Goal: Transaction & Acquisition: Obtain resource

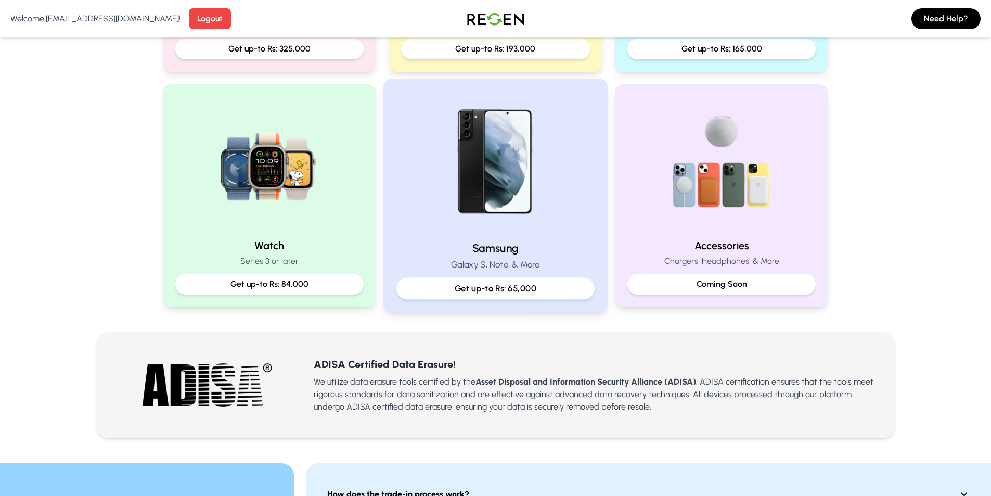
scroll to position [416, 0]
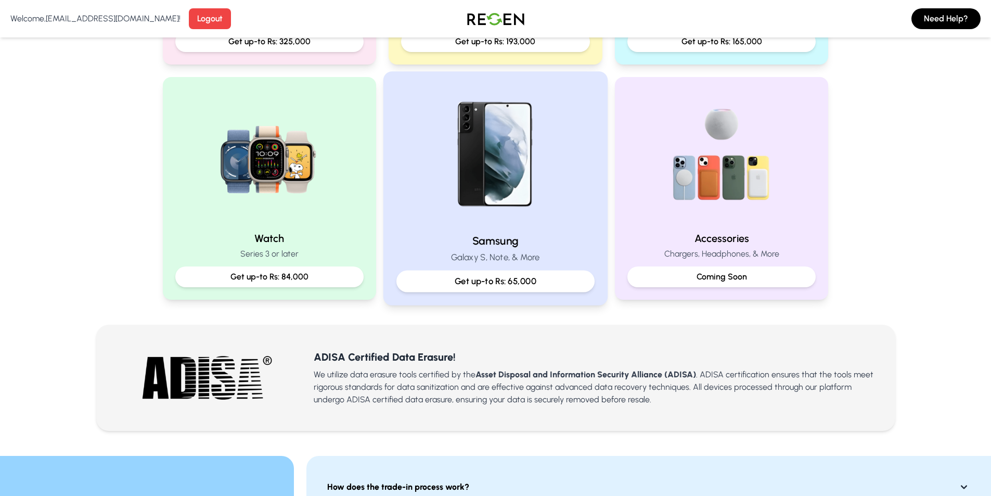
click at [557, 256] on p "Galaxy S, Note, & More" at bounding box center [495, 257] width 198 height 13
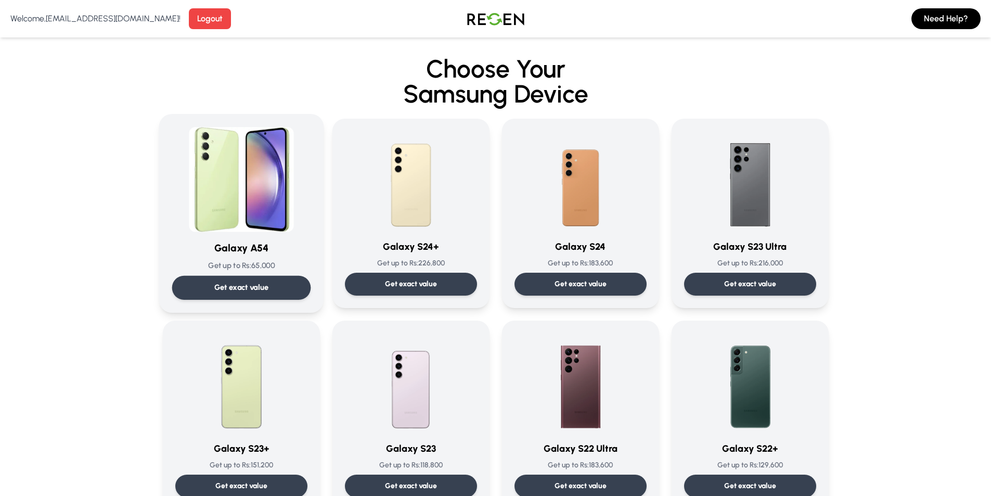
click at [261, 226] on img at bounding box center [241, 179] width 105 height 105
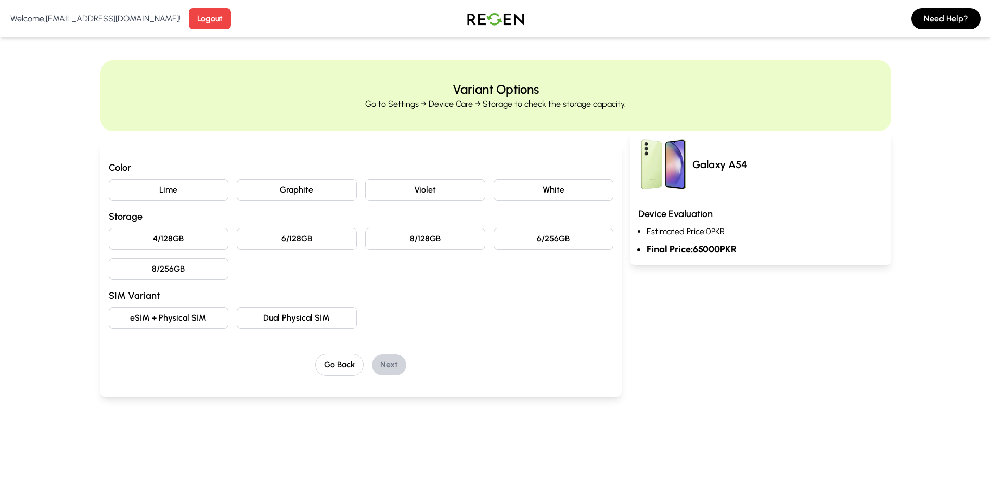
click at [416, 186] on button "Violet" at bounding box center [425, 190] width 120 height 22
click at [175, 240] on button "4/128GB" at bounding box center [169, 239] width 120 height 22
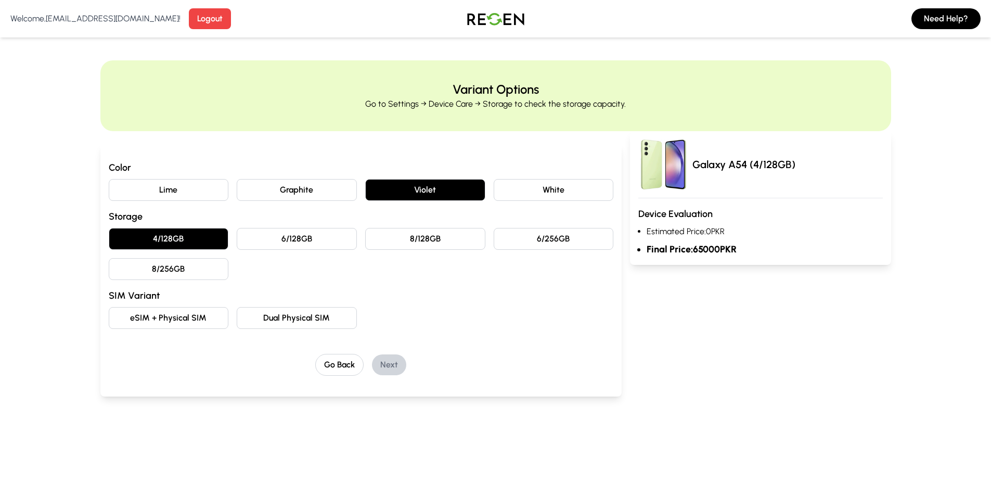
drag, startPoint x: 275, startPoint y: 242, endPoint x: 282, endPoint y: 240, distance: 7.4
click at [279, 241] on button "6/128GB" at bounding box center [297, 239] width 120 height 22
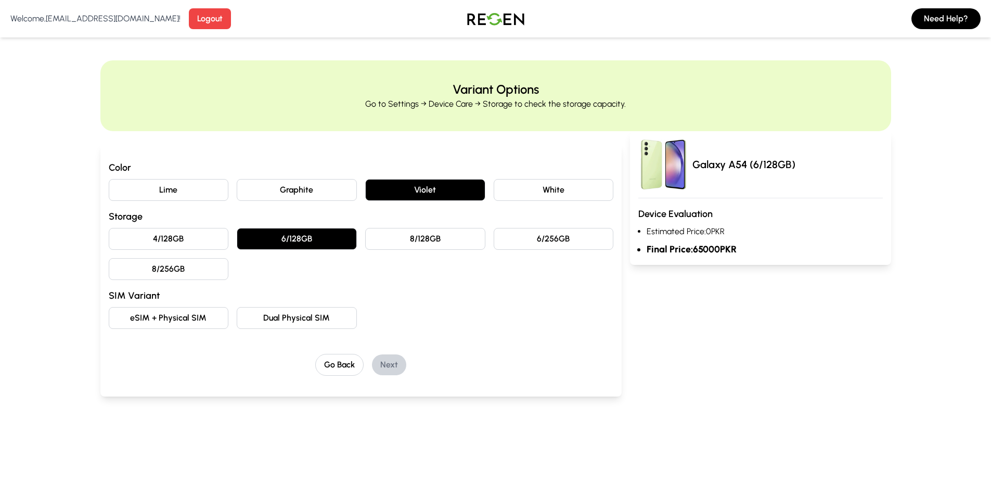
click at [450, 233] on button "8/128GB" at bounding box center [425, 239] width 120 height 22
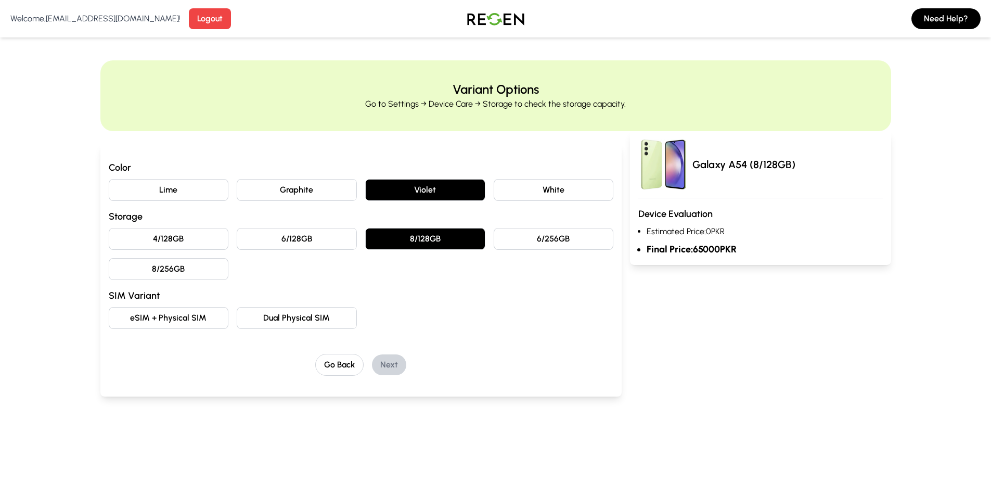
click at [583, 241] on button "6/256GB" at bounding box center [554, 239] width 120 height 22
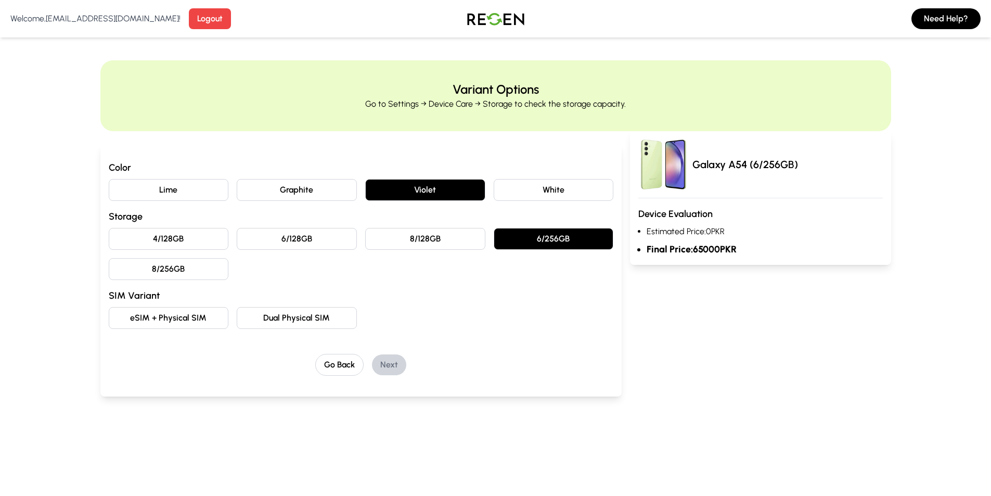
click at [169, 319] on button "eSIM + Physical SIM" at bounding box center [169, 318] width 120 height 22
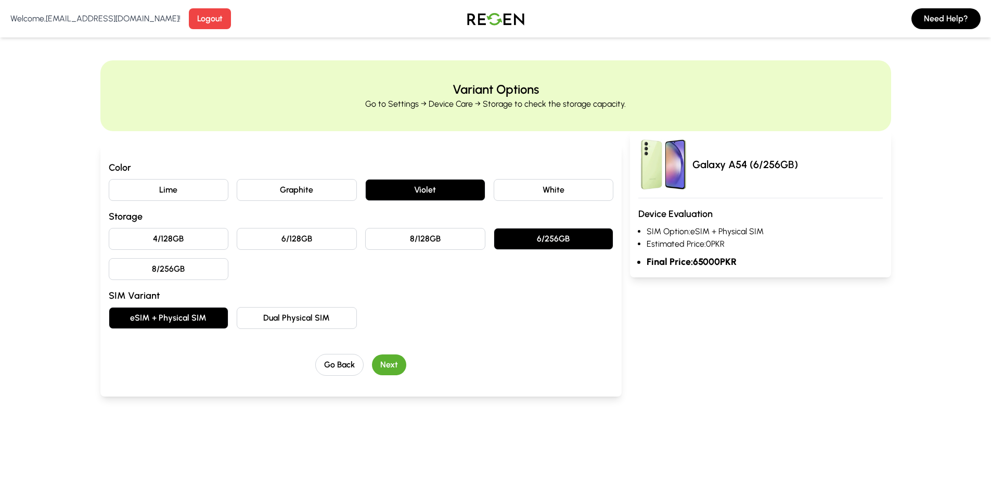
click at [274, 316] on button "Dual Physical SIM" at bounding box center [297, 318] width 120 height 22
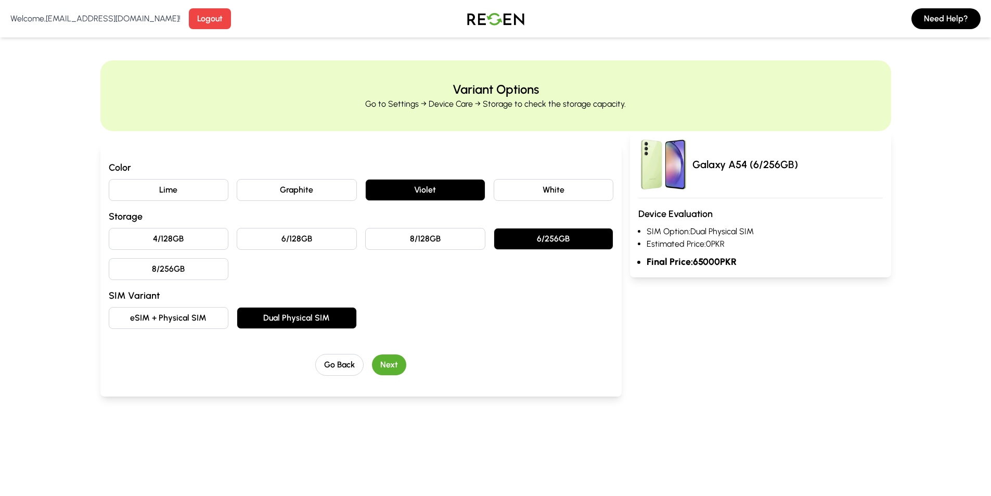
click at [381, 360] on button "Next" at bounding box center [389, 364] width 34 height 21
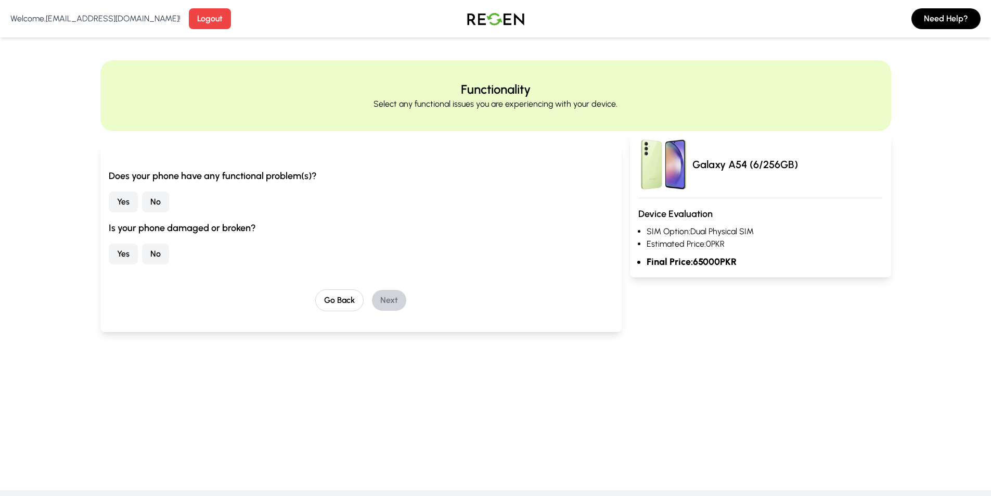
click at [153, 202] on button "No" at bounding box center [155, 201] width 27 height 21
click at [128, 202] on button "Yes" at bounding box center [123, 201] width 29 height 21
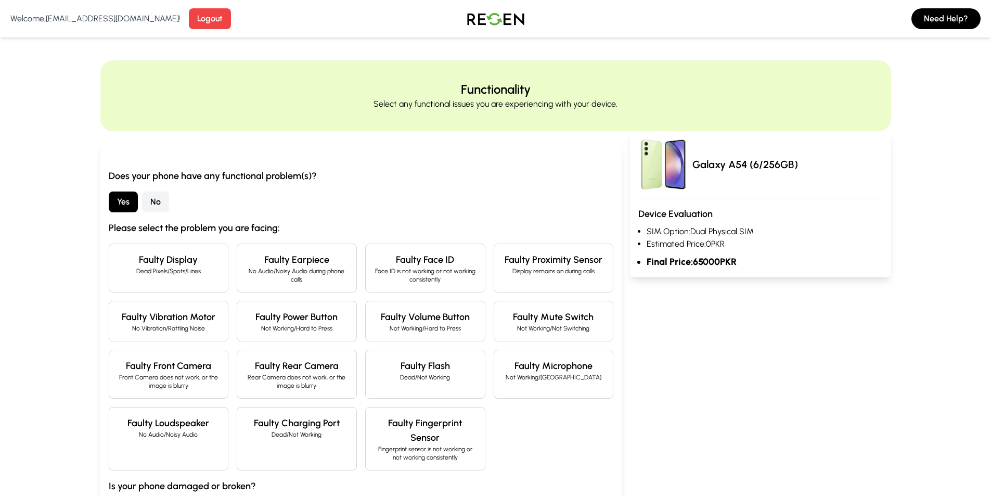
click at [180, 264] on h4 "Faulty Display" at bounding box center [169, 259] width 102 height 15
click at [211, 265] on h4 "Faulty Display" at bounding box center [169, 259] width 102 height 15
click at [292, 276] on p "No Audio/Noisy Audio during phone calls" at bounding box center [296, 275] width 102 height 17
click at [293, 276] on p "No Audio/Noisy Audio during phone calls" at bounding box center [296, 275] width 102 height 17
click at [397, 279] on p "Face ID is not working or not working consistently" at bounding box center [425, 275] width 102 height 17
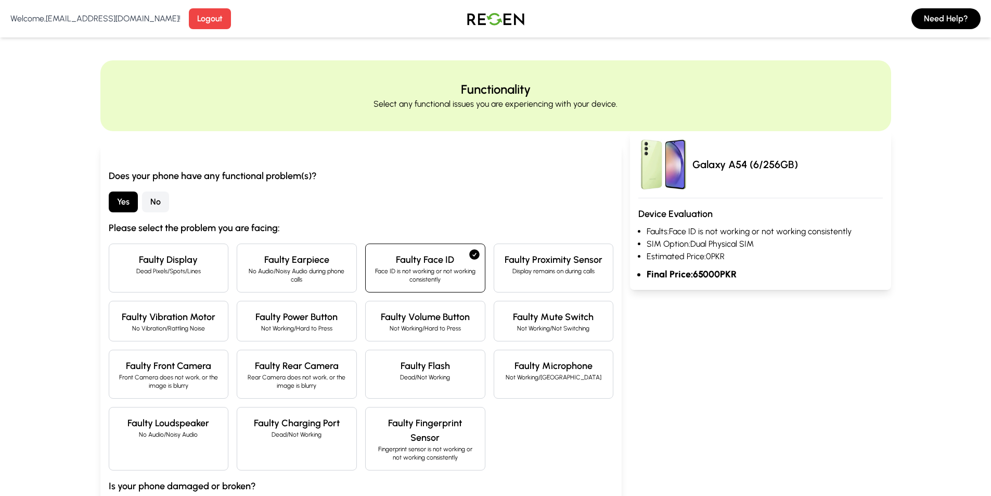
click at [399, 278] on p "Face ID is not working or not working consistently" at bounding box center [425, 275] width 102 height 17
click at [420, 265] on h4 "Faulty Face ID" at bounding box center [425, 259] width 102 height 15
click at [314, 279] on p "No Audio/Noisy Audio during phone calls" at bounding box center [296, 275] width 102 height 17
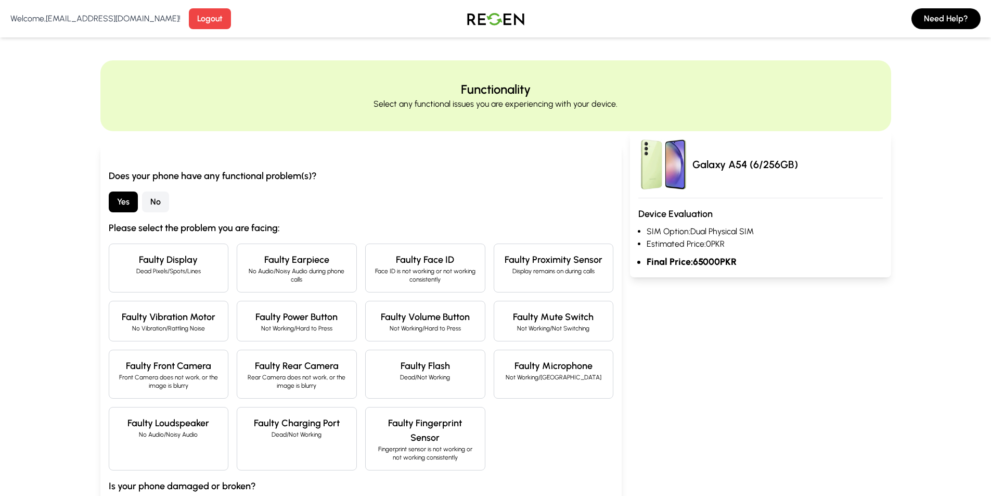
click at [394, 284] on div "Faulty Face ID Face ID is not working or not working consistently" at bounding box center [425, 267] width 120 height 49
click at [497, 202] on div "Yes No" at bounding box center [361, 201] width 505 height 21
click at [519, 278] on div "Faulty Proximity Sensor Display remains on during calls" at bounding box center [554, 267] width 120 height 49
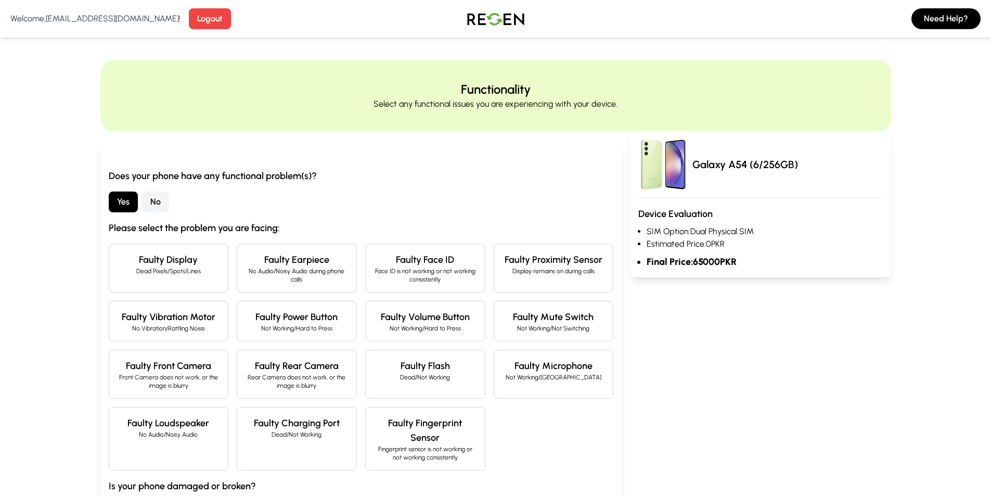
click at [518, 322] on h4 "Faulty Mute Switch" at bounding box center [553, 316] width 102 height 15
click at [453, 326] on p "Not Working/Hard to Press" at bounding box center [425, 328] width 102 height 8
click at [452, 325] on p "Not Working/Hard to Press" at bounding box center [425, 328] width 102 height 8
click at [312, 326] on p "Not Working/Hard to Press" at bounding box center [296, 328] width 102 height 8
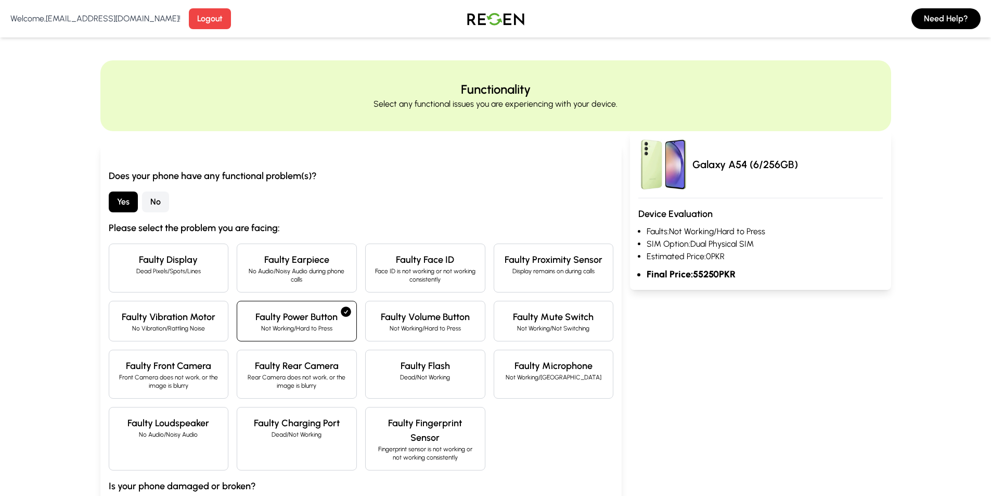
click at [312, 326] on p "Not Working/Hard to Press" at bounding box center [296, 328] width 102 height 8
click at [201, 321] on h4 "Faulty Vibration Motor" at bounding box center [169, 316] width 102 height 15
click at [202, 321] on h4 "Faulty Vibration Motor" at bounding box center [169, 316] width 102 height 15
click at [64, 308] on div "Functionality Select any functional issues you are experiencing with your devic…" at bounding box center [495, 337] width 991 height 554
click at [165, 384] on p "Front Camera does not work, or the image is blurry" at bounding box center [169, 381] width 102 height 17
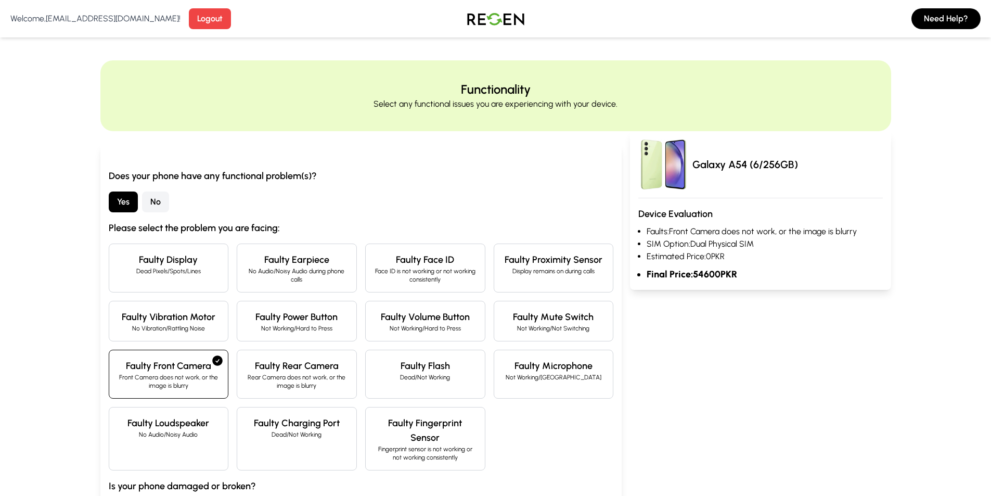
click at [167, 383] on p "Front Camera does not work, or the image is blurry" at bounding box center [169, 381] width 102 height 17
click at [295, 384] on p "Rear Camera does not work, or the image is blurry" at bounding box center [296, 381] width 102 height 17
click at [409, 385] on div "Faulty Flash Dead/Not Working" at bounding box center [425, 374] width 120 height 49
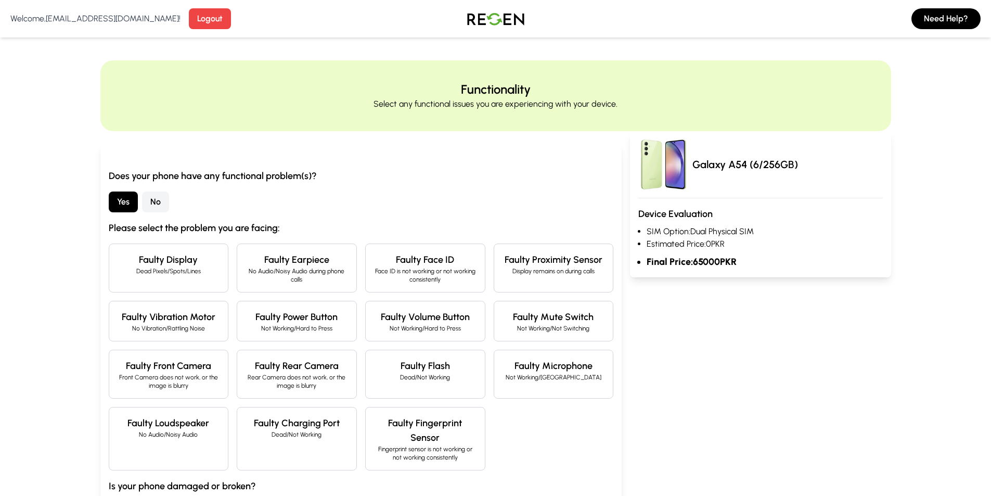
click at [522, 387] on div "Faulty Microphone Not Working/Noisy" at bounding box center [554, 374] width 120 height 49
click at [462, 447] on p "Fingerprint sensor is not working or not working consistently" at bounding box center [425, 453] width 102 height 17
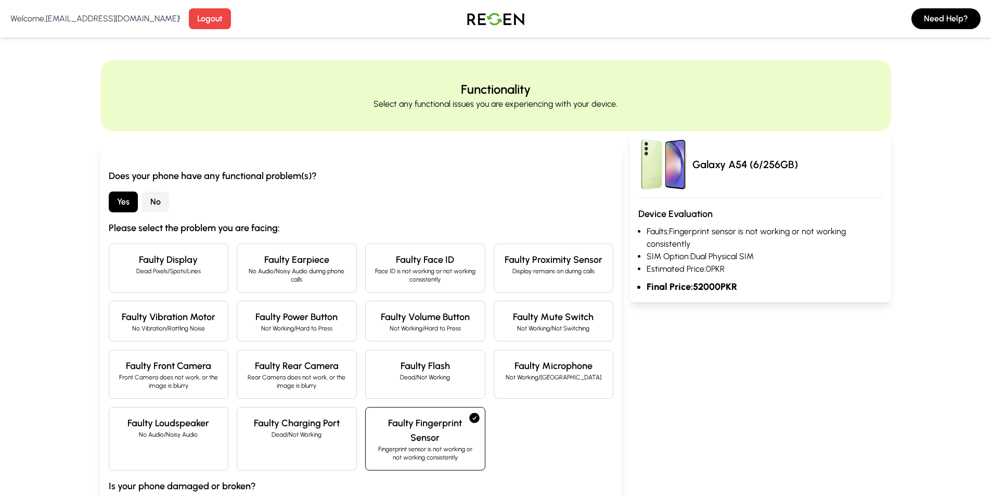
click at [461, 445] on p "Fingerprint sensor is not working or not working consistently" at bounding box center [425, 453] width 102 height 17
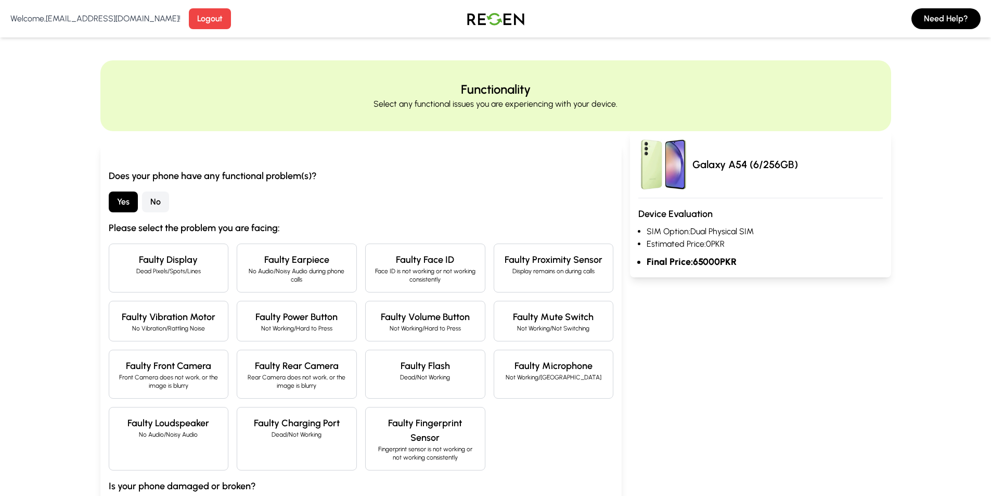
click at [323, 453] on div "Faulty Charging Port Dead/Not Working" at bounding box center [297, 438] width 120 height 63
click at [175, 439] on div "Faulty Loudspeaker No Audio/Noisy Audio" at bounding box center [169, 438] width 120 height 63
click at [171, 436] on p "No Audio/Noisy Audio" at bounding box center [169, 434] width 102 height 8
click at [601, 316] on h4 "Faulty Mute Switch" at bounding box center [553, 316] width 102 height 15
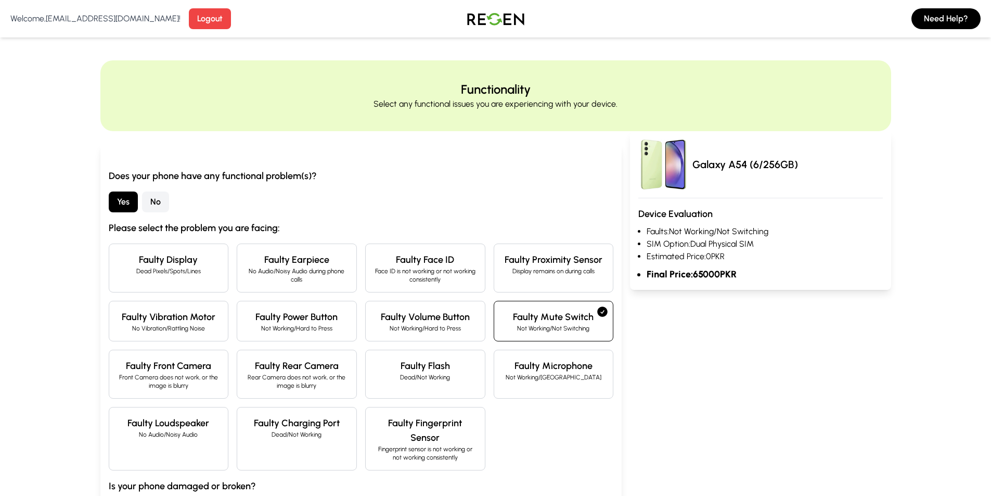
click at [603, 317] on icon at bounding box center [602, 311] width 12 height 12
click at [459, 255] on h4 "Faulty Face ID" at bounding box center [425, 259] width 102 height 15
click at [502, 268] on div "Faulty Proximity Sensor Display remains on during calls" at bounding box center [554, 267] width 120 height 49
click at [503, 268] on p "Display remains on during calls" at bounding box center [553, 271] width 102 height 8
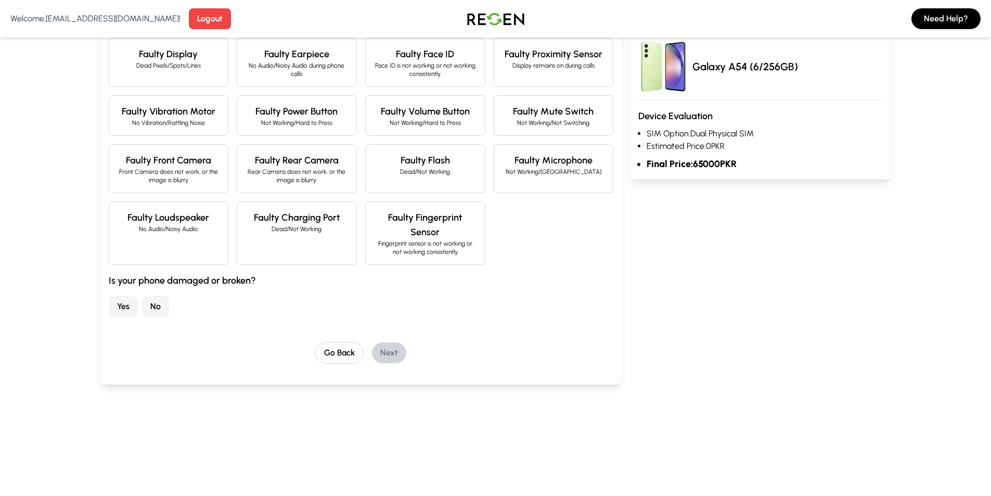
scroll to position [208, 0]
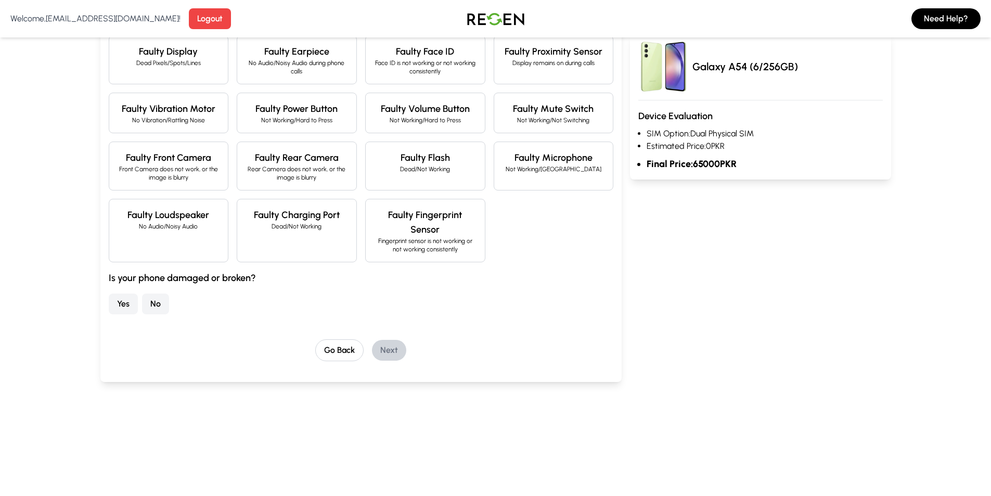
click at [412, 238] on p "Fingerprint sensor is not working or not working consistently" at bounding box center [425, 245] width 102 height 17
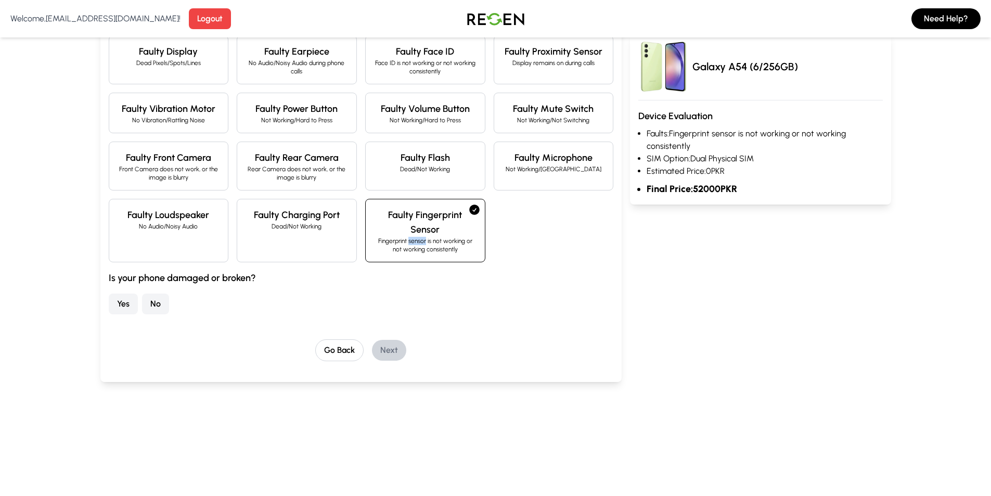
click at [414, 238] on p "Fingerprint sensor is not working or not working consistently" at bounding box center [425, 245] width 102 height 17
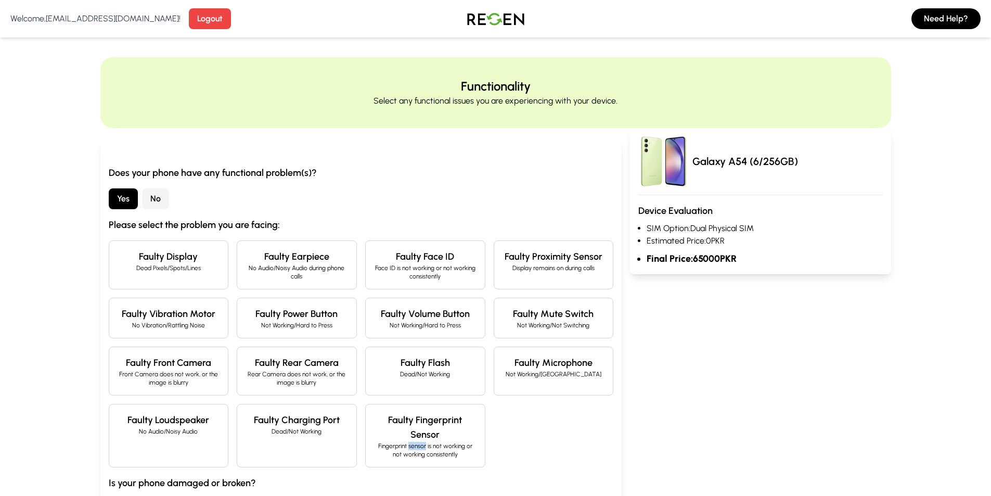
scroll to position [0, 0]
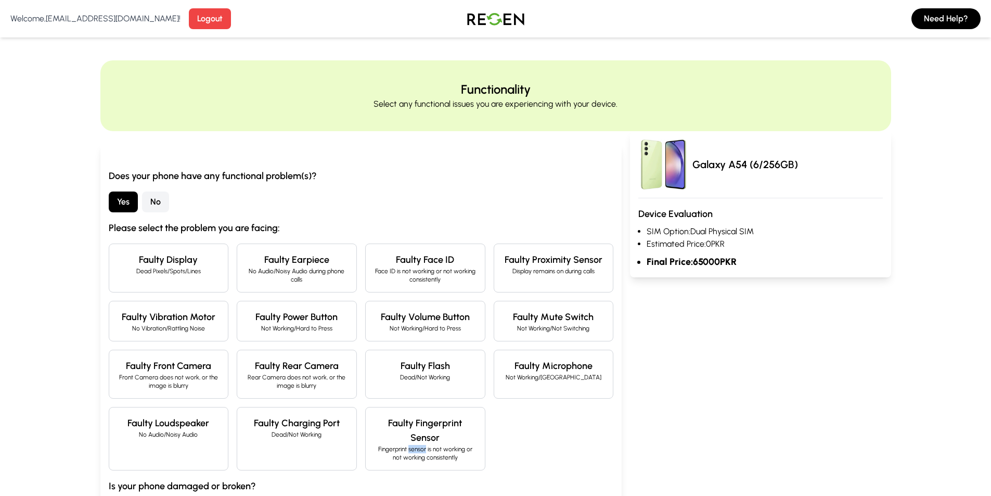
click at [161, 202] on button "No" at bounding box center [155, 201] width 27 height 21
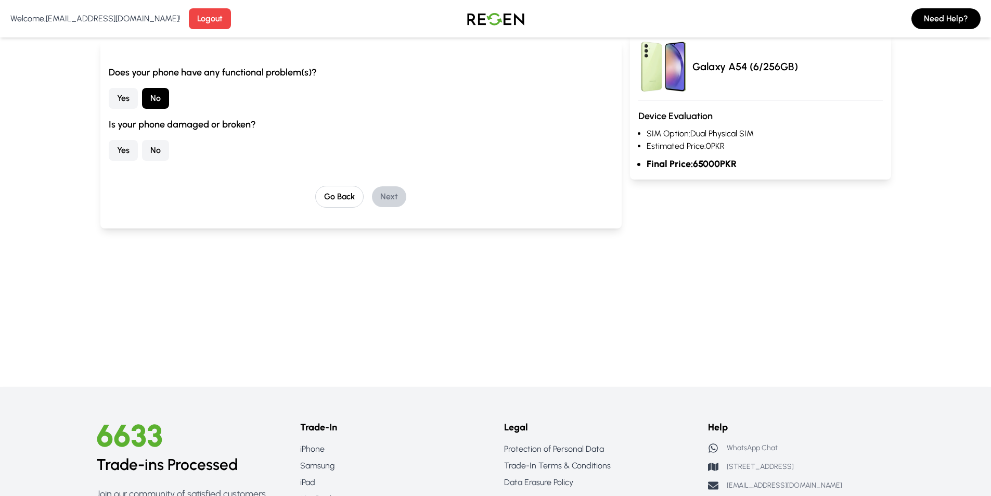
scroll to position [104, 0]
click at [129, 146] on button "Yes" at bounding box center [123, 149] width 29 height 21
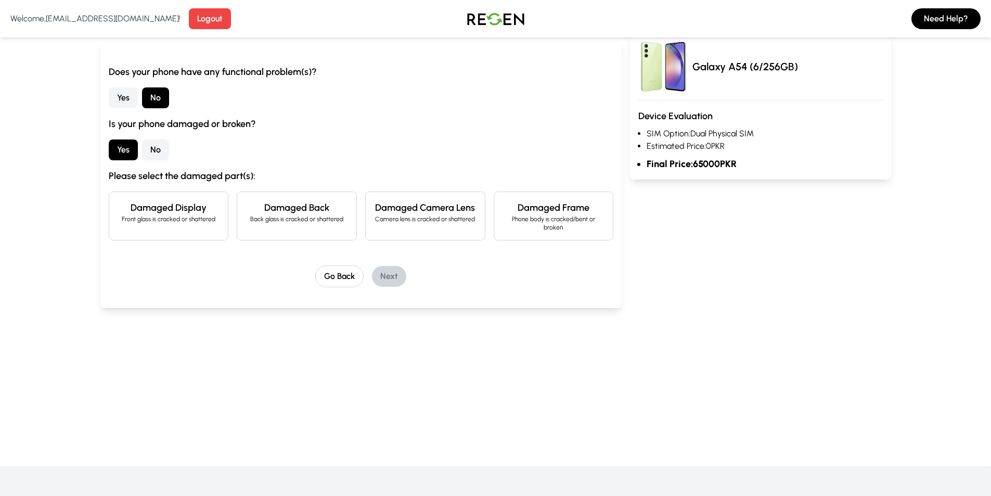
click at [190, 216] on p "Front glass is cracked or shattered" at bounding box center [169, 219] width 102 height 8
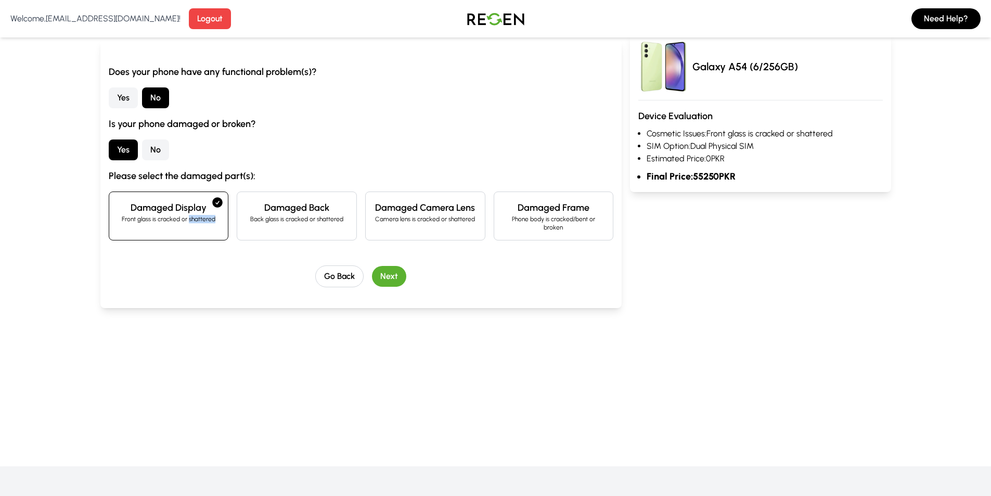
click at [190, 216] on p "Front glass is cracked or shattered" at bounding box center [169, 219] width 102 height 8
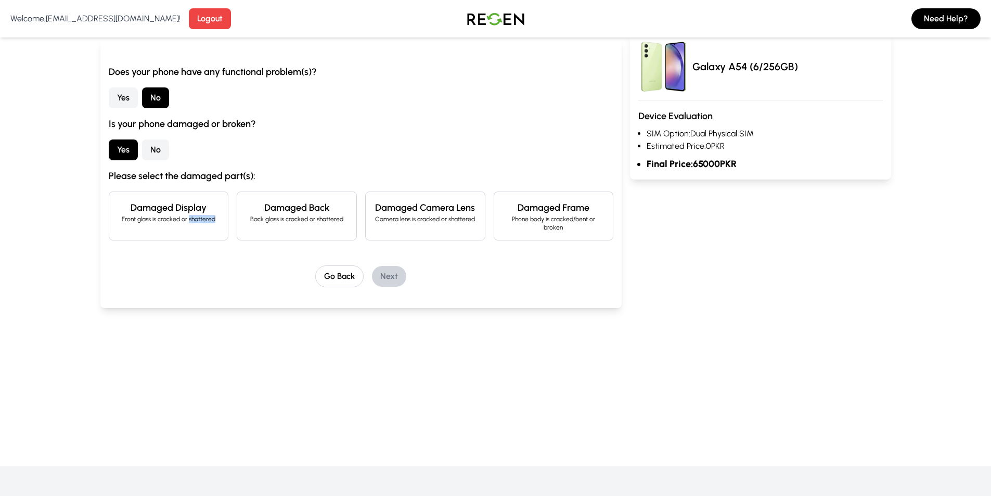
click at [223, 279] on div "Go Back Next" at bounding box center [361, 276] width 505 height 22
click at [259, 230] on div "Damaged Back Back glass is cracked or shattered" at bounding box center [297, 215] width 120 height 49
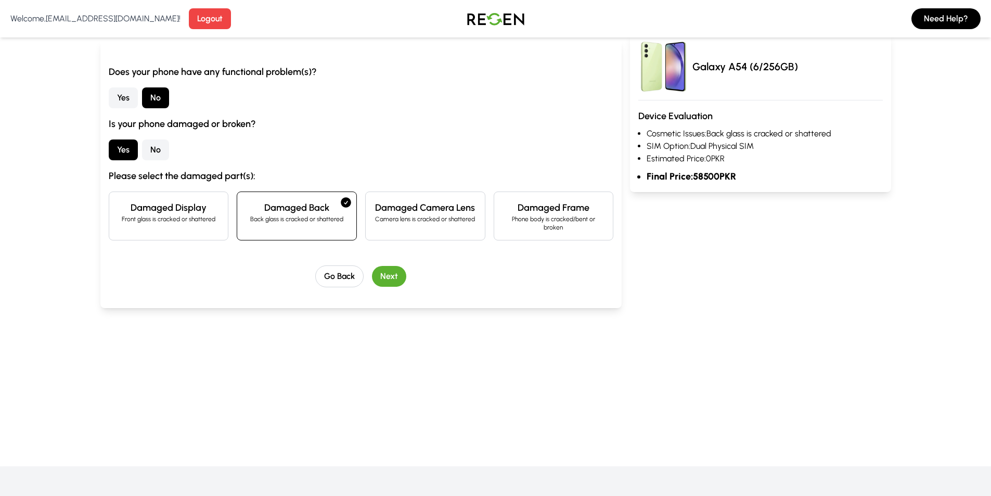
click at [259, 230] on div "Damaged Back Back glass is cracked or shattered" at bounding box center [297, 215] width 120 height 49
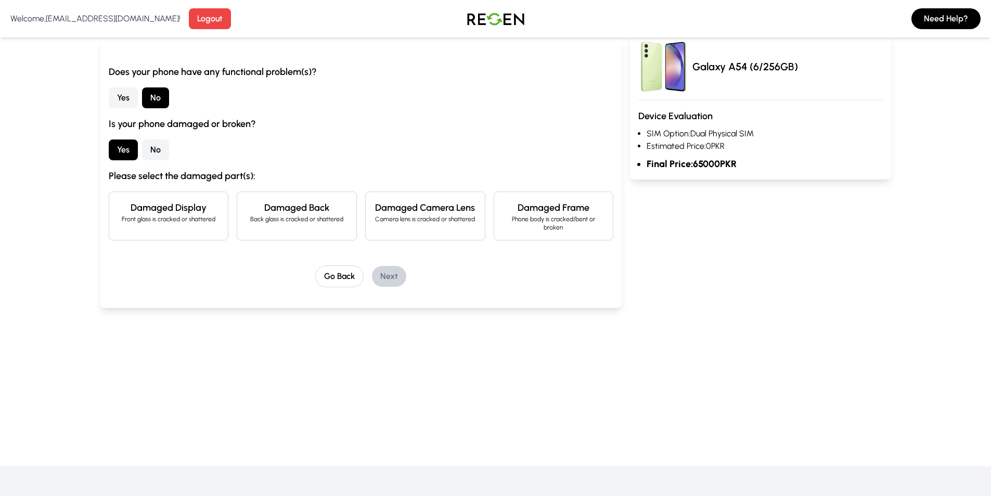
click at [454, 232] on div "Damaged Camera Lens Camera lens is cracked or shattered" at bounding box center [425, 215] width 120 height 49
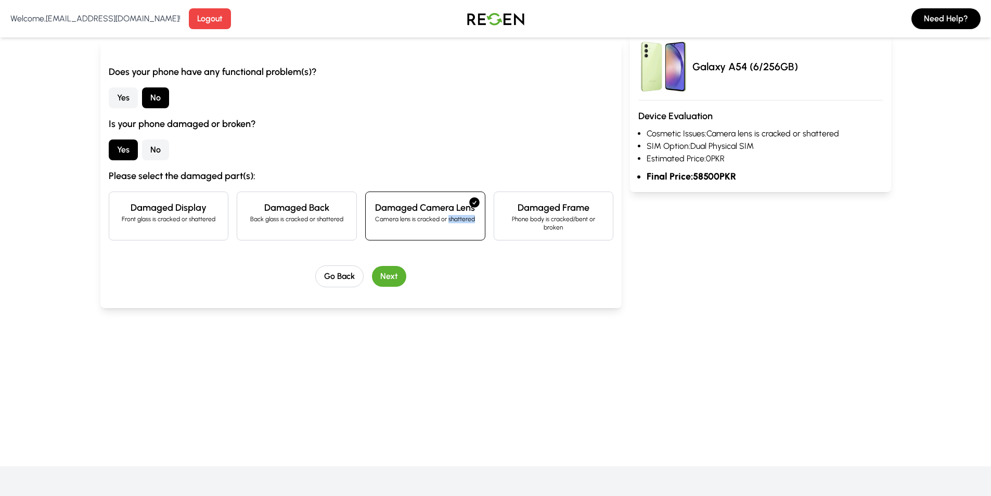
click at [454, 232] on div "Damaged Camera Lens Camera lens is cracked or shattered" at bounding box center [425, 215] width 120 height 49
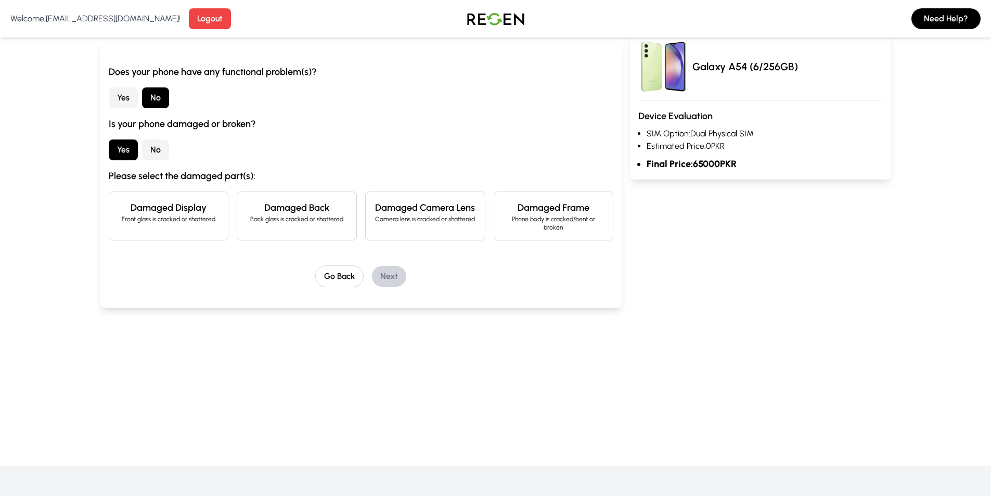
click at [540, 235] on div "Damaged Frame Phone body is cracked/bent or broken" at bounding box center [554, 215] width 120 height 49
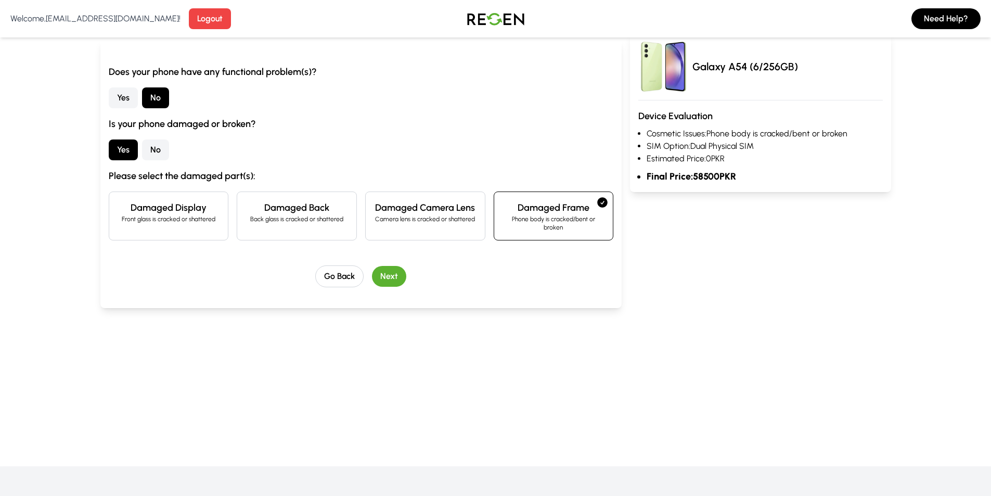
click at [540, 235] on div "Damaged Frame Phone body is cracked/bent or broken" at bounding box center [554, 215] width 120 height 49
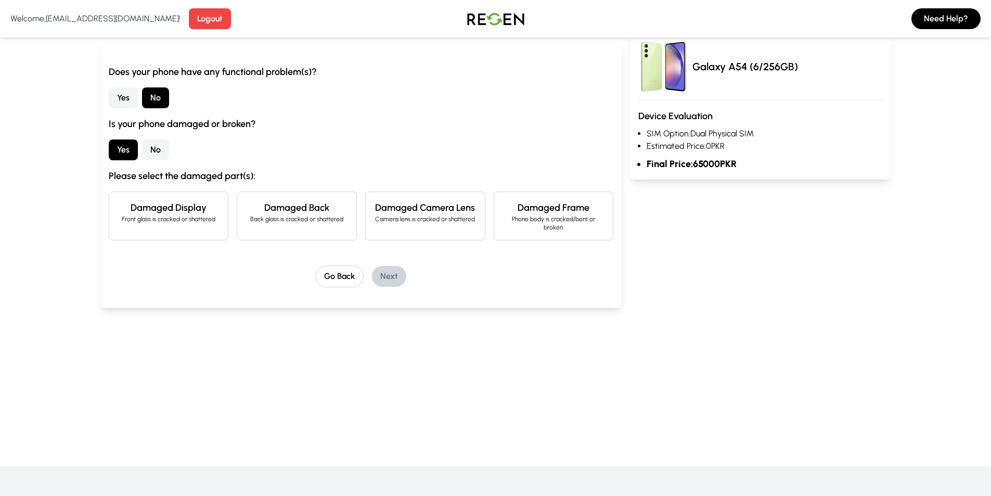
click at [151, 148] on button "No" at bounding box center [155, 149] width 27 height 21
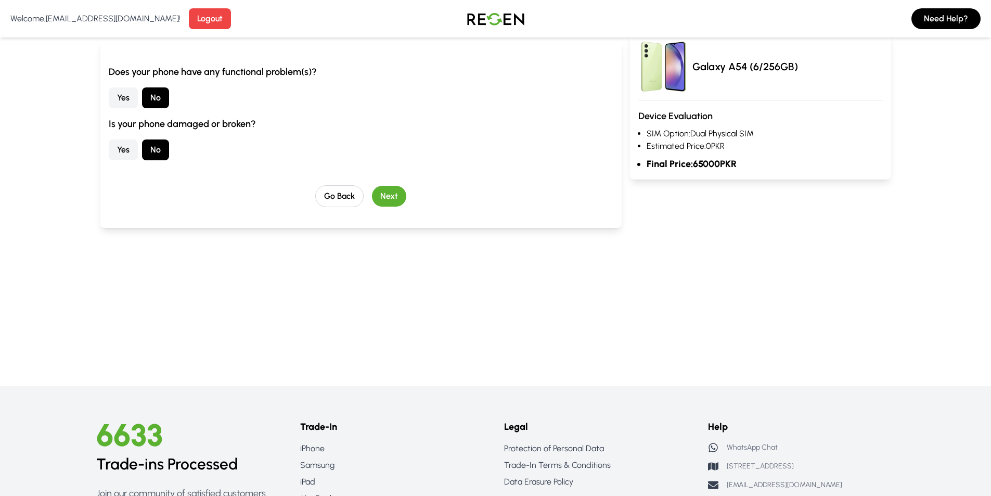
click at [384, 196] on button "Next" at bounding box center [389, 196] width 34 height 21
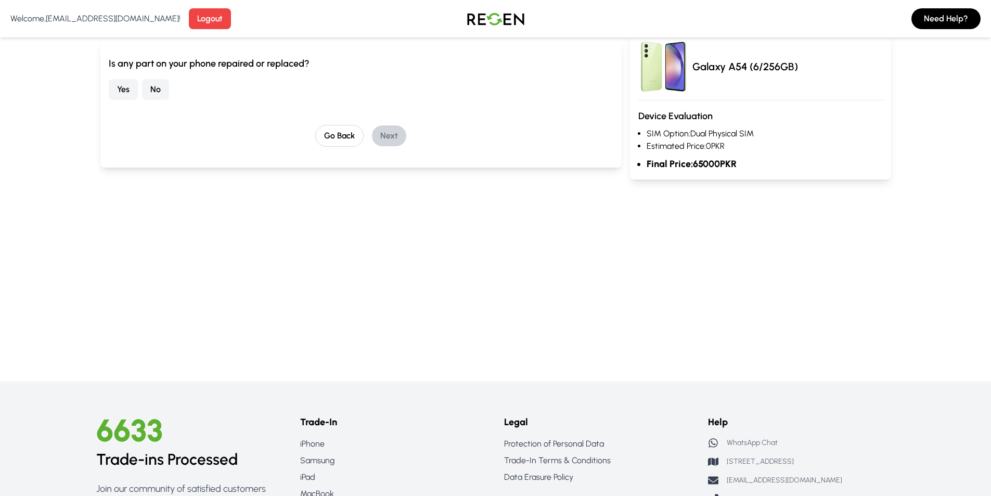
click at [121, 91] on button "Yes" at bounding box center [123, 89] width 29 height 21
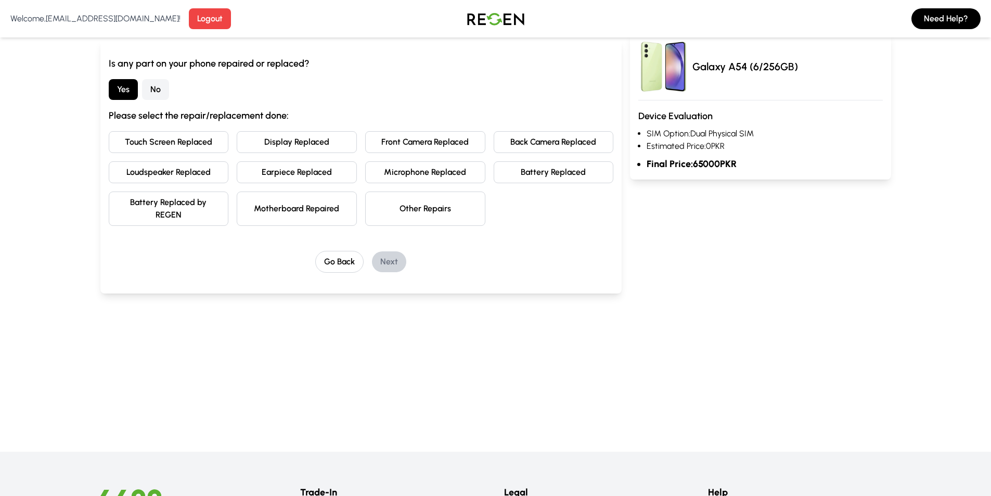
click at [215, 143] on button "Touch Screen Replaced" at bounding box center [169, 142] width 120 height 22
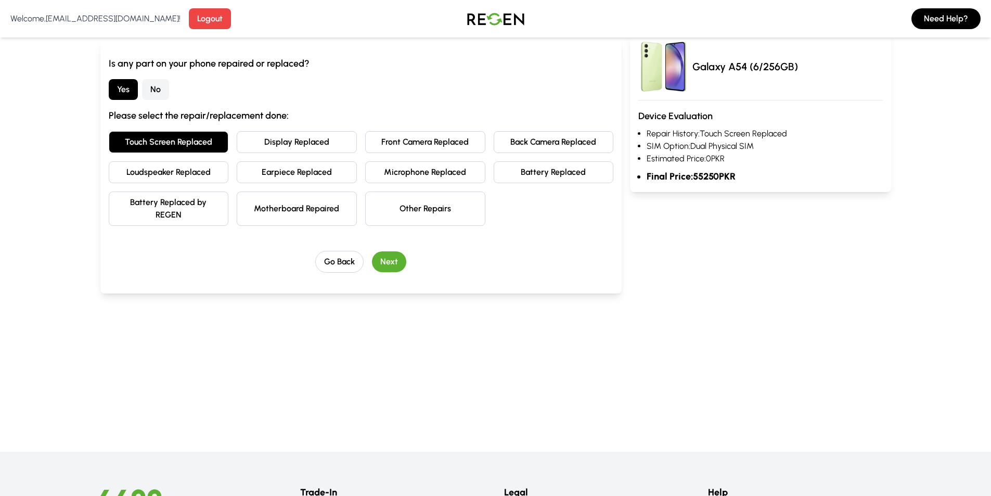
click at [215, 143] on button "Touch Screen Replaced" at bounding box center [169, 142] width 120 height 22
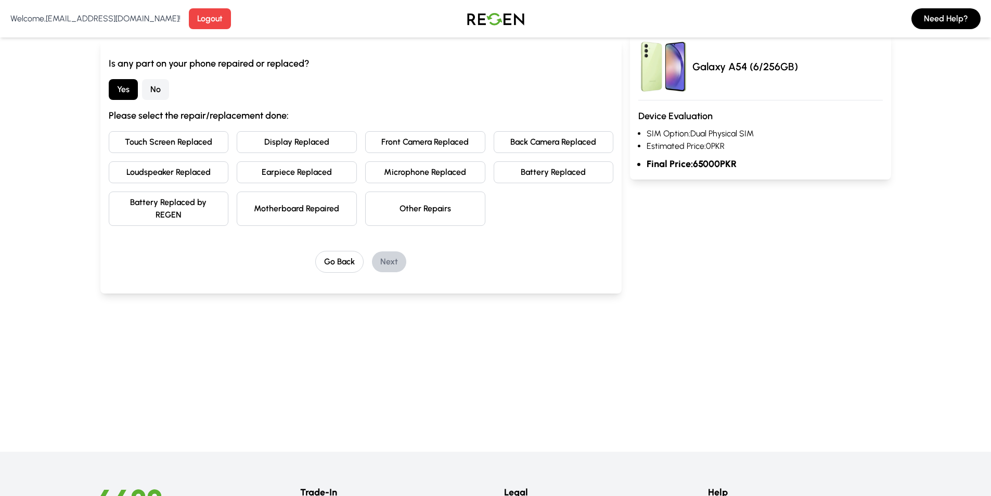
click at [277, 139] on button "Display Replaced" at bounding box center [297, 142] width 120 height 22
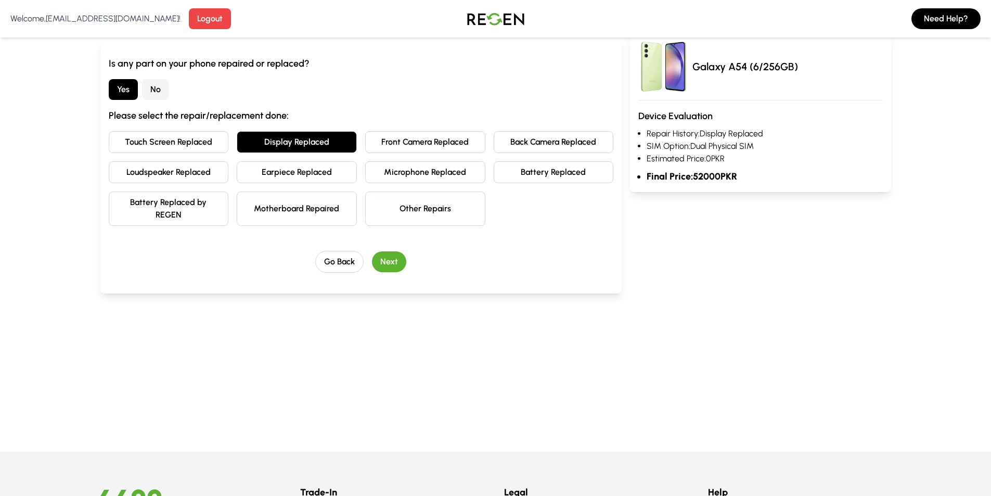
click at [277, 139] on button "Display Replaced" at bounding box center [297, 142] width 120 height 22
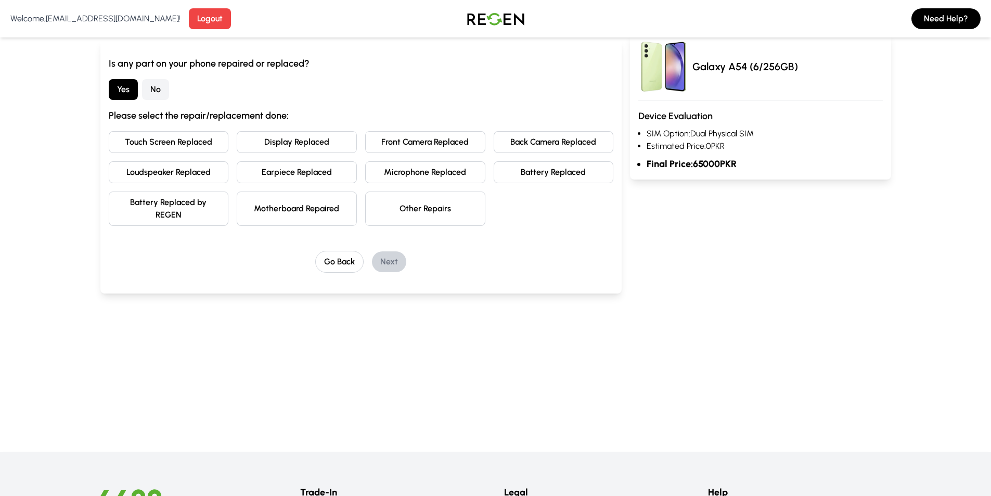
click at [391, 149] on button "Front Camera Replaced" at bounding box center [425, 142] width 120 height 22
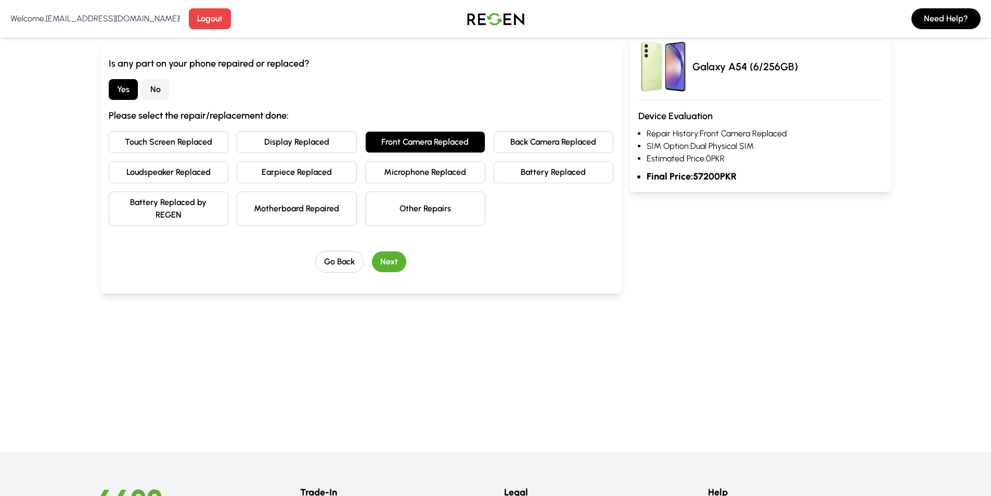
click at [391, 149] on button "Front Camera Replaced" at bounding box center [425, 142] width 120 height 22
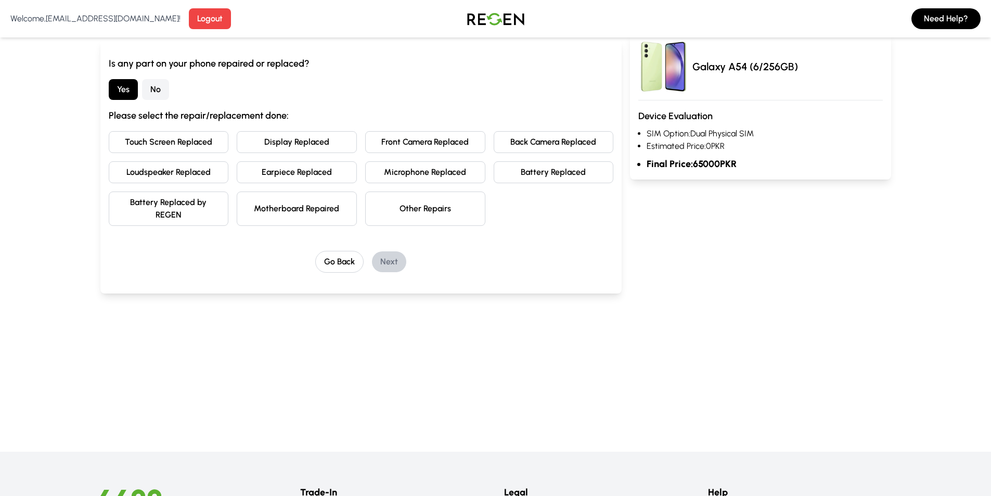
click at [511, 141] on button "Back Camera Replaced" at bounding box center [554, 142] width 120 height 22
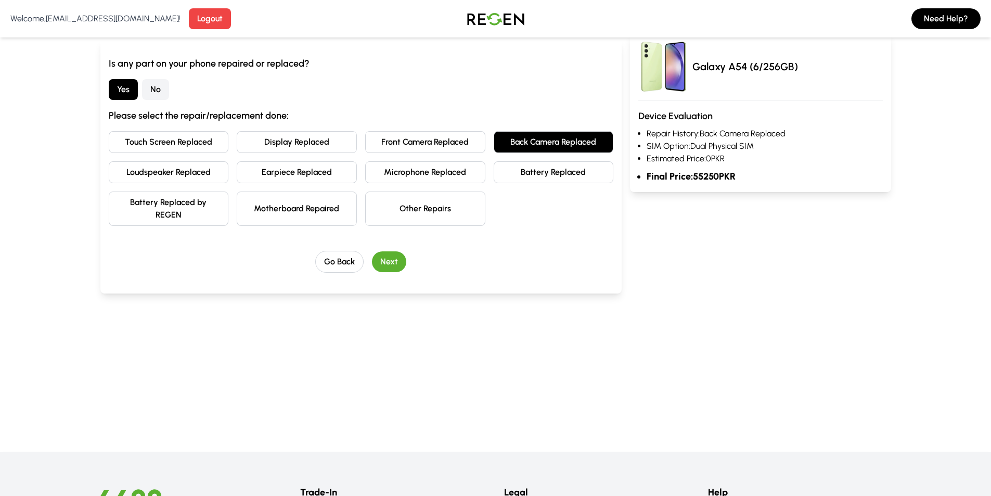
click at [511, 141] on button "Back Camera Replaced" at bounding box center [554, 142] width 120 height 22
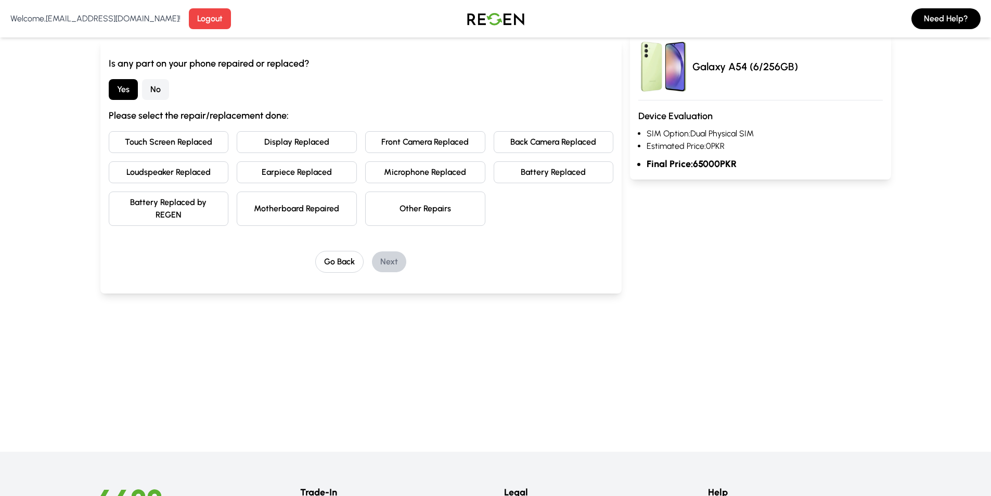
click at [518, 170] on button "Battery Replaced" at bounding box center [554, 172] width 120 height 22
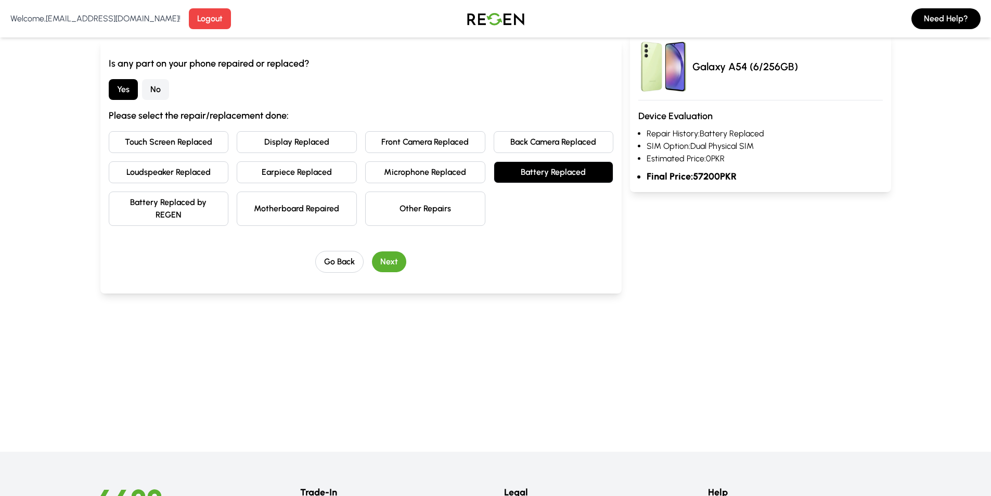
click at [515, 172] on button "Battery Replaced" at bounding box center [554, 172] width 120 height 22
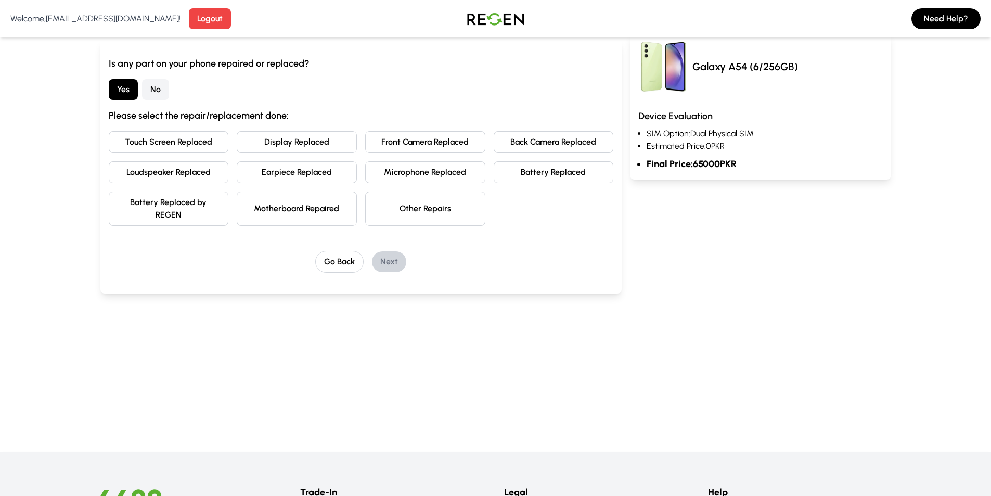
click at [394, 169] on button "Microphone Replaced" at bounding box center [425, 172] width 120 height 22
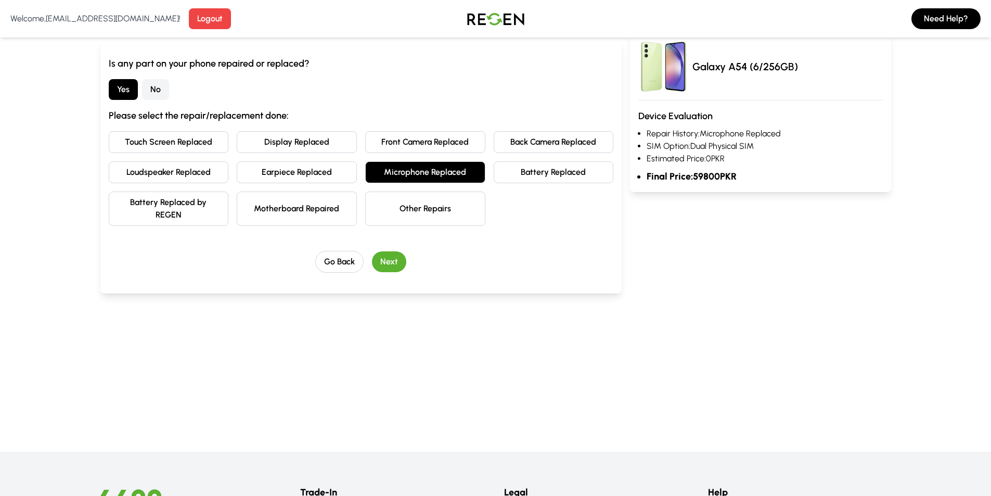
drag, startPoint x: 394, startPoint y: 169, endPoint x: 385, endPoint y: 169, distance: 8.9
click at [396, 169] on button "Microphone Replaced" at bounding box center [425, 172] width 120 height 22
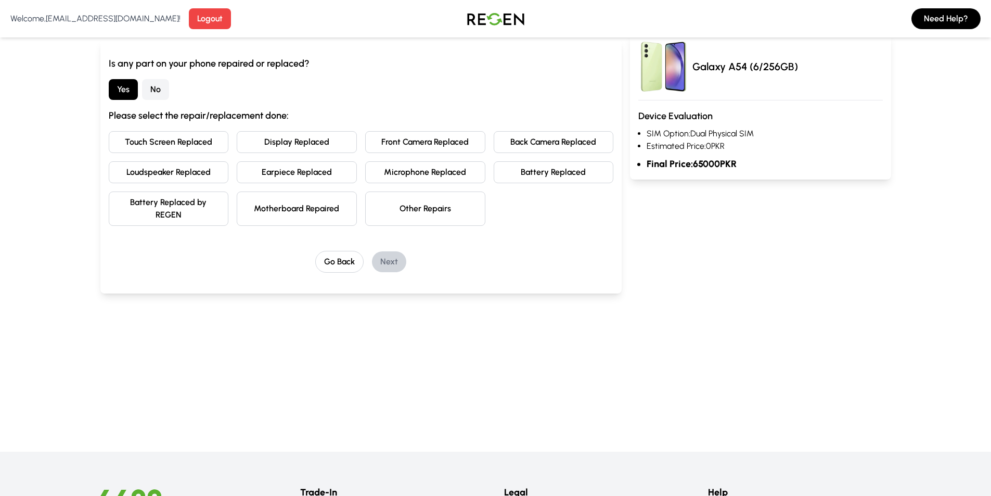
click at [316, 167] on button "Earpiece Replaced" at bounding box center [297, 172] width 120 height 22
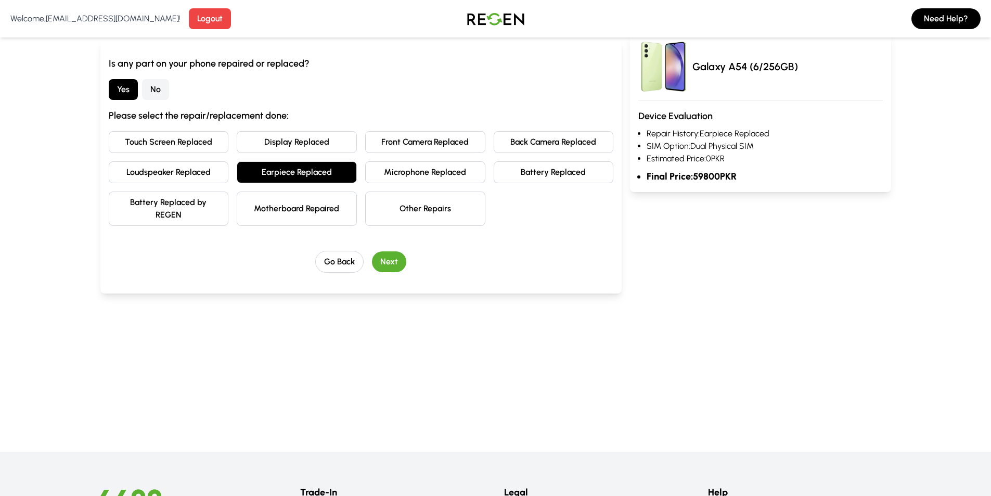
click at [316, 167] on button "Earpiece Replaced" at bounding box center [297, 172] width 120 height 22
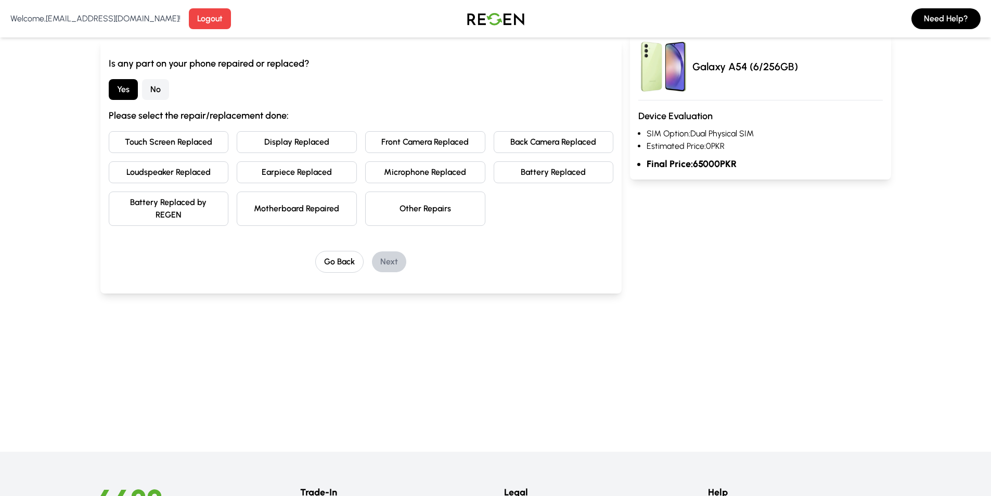
click at [150, 174] on button "Loudspeaker Replaced" at bounding box center [169, 172] width 120 height 22
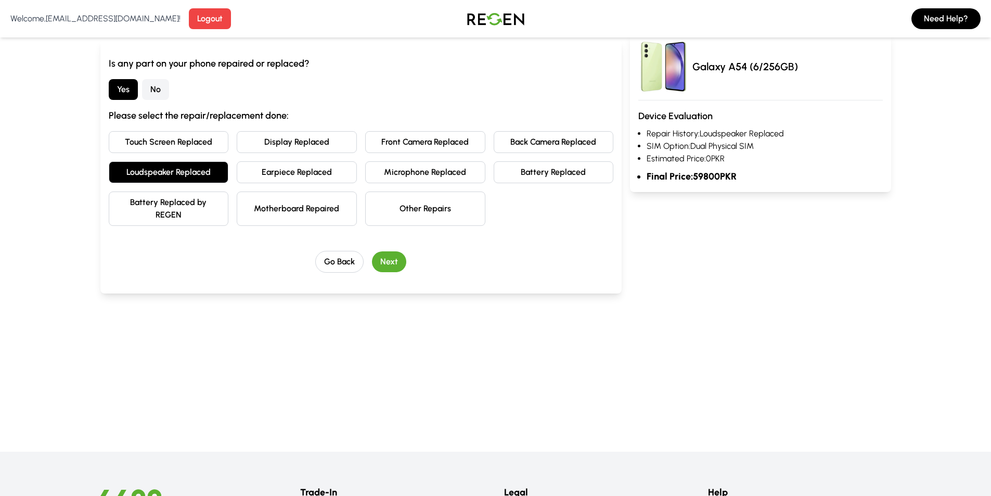
click at [152, 174] on button "Loudspeaker Replaced" at bounding box center [169, 172] width 120 height 22
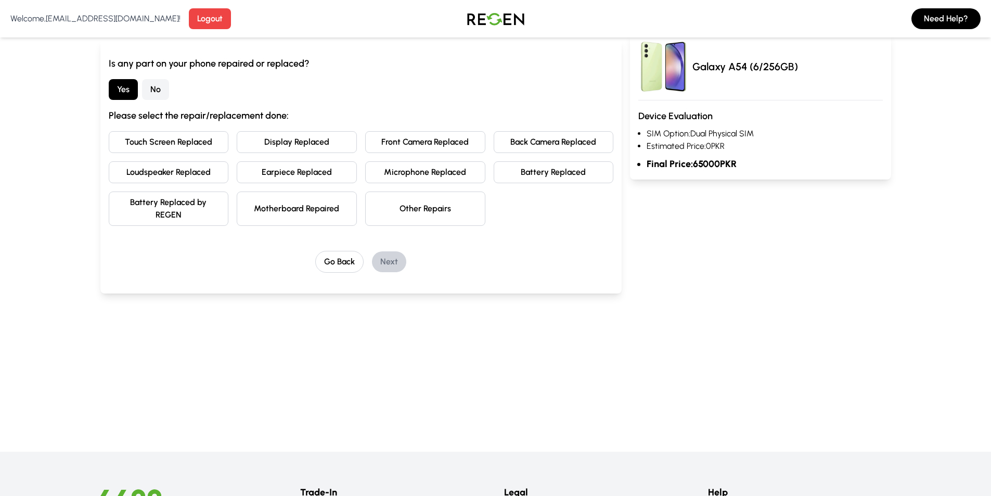
click at [193, 208] on button "Battery Replaced by REGEN" at bounding box center [169, 208] width 120 height 34
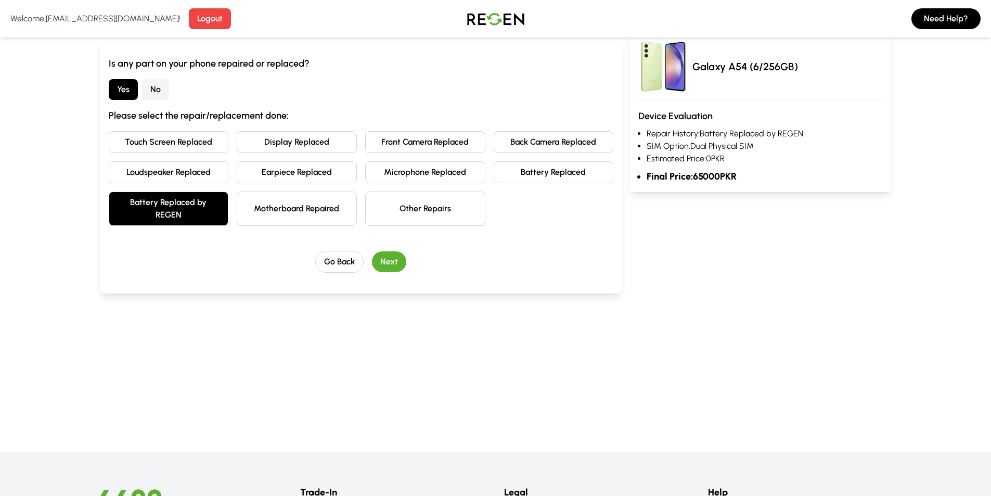
click at [194, 206] on button "Battery Replaced by REGEN" at bounding box center [169, 208] width 120 height 34
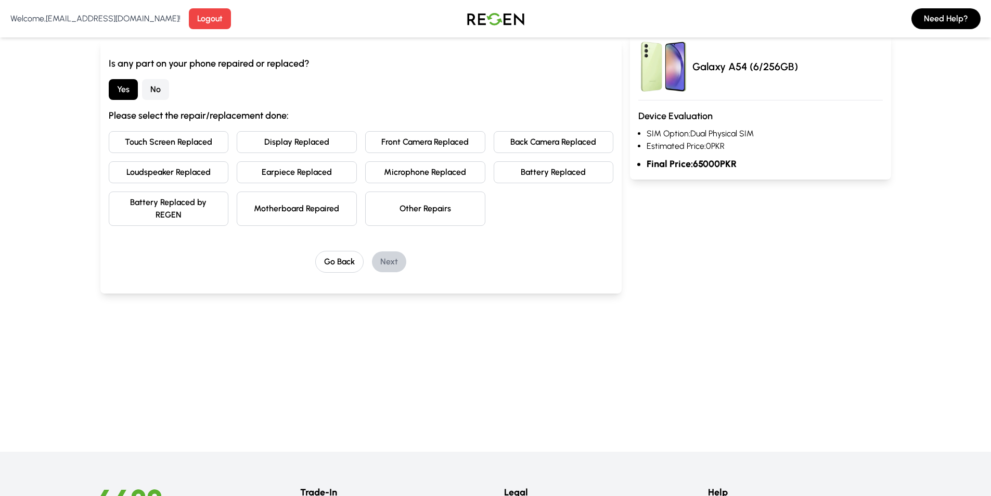
click at [303, 203] on button "Motherboard Repaired" at bounding box center [297, 208] width 120 height 34
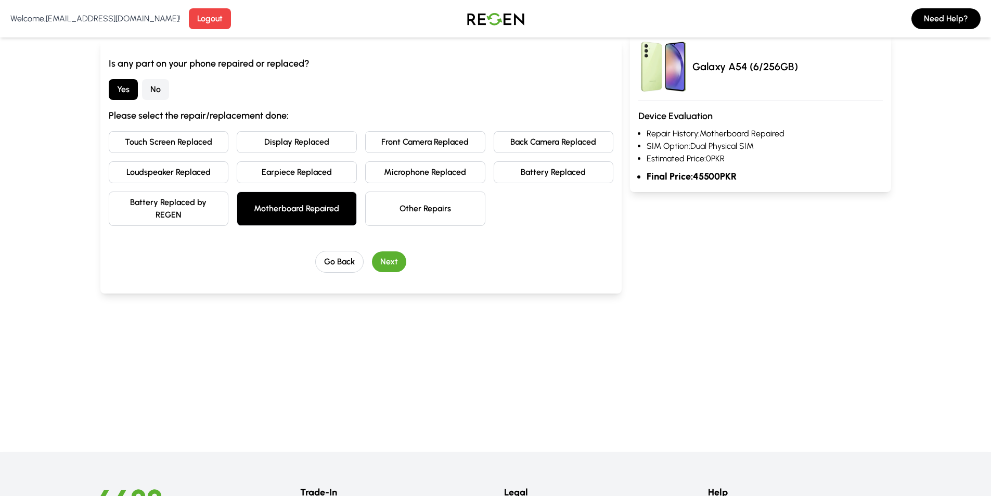
click at [305, 203] on button "Motherboard Repaired" at bounding box center [297, 208] width 120 height 34
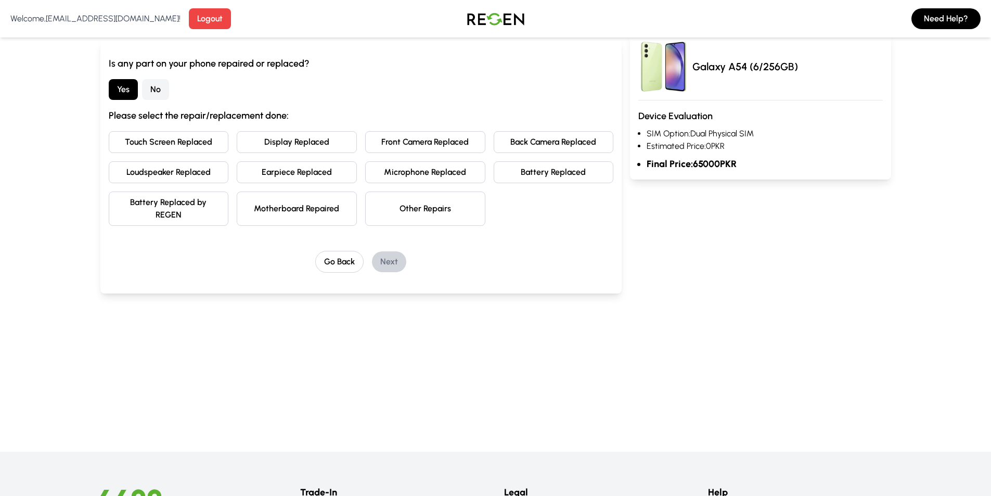
click at [422, 197] on button "Other Repairs" at bounding box center [425, 208] width 120 height 34
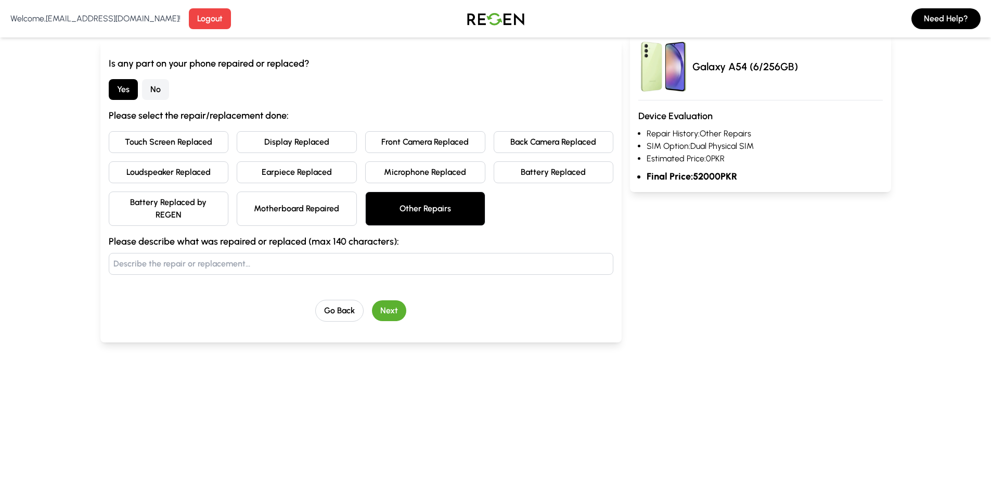
click at [421, 198] on button "Other Repairs" at bounding box center [425, 208] width 120 height 34
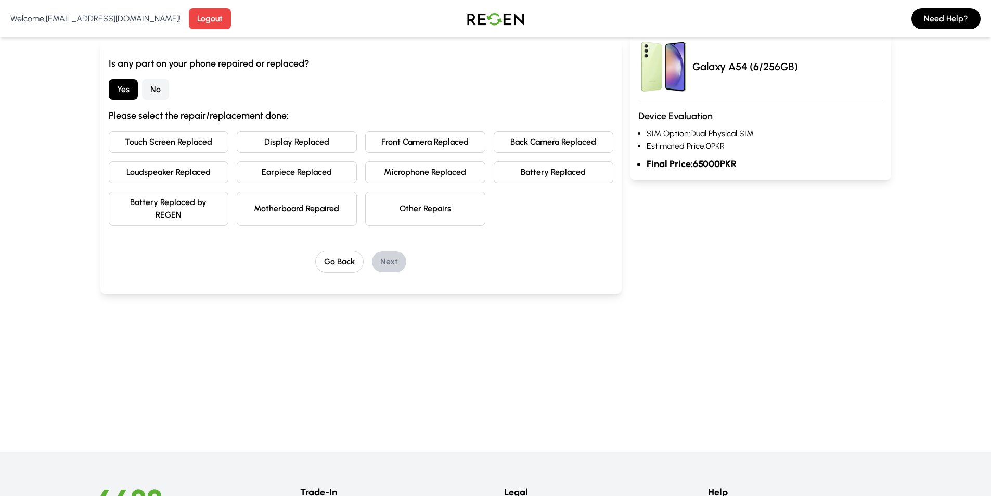
click at [157, 94] on button "No" at bounding box center [155, 89] width 27 height 21
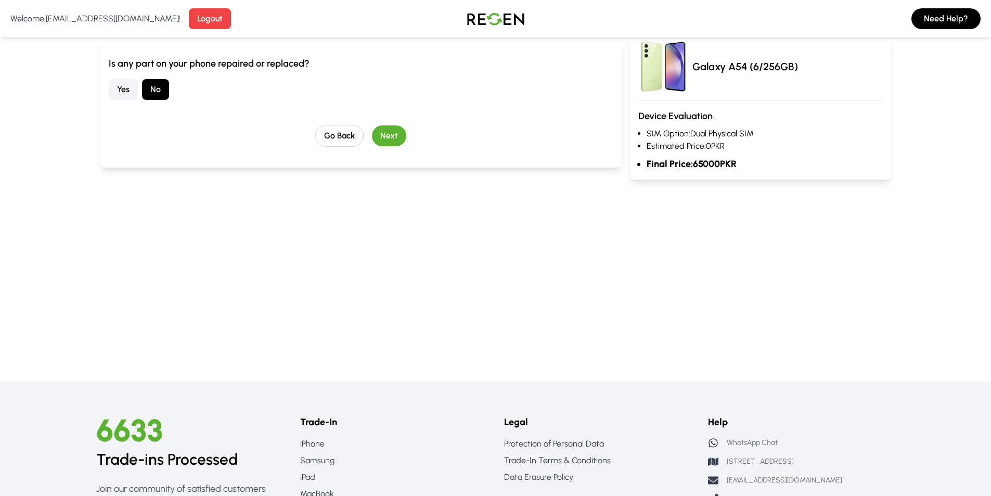
click at [387, 140] on button "Next" at bounding box center [389, 135] width 34 height 21
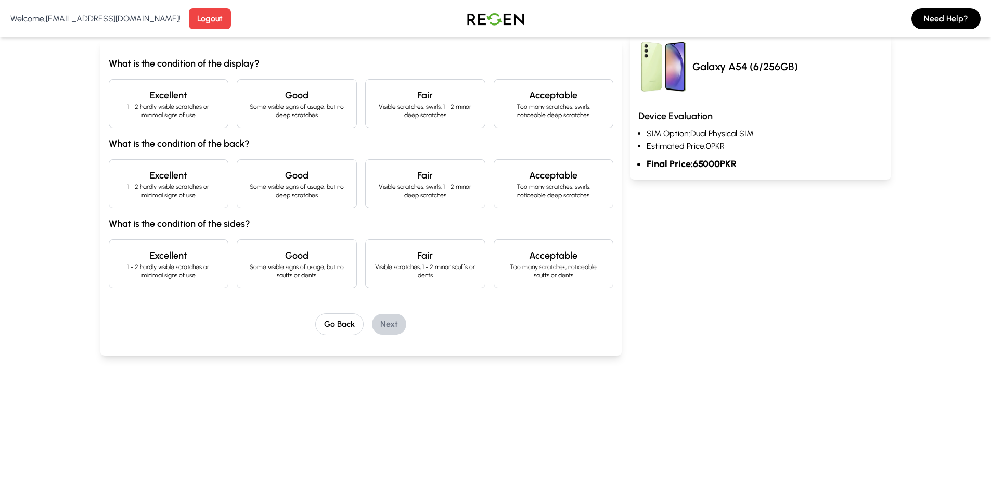
click at [189, 109] on p "1 - 2 hardly visible scratches or minimal signs of use" at bounding box center [169, 110] width 102 height 17
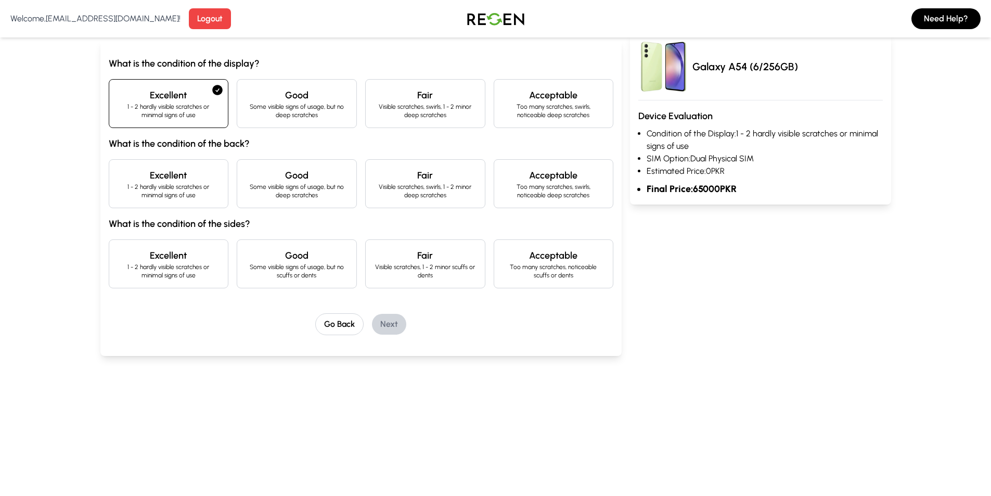
drag, startPoint x: 178, startPoint y: 108, endPoint x: 269, endPoint y: 119, distance: 92.1
click at [178, 108] on p "1 - 2 hardly visible scratches or minimal signs of use" at bounding box center [169, 110] width 102 height 17
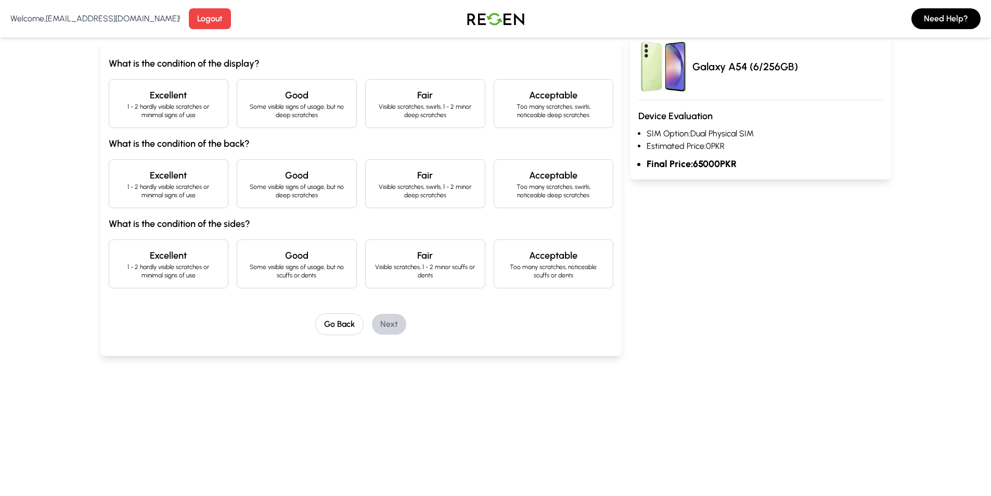
click at [298, 119] on p "Some visible signs of usage, but no deep scratches" at bounding box center [296, 110] width 102 height 17
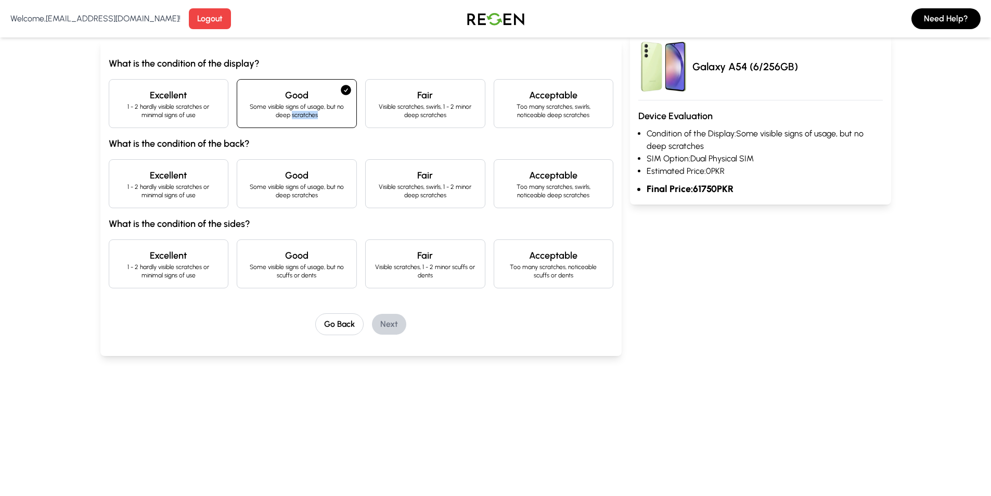
click at [298, 119] on p "Some visible signs of usage, but no deep scratches" at bounding box center [296, 110] width 102 height 17
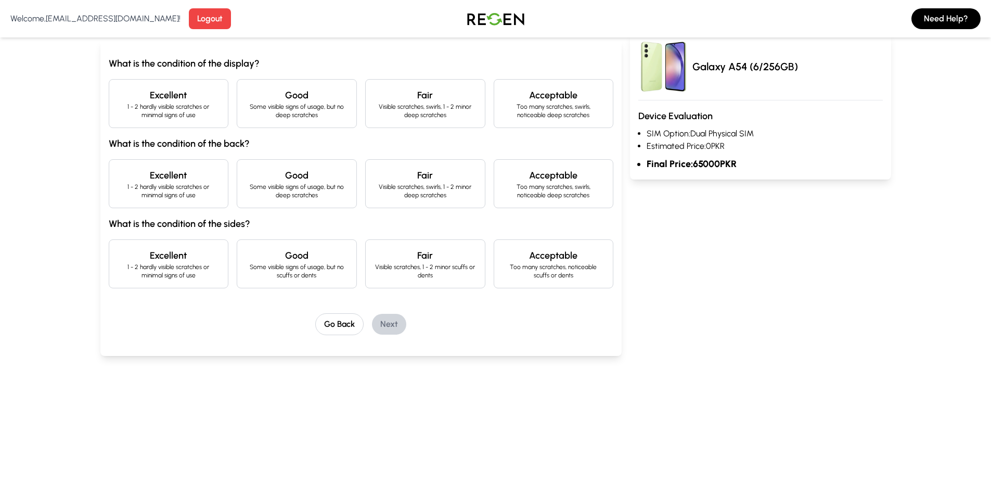
click at [408, 108] on p "Visible scratches, swirls, 1 - 2 minor deep scratches" at bounding box center [425, 110] width 102 height 17
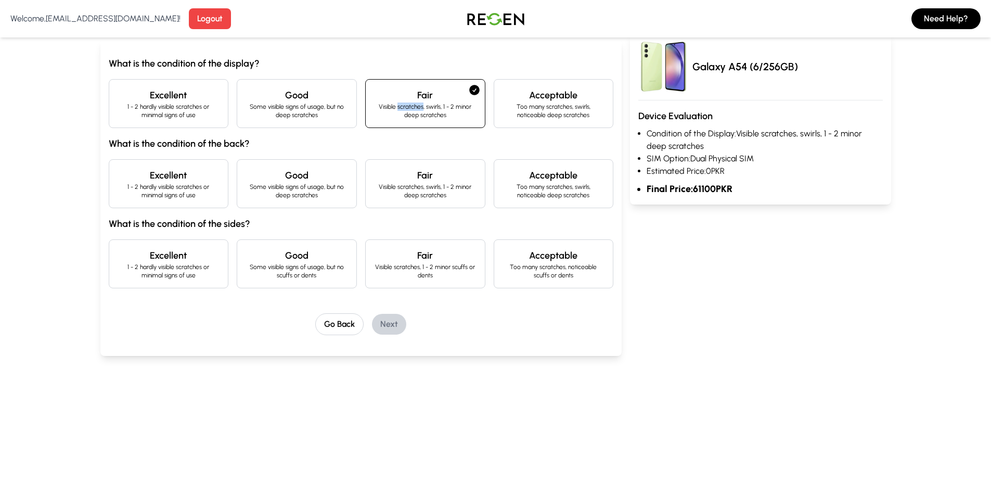
click at [408, 109] on p "Visible scratches, swirls, 1 - 2 minor deep scratches" at bounding box center [425, 110] width 102 height 17
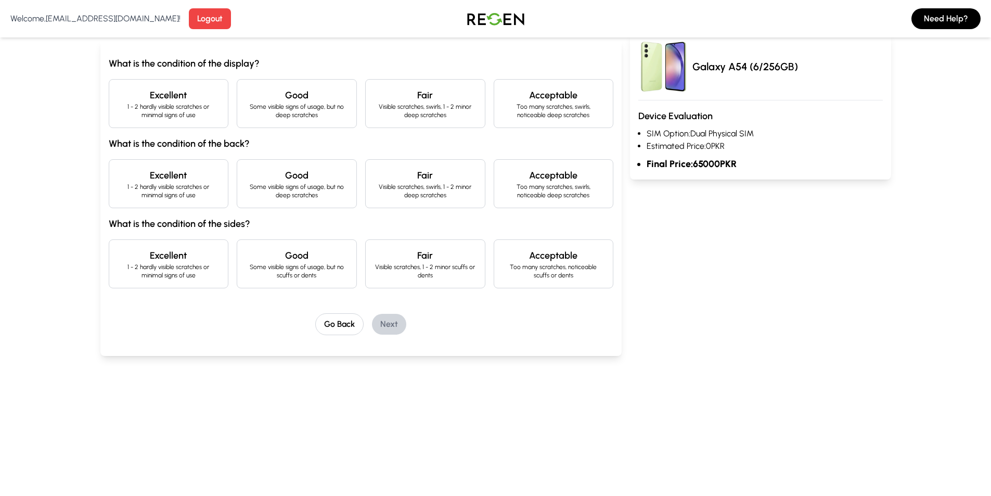
click at [539, 45] on div "What is the condition of the display? Excellent 1 - 2 hardly visible scratches …" at bounding box center [361, 198] width 522 height 316
click at [504, 85] on div "Acceptable Too many scratches, swirls, noticeable deep scratches" at bounding box center [554, 103] width 120 height 49
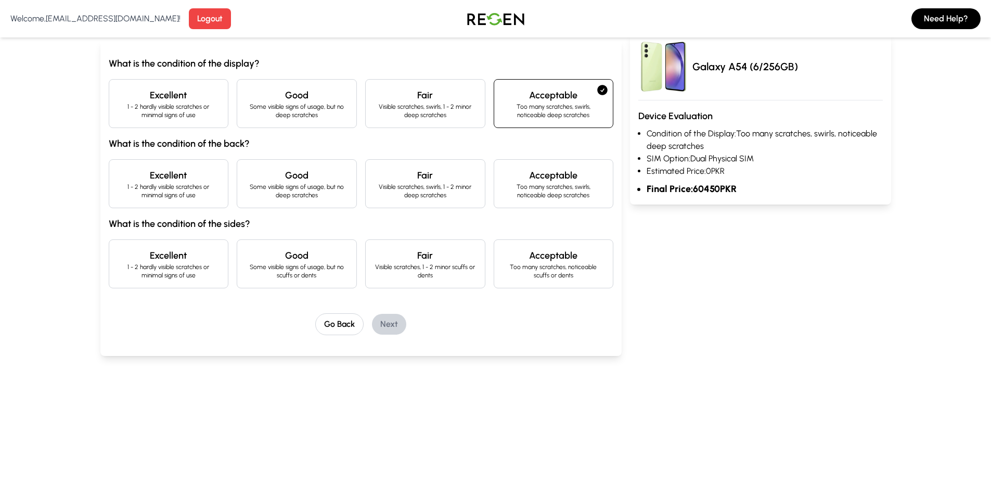
click at [506, 85] on div "Acceptable Too many scratches, swirls, noticeable deep scratches" at bounding box center [554, 103] width 120 height 49
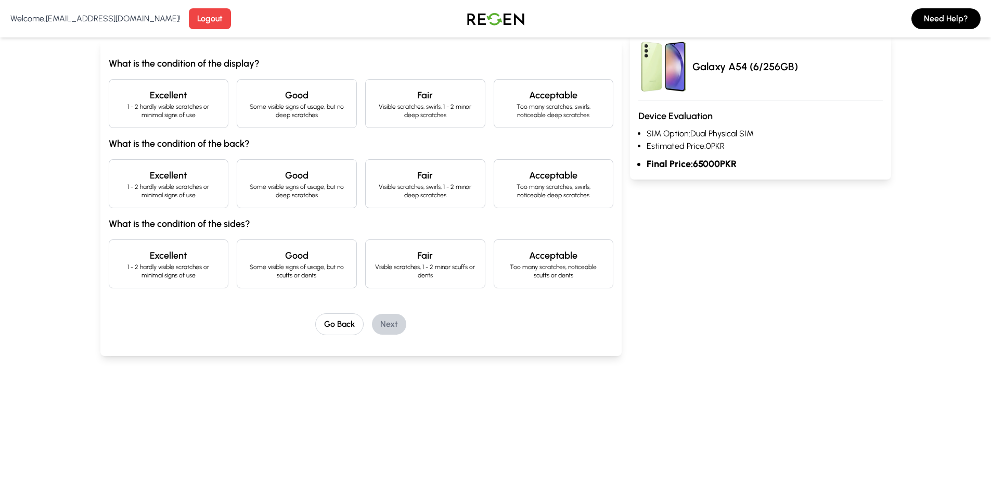
click at [507, 161] on div "Acceptable Too many scratches, swirls, noticeable deep scratches" at bounding box center [554, 183] width 120 height 49
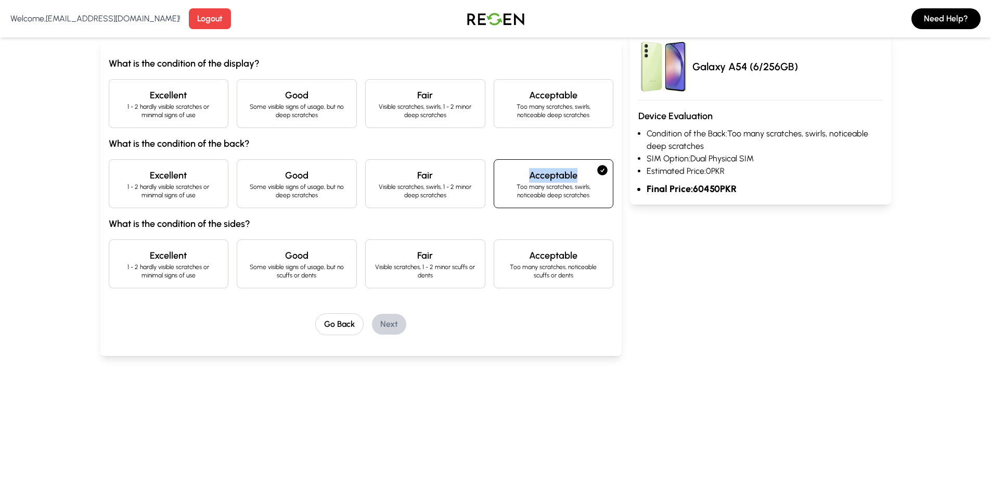
click at [507, 161] on div "Acceptable Too many scratches, swirls, noticeable deep scratches" at bounding box center [554, 183] width 120 height 49
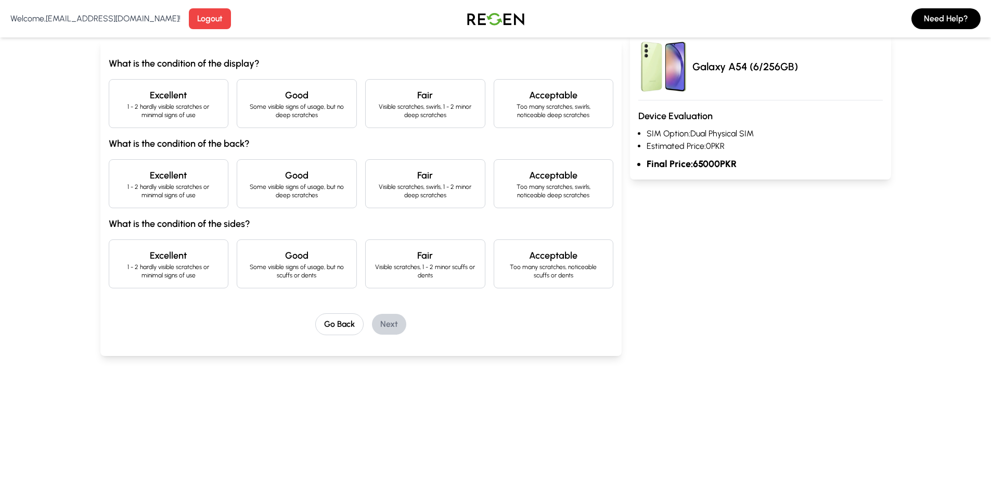
click at [534, 135] on div "What is the condition of the display? Excellent 1 - 2 hardly visible scratches …" at bounding box center [361, 172] width 505 height 232
click at [460, 167] on div "Fair Visible scratches, swirls, 1 - 2 minor deep scratches" at bounding box center [425, 183] width 120 height 49
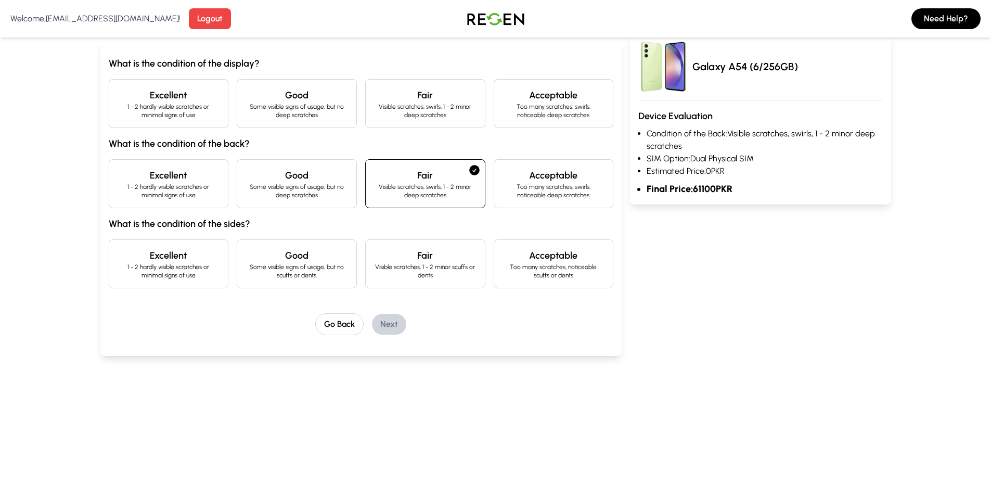
click at [464, 165] on div "Fair Visible scratches, swirls, 1 - 2 minor deep scratches" at bounding box center [425, 183] width 120 height 49
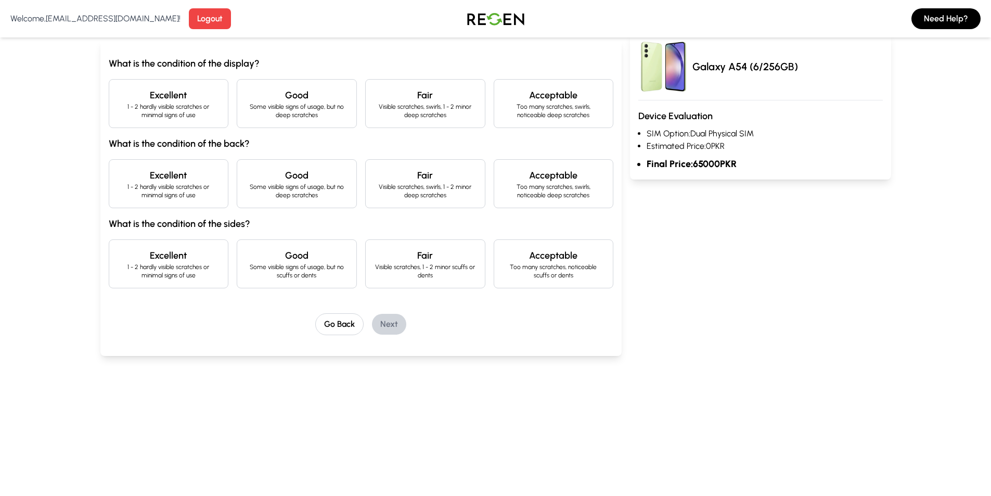
click at [330, 171] on h4 "Good" at bounding box center [296, 175] width 102 height 15
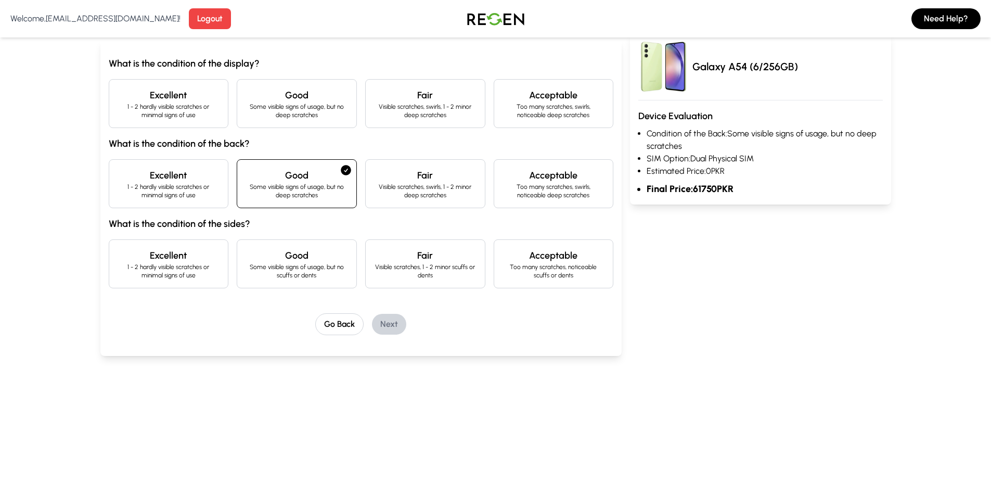
click at [334, 170] on h4 "Good" at bounding box center [296, 175] width 102 height 15
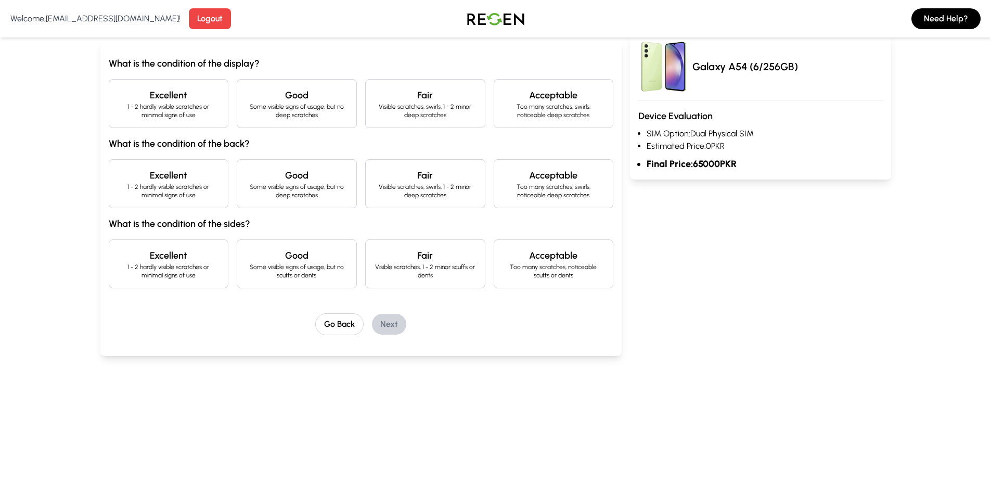
click at [197, 163] on div "Excellent 1 - 2 hardly visible scratches or minimal signs of use" at bounding box center [169, 183] width 120 height 49
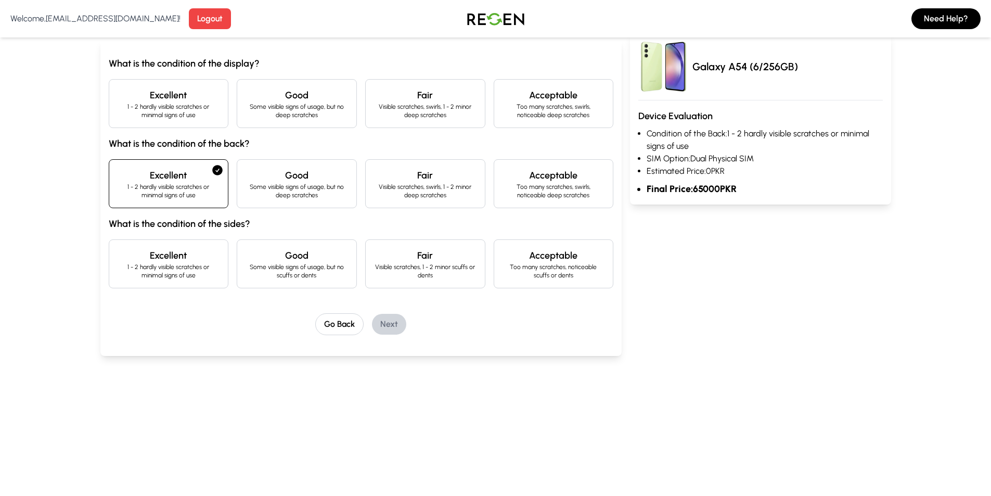
click at [199, 162] on div "Excellent 1 - 2 hardly visible scratches or minimal signs of use" at bounding box center [169, 183] width 120 height 49
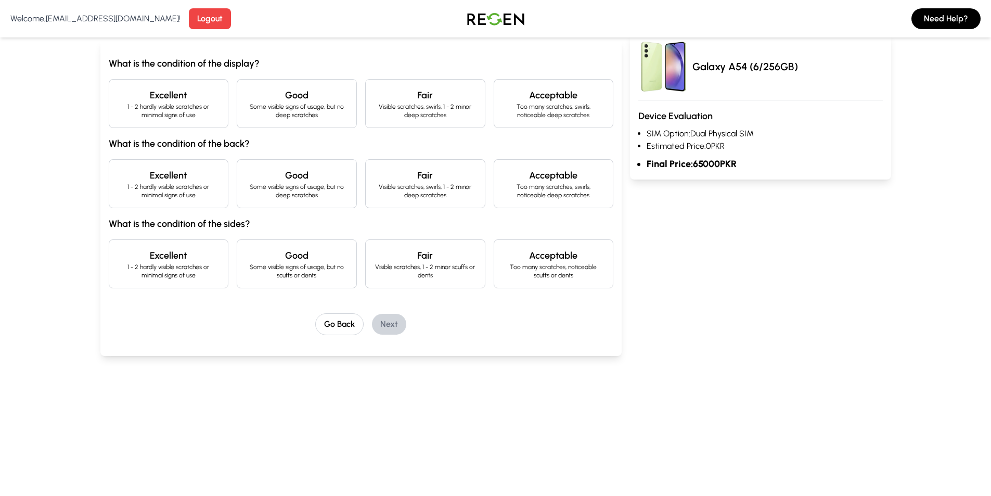
click at [212, 239] on div "Excellent 1 - 2 hardly visible scratches or minimal signs of use" at bounding box center [169, 263] width 120 height 49
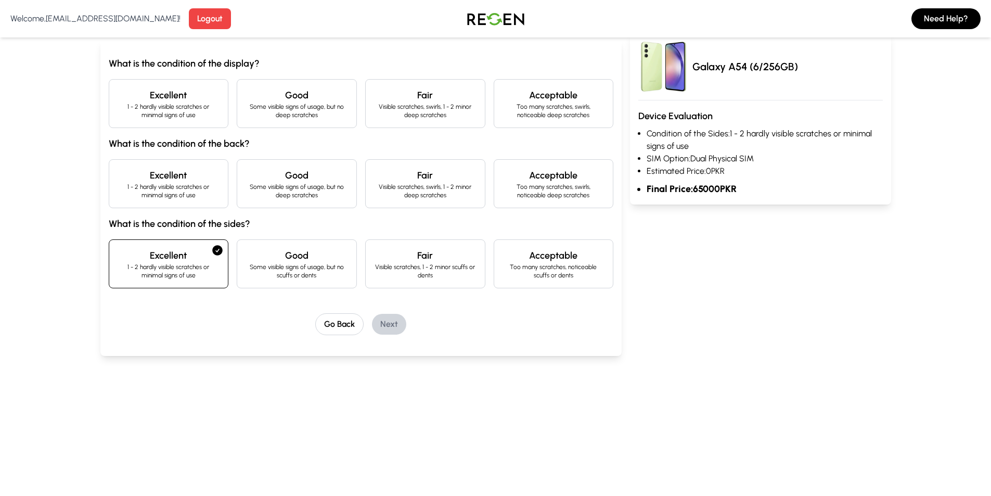
click at [213, 240] on div "Excellent 1 - 2 hardly visible scratches or minimal signs of use" at bounding box center [169, 263] width 120 height 49
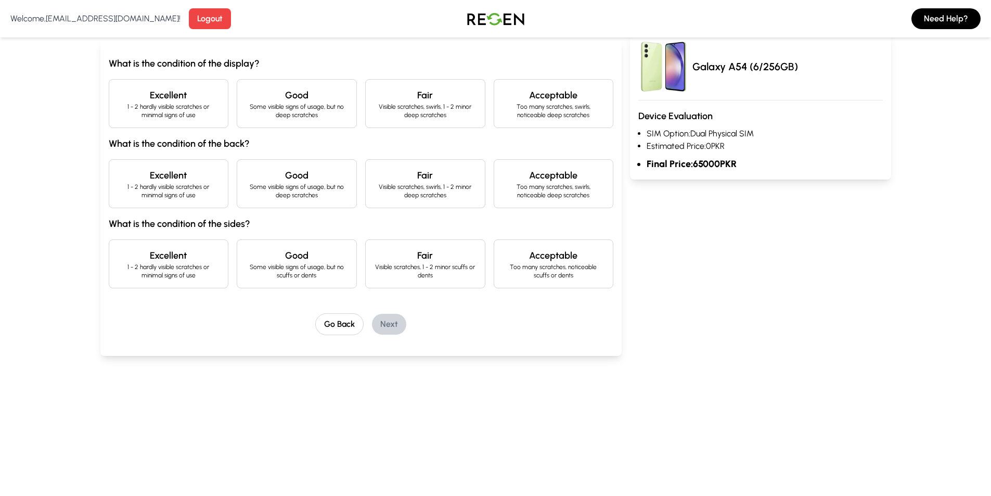
click at [277, 259] on h4 "Good" at bounding box center [296, 255] width 102 height 15
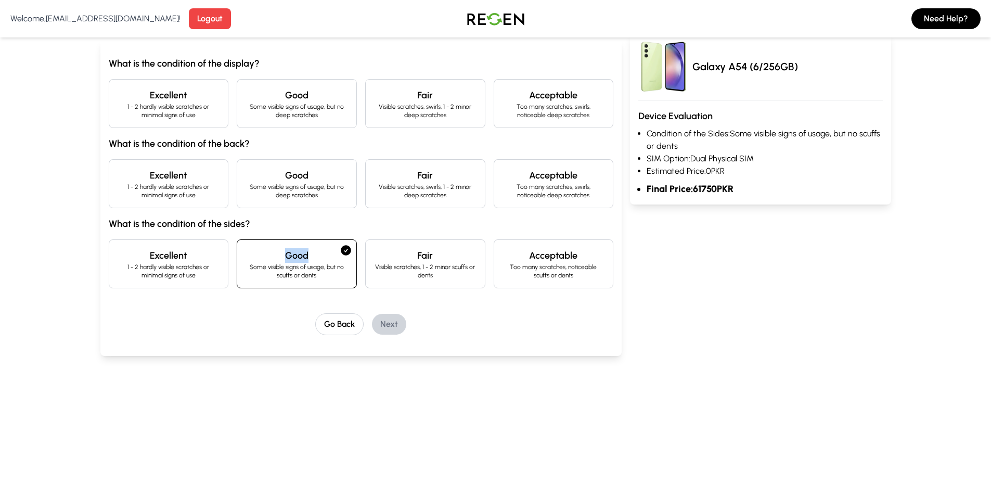
click at [277, 259] on h4 "Good" at bounding box center [296, 255] width 102 height 15
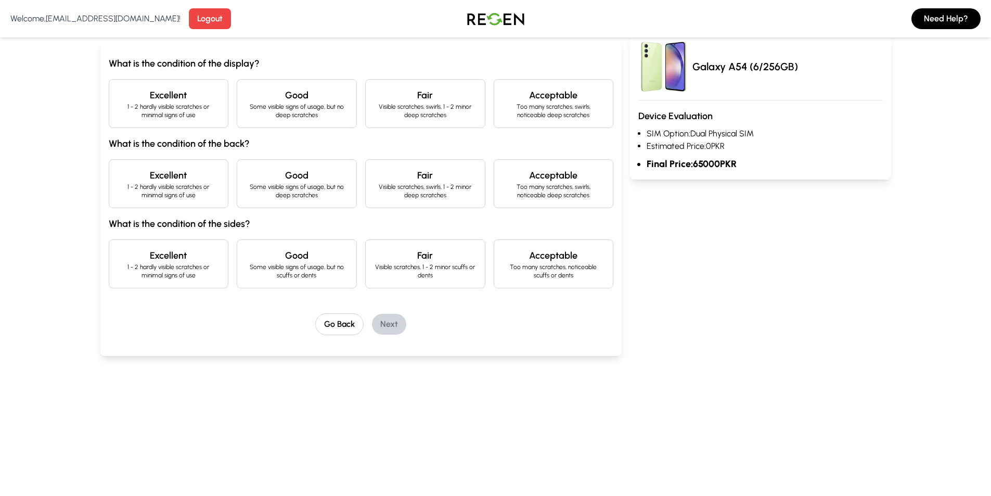
click at [475, 250] on h4 "Fair" at bounding box center [425, 255] width 102 height 15
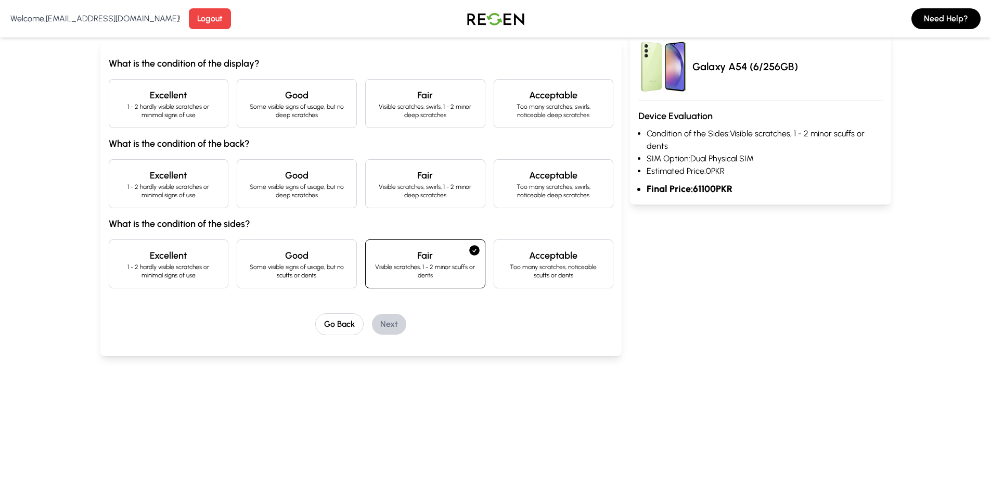
click at [475, 250] on icon at bounding box center [474, 250] width 12 height 12
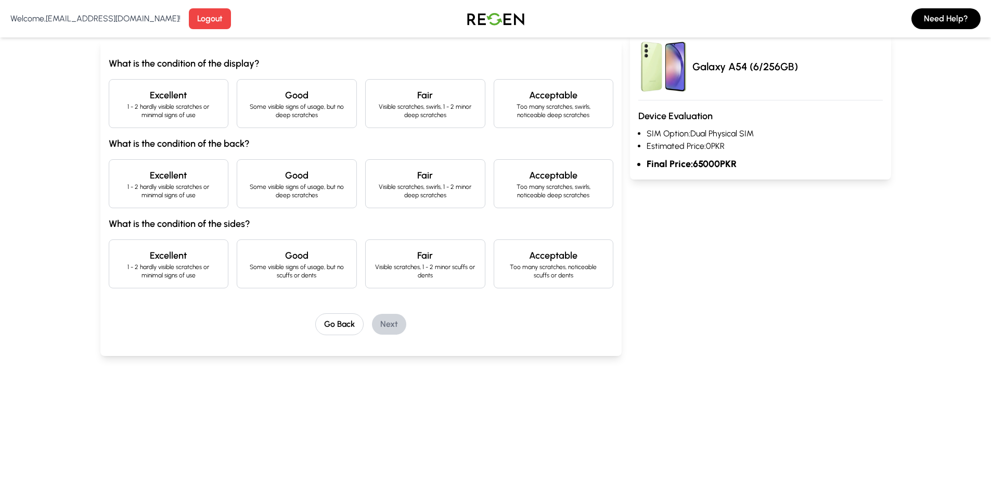
click at [503, 245] on div "Acceptable Too many scratches, noticeable scuffs or dents" at bounding box center [554, 263] width 120 height 49
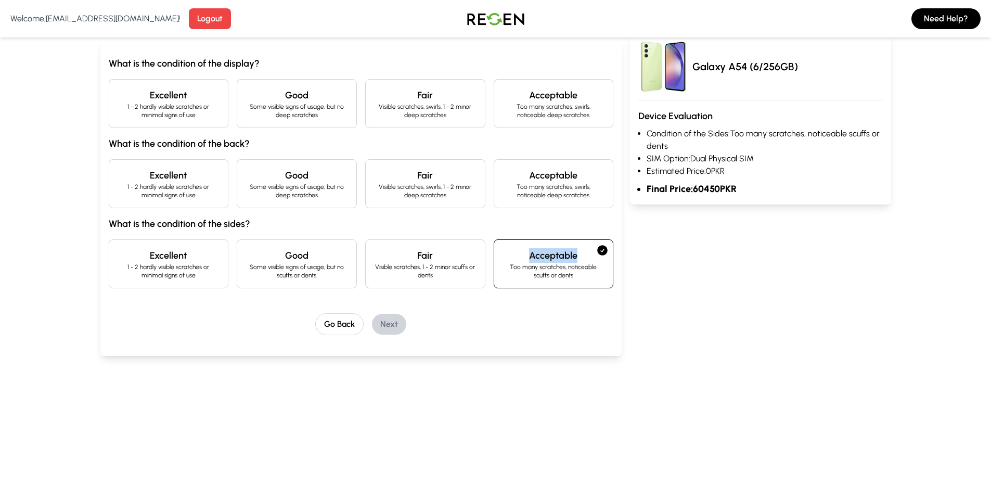
click at [503, 245] on div "Acceptable Too many scratches, noticeable scuffs or dents" at bounding box center [554, 263] width 120 height 49
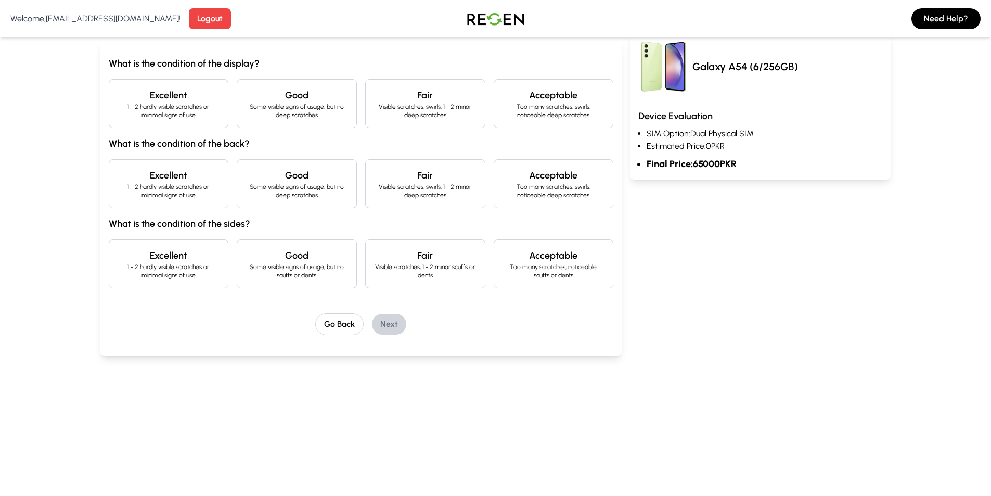
click at [491, 332] on div "Go Back Next" at bounding box center [361, 324] width 505 height 22
click at [332, 324] on button "Go Back" at bounding box center [339, 324] width 48 height 22
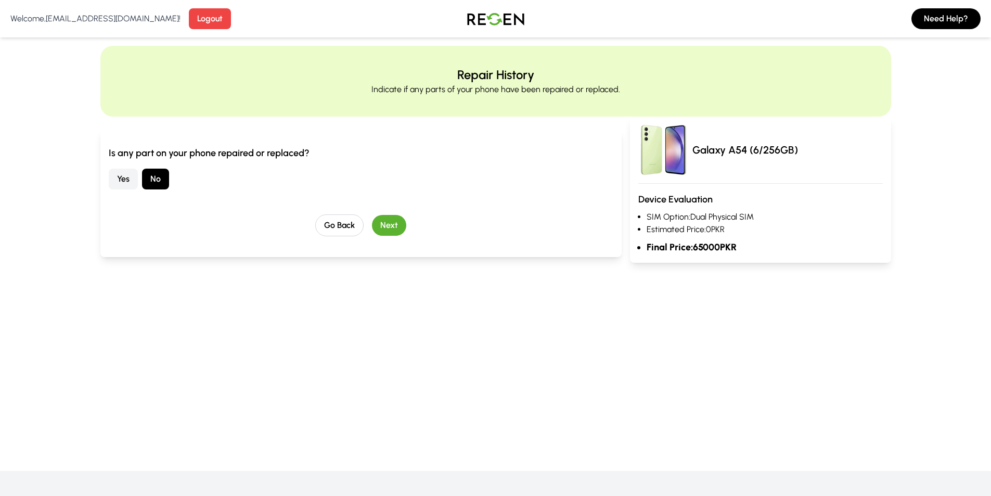
scroll to position [0, 0]
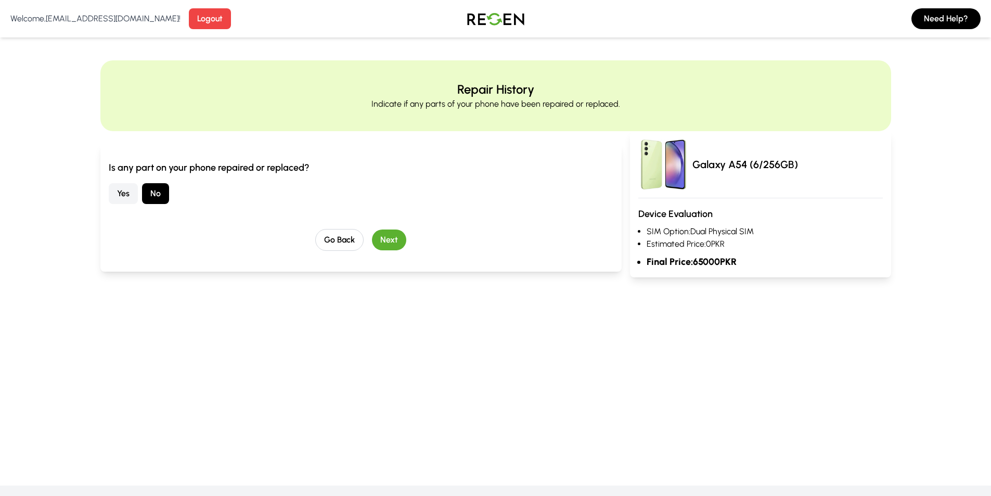
click at [399, 239] on button "Next" at bounding box center [389, 239] width 34 height 21
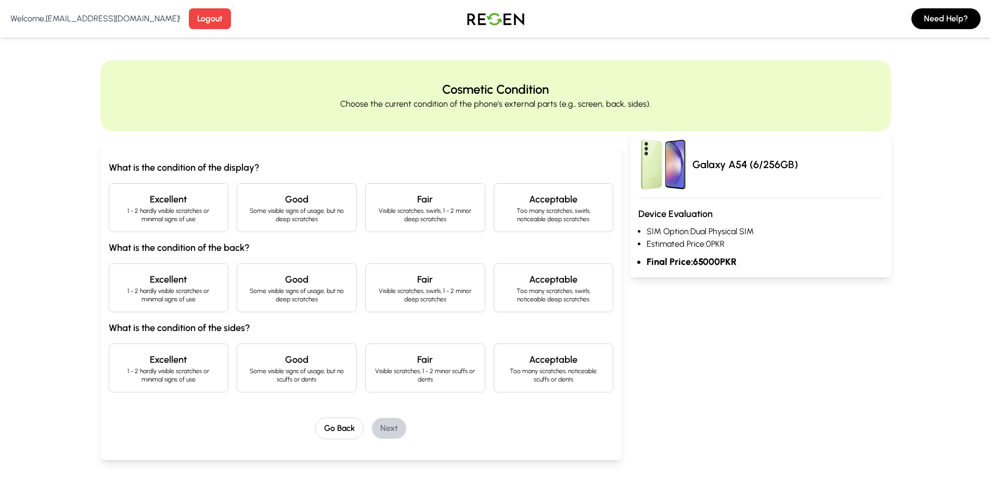
drag, startPoint x: 196, startPoint y: 199, endPoint x: 193, endPoint y: 211, distance: 12.2
click at [199, 198] on h4 "Excellent" at bounding box center [169, 199] width 102 height 15
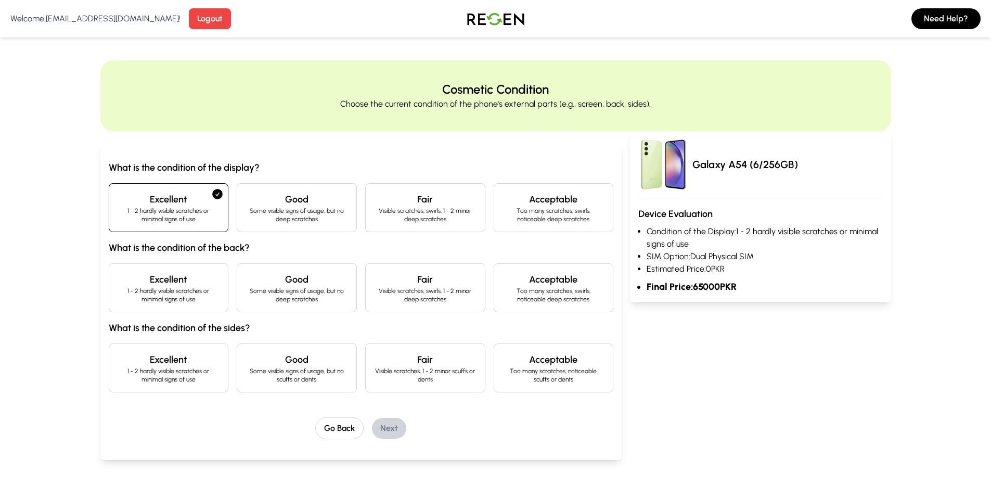
drag, startPoint x: 191, startPoint y: 275, endPoint x: 179, endPoint y: 293, distance: 21.9
click at [193, 275] on h4 "Excellent" at bounding box center [169, 279] width 102 height 15
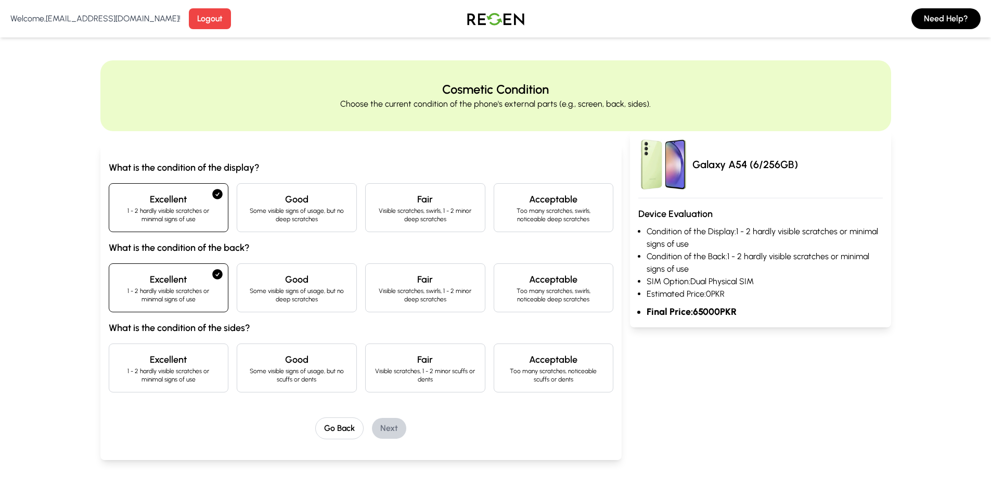
drag, startPoint x: 217, startPoint y: 390, endPoint x: 314, endPoint y: 394, distance: 97.4
click at [221, 390] on div "Excellent 1 - 2 hardly visible scratches or minimal signs of use" at bounding box center [169, 367] width 120 height 49
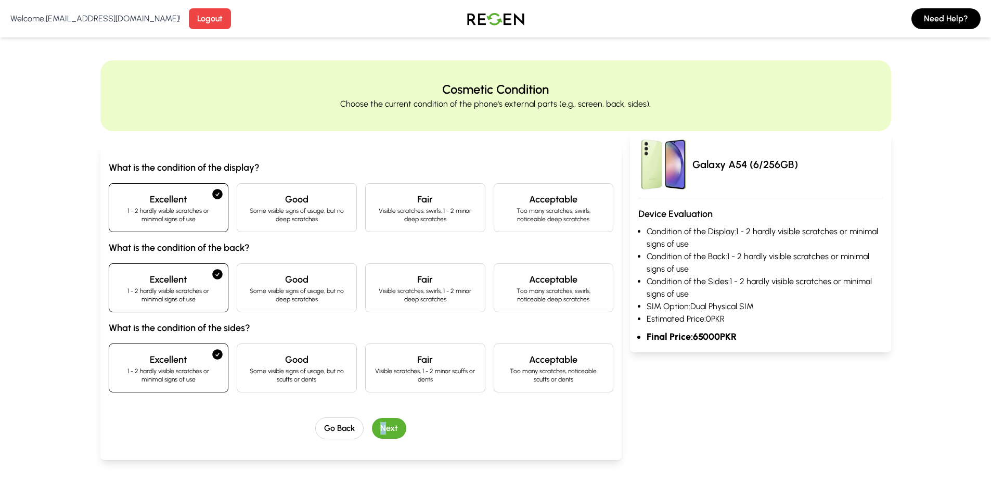
click at [384, 415] on div "What is the condition of the display? Excellent 1 - 2 hardly visible scratches …" at bounding box center [361, 299] width 505 height 279
click at [389, 432] on button "Next" at bounding box center [389, 428] width 34 height 21
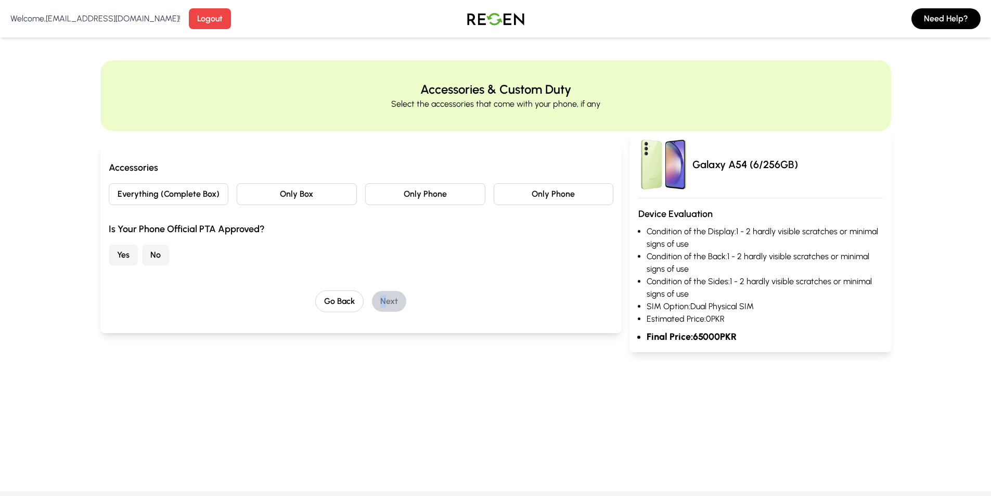
click at [304, 188] on button "Only Box" at bounding box center [297, 194] width 120 height 22
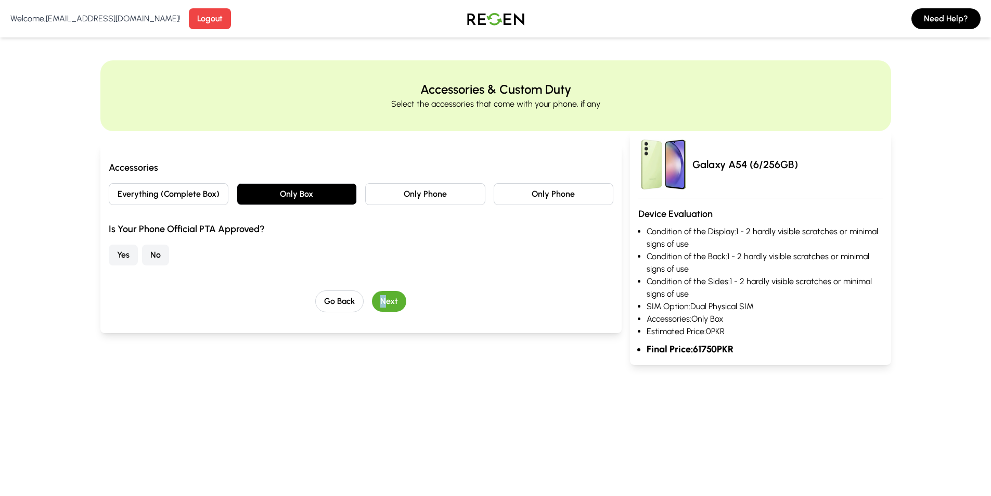
click at [305, 188] on button "Only Box" at bounding box center [297, 194] width 120 height 22
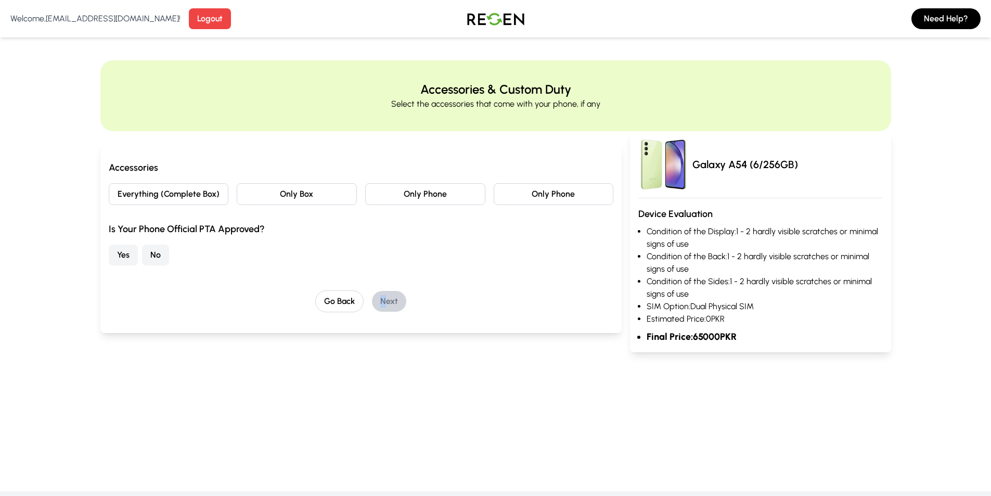
click at [399, 194] on button "Only Phone" at bounding box center [425, 194] width 120 height 22
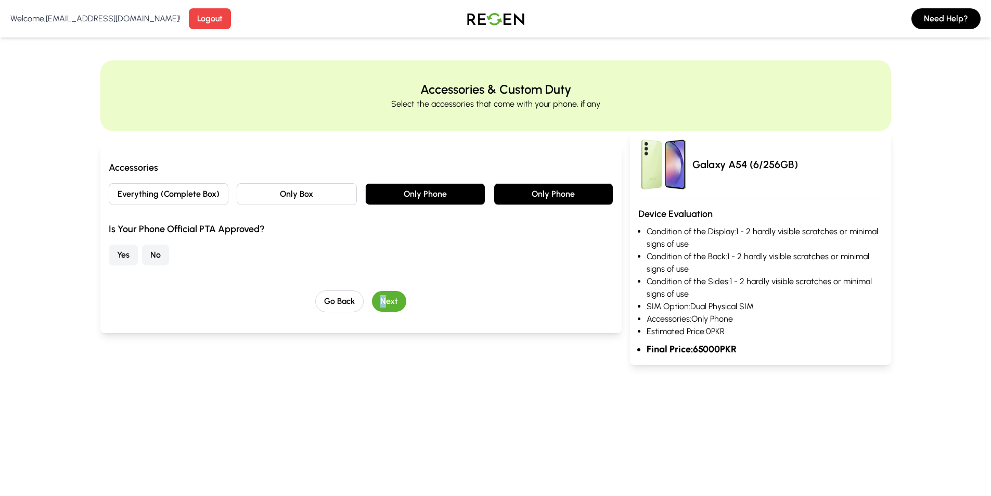
click at [399, 194] on button "Only Phone" at bounding box center [425, 194] width 120 height 22
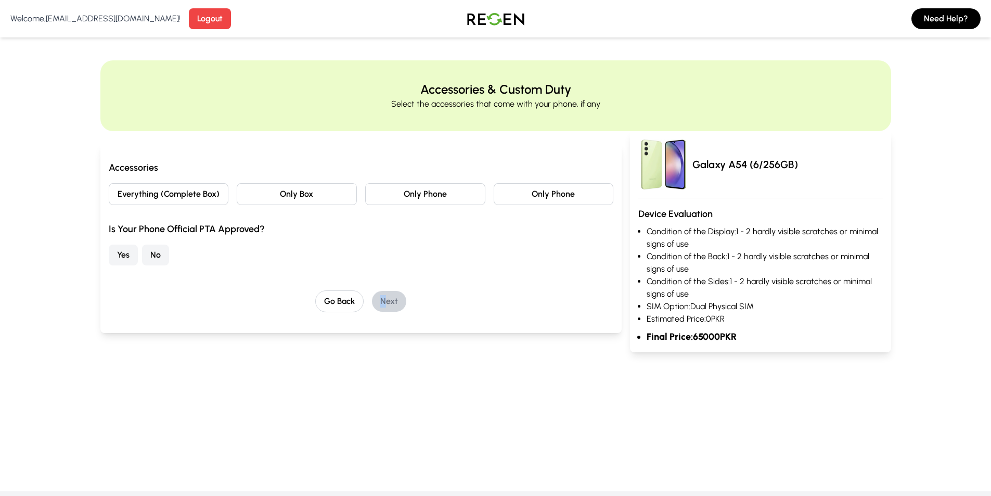
click at [423, 195] on button "Only Phone" at bounding box center [425, 194] width 120 height 22
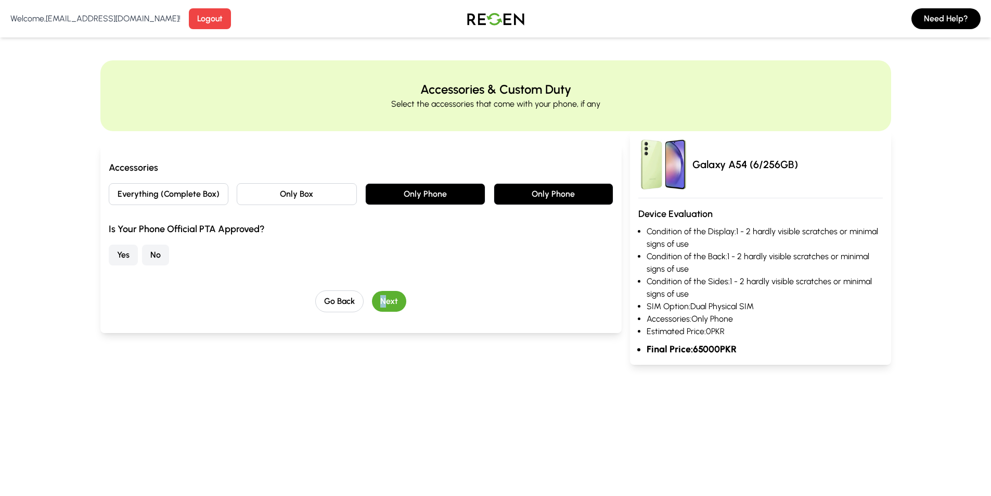
click at [423, 195] on button "Only Phone" at bounding box center [425, 194] width 120 height 22
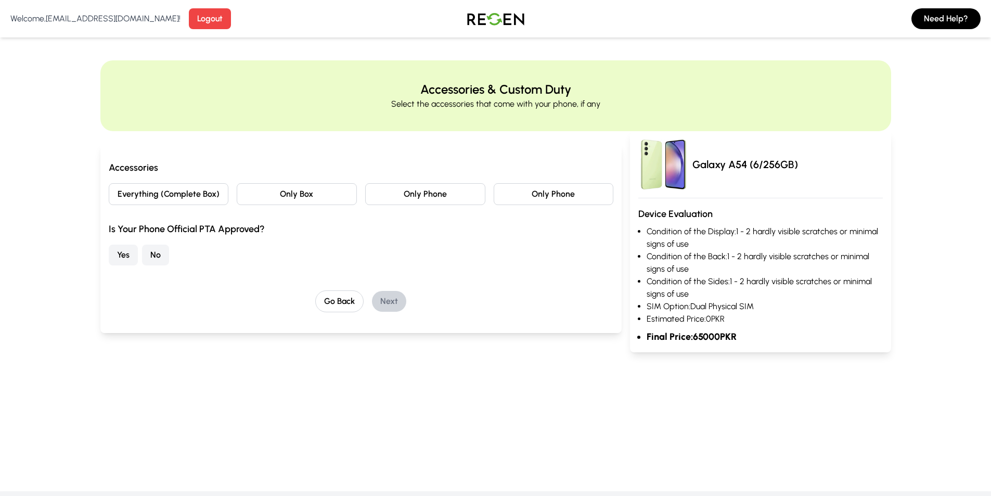
click at [326, 243] on div "Is Your Phone Official PTA Approved? Yes No" at bounding box center [361, 244] width 505 height 44
click at [174, 196] on button "Everything (Complete Box)" at bounding box center [169, 194] width 120 height 22
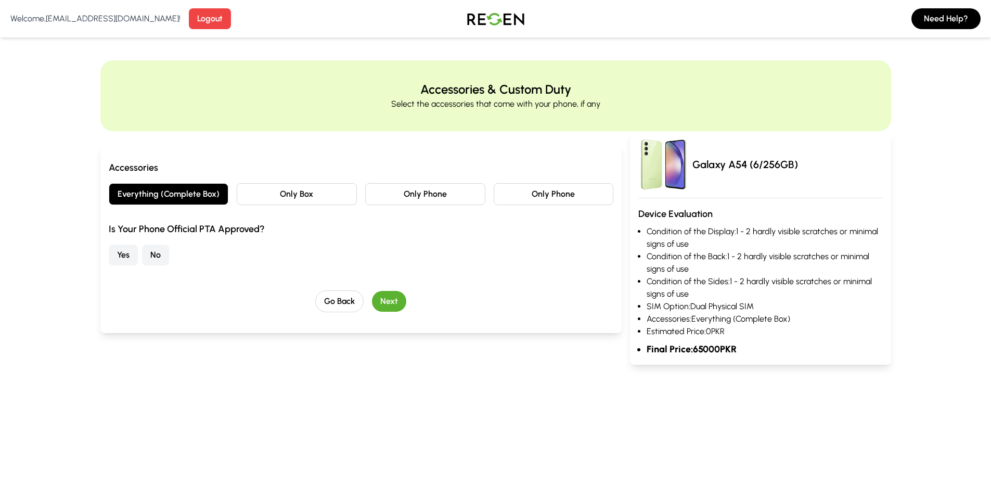
click at [174, 196] on button "Everything (Complete Box)" at bounding box center [169, 194] width 120 height 22
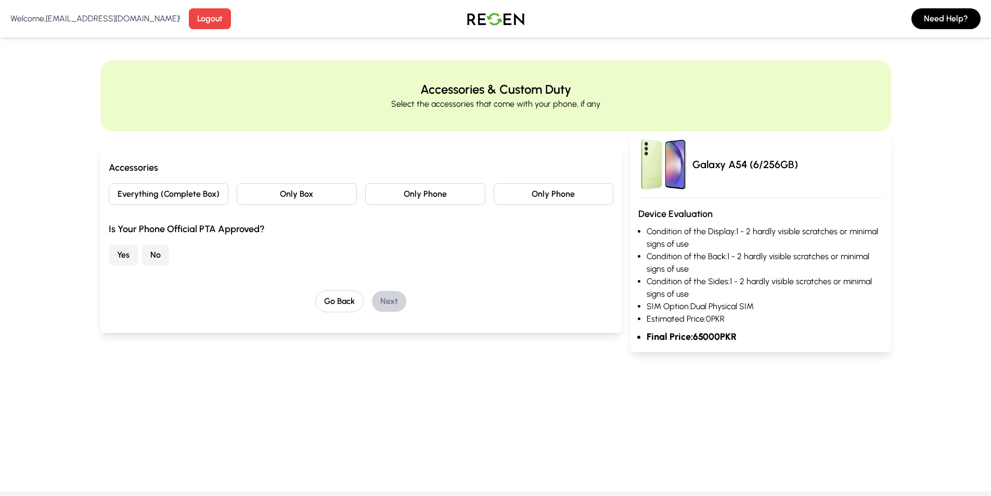
click at [392, 194] on button "Only Phone" at bounding box center [425, 194] width 120 height 22
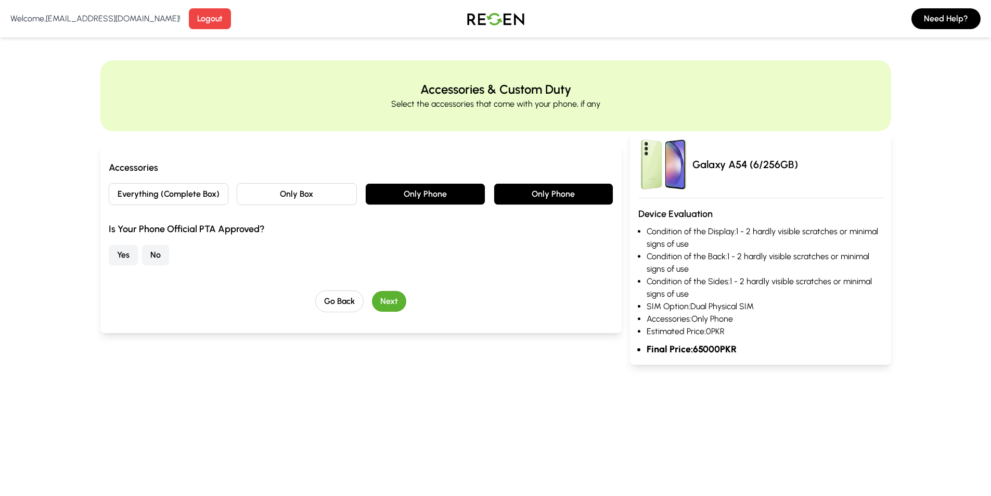
click at [394, 194] on button "Only Phone" at bounding box center [425, 194] width 120 height 22
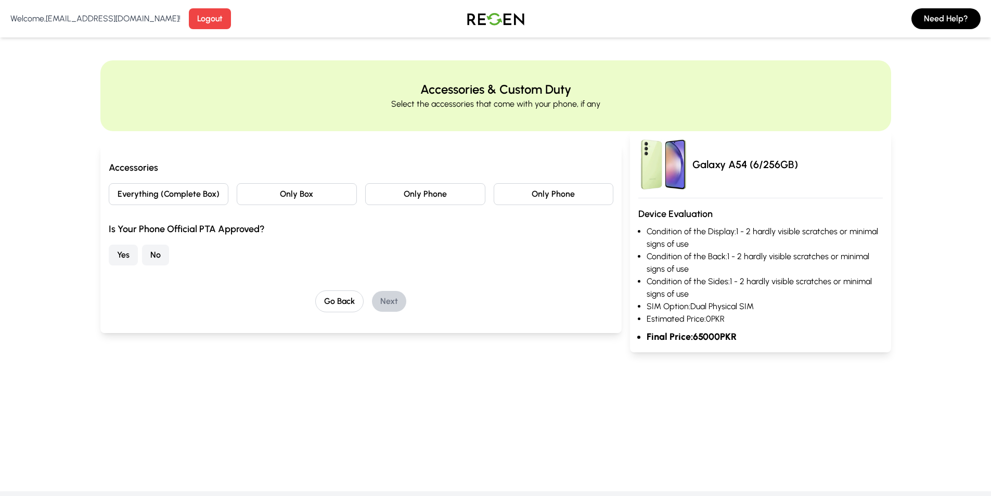
click at [157, 248] on button "No" at bounding box center [155, 254] width 27 height 21
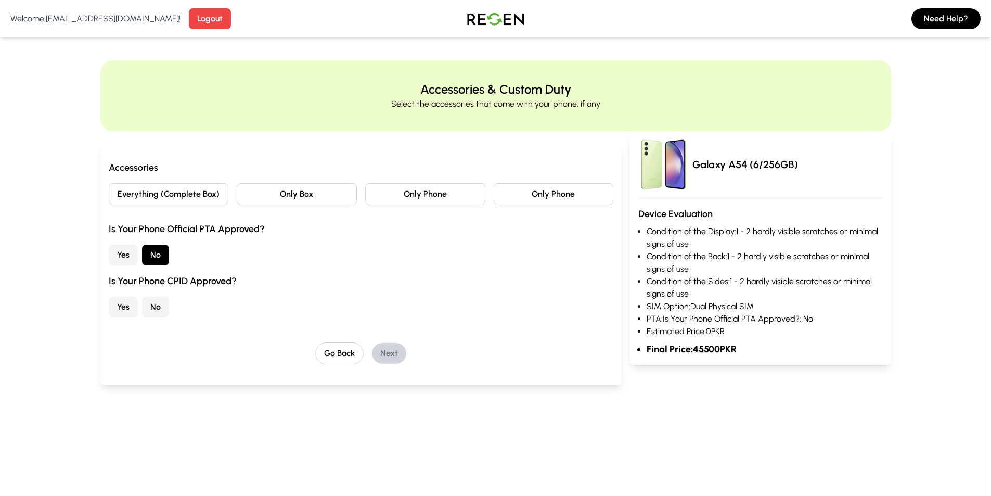
click at [207, 254] on div "Yes No" at bounding box center [361, 254] width 505 height 21
click at [121, 251] on button "Yes" at bounding box center [123, 254] width 29 height 21
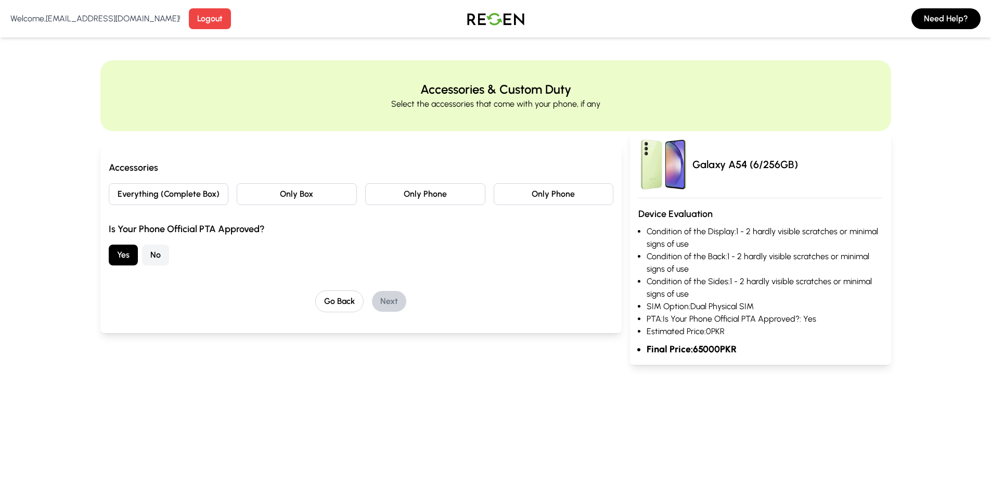
click at [169, 251] on button "No" at bounding box center [155, 254] width 27 height 21
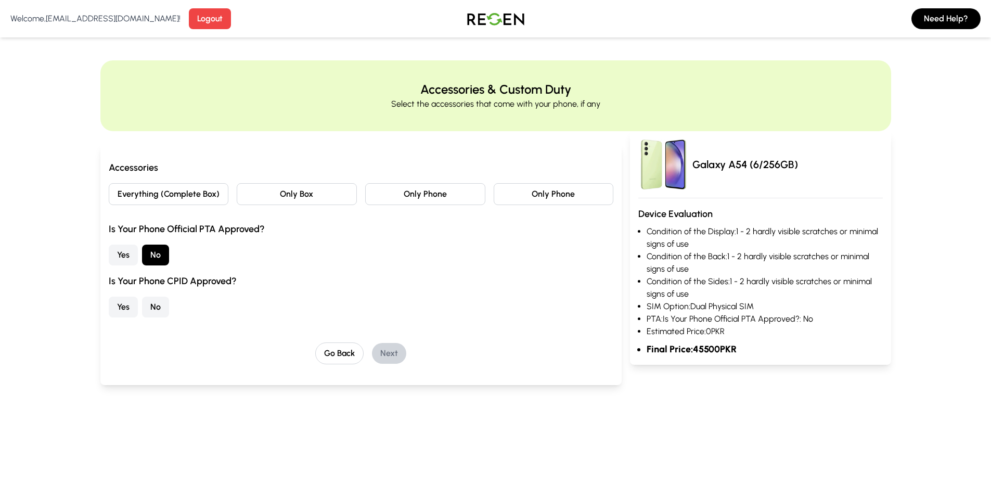
click at [178, 201] on button "Everything (Complete Box)" at bounding box center [169, 194] width 120 height 22
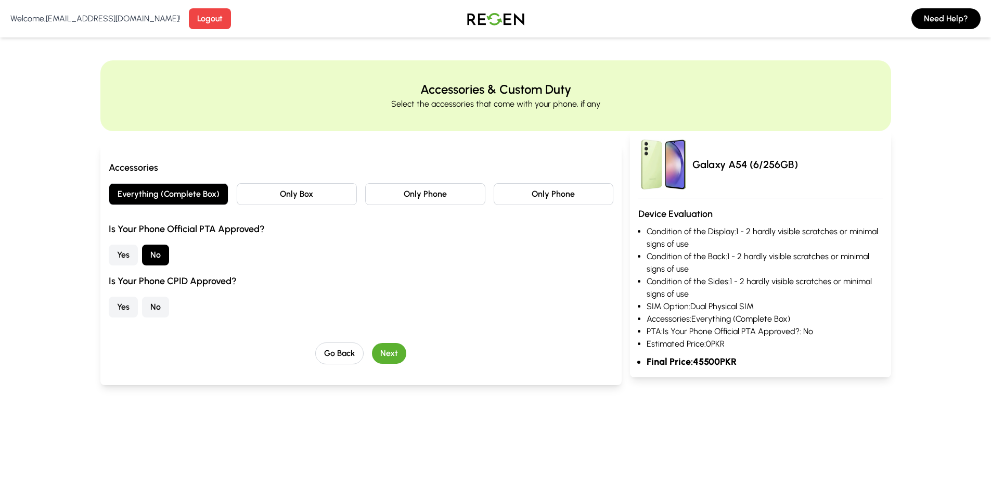
click at [185, 198] on button "Everything (Complete Box)" at bounding box center [169, 194] width 120 height 22
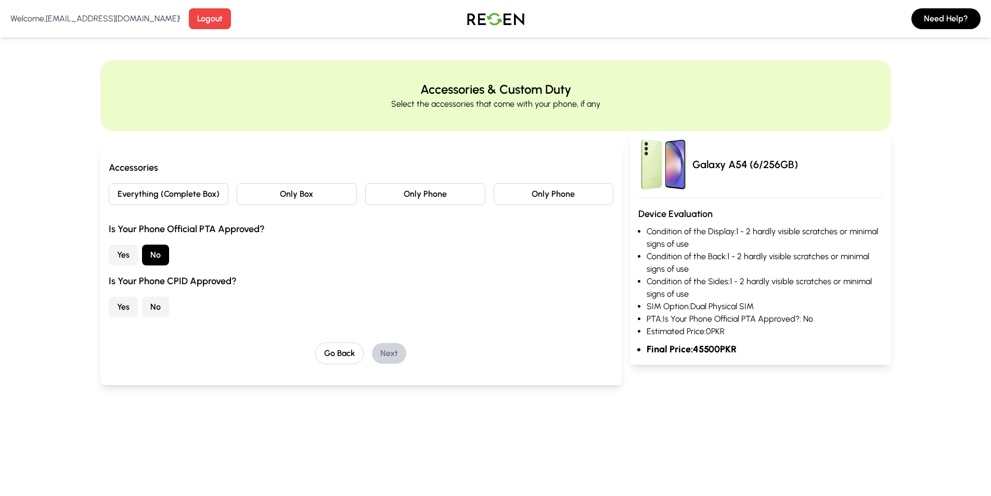
click at [185, 198] on button "Everything (Complete Box)" at bounding box center [169, 194] width 120 height 22
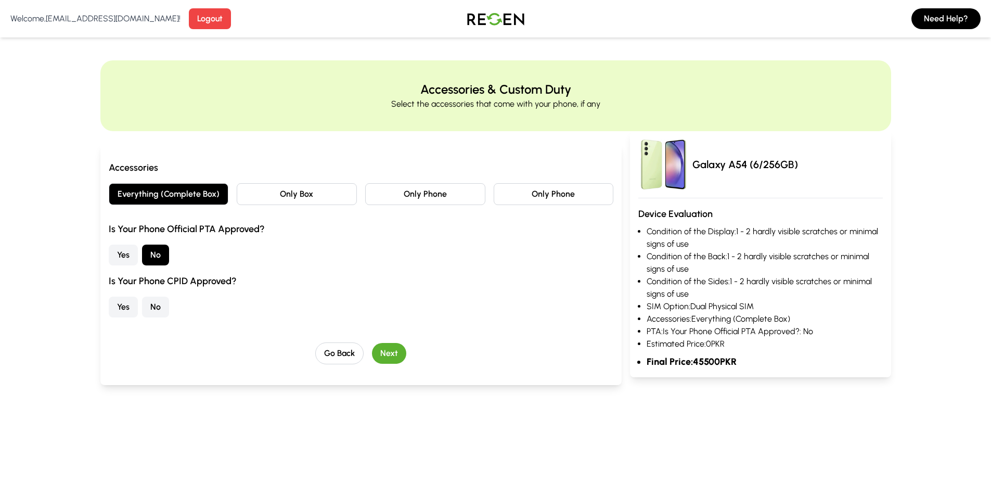
click at [191, 197] on button "Everything (Complete Box)" at bounding box center [169, 194] width 120 height 22
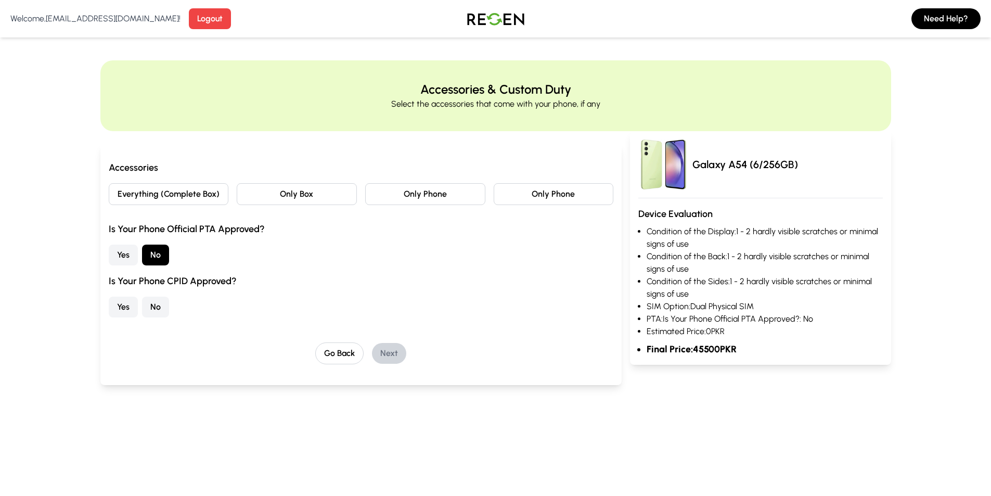
click at [126, 266] on div "Is Your Phone Official PTA Approved? Yes No Is Your Phone CPID Approved? Yes No" at bounding box center [361, 270] width 505 height 96
click at [112, 252] on button "Yes" at bounding box center [123, 254] width 29 height 21
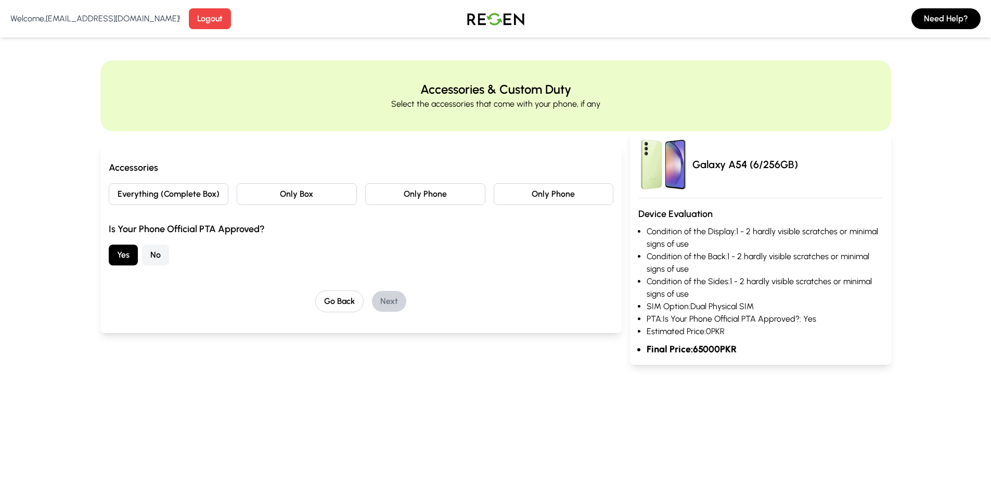
click at [206, 199] on button "Everything (Complete Box)" at bounding box center [169, 194] width 120 height 22
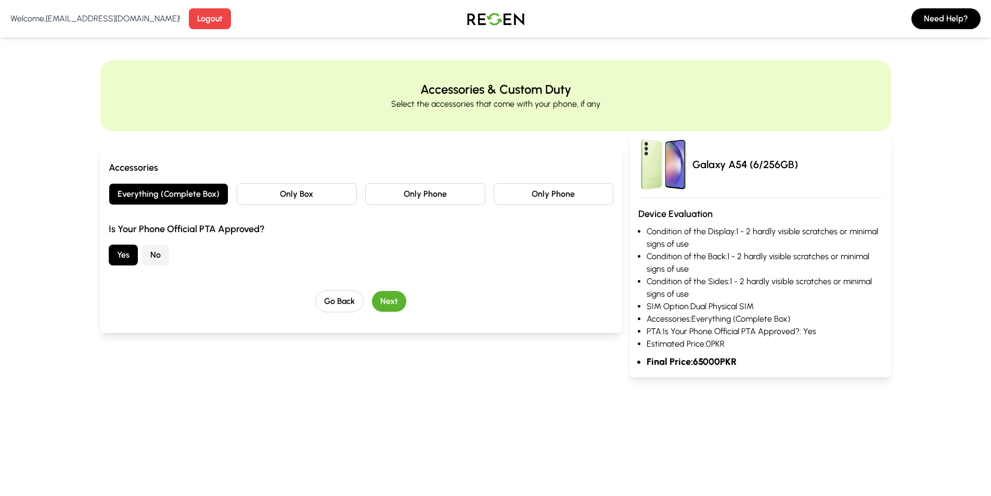
click at [208, 198] on button "Everything (Complete Box)" at bounding box center [169, 194] width 120 height 22
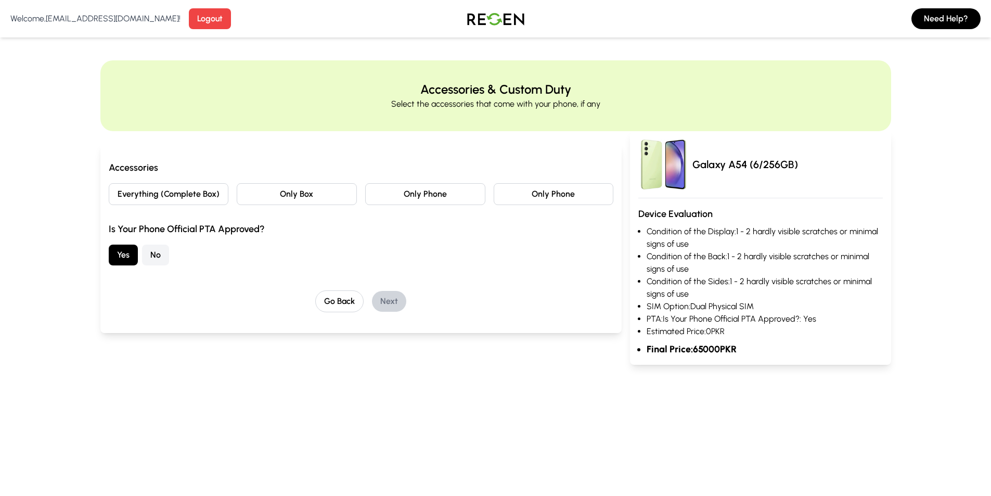
click at [298, 192] on button "Only Box" at bounding box center [297, 194] width 120 height 22
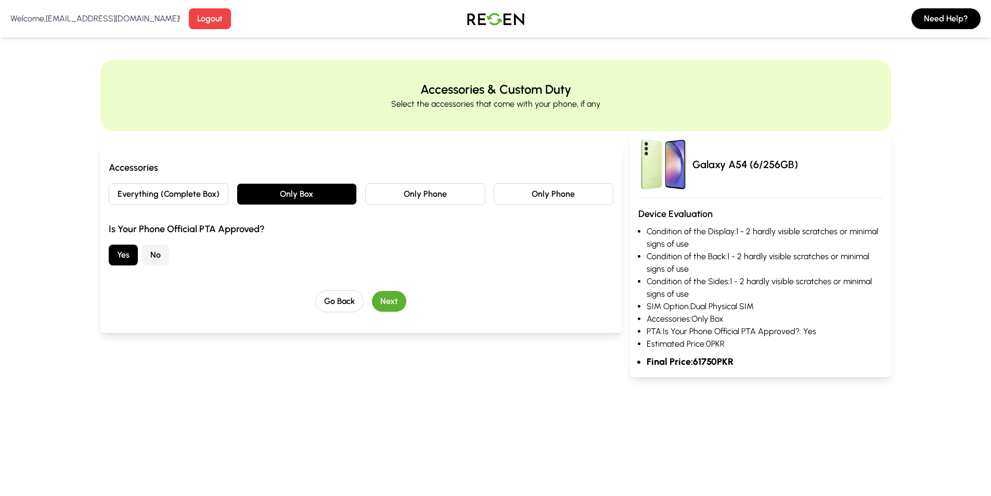
click at [298, 192] on button "Only Box" at bounding box center [297, 194] width 120 height 22
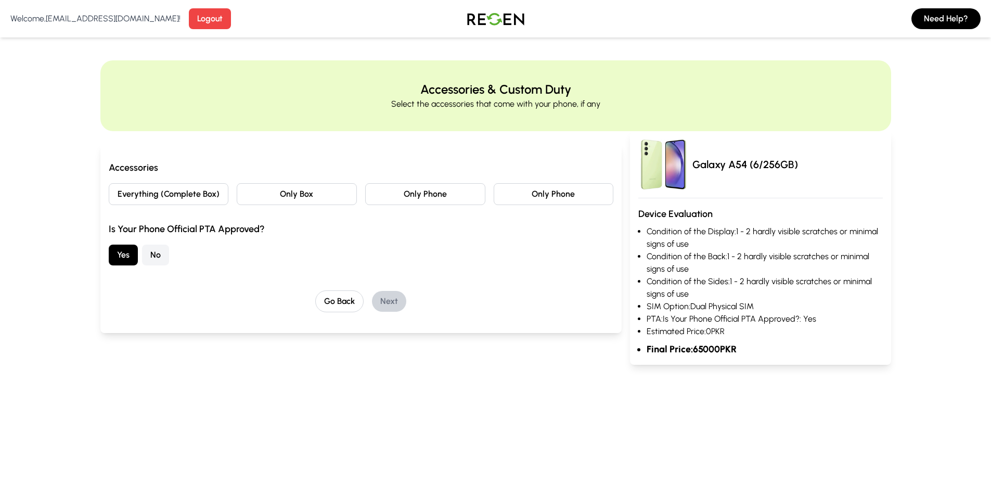
click at [396, 193] on button "Only Phone" at bounding box center [425, 194] width 120 height 22
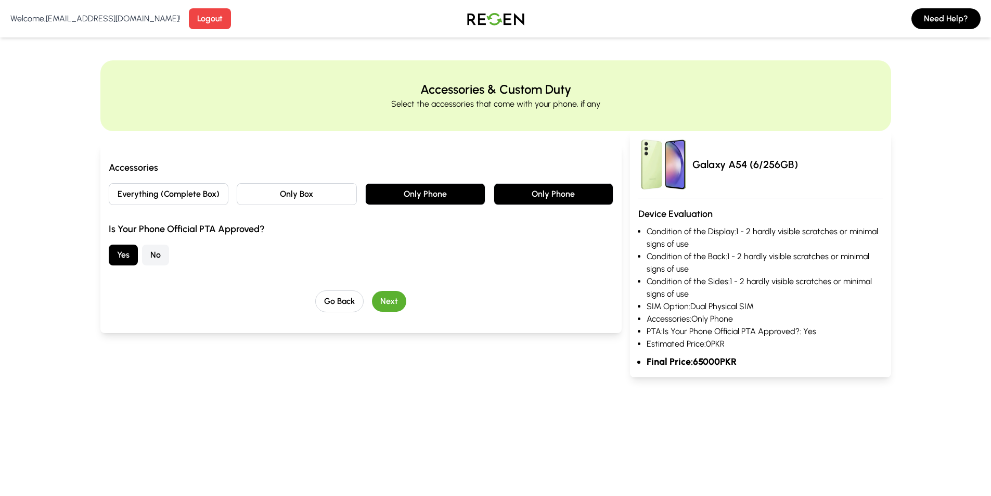
click at [396, 193] on button "Only Phone" at bounding box center [425, 194] width 120 height 22
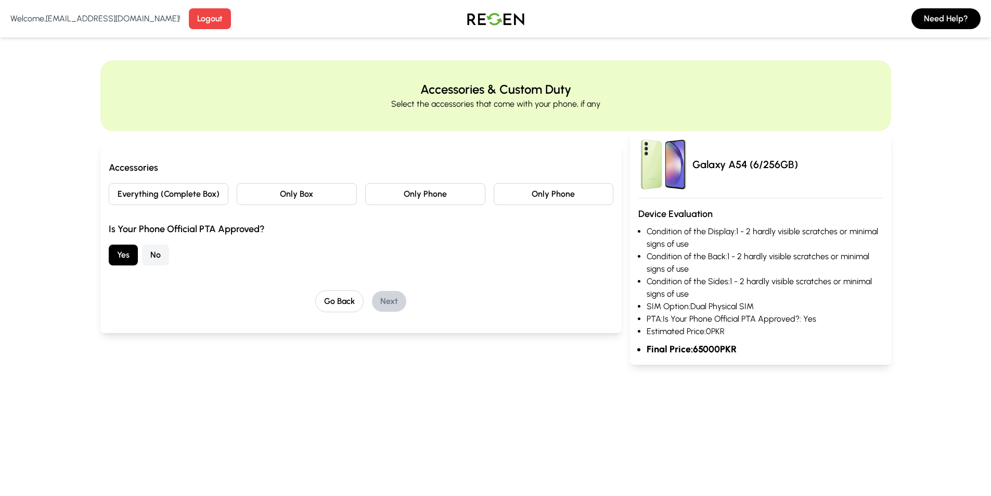
click at [161, 257] on button "No" at bounding box center [155, 254] width 27 height 21
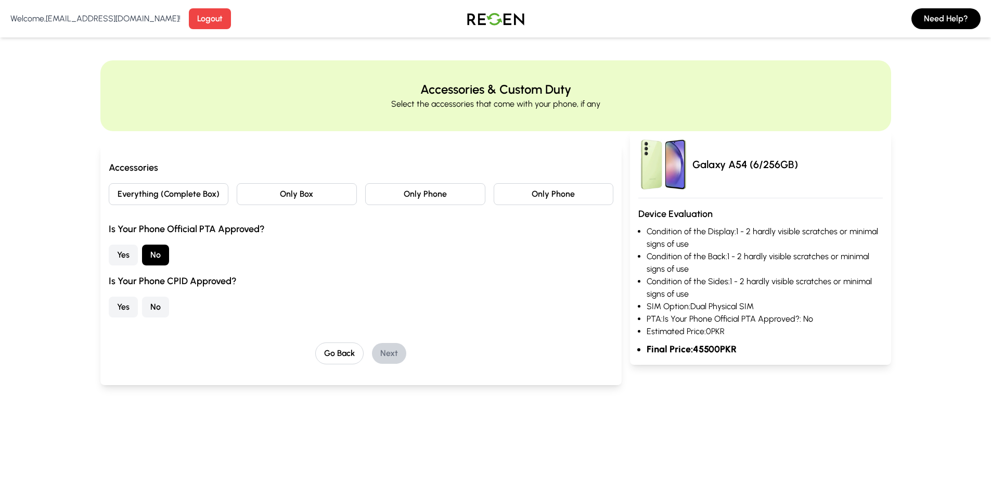
click at [160, 311] on button "No" at bounding box center [155, 306] width 27 height 21
click at [152, 311] on button "No" at bounding box center [155, 306] width 27 height 21
click at [172, 306] on div "Yes No" at bounding box center [361, 306] width 505 height 21
click at [124, 307] on button "Yes" at bounding box center [123, 306] width 29 height 21
click at [123, 252] on button "Yes" at bounding box center [123, 254] width 29 height 21
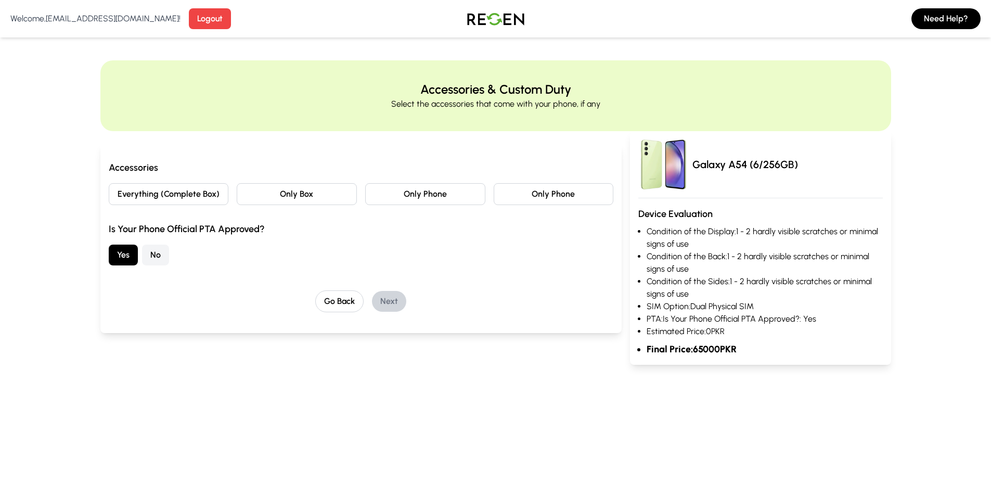
click at [218, 193] on button "Everything (Complete Box)" at bounding box center [169, 194] width 120 height 22
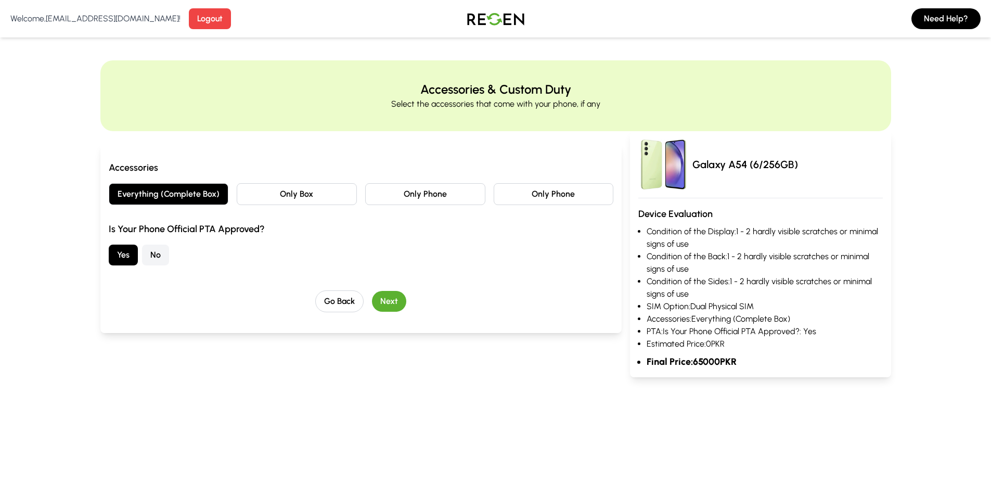
click at [377, 288] on div "Accessories Everything (Complete Box) Only Box Only Phone Only Phone Is Your Ph…" at bounding box center [361, 236] width 505 height 152
click at [379, 293] on button "Next" at bounding box center [389, 301] width 34 height 21
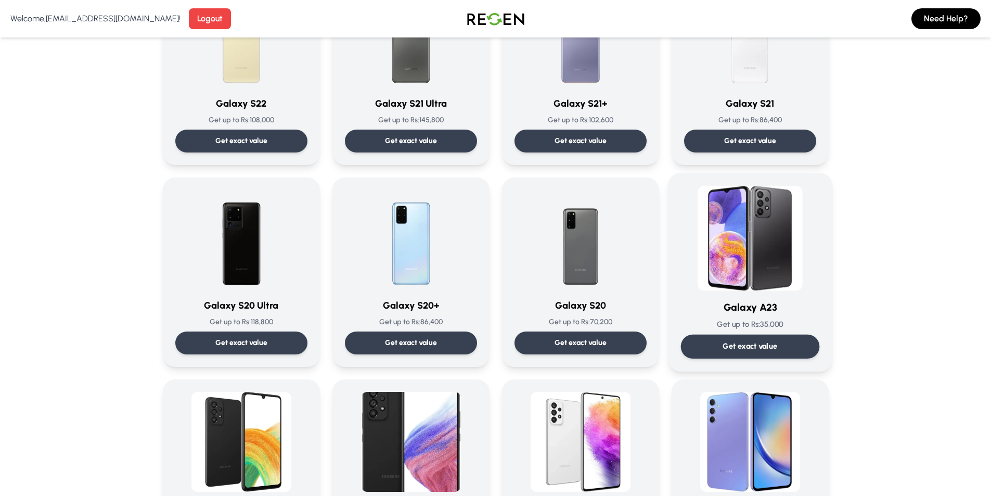
scroll to position [572, 0]
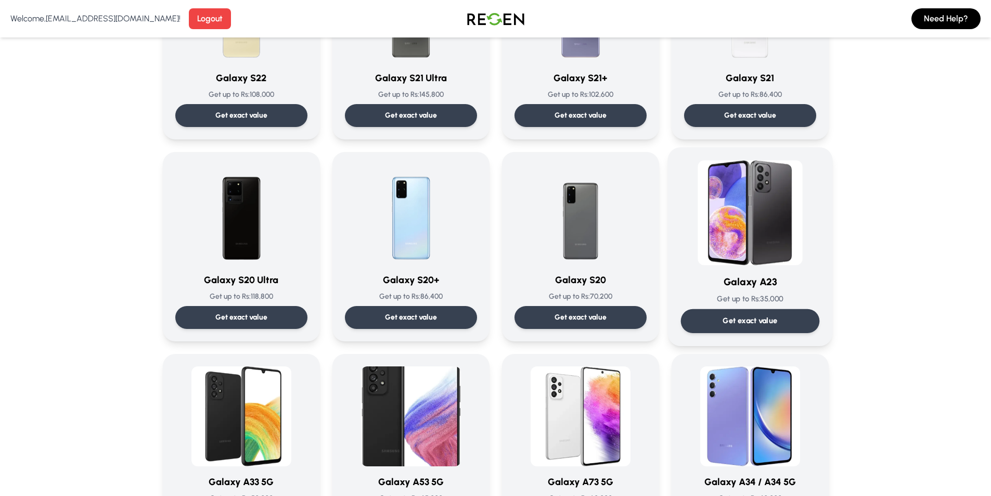
click at [726, 232] on img at bounding box center [749, 212] width 105 height 105
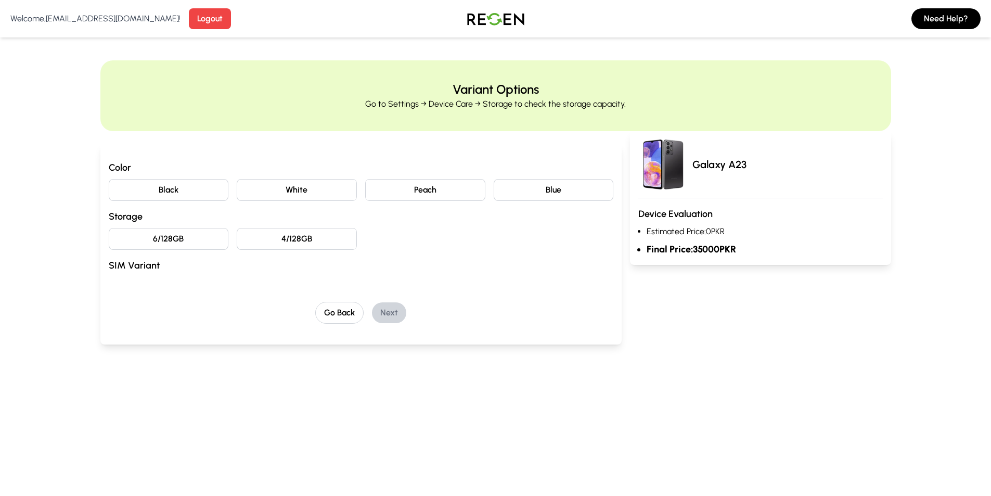
click at [563, 196] on button "Blue" at bounding box center [554, 190] width 120 height 22
click at [566, 195] on button "Blue" at bounding box center [554, 190] width 120 height 22
click at [329, 229] on button "4/128GB" at bounding box center [297, 239] width 120 height 22
drag, startPoint x: 196, startPoint y: 254, endPoint x: 201, endPoint y: 252, distance: 5.6
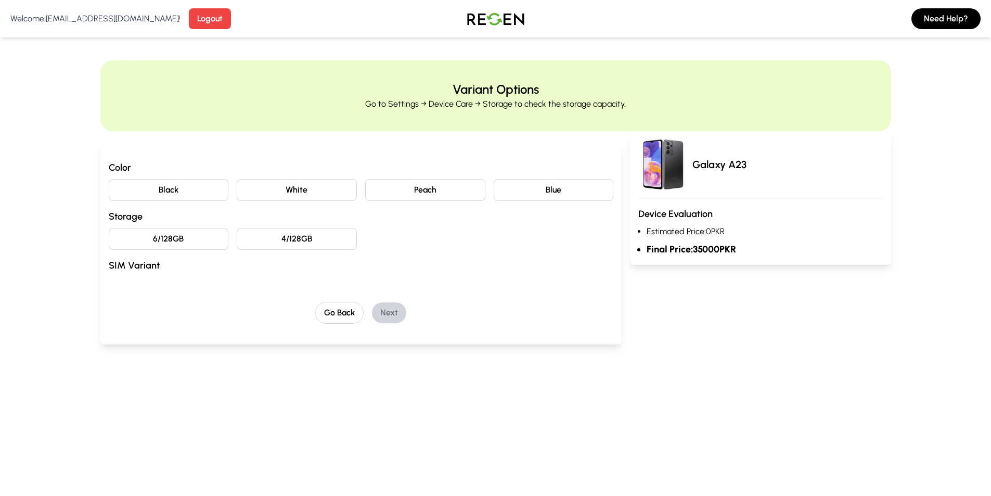
click at [199, 253] on div "Color Black White Peach Blue Storage 6/128GB 4/128GB SIM Variant" at bounding box center [361, 218] width 505 height 117
click at [198, 236] on button "6/128GB" at bounding box center [169, 239] width 120 height 22
click at [323, 194] on button "White" at bounding box center [297, 190] width 120 height 22
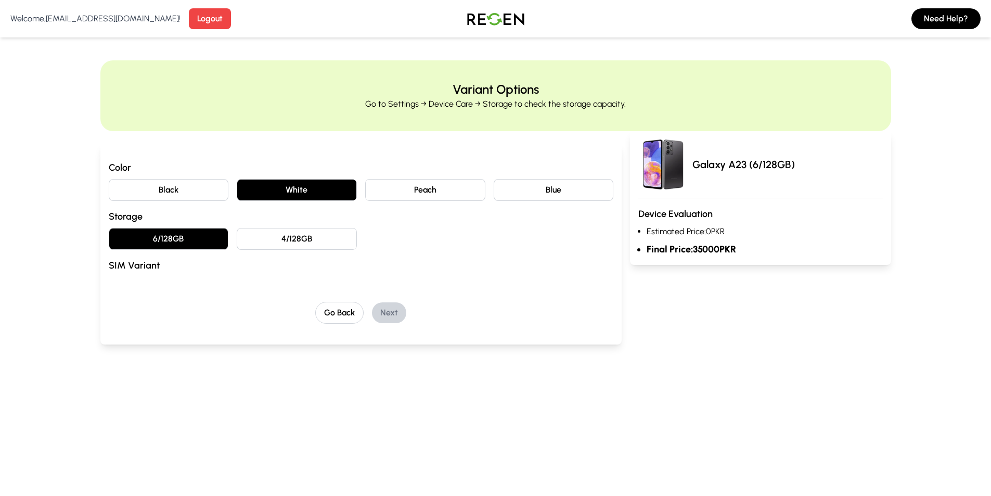
click at [290, 233] on button "4/128GB" at bounding box center [297, 239] width 120 height 22
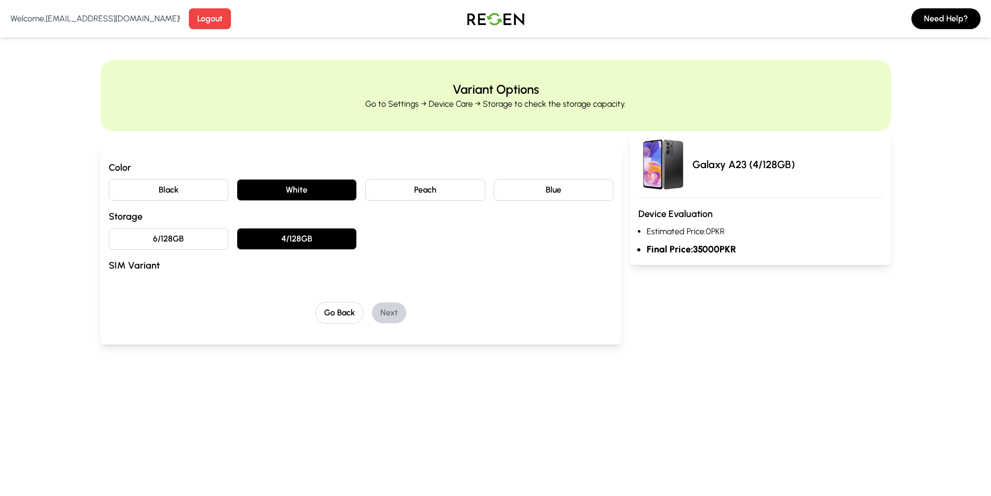
click at [204, 226] on div "Color Black White Peach Blue Storage 6/128GB 4/128GB SIM Variant" at bounding box center [361, 218] width 505 height 117
click at [199, 233] on button "6/128GB" at bounding box center [169, 239] width 120 height 22
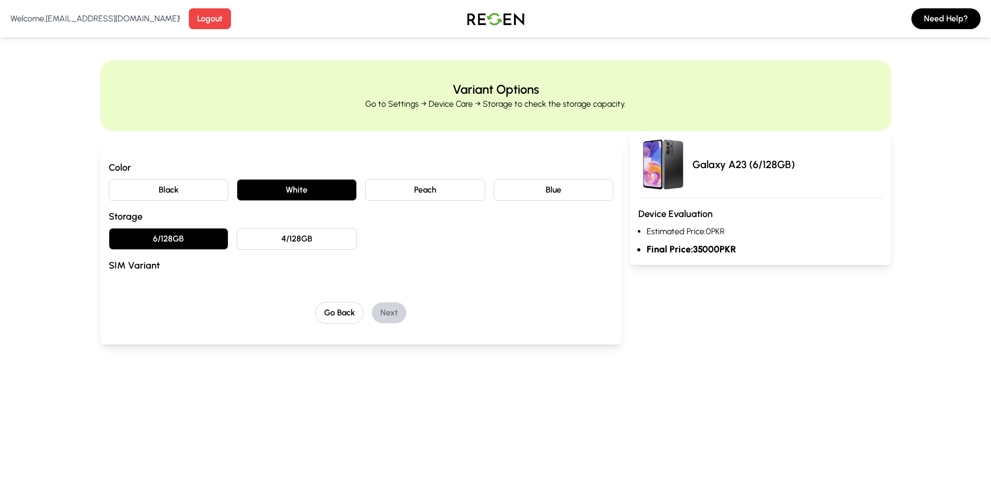
click at [172, 184] on button "Black" at bounding box center [169, 190] width 120 height 22
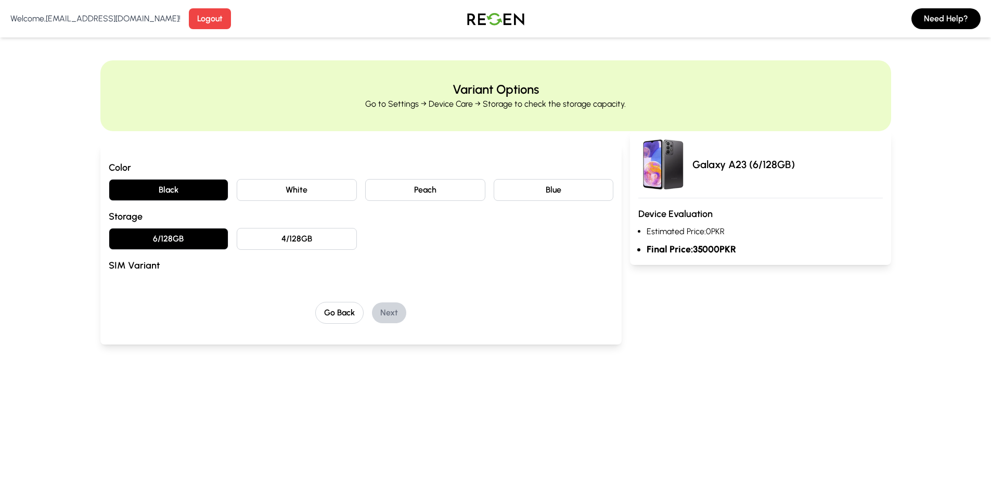
click at [496, 237] on div "6/128GB 4/128GB" at bounding box center [361, 239] width 505 height 22
click at [335, 316] on button "Go Back" at bounding box center [339, 313] width 48 height 22
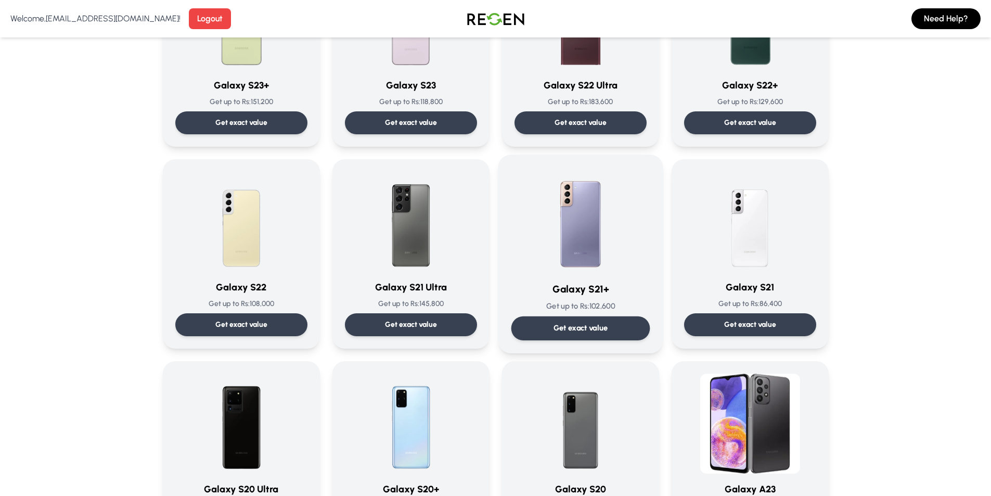
scroll to position [364, 0]
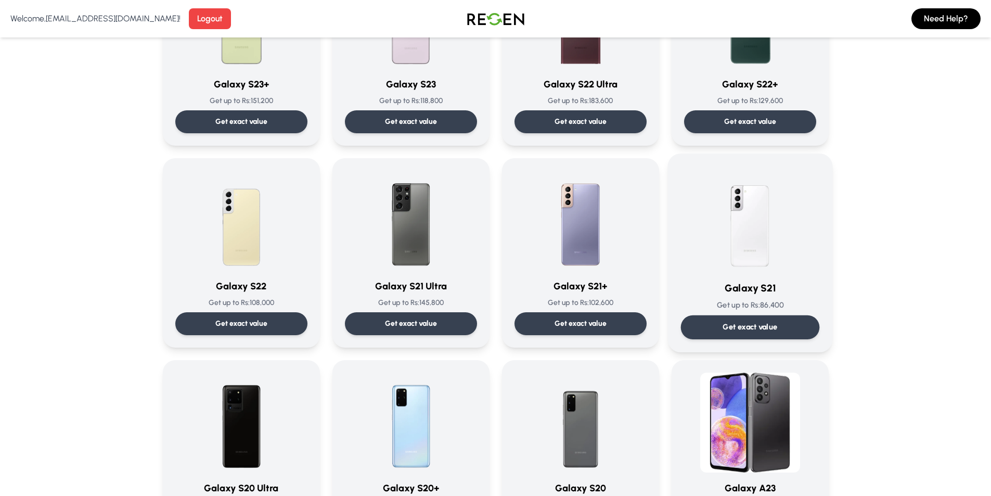
click at [745, 231] on img at bounding box center [749, 218] width 105 height 105
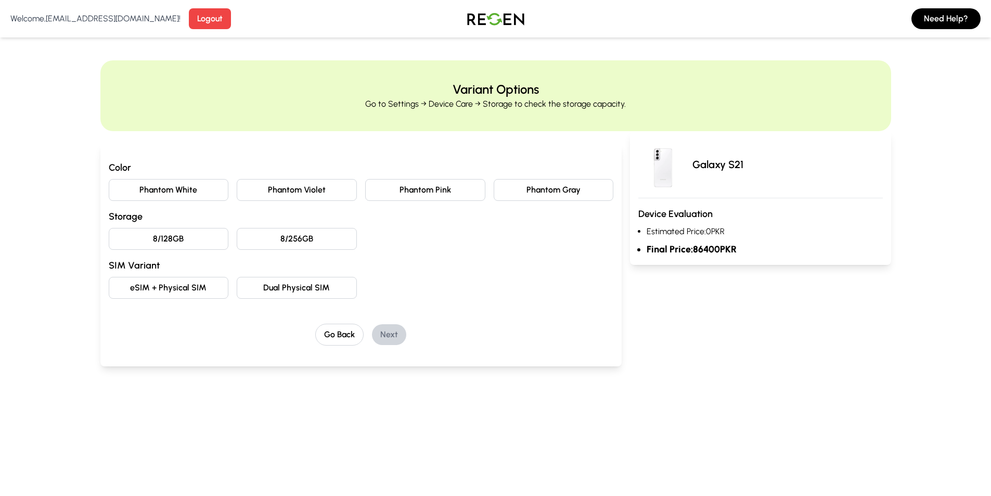
click at [444, 161] on h3 "Color" at bounding box center [361, 167] width 505 height 15
click at [444, 197] on button "Phantom Pink" at bounding box center [425, 190] width 120 height 22
click at [343, 231] on button "8/256GB" at bounding box center [297, 239] width 120 height 22
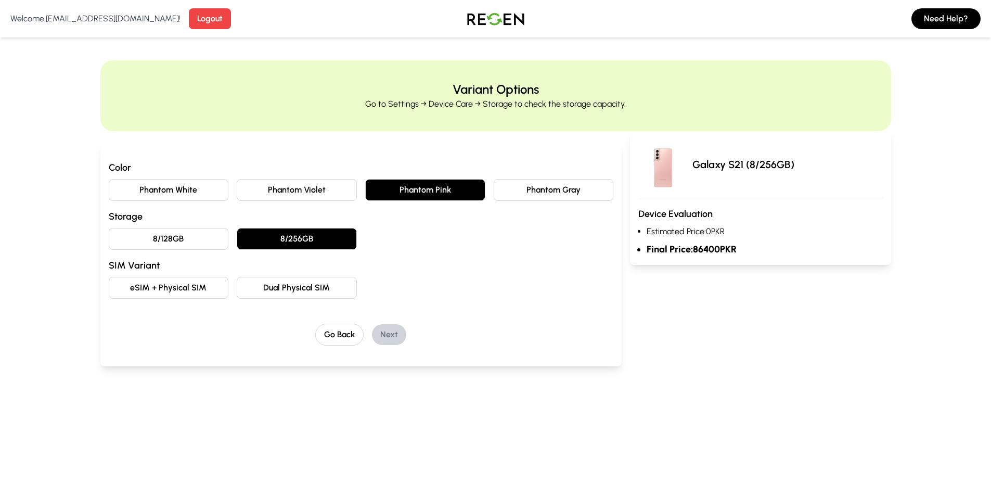
click at [400, 228] on div "8/128GB 8/256GB" at bounding box center [361, 239] width 505 height 22
click at [334, 344] on button "Go Back" at bounding box center [339, 335] width 48 height 22
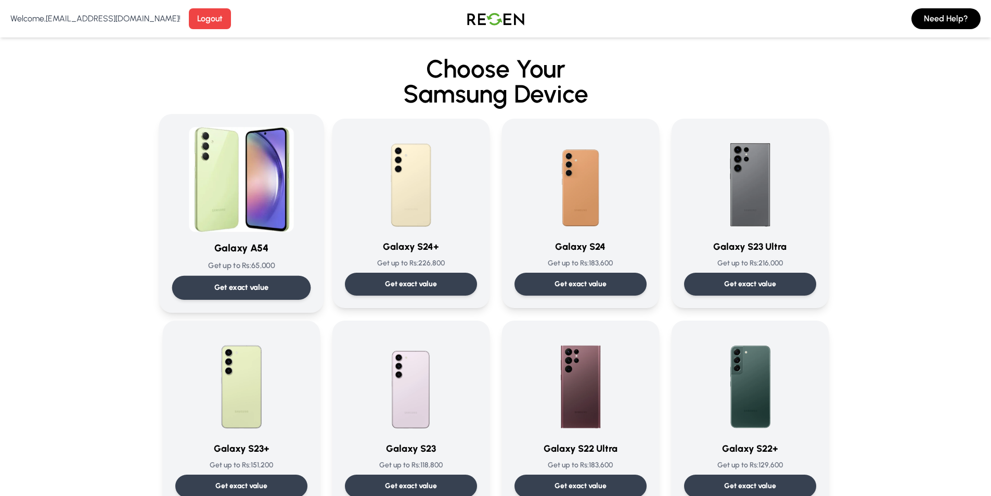
click at [225, 207] on img at bounding box center [241, 179] width 105 height 105
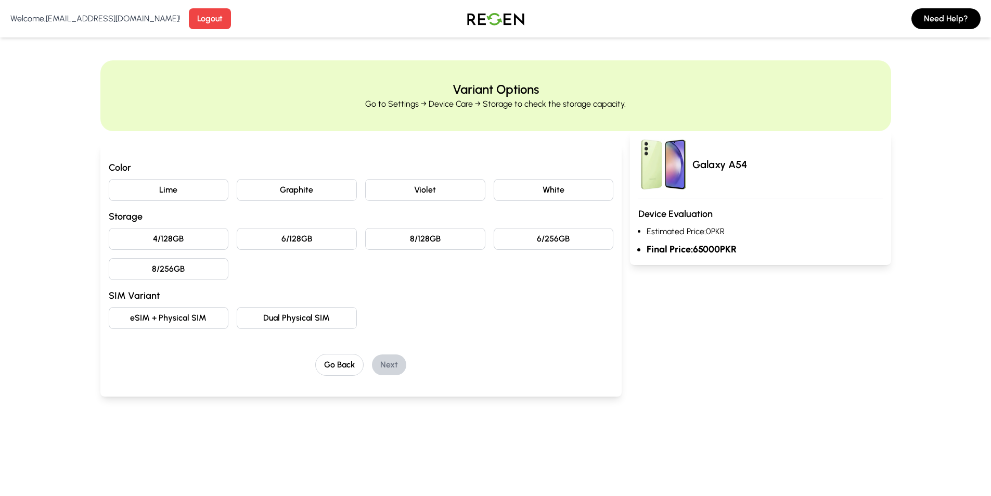
click at [157, 191] on button "Lime" at bounding box center [169, 190] width 120 height 22
click at [287, 233] on button "6/128GB" at bounding box center [297, 239] width 120 height 22
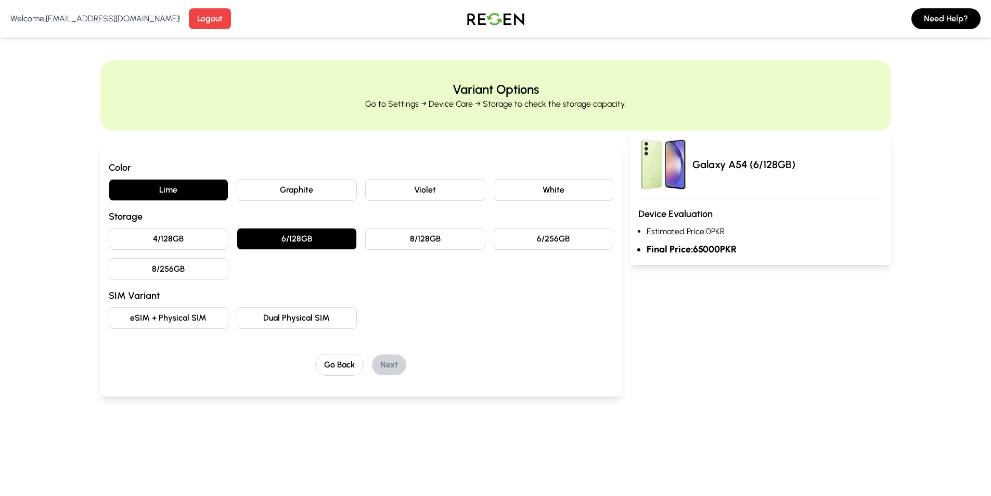
click at [317, 311] on button "Dual Physical SIM" at bounding box center [297, 318] width 120 height 22
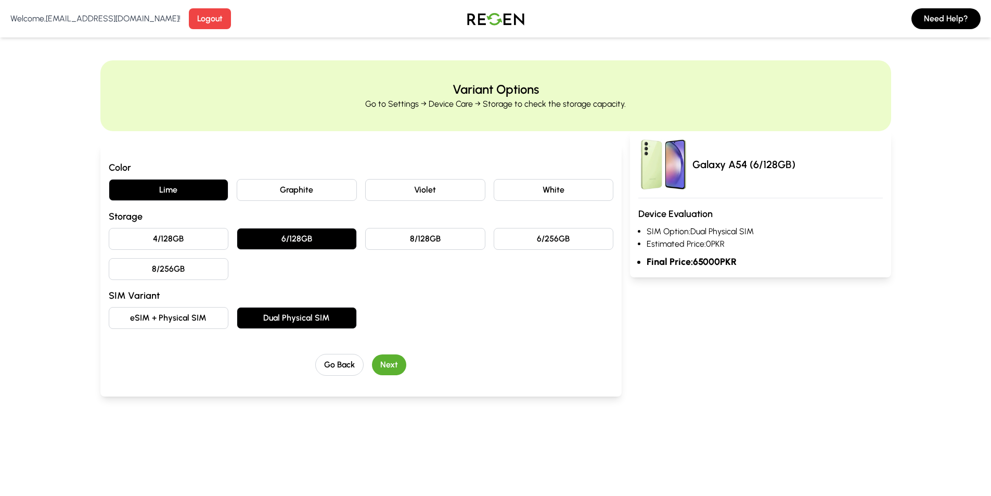
click at [380, 366] on button "Next" at bounding box center [389, 364] width 34 height 21
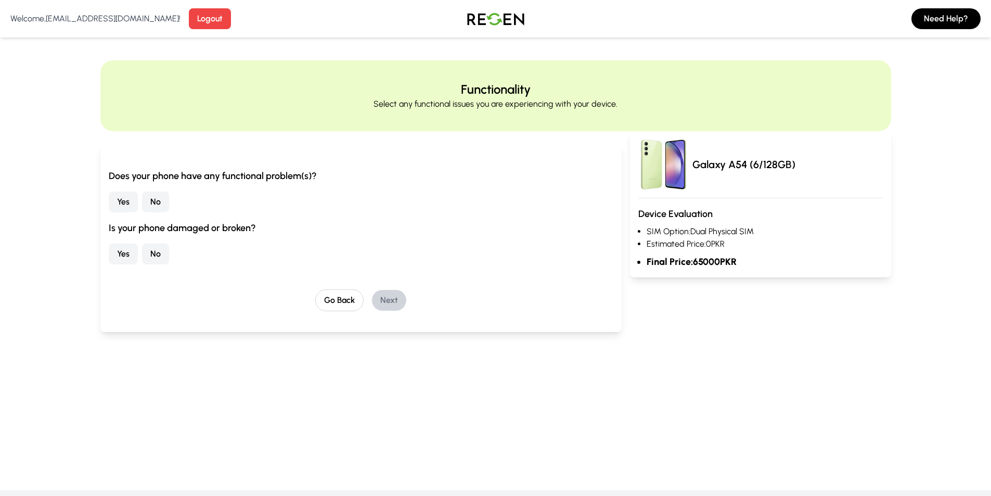
click at [154, 197] on button "No" at bounding box center [155, 201] width 27 height 21
click at [159, 259] on button "No" at bounding box center [155, 253] width 27 height 21
drag, startPoint x: 389, startPoint y: 297, endPoint x: 390, endPoint y: 291, distance: 5.9
click at [390, 296] on button "Next" at bounding box center [389, 300] width 34 height 21
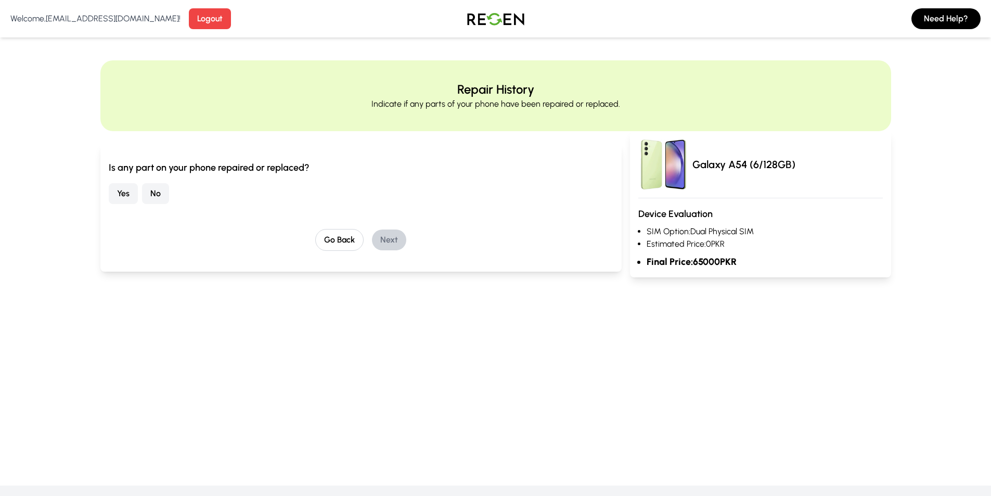
drag, startPoint x: 152, startPoint y: 194, endPoint x: 157, endPoint y: 191, distance: 5.6
click at [153, 194] on button "No" at bounding box center [155, 193] width 27 height 21
click at [399, 237] on button "Next" at bounding box center [389, 239] width 34 height 21
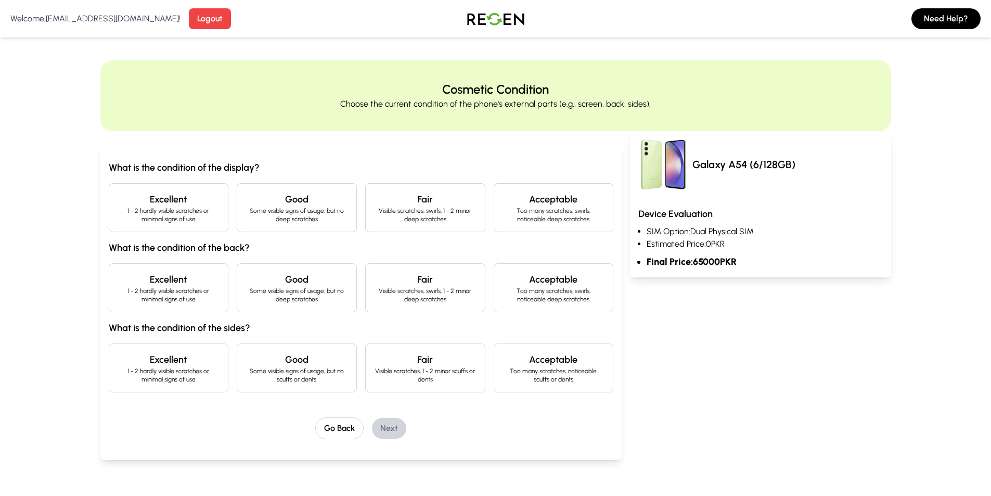
click at [202, 203] on h4 "Excellent" at bounding box center [169, 199] width 102 height 15
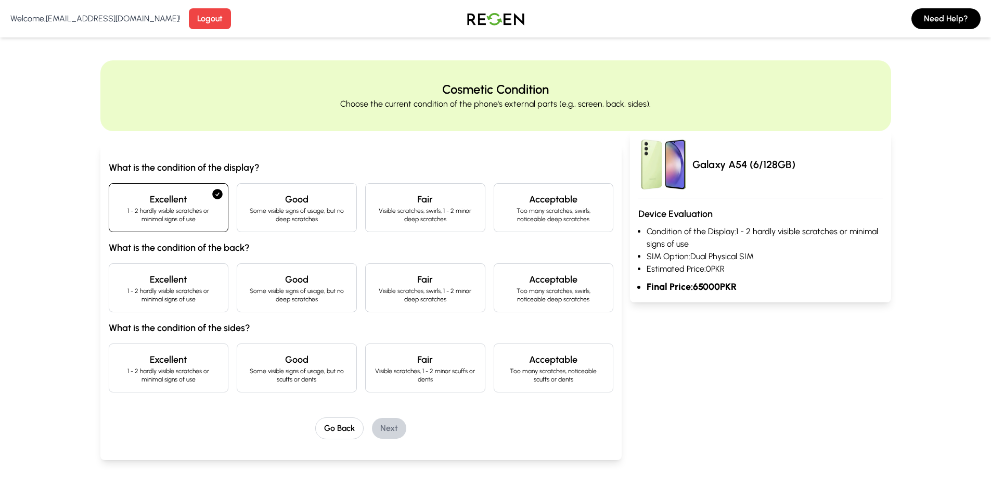
click at [205, 282] on h4 "Excellent" at bounding box center [169, 279] width 102 height 15
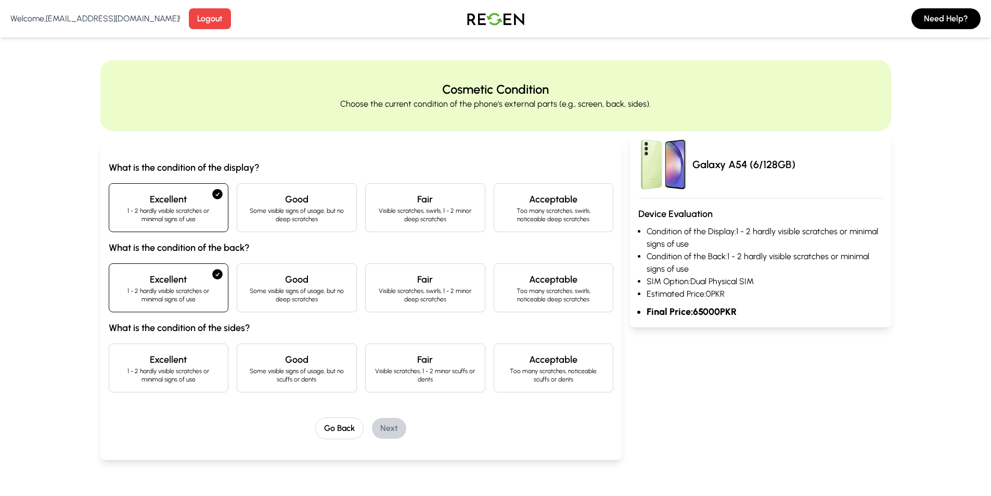
click at [209, 369] on p "1 - 2 hardly visible scratches or minimal signs of use" at bounding box center [169, 375] width 102 height 17
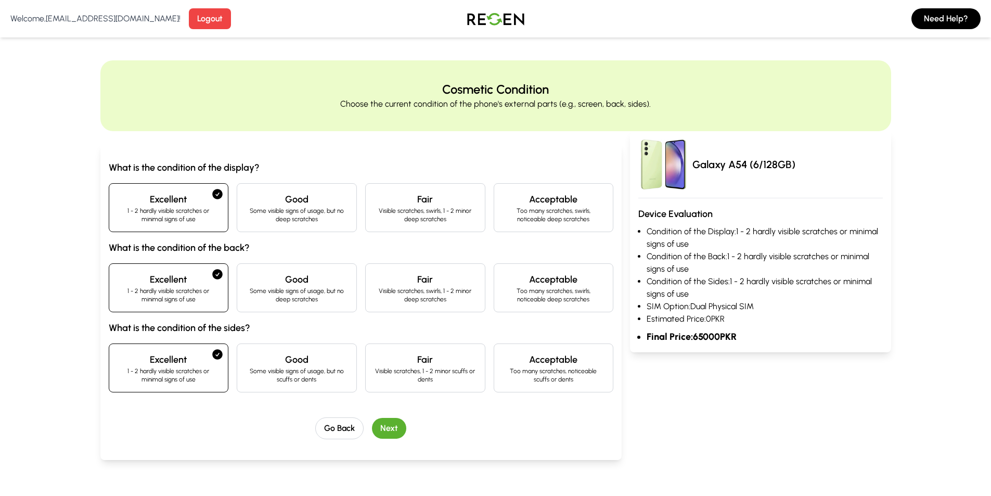
click at [382, 424] on button "Next" at bounding box center [389, 428] width 34 height 21
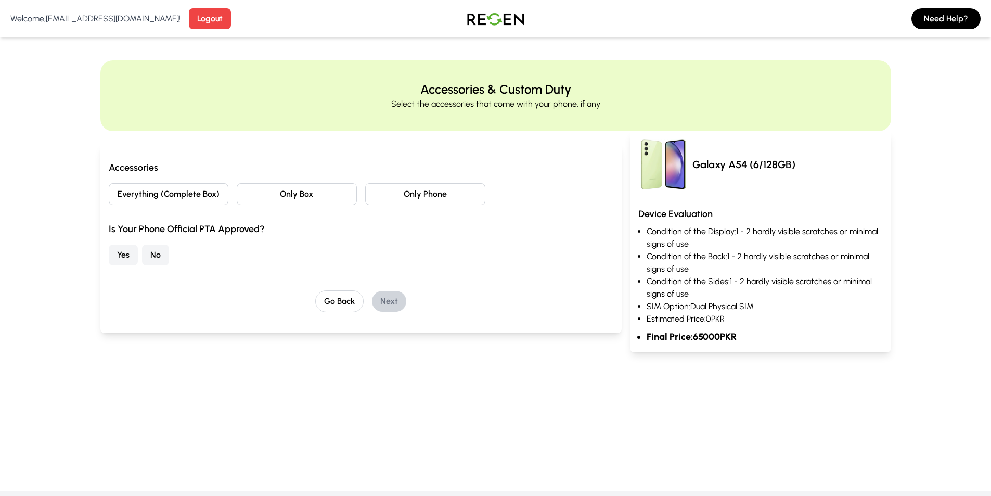
click at [158, 260] on button "No" at bounding box center [155, 254] width 27 height 21
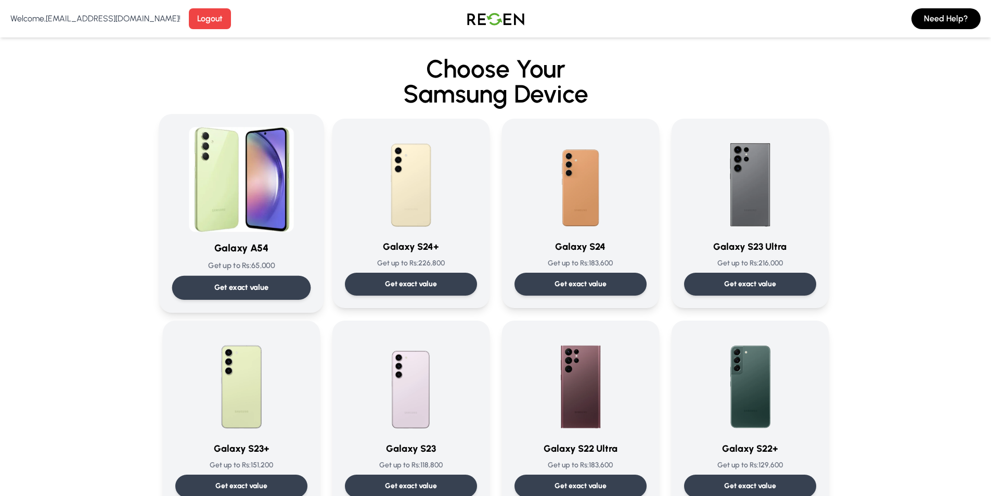
click at [197, 141] on img at bounding box center [241, 179] width 105 height 105
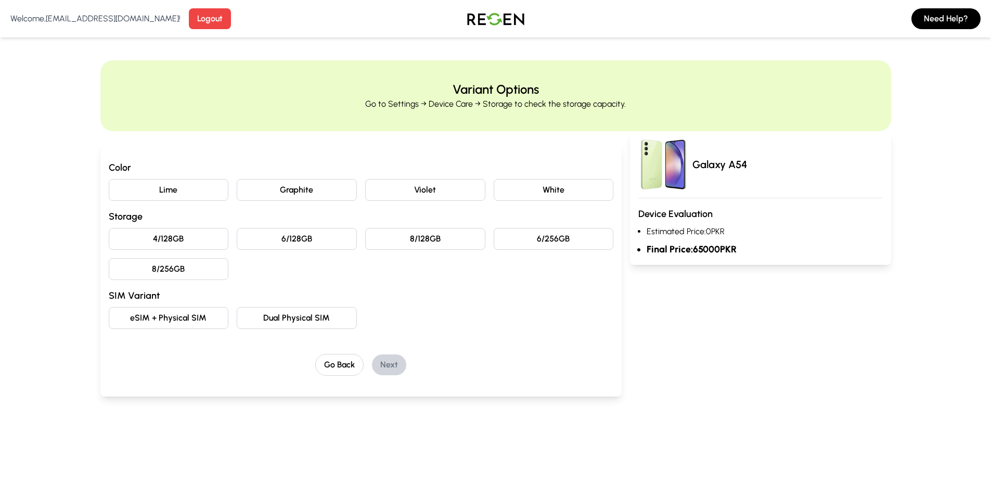
click at [307, 238] on button "6/128GB" at bounding box center [297, 239] width 120 height 22
click at [316, 195] on button "Graphite" at bounding box center [297, 190] width 120 height 22
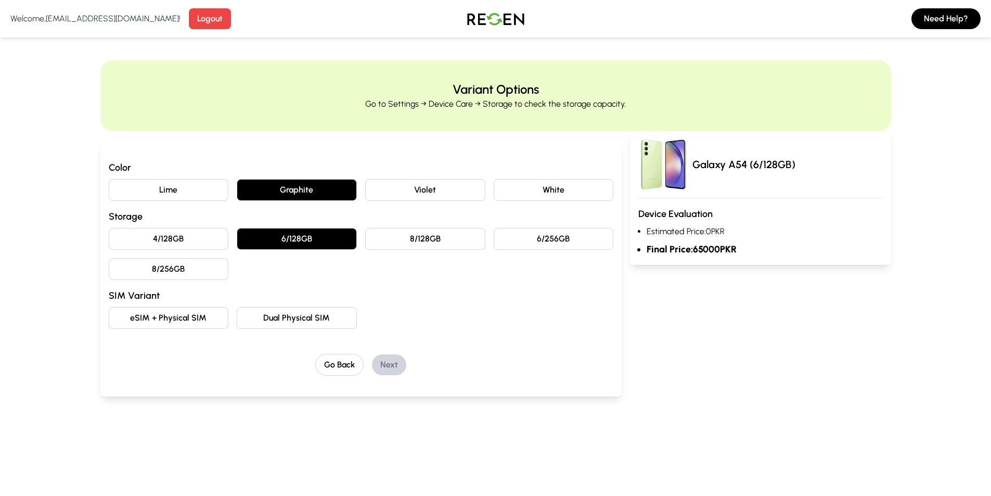
click at [330, 309] on button "Dual Physical SIM" at bounding box center [297, 318] width 120 height 22
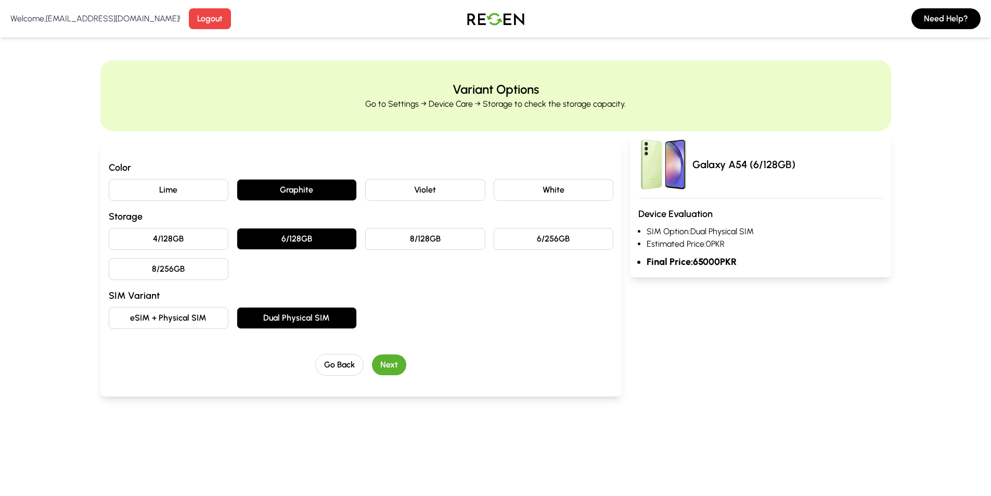
click at [383, 350] on div "Color Lime Graphite Violet White Storage 4/128GB 6/128GB 8/128GB 6/256GB 8/256G…" at bounding box center [361, 267] width 505 height 215
click at [384, 365] on button "Next" at bounding box center [389, 364] width 34 height 21
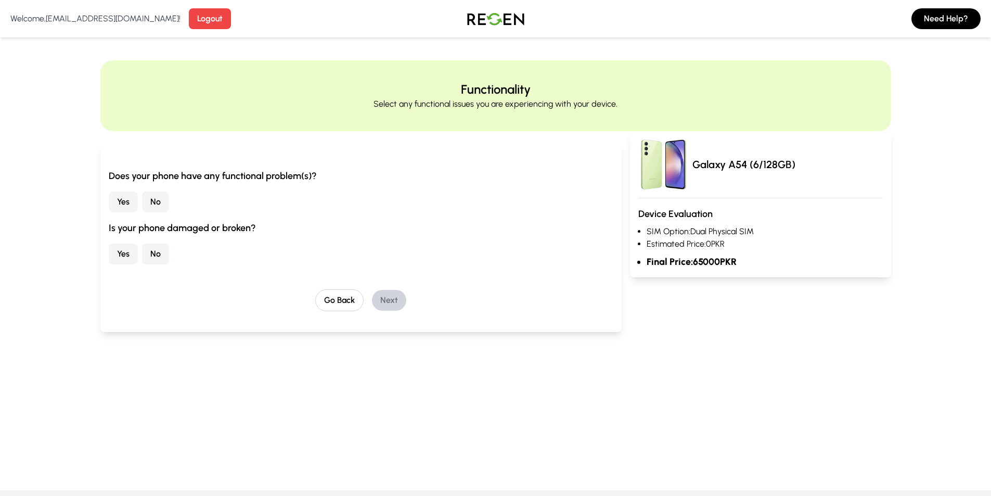
click at [154, 196] on button "No" at bounding box center [155, 201] width 27 height 21
click at [151, 248] on button "No" at bounding box center [155, 253] width 27 height 21
drag, startPoint x: 368, startPoint y: 285, endPoint x: 391, endPoint y: 300, distance: 27.7
click at [376, 289] on div "Does your phone have any functional problem(s)? Yes No Is your phone damaged or…" at bounding box center [361, 240] width 505 height 143
click at [391, 300] on button "Next" at bounding box center [389, 300] width 34 height 21
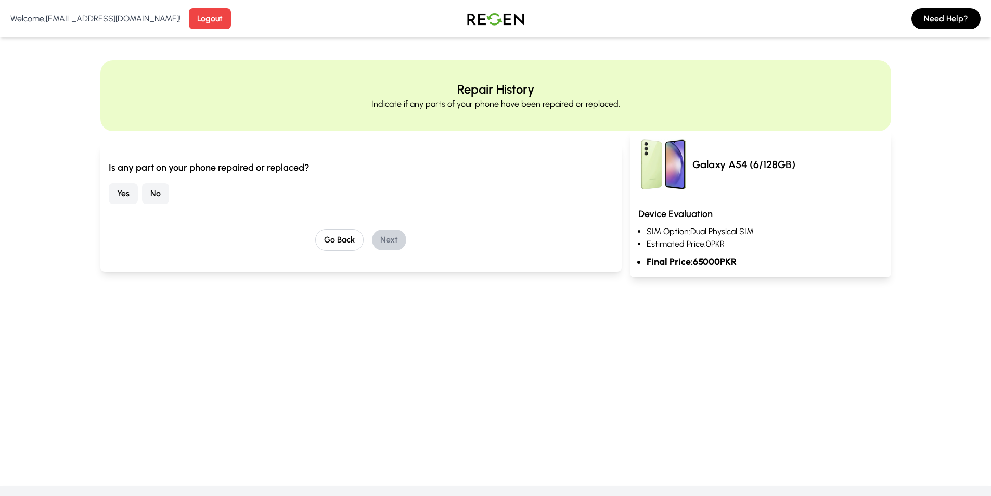
click at [163, 187] on button "No" at bounding box center [155, 193] width 27 height 21
click at [334, 238] on button "Go Back" at bounding box center [339, 240] width 48 height 22
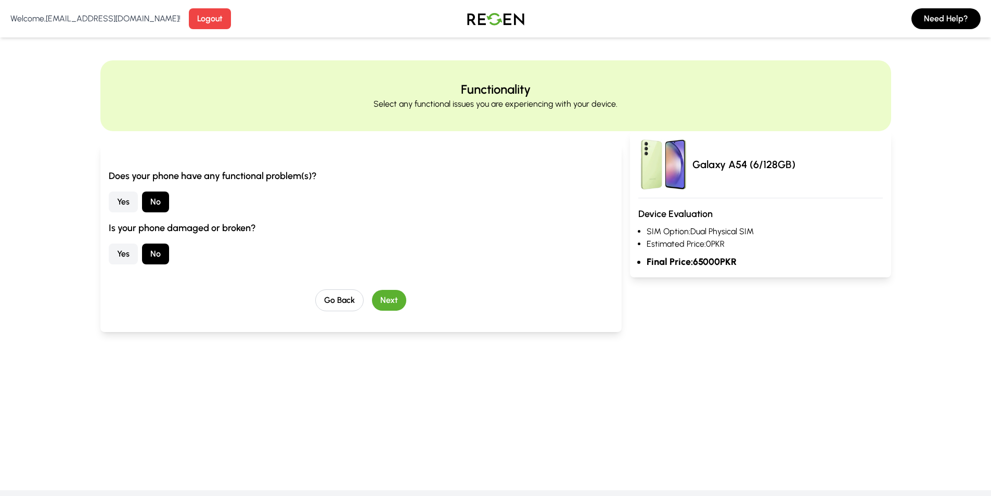
click at [126, 202] on button "Yes" at bounding box center [123, 201] width 29 height 21
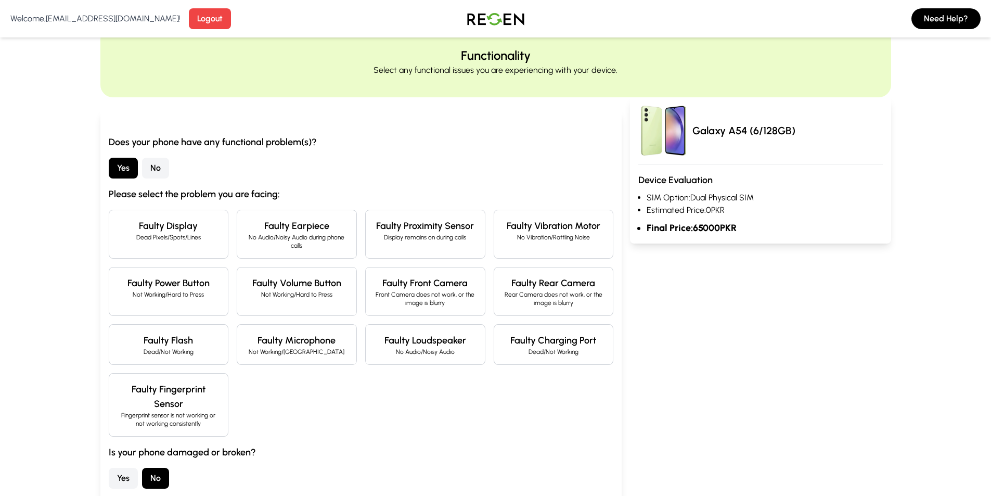
scroll to position [52, 0]
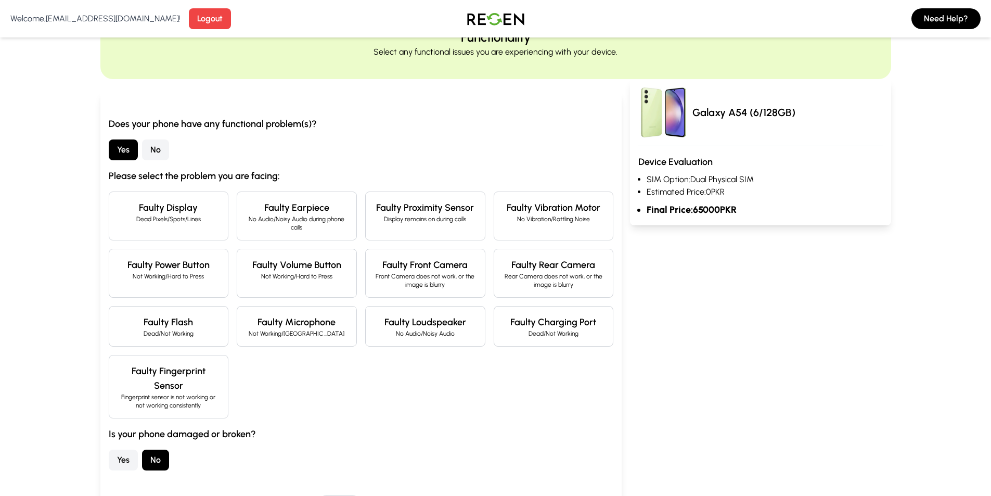
click at [164, 155] on button "No" at bounding box center [155, 149] width 27 height 21
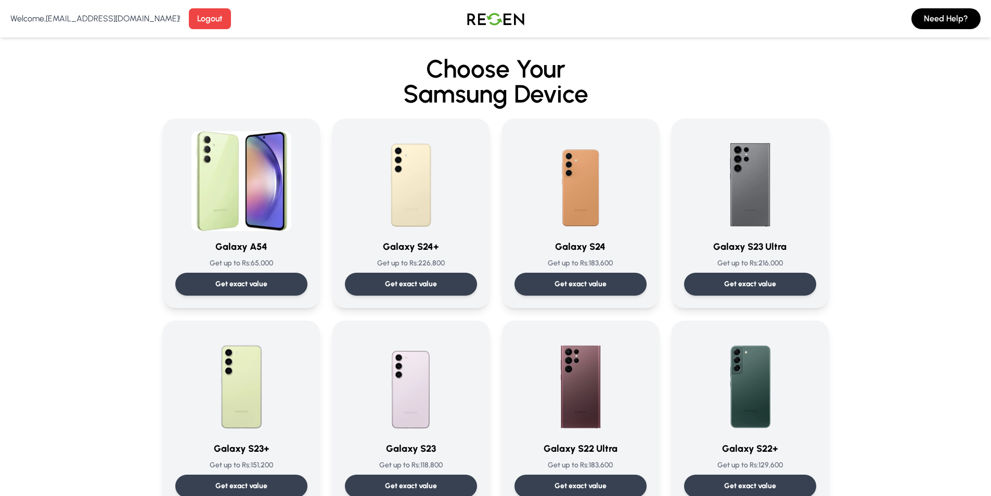
drag, startPoint x: 967, startPoint y: 218, endPoint x: 919, endPoint y: 170, distance: 68.8
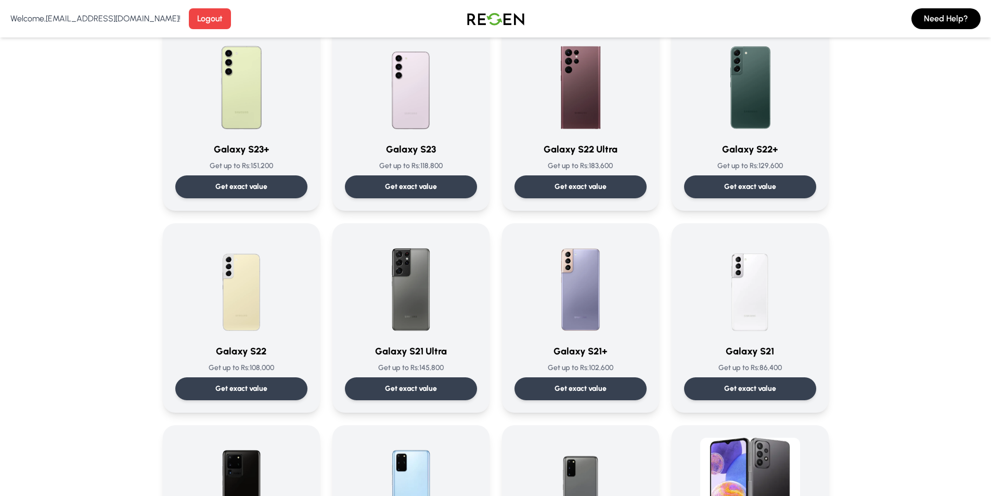
scroll to position [312, 0]
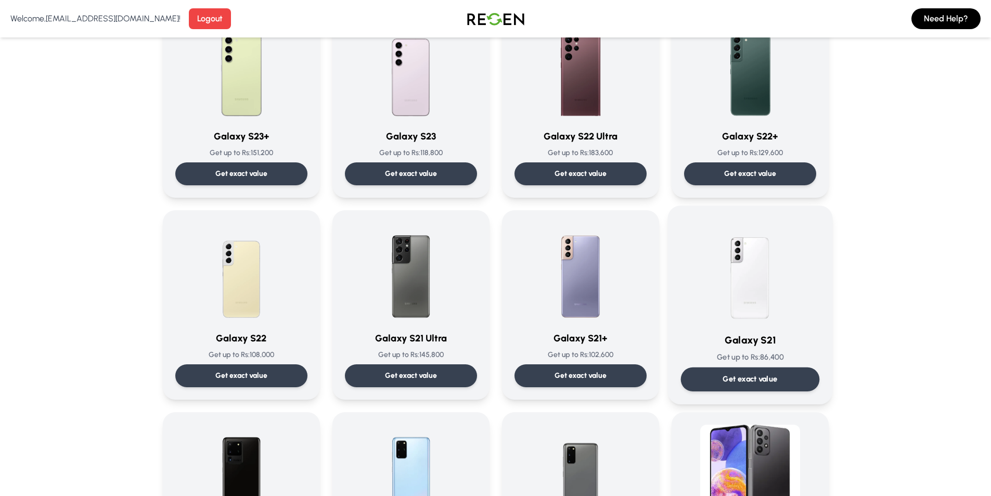
click at [749, 227] on img at bounding box center [749, 270] width 105 height 105
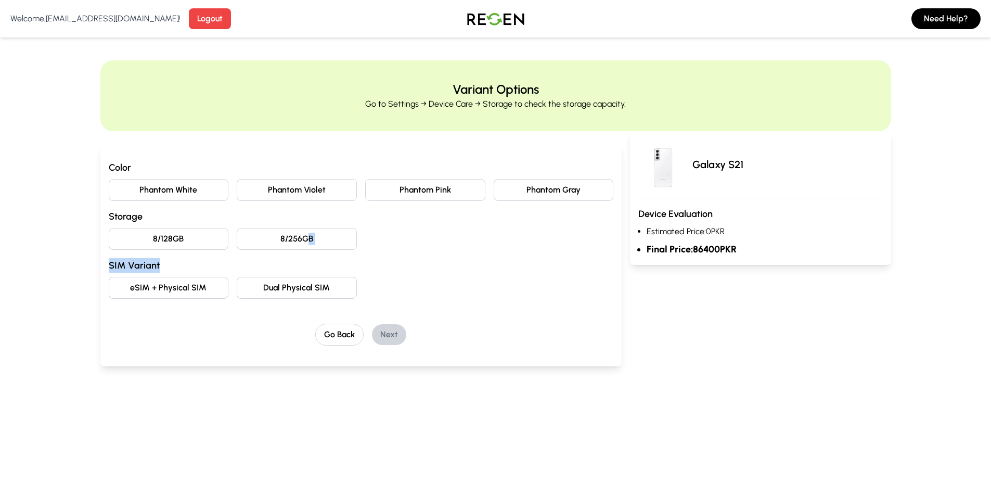
click at [307, 247] on div "Color Phantom White Phantom Violet Phantom Pink Phantom Gray Storage 8/128GB 8/…" at bounding box center [361, 229] width 505 height 138
click at [506, 288] on div "eSIM + Physical SIM Dual Physical SIM" at bounding box center [361, 288] width 505 height 22
click at [343, 238] on button "8/256GB" at bounding box center [297, 239] width 120 height 22
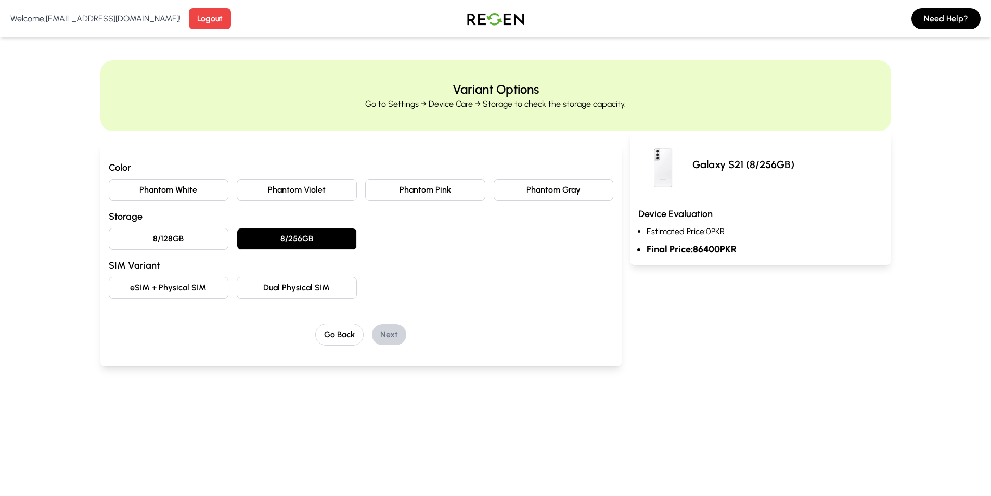
click at [354, 283] on button "Dual Physical SIM" at bounding box center [297, 288] width 120 height 22
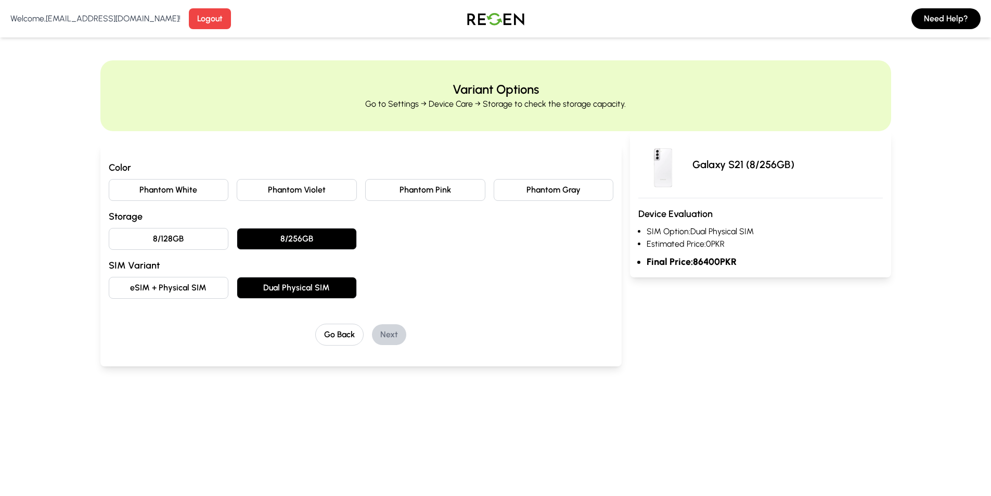
click at [317, 198] on button "Phantom Violet" at bounding box center [297, 190] width 120 height 22
click at [406, 345] on div "Color Phantom White Phantom Violet Phantom Pink Phantom Gray Storage 8/128GB 8/…" at bounding box center [361, 255] width 522 height 223
click at [386, 332] on button "Next" at bounding box center [389, 334] width 34 height 21
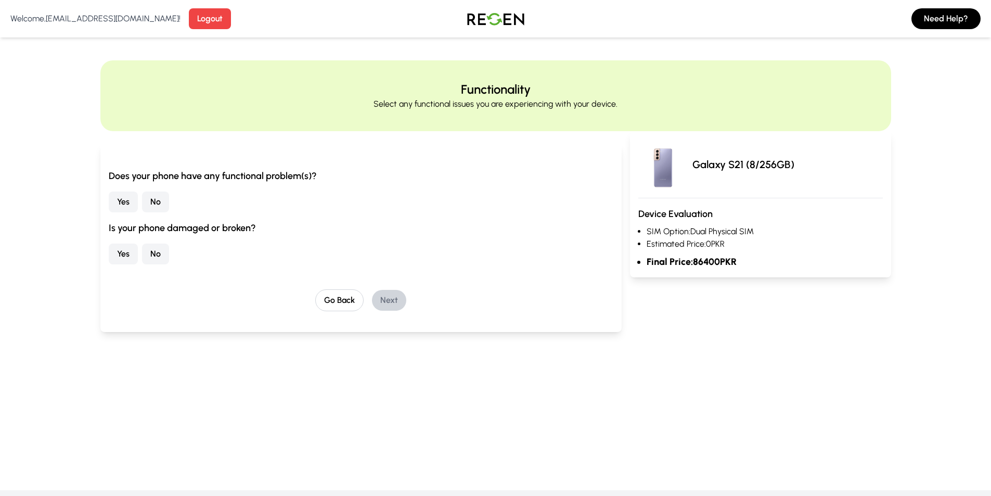
click at [128, 203] on button "Yes" at bounding box center [123, 201] width 29 height 21
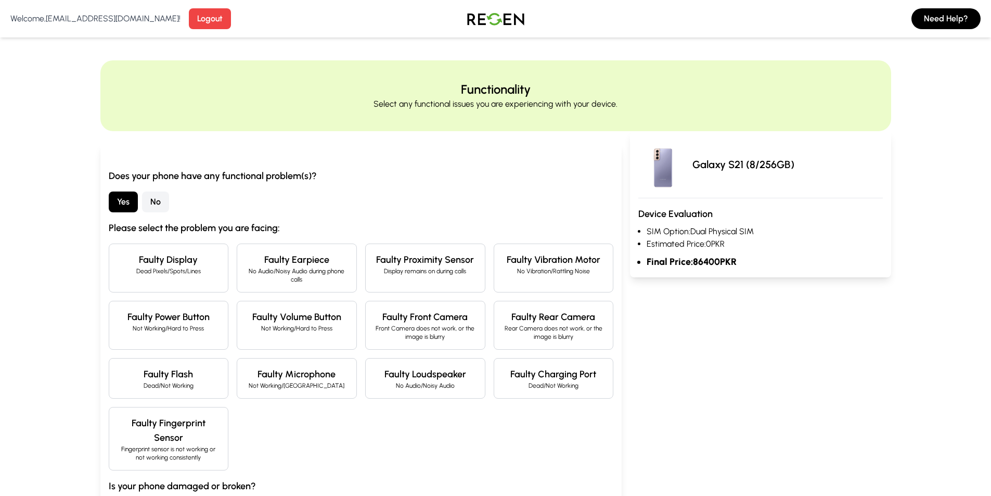
click at [310, 275] on p "No Audio/Noisy Audio during phone calls" at bounding box center [296, 275] width 102 height 17
click at [376, 271] on p "Display remains on during calls" at bounding box center [425, 271] width 102 height 8
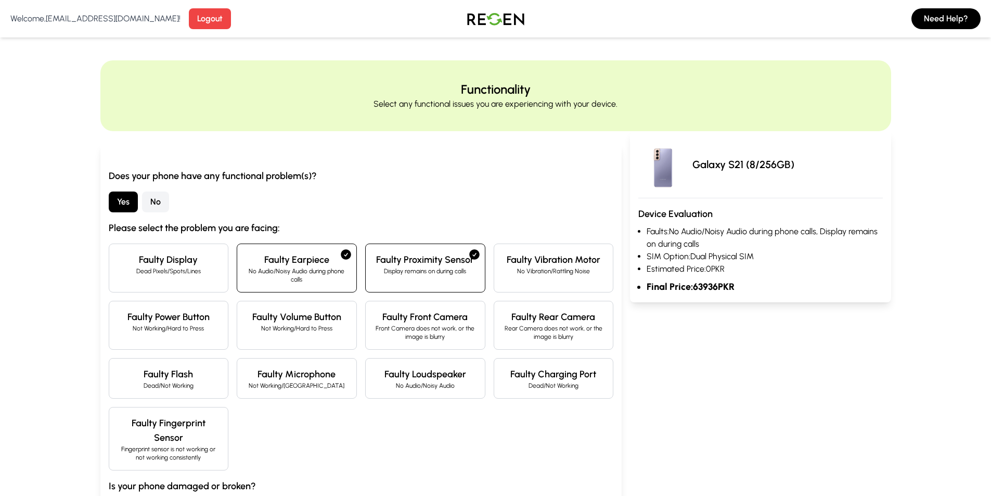
click at [157, 268] on p "Dead Pixels/Spots/Lines" at bounding box center [169, 271] width 102 height 8
click at [194, 251] on div "Faulty Display Dead Pixels/Spots/Lines" at bounding box center [169, 267] width 120 height 49
click at [305, 261] on h4 "Faulty Earpiece" at bounding box center [296, 259] width 102 height 15
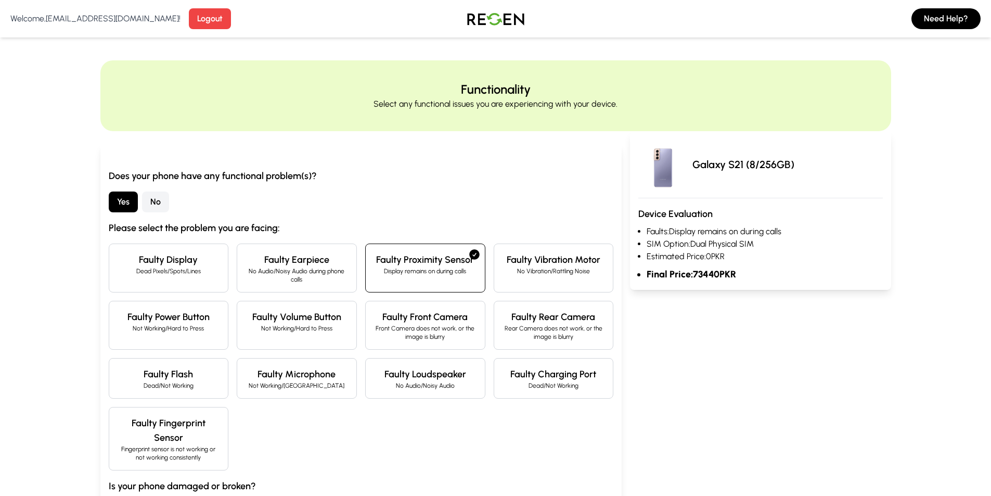
click at [459, 287] on div "Faulty Proximity Sensor Display remains on during calls" at bounding box center [425, 267] width 120 height 49
drag, startPoint x: 146, startPoint y: 196, endPoint x: 169, endPoint y: 195, distance: 22.9
click at [148, 195] on button "No" at bounding box center [155, 201] width 27 height 21
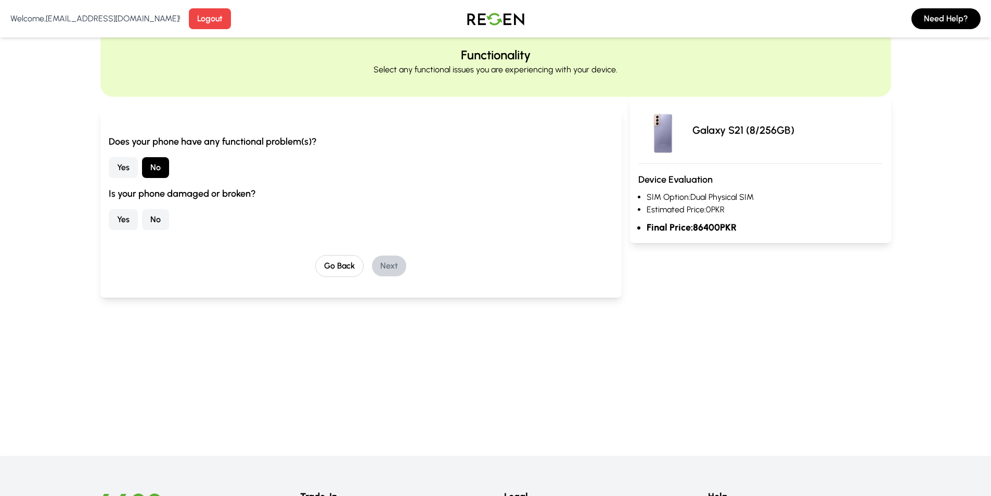
scroll to position [52, 0]
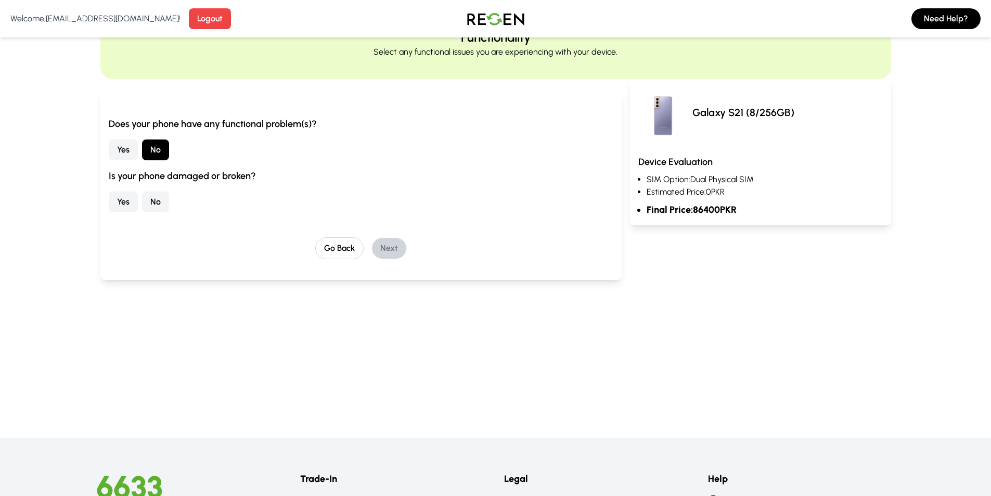
click at [158, 205] on button "No" at bounding box center [155, 201] width 27 height 21
click at [399, 240] on button "Next" at bounding box center [389, 248] width 34 height 21
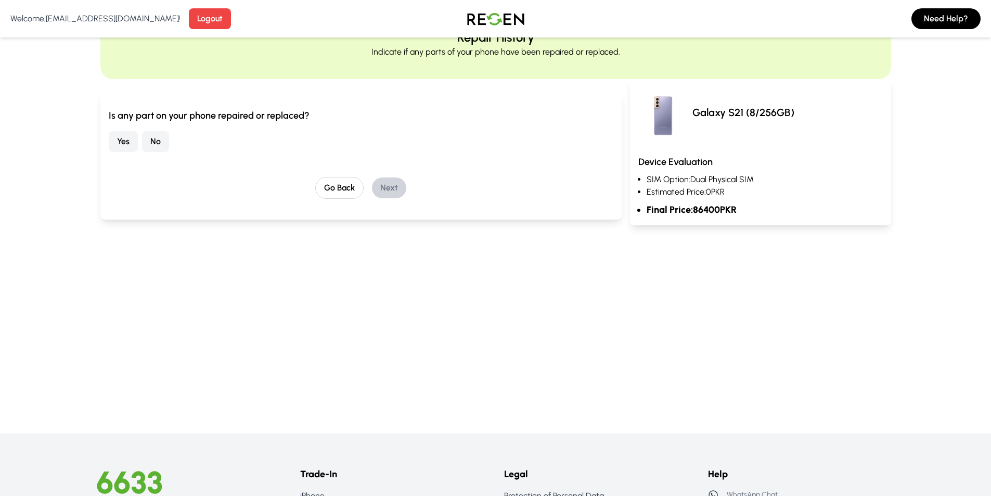
drag, startPoint x: 149, startPoint y: 141, endPoint x: 233, endPoint y: 154, distance: 84.7
click at [150, 140] on button "No" at bounding box center [155, 141] width 27 height 21
click at [383, 180] on button "Next" at bounding box center [389, 187] width 34 height 21
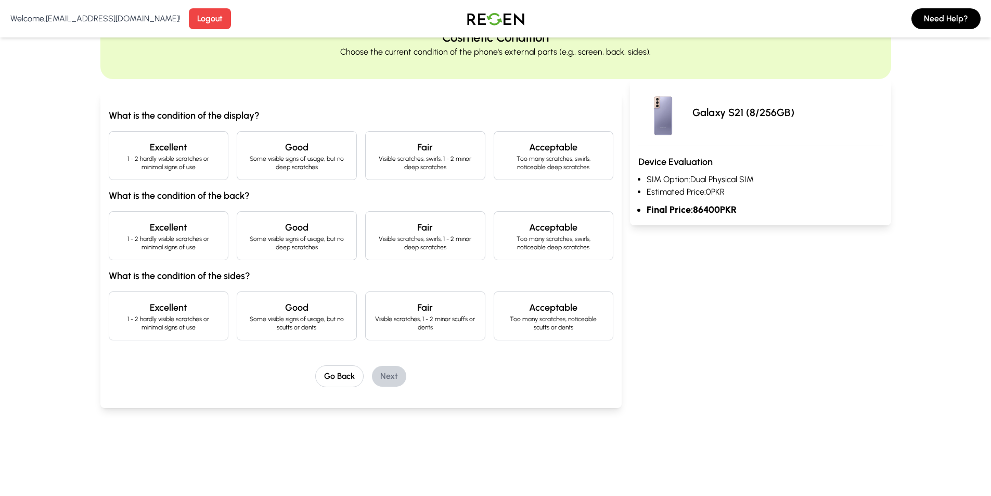
click at [178, 175] on div "Excellent 1 - 2 hardly visible scratches or minimal signs of use" at bounding box center [169, 155] width 120 height 49
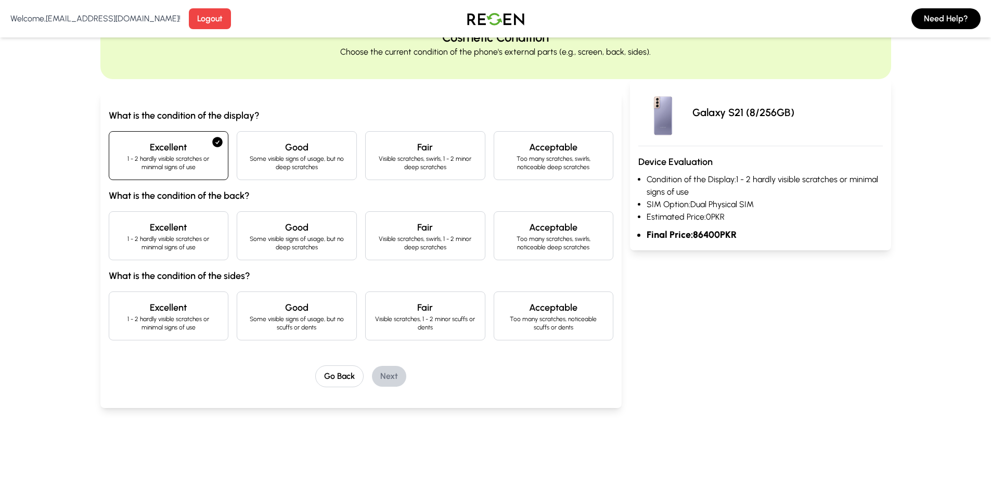
click at [205, 236] on p "1 - 2 hardly visible scratches or minimal signs of use" at bounding box center [169, 243] width 102 height 17
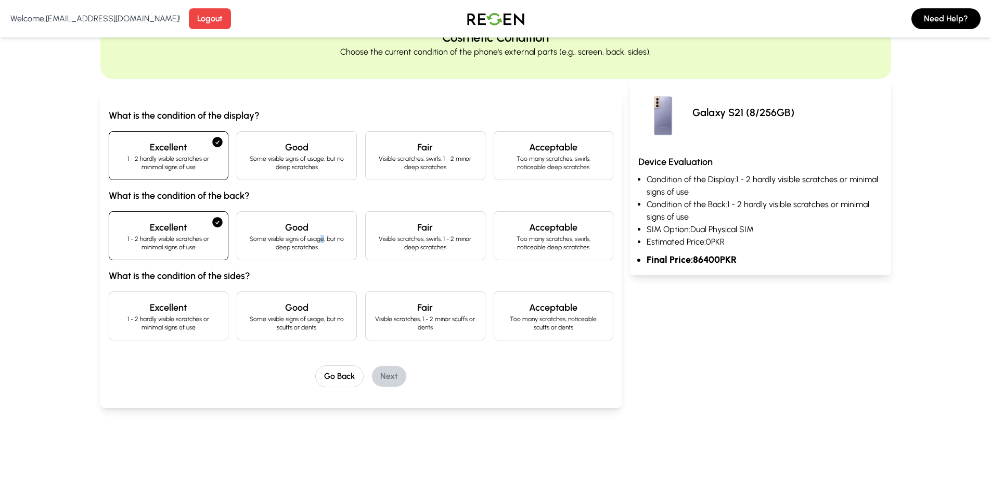
click at [324, 241] on p "Some visible signs of usage, but no deep scratches" at bounding box center [296, 243] width 102 height 17
click at [314, 155] on p "Some visible signs of usage, but no deep scratches" at bounding box center [296, 162] width 102 height 17
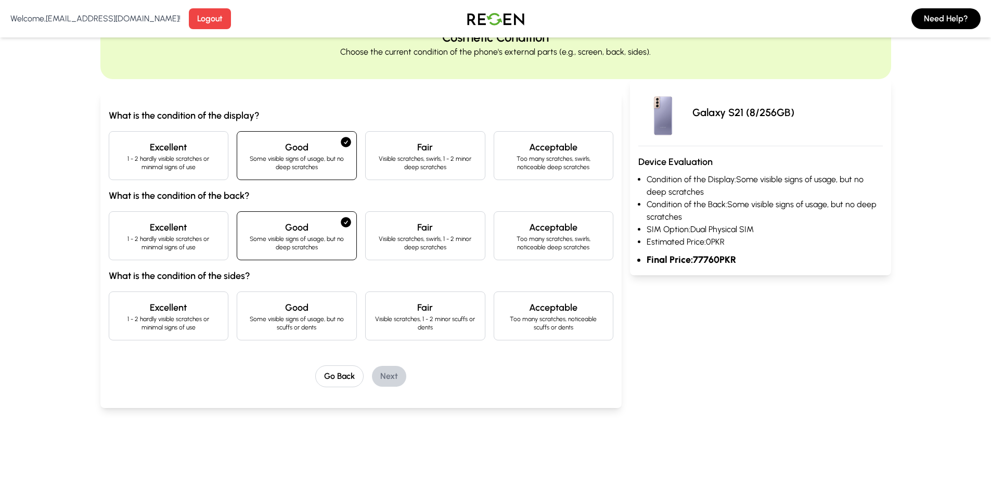
click at [188, 155] on p "1 - 2 hardly visible scratches or minimal signs of use" at bounding box center [169, 162] width 102 height 17
click at [202, 220] on h4 "Excellent" at bounding box center [169, 227] width 102 height 15
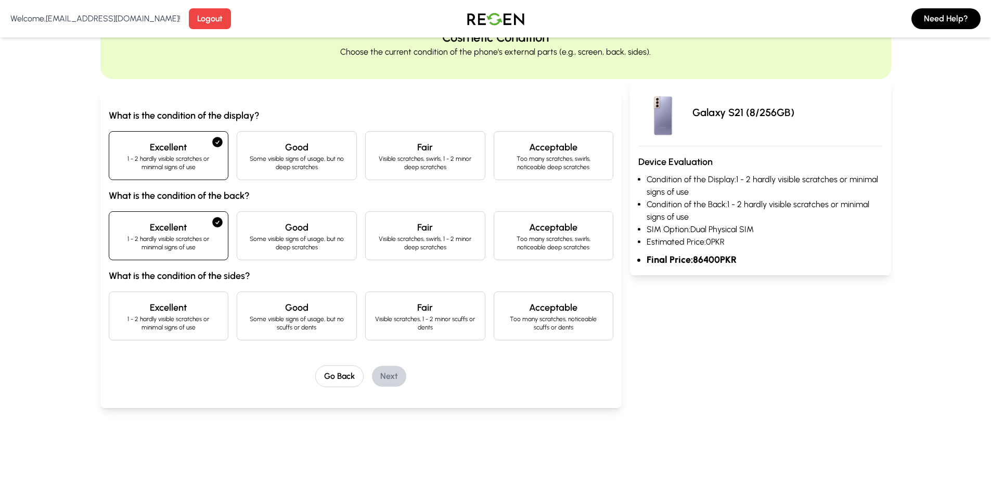
click at [275, 237] on p "Some visible signs of usage, but no deep scratches" at bounding box center [296, 243] width 102 height 17
click at [186, 233] on h4 "Excellent" at bounding box center [169, 227] width 102 height 15
click at [201, 144] on h4 "Excellent" at bounding box center [169, 147] width 102 height 15
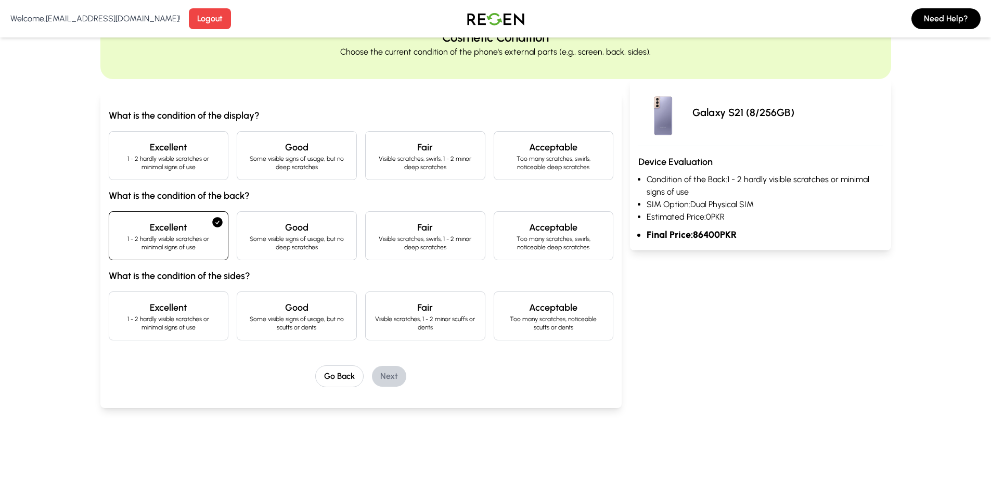
click at [189, 220] on h4 "Excellent" at bounding box center [169, 227] width 102 height 15
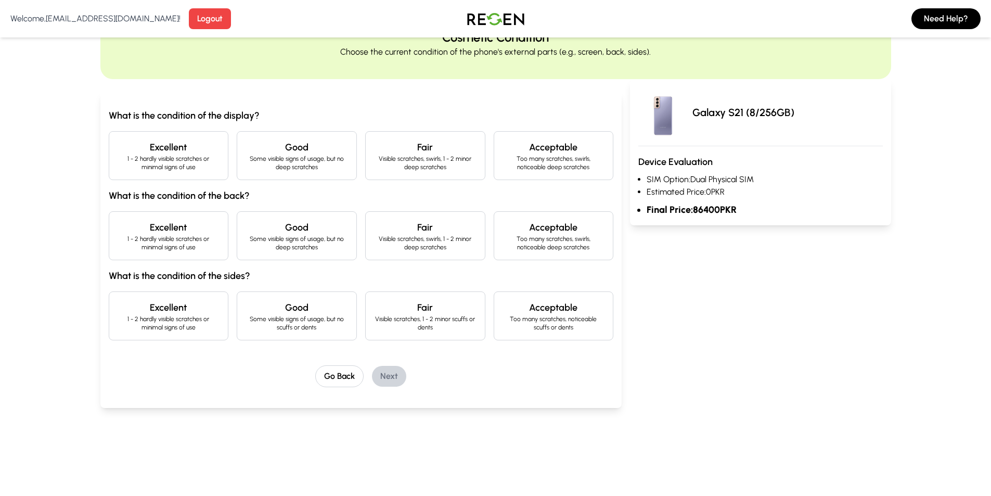
click at [187, 132] on div "Excellent 1 - 2 hardly visible scratches or minimal signs of use" at bounding box center [169, 155] width 120 height 49
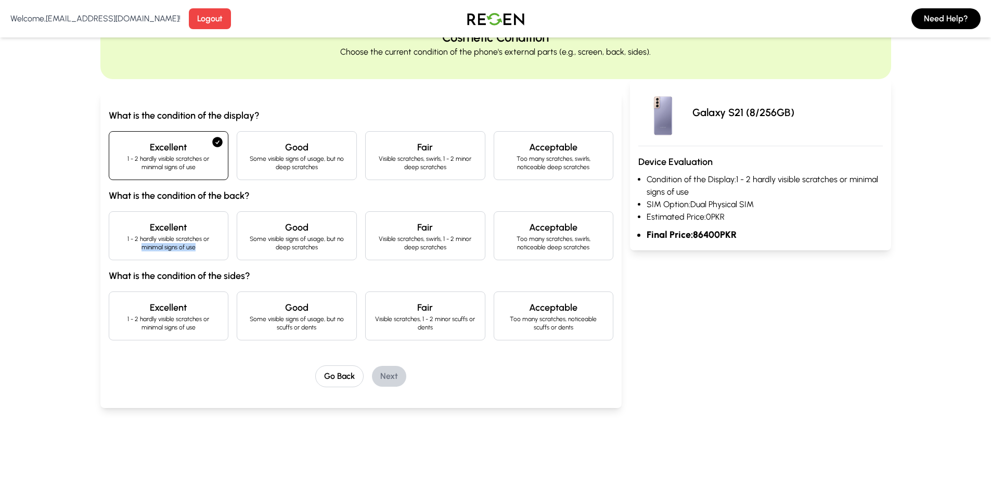
click at [213, 242] on p "1 - 2 hardly visible scratches or minimal signs of use" at bounding box center [169, 243] width 102 height 17
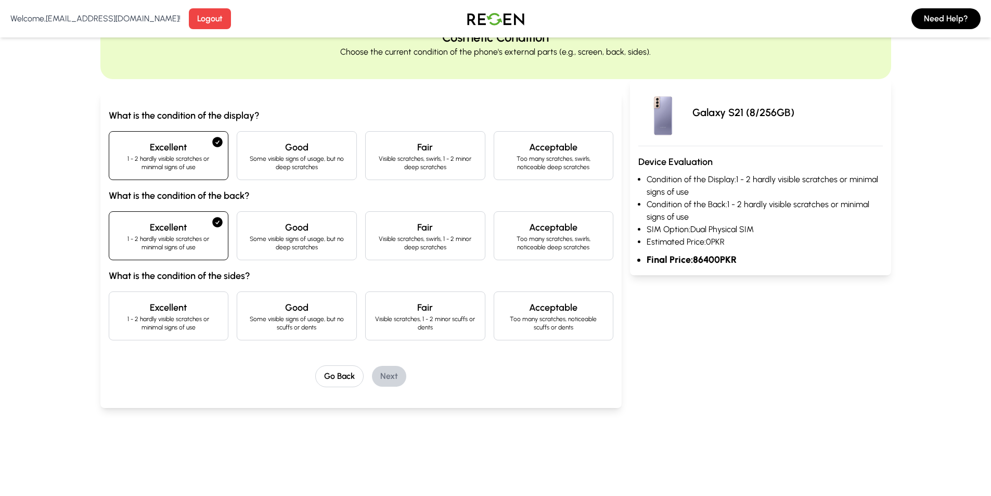
click at [207, 301] on h4 "Excellent" at bounding box center [169, 307] width 102 height 15
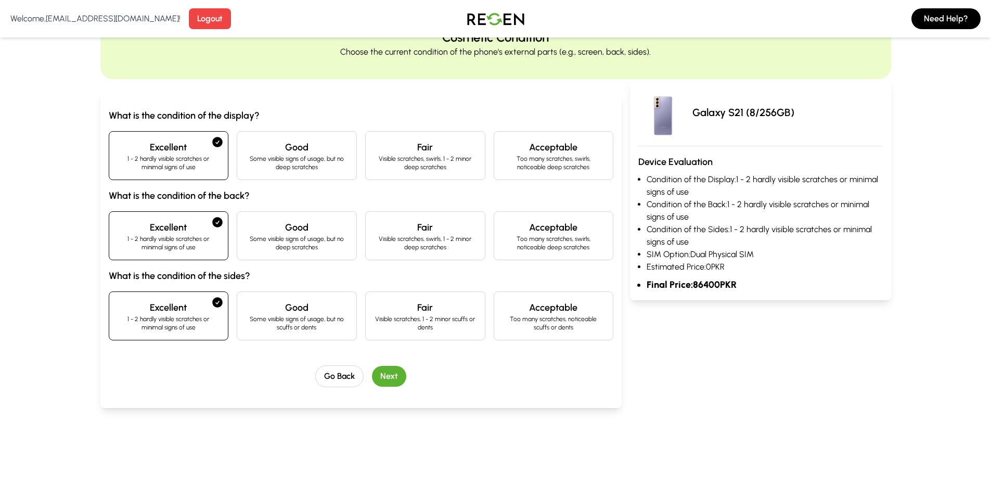
click at [400, 374] on button "Next" at bounding box center [389, 376] width 34 height 21
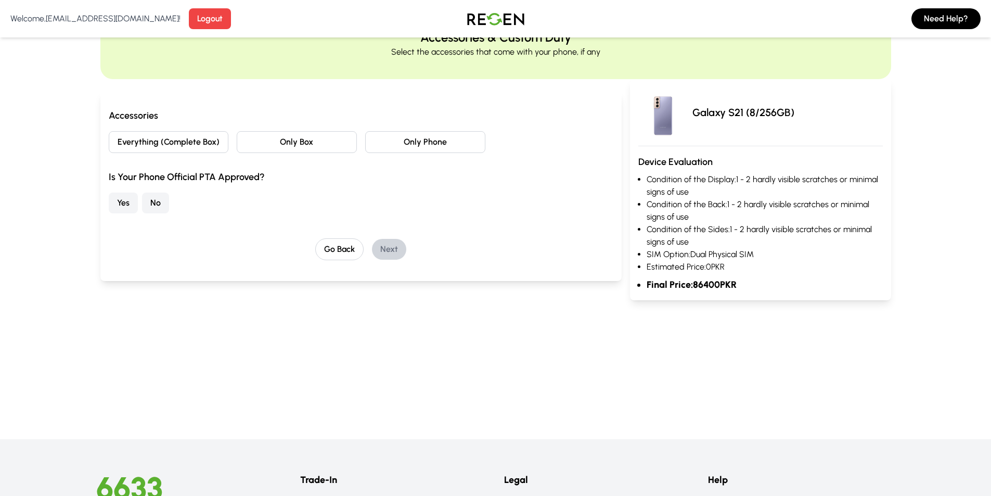
click at [447, 138] on button "Only Phone" at bounding box center [425, 142] width 120 height 22
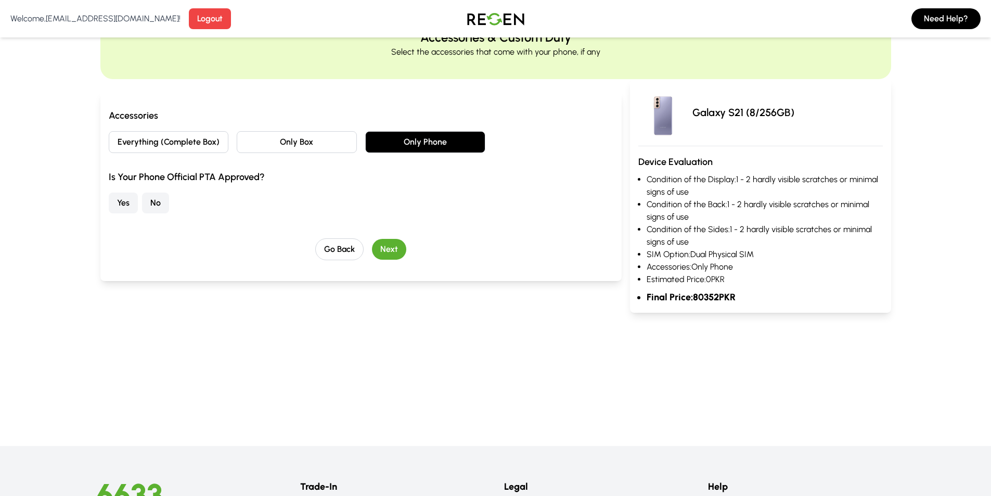
click at [447, 138] on button "Only Phone" at bounding box center [425, 142] width 120 height 22
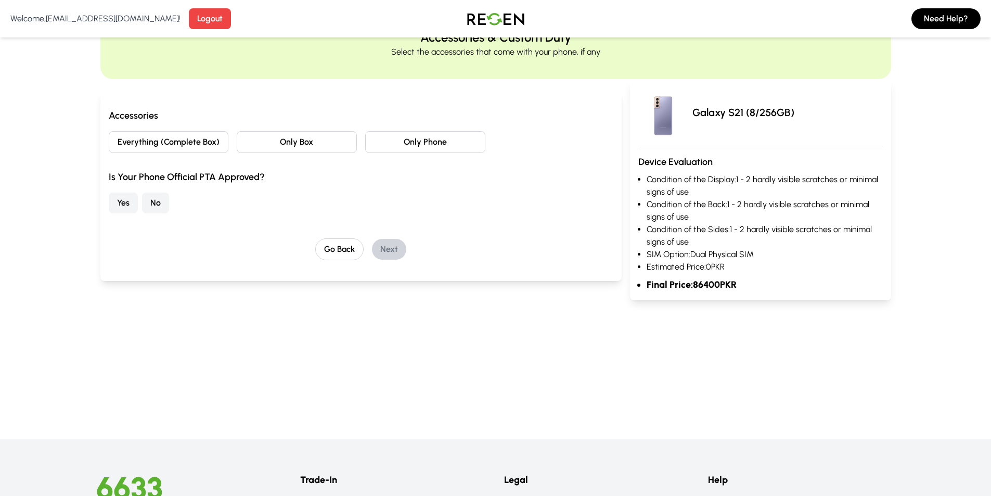
click at [315, 141] on button "Only Box" at bounding box center [297, 142] width 120 height 22
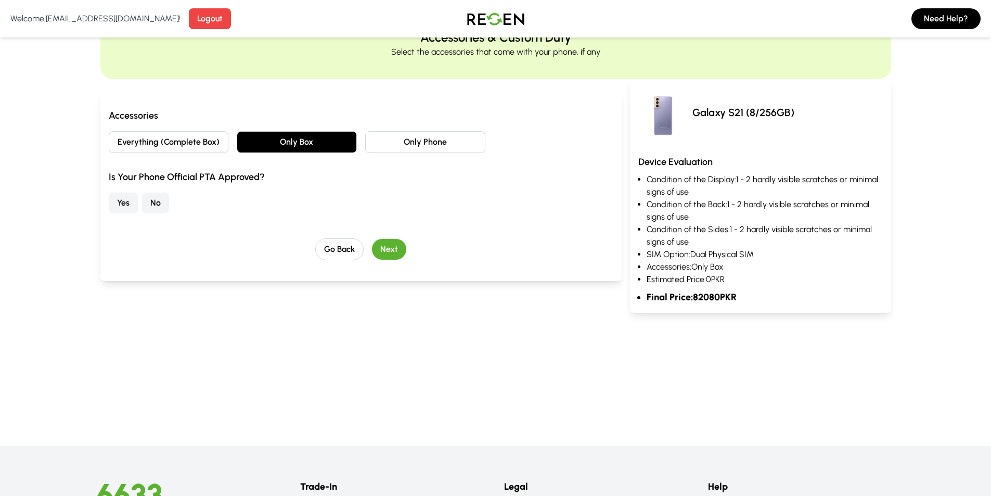
click at [316, 141] on button "Only Box" at bounding box center [297, 142] width 120 height 22
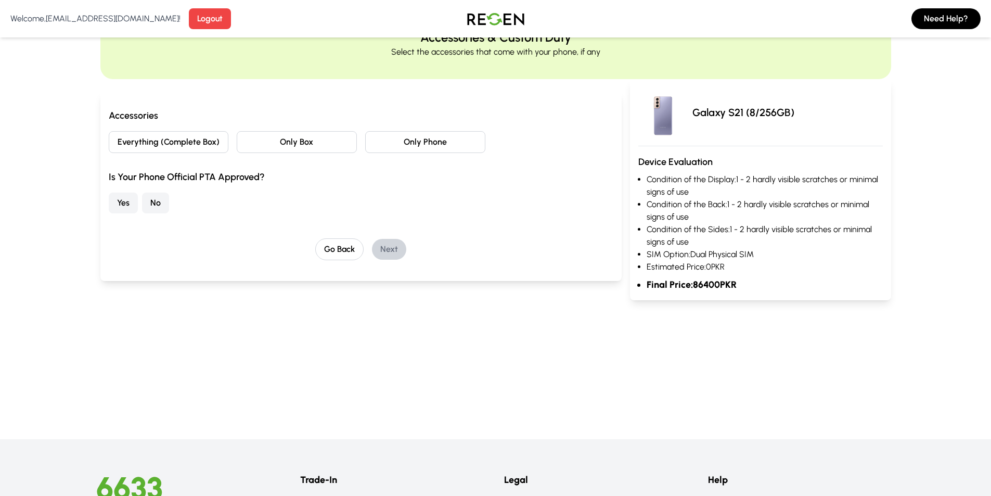
click at [209, 143] on button "Everything (Complete Box)" at bounding box center [169, 142] width 120 height 22
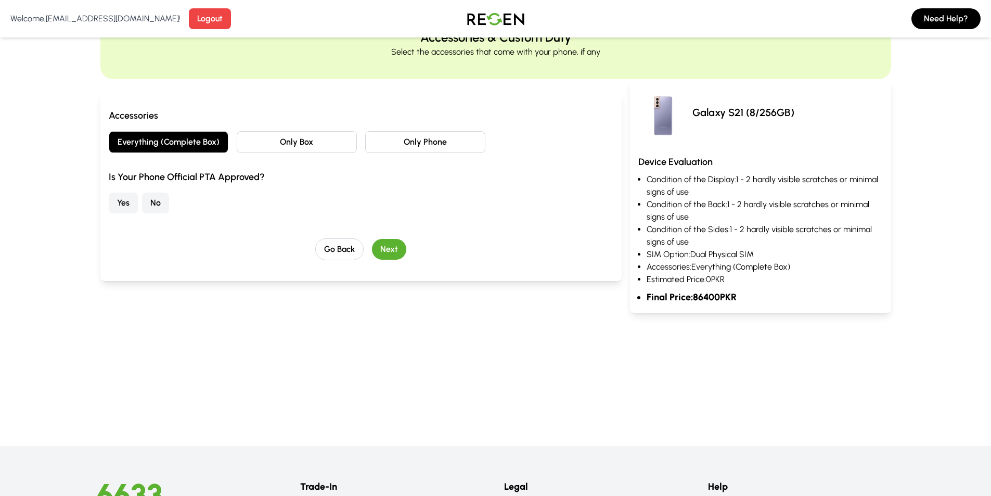
click at [213, 142] on button "Everything (Complete Box)" at bounding box center [169, 142] width 120 height 22
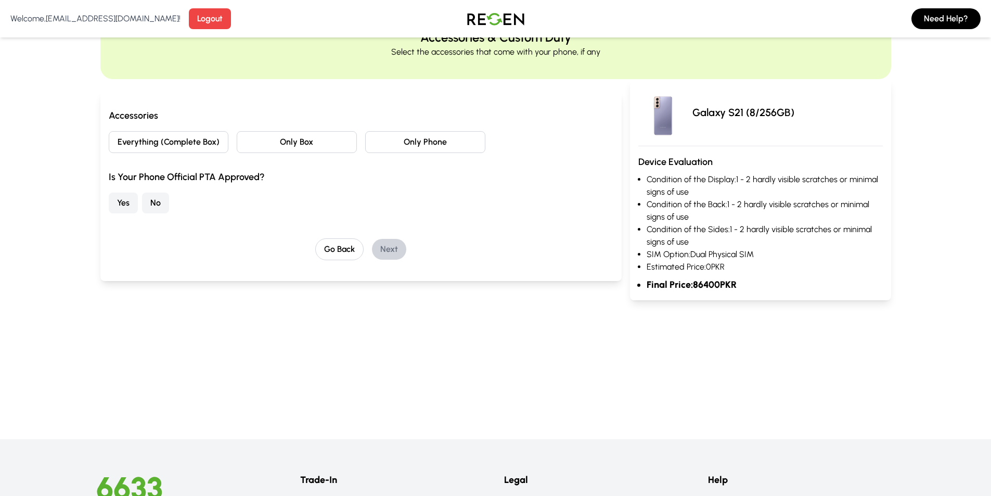
click at [208, 132] on button "Everything (Complete Box)" at bounding box center [169, 142] width 120 height 22
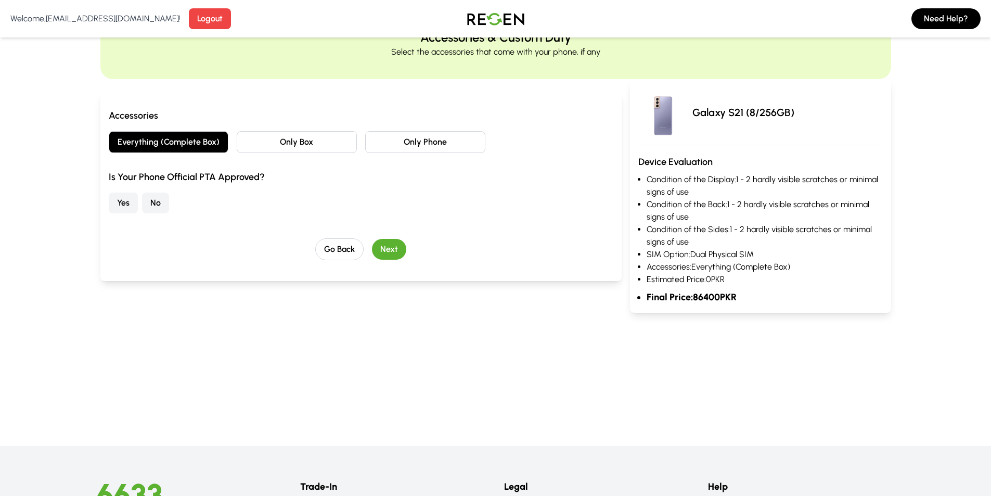
click at [119, 202] on button "Yes" at bounding box center [123, 202] width 29 height 21
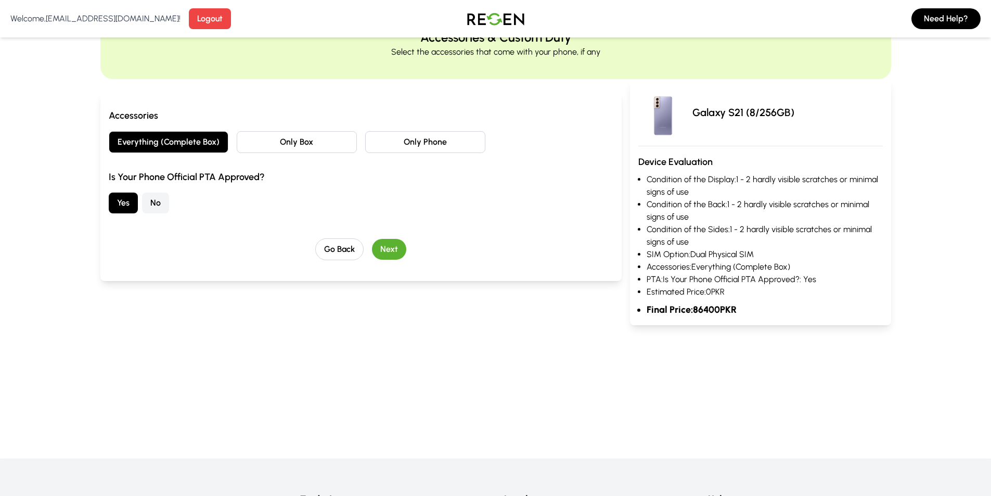
click at [165, 199] on button "No" at bounding box center [155, 202] width 27 height 21
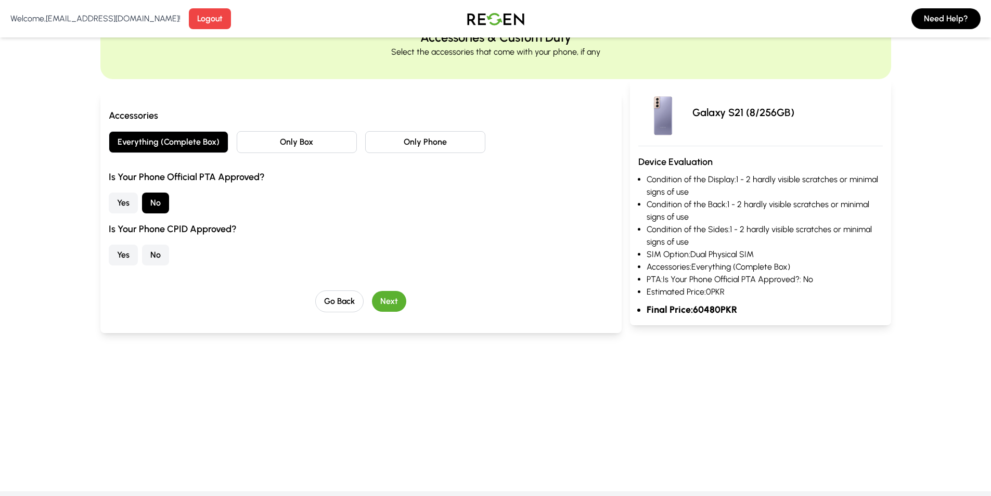
click at [121, 203] on button "Yes" at bounding box center [123, 202] width 29 height 21
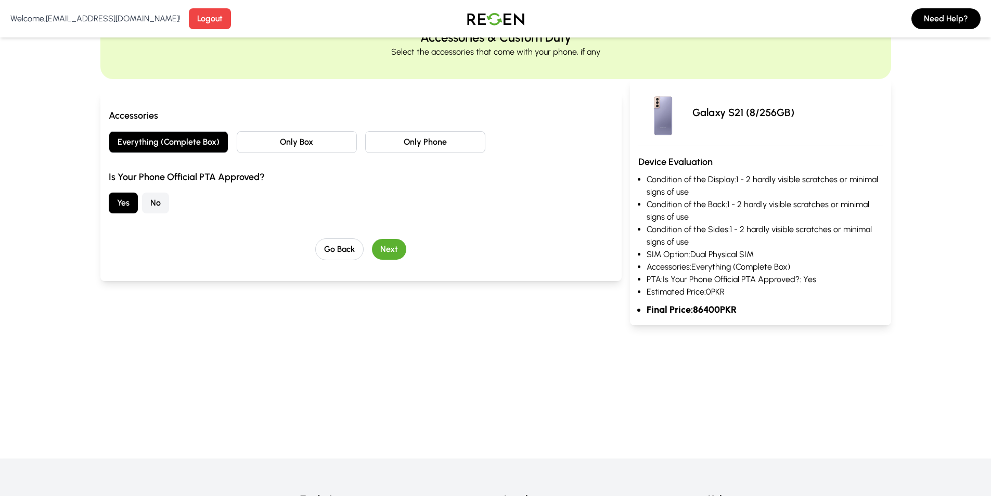
click at [387, 247] on button "Next" at bounding box center [389, 249] width 34 height 21
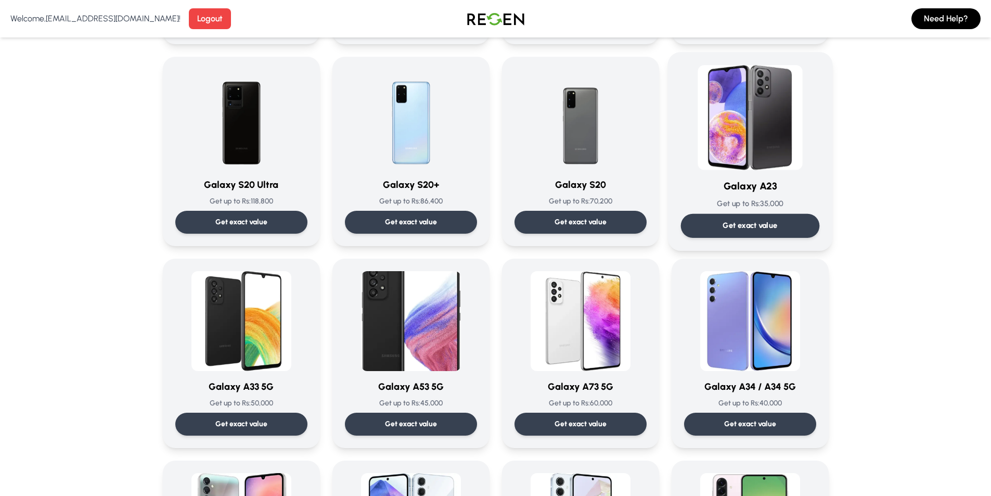
scroll to position [676, 0]
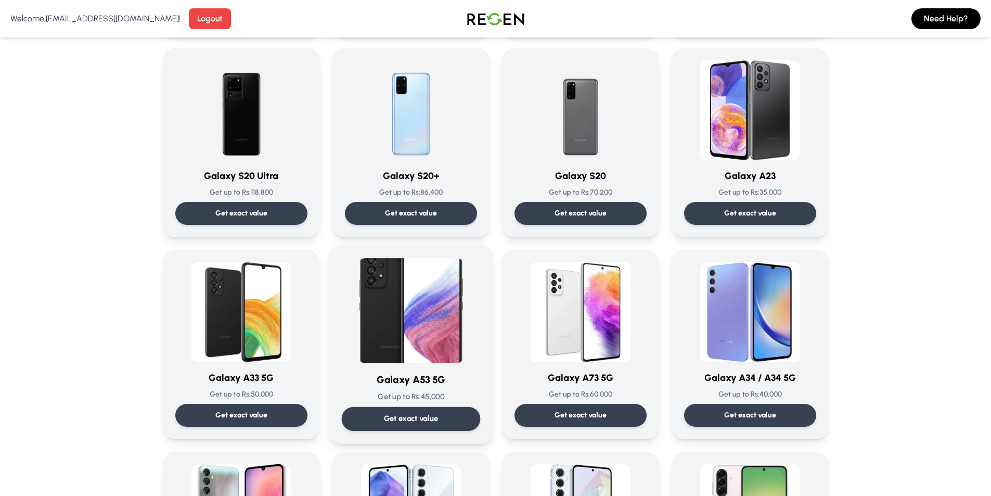
click at [398, 306] on img at bounding box center [410, 310] width 105 height 105
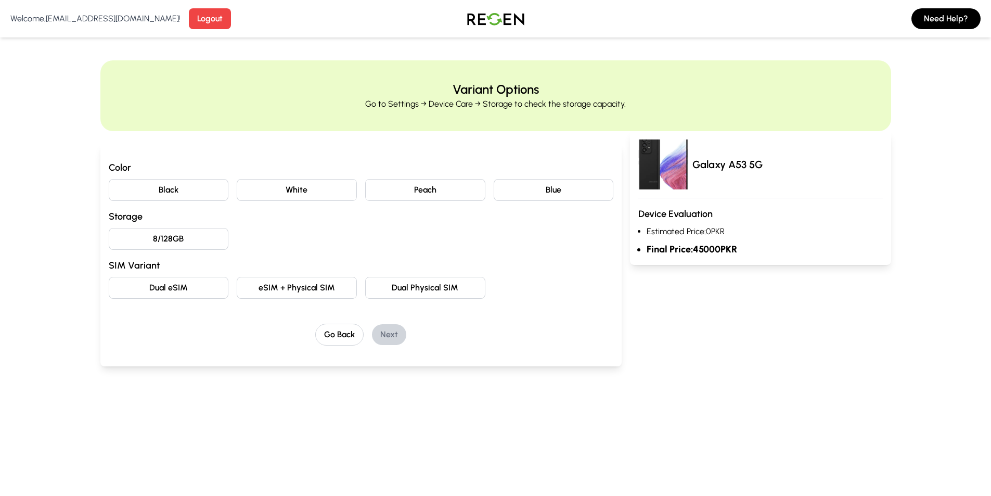
click at [285, 188] on button "White" at bounding box center [297, 190] width 120 height 22
click at [180, 230] on button "8/128GB" at bounding box center [169, 239] width 120 height 22
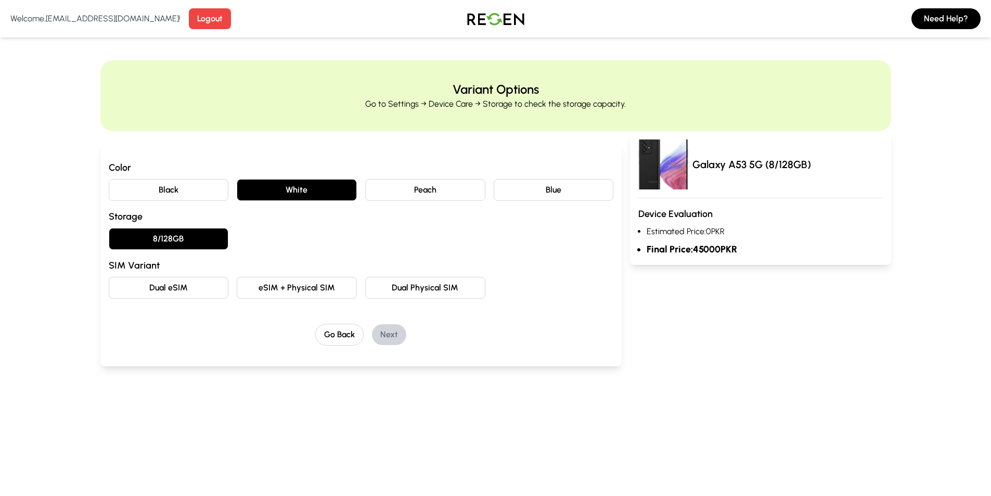
click at [420, 286] on button "Dual Physical SIM" at bounding box center [425, 288] width 120 height 22
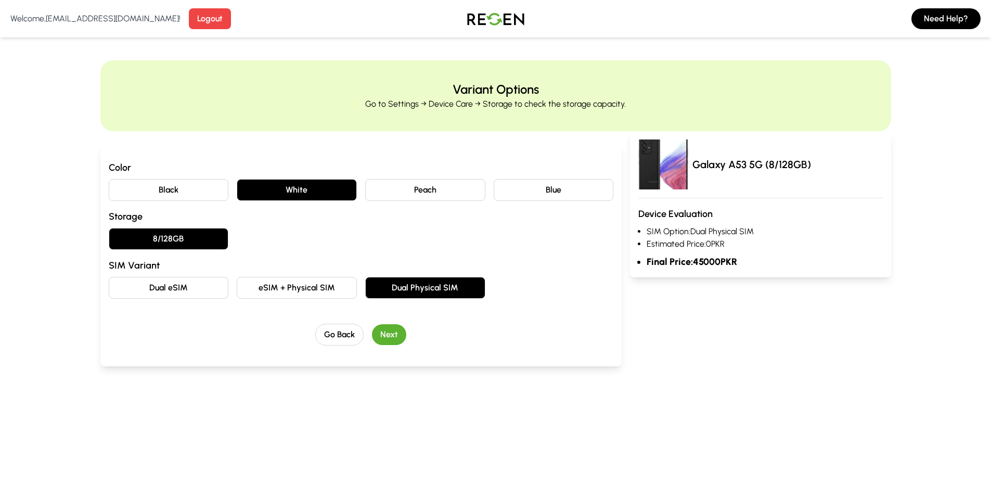
click at [389, 337] on button "Next" at bounding box center [389, 334] width 34 height 21
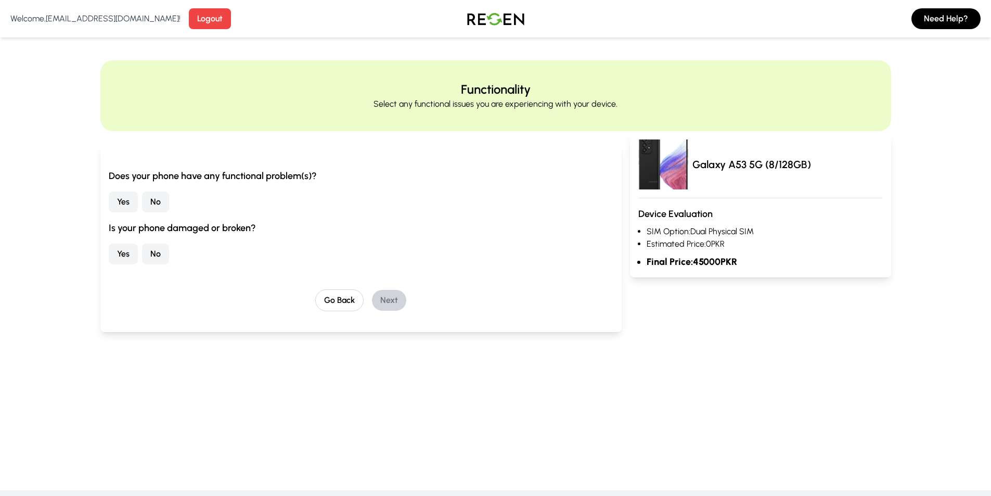
click at [158, 202] on button "No" at bounding box center [155, 201] width 27 height 21
click at [131, 205] on button "Yes" at bounding box center [123, 201] width 29 height 21
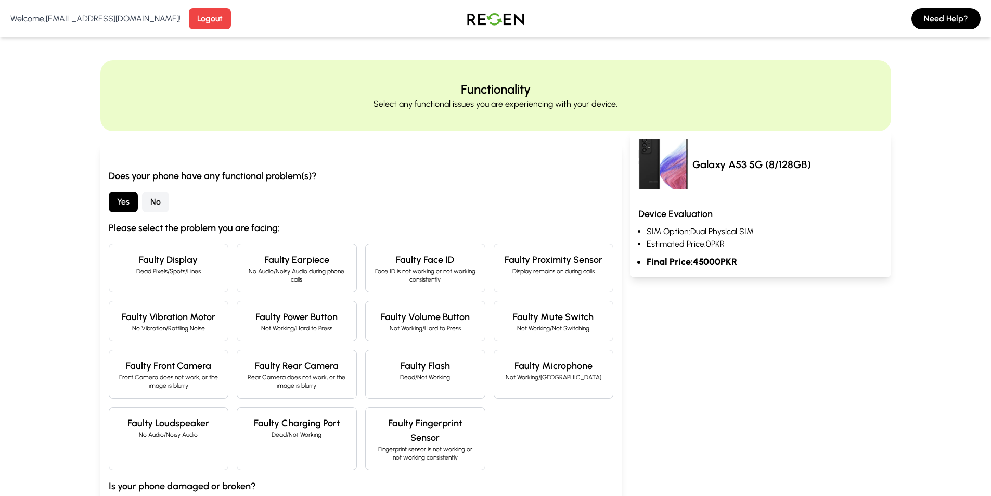
click at [195, 266] on h4 "Faulty Display" at bounding box center [169, 259] width 102 height 15
click at [285, 271] on p "No Audio/Noisy Audio during phone calls" at bounding box center [296, 275] width 102 height 17
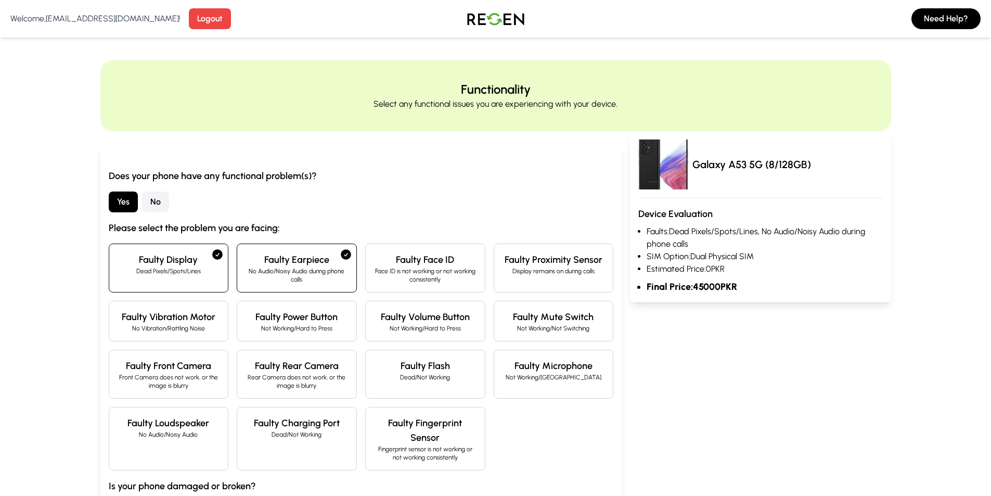
drag, startPoint x: 447, startPoint y: 293, endPoint x: 454, endPoint y: 293, distance: 6.8
click at [450, 293] on div "Faulty Display Dead Pixels/Spots/Lines Faulty Earpiece No Audio/Noisy Audio dur…" at bounding box center [361, 356] width 505 height 227
click at [517, 281] on div "Faulty Proximity Sensor Display remains on during calls" at bounding box center [554, 267] width 120 height 49
click at [418, 268] on p "Face ID is not working or not working consistently" at bounding box center [425, 275] width 102 height 17
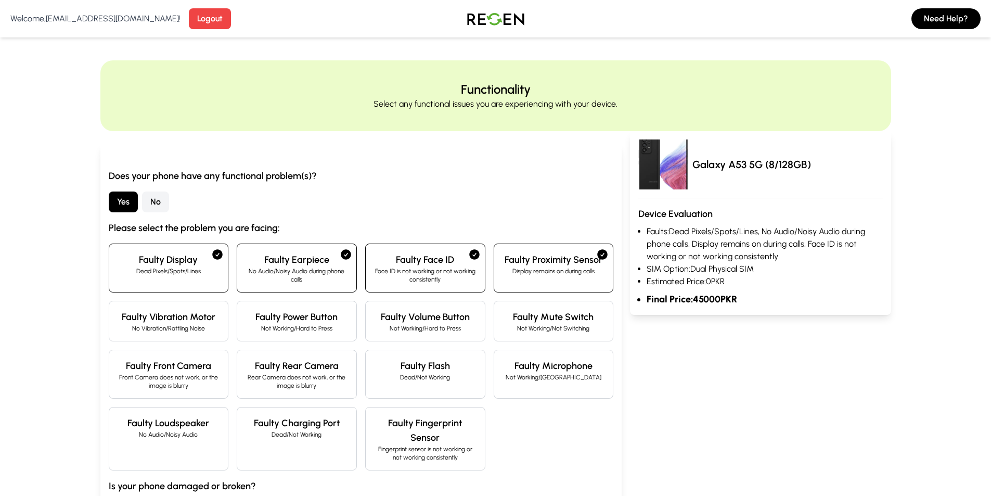
drag, startPoint x: 444, startPoint y: 304, endPoint x: 449, endPoint y: 304, distance: 5.2
click at [449, 304] on div "Faulty Volume Button Not Working/Hard to Press" at bounding box center [425, 321] width 120 height 41
click at [506, 304] on div "Faulty Mute Switch Not Working/Not Switching" at bounding box center [554, 321] width 120 height 41
click at [429, 337] on div "Faulty Volume Button Not Working/Hard to Press" at bounding box center [425, 321] width 120 height 41
click at [433, 189] on div "Does your phone have any functional problem(s)? Yes No Please select the proble…" at bounding box center [361, 346] width 505 height 354
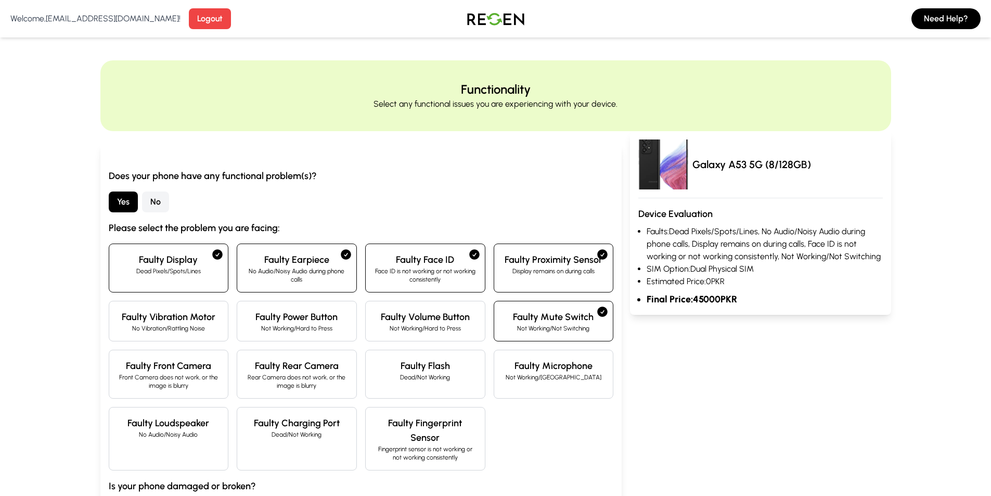
drag, startPoint x: 433, startPoint y: 189, endPoint x: 355, endPoint y: 165, distance: 81.6
click at [355, 165] on div "Does your phone have any functional problem(s)? Yes No Please select the proble…" at bounding box center [361, 367] width 522 height 446
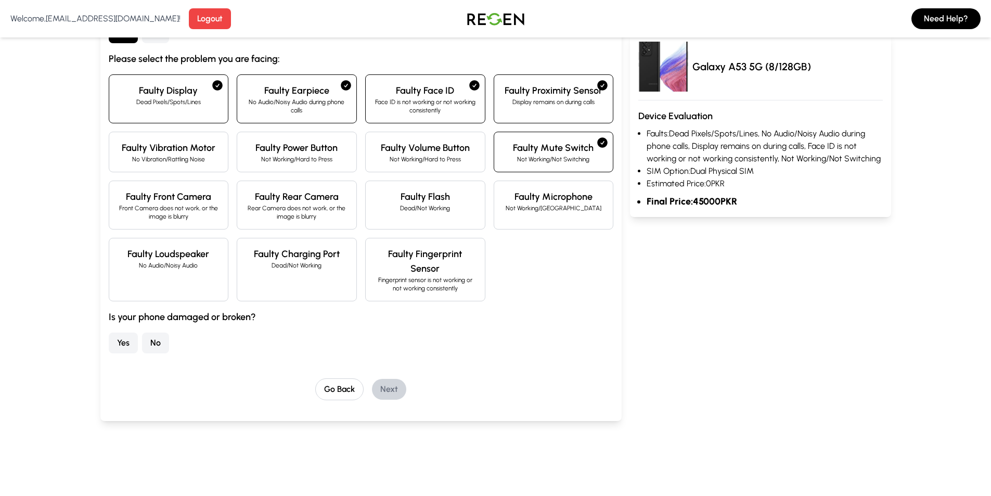
scroll to position [208, 0]
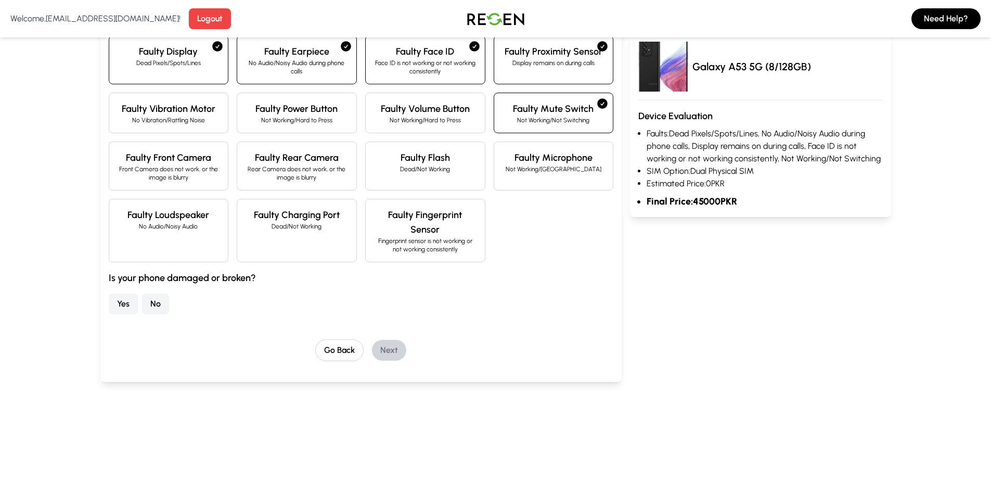
click at [338, 354] on button "Go Back" at bounding box center [339, 350] width 48 height 22
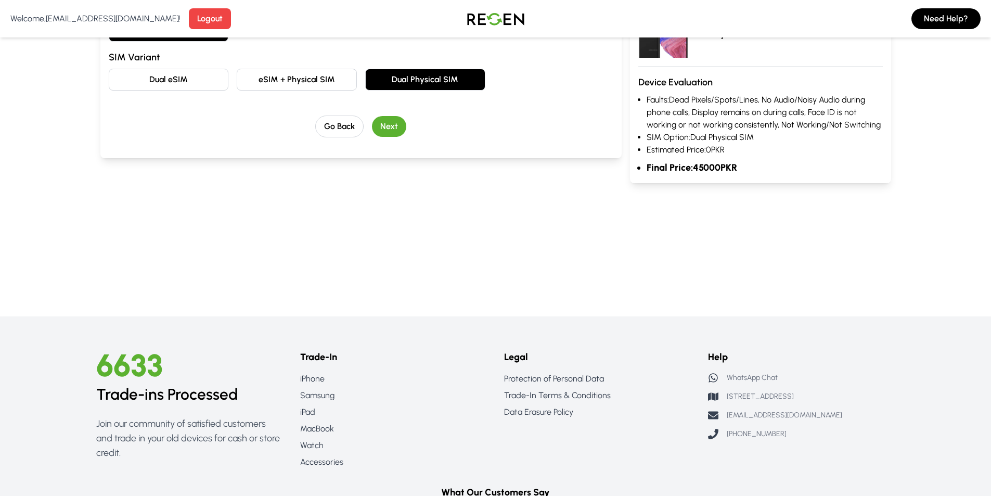
scroll to position [0, 0]
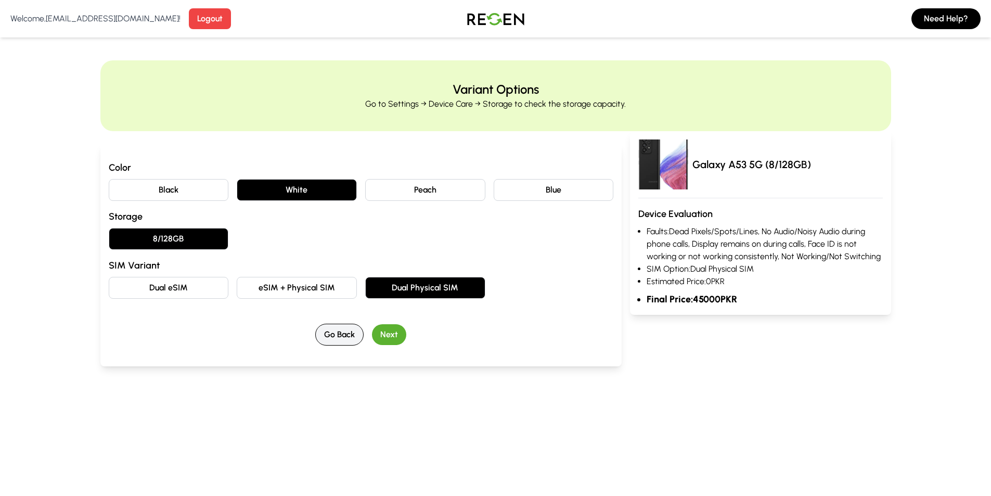
click at [343, 331] on button "Go Back" at bounding box center [339, 335] width 48 height 22
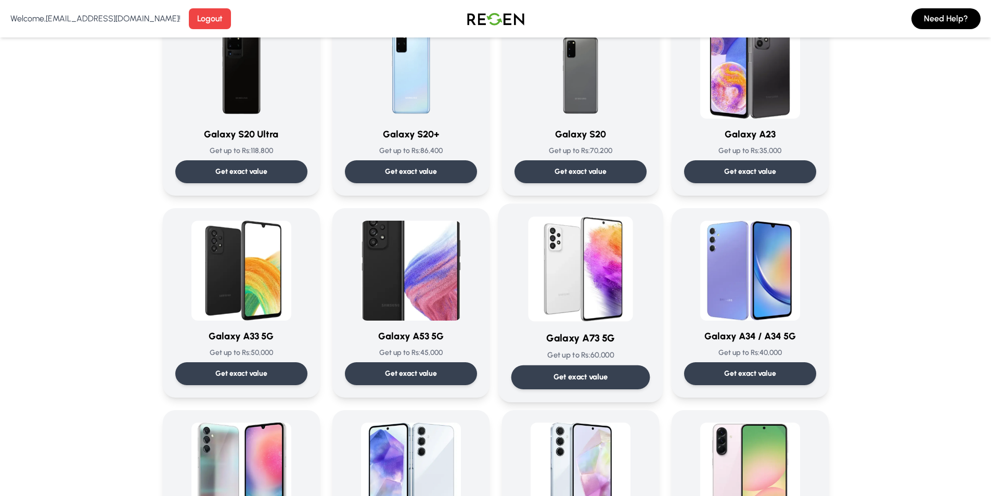
scroll to position [780, 0]
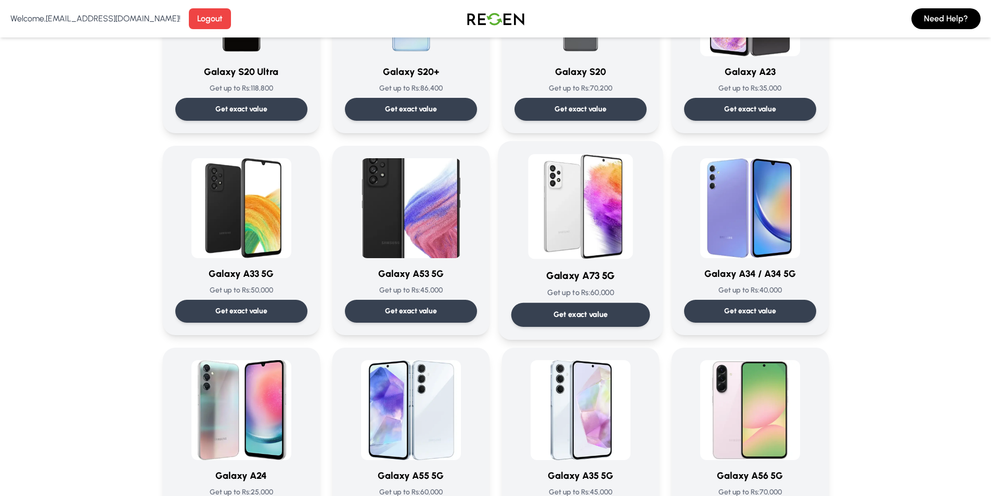
click at [615, 244] on img at bounding box center [580, 206] width 105 height 105
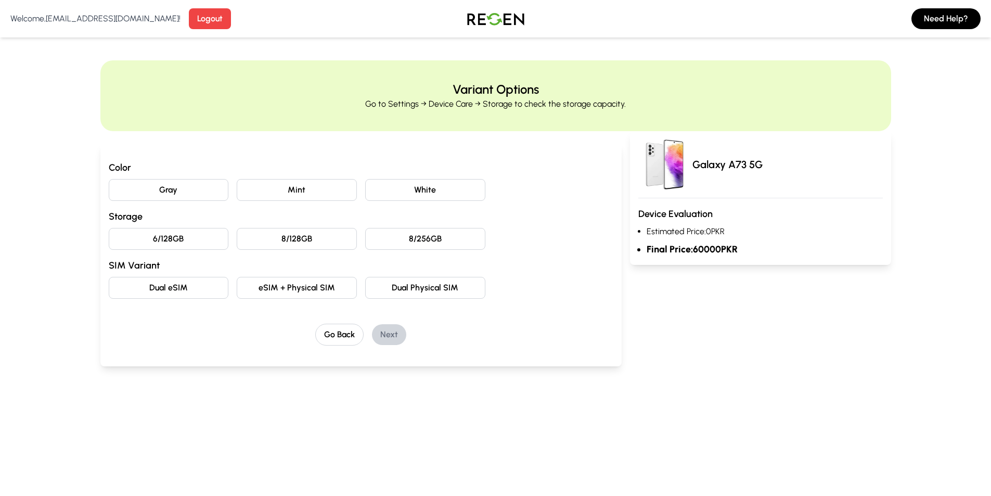
click at [302, 289] on button "eSIM + Physical SIM" at bounding box center [297, 288] width 120 height 22
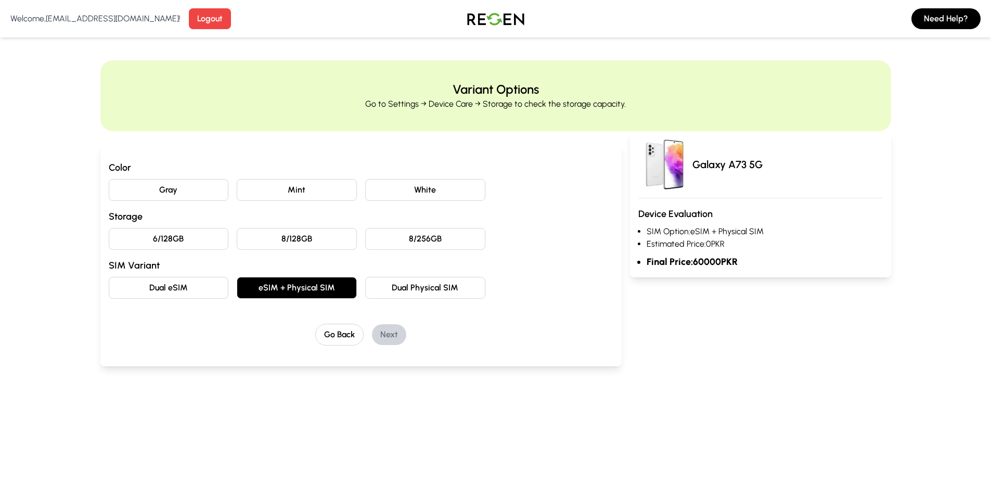
click at [321, 247] on button "8/128GB" at bounding box center [297, 239] width 120 height 22
click at [328, 191] on button "Mint" at bounding box center [297, 190] width 120 height 22
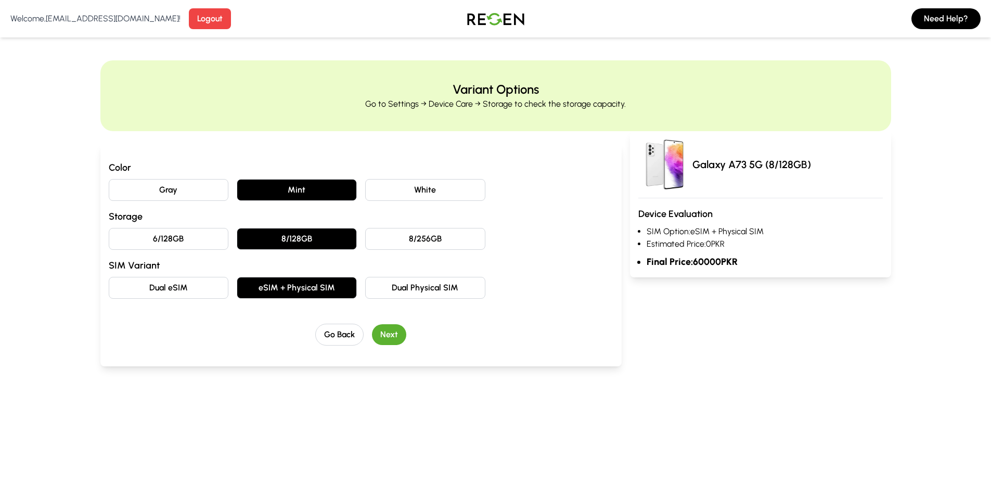
click at [381, 334] on button "Next" at bounding box center [389, 334] width 34 height 21
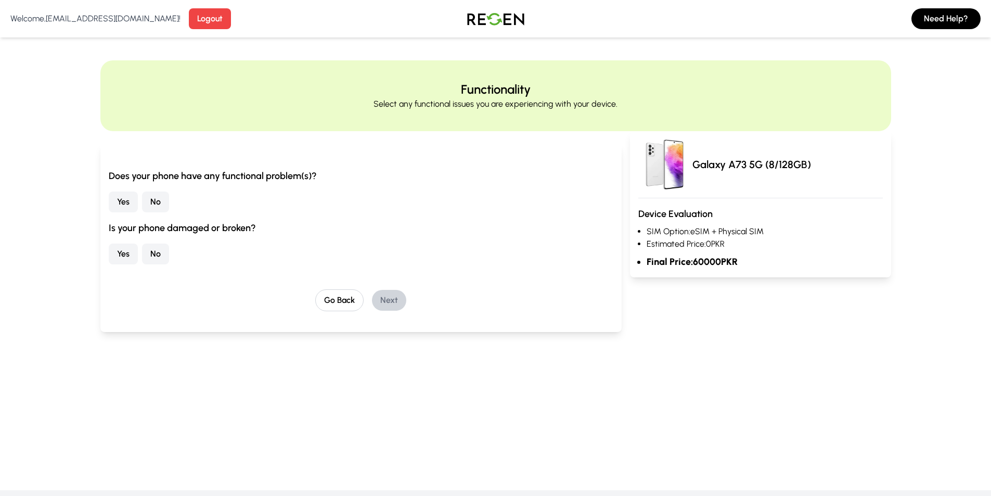
click at [150, 183] on div "Does your phone have any functional problem(s)? Yes No Is your phone damaged or…" at bounding box center [361, 217] width 505 height 96
drag, startPoint x: 150, startPoint y: 194, endPoint x: 159, endPoint y: 199, distance: 10.5
click at [151, 195] on button "No" at bounding box center [155, 201] width 27 height 21
click at [127, 200] on button "Yes" at bounding box center [123, 201] width 29 height 21
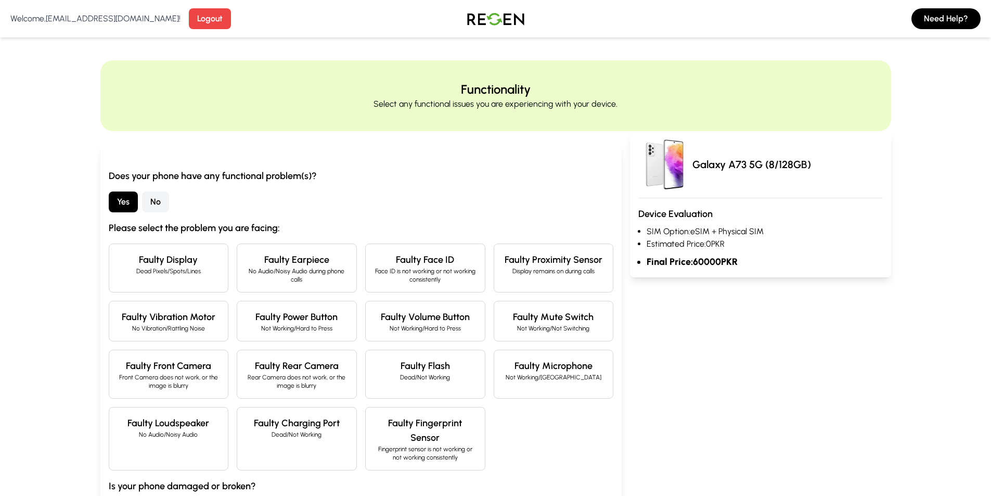
click at [305, 270] on p "No Audio/Noisy Audio during phone calls" at bounding box center [296, 275] width 102 height 17
drag, startPoint x: 389, startPoint y: 274, endPoint x: 421, endPoint y: 276, distance: 32.4
click at [393, 274] on p "Face ID is not working or not working consistently" at bounding box center [425, 275] width 102 height 17
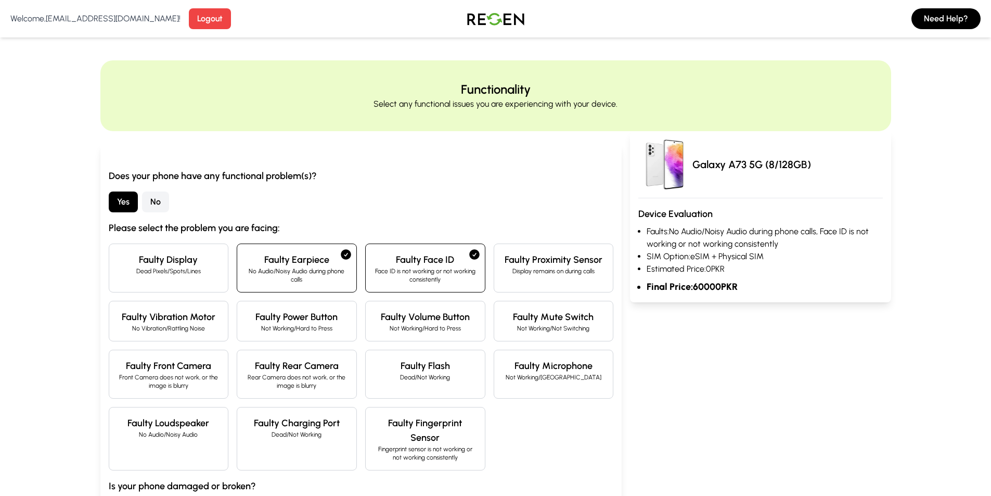
click at [484, 279] on div "Faulty Face ID Face ID is not working or not working consistently" at bounding box center [425, 267] width 120 height 49
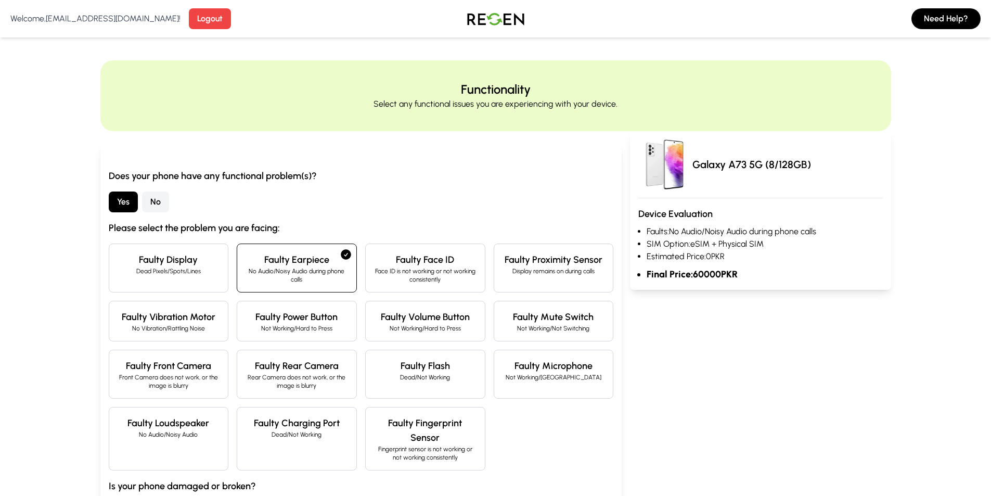
click at [345, 165] on div "Does your phone have any functional problem(s)? Yes No Please select the proble…" at bounding box center [361, 367] width 522 height 446
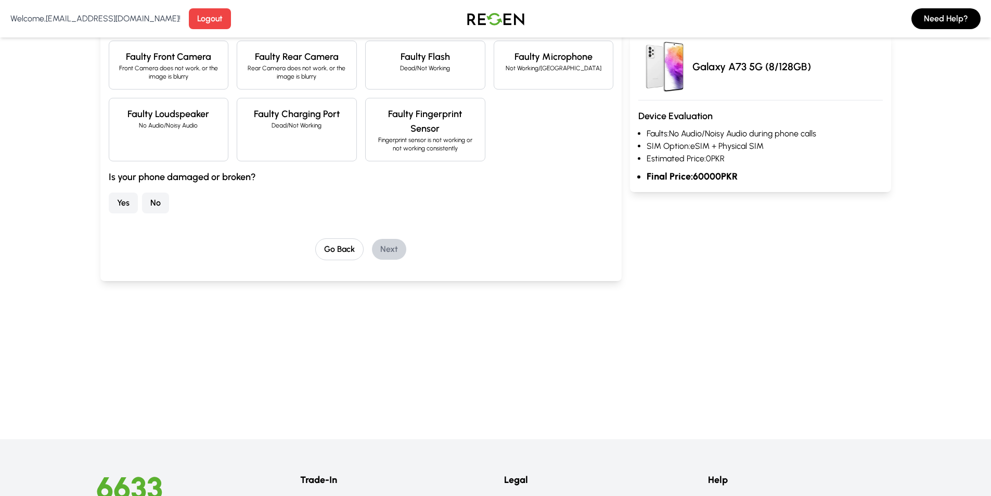
scroll to position [312, 0]
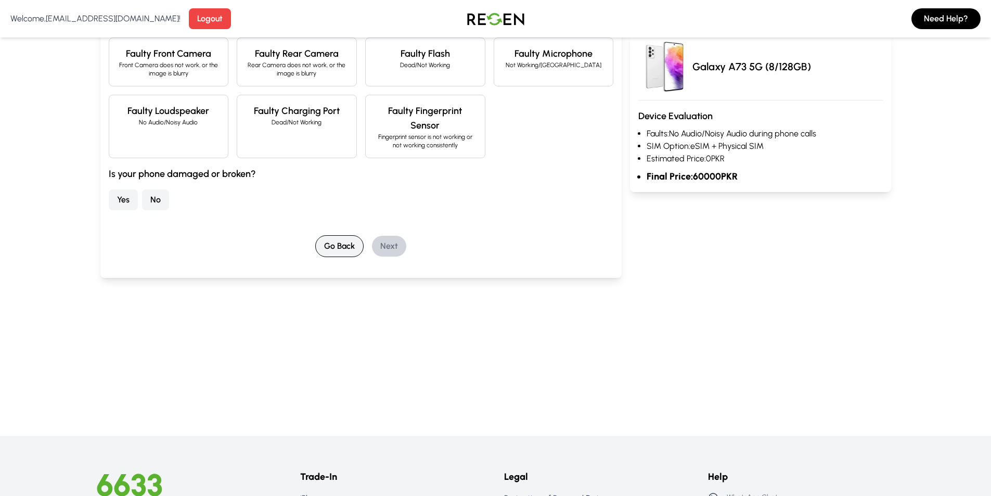
click at [343, 249] on button "Go Back" at bounding box center [339, 246] width 48 height 22
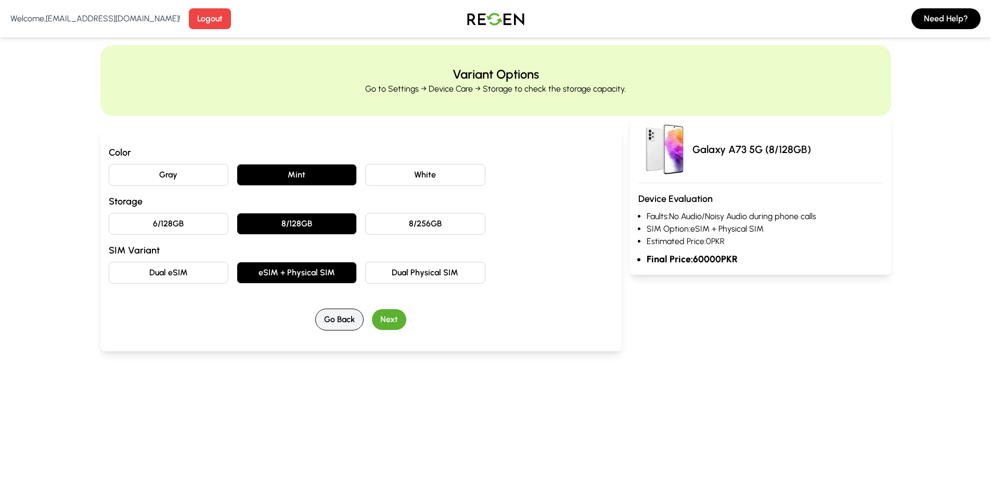
scroll to position [0, 0]
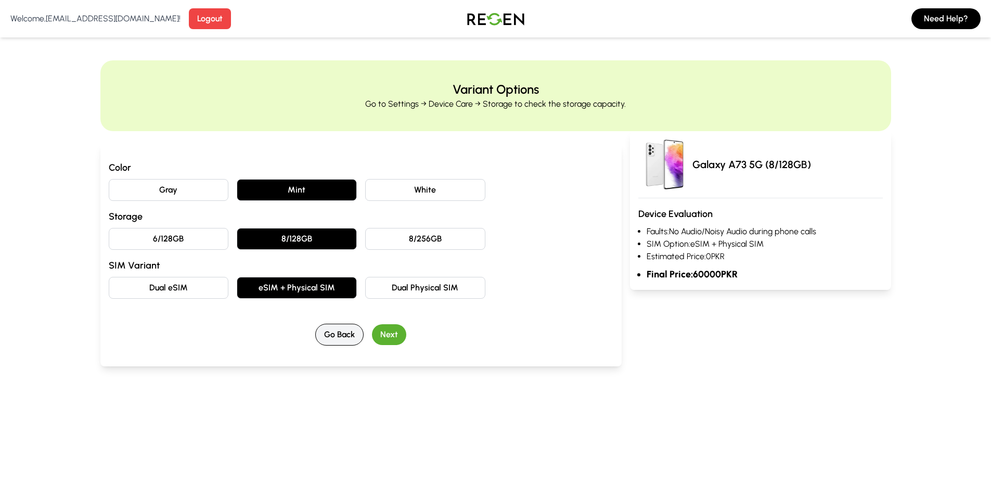
click at [330, 337] on button "Go Back" at bounding box center [339, 335] width 48 height 22
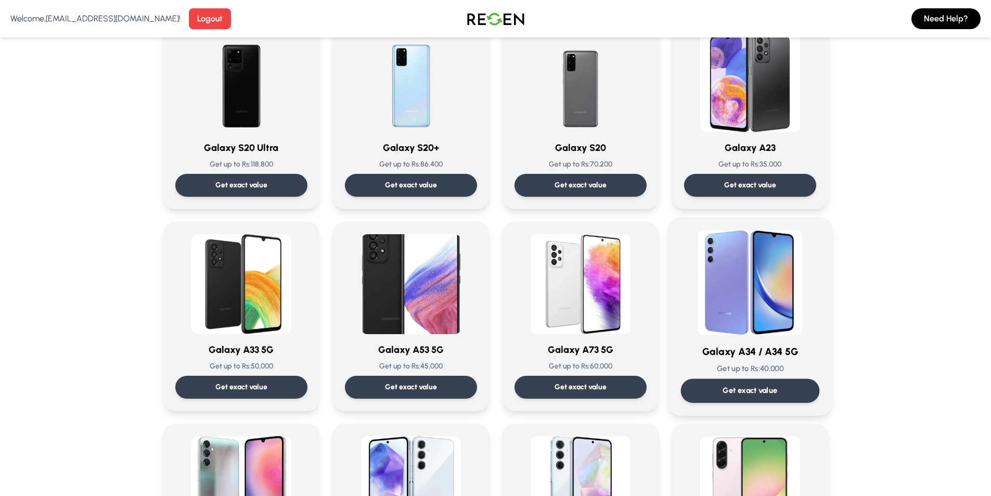
scroll to position [728, 0]
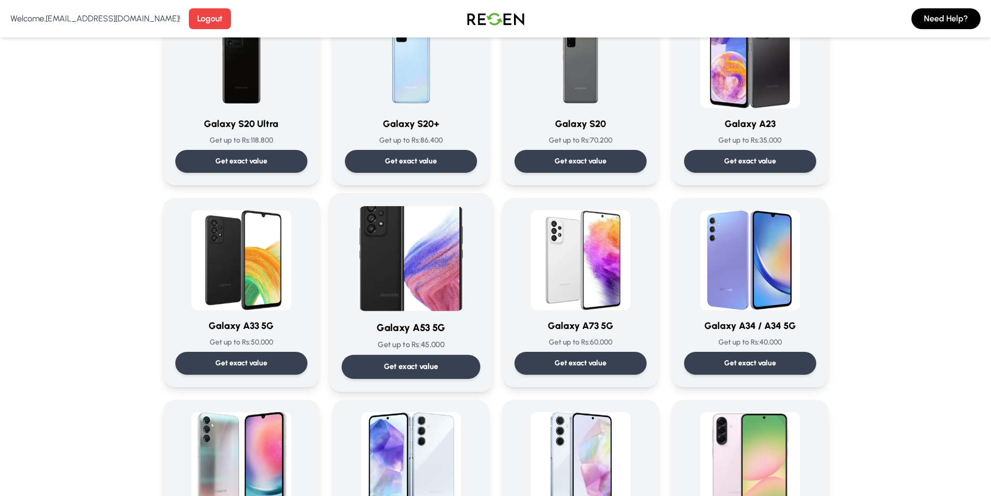
click at [374, 294] on img at bounding box center [410, 258] width 105 height 105
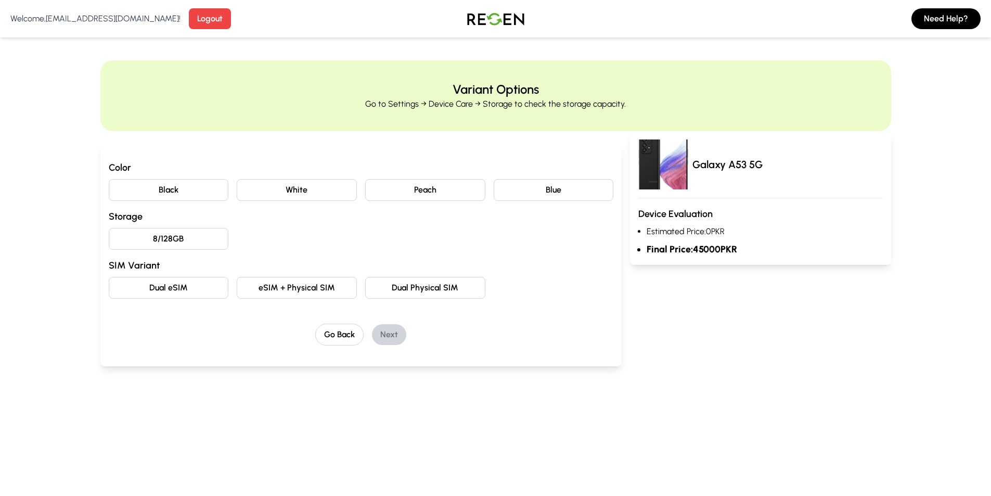
click at [189, 248] on button "8/128GB" at bounding box center [169, 239] width 120 height 22
click at [192, 199] on button "Black" at bounding box center [169, 190] width 120 height 22
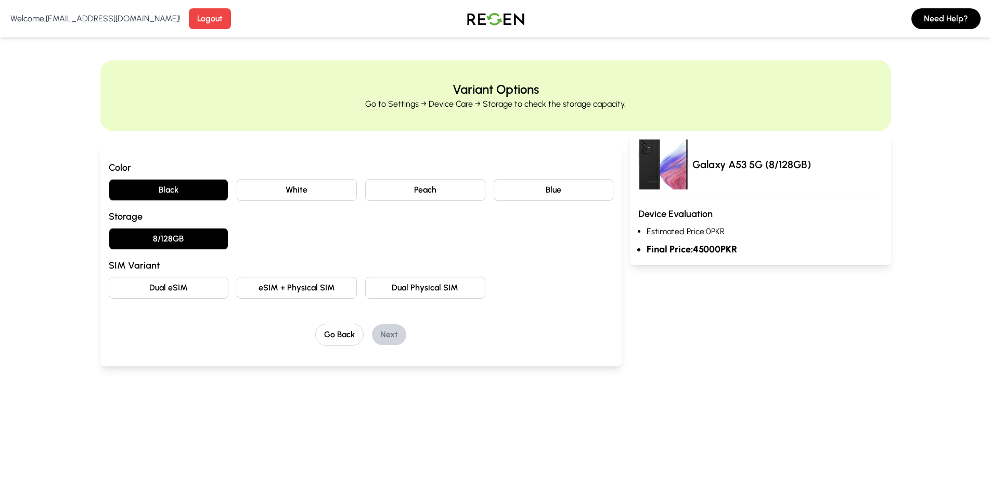
click at [436, 282] on button "Dual Physical SIM" at bounding box center [425, 288] width 120 height 22
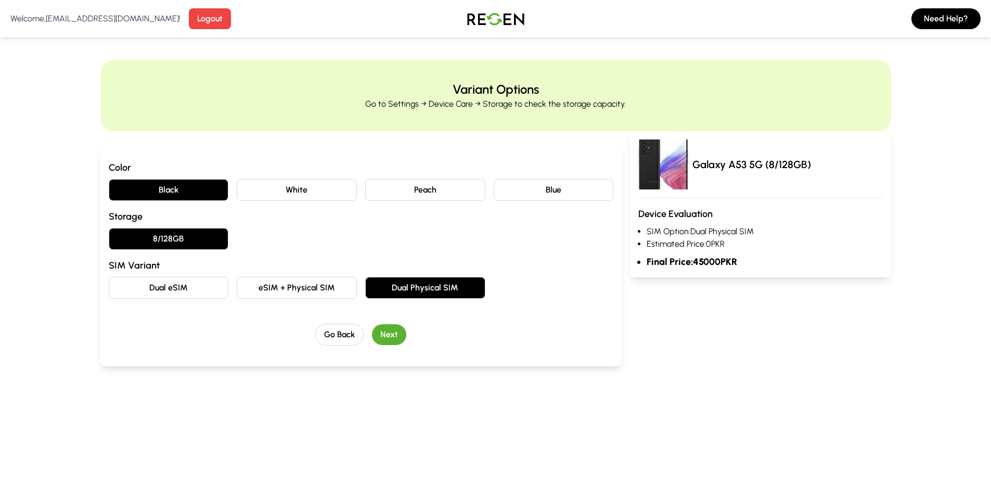
click at [350, 283] on button "eSIM + Physical SIM" at bounding box center [297, 288] width 120 height 22
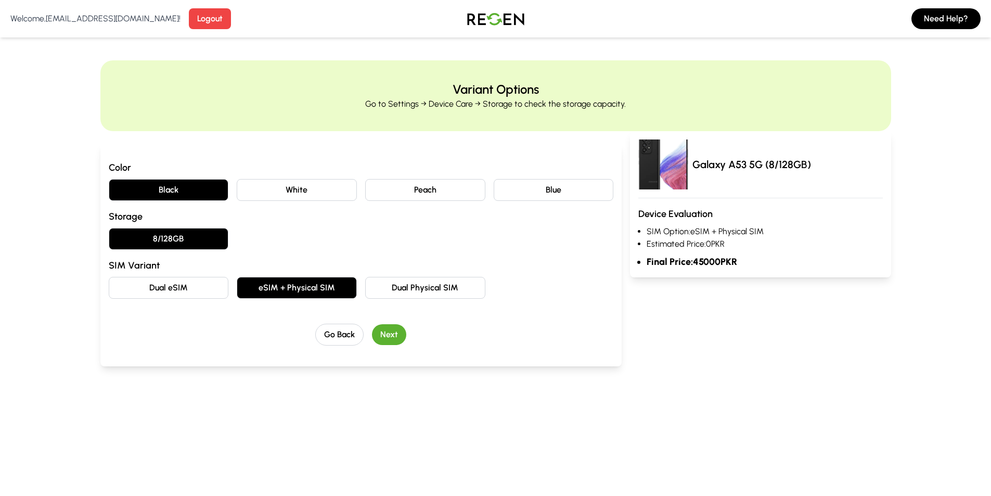
click at [188, 296] on button "Dual eSIM" at bounding box center [169, 288] width 120 height 22
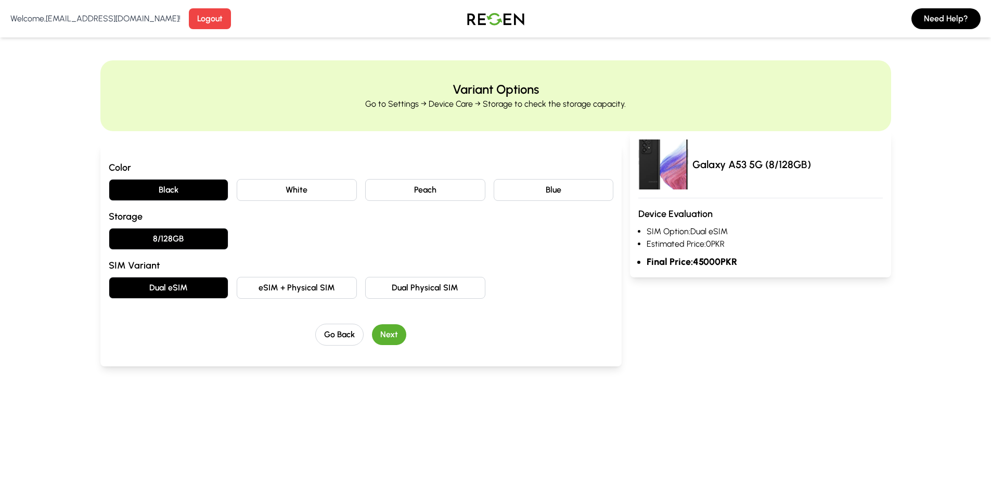
click at [412, 299] on div "Color Black White Peach Blue Storage 8/128GB SIM Variant Dual eSIM eSIM + Physi…" at bounding box center [361, 252] width 505 height 185
click at [421, 286] on button "Dual Physical SIM" at bounding box center [425, 288] width 120 height 22
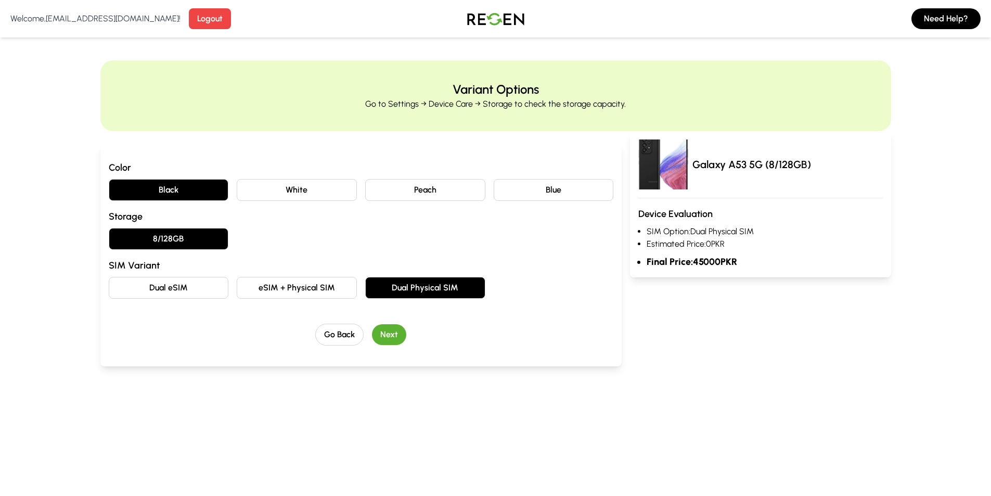
click at [376, 328] on button "Next" at bounding box center [389, 334] width 34 height 21
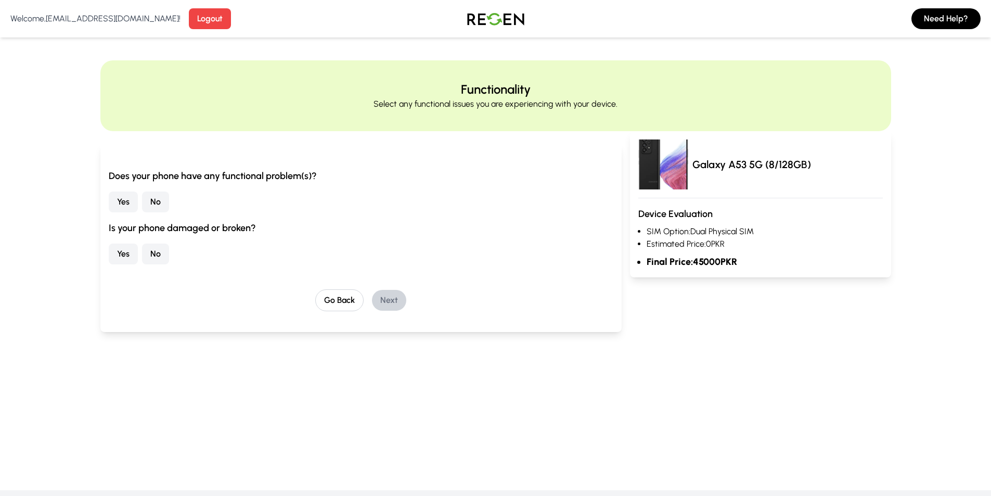
click at [125, 204] on button "Yes" at bounding box center [123, 201] width 29 height 21
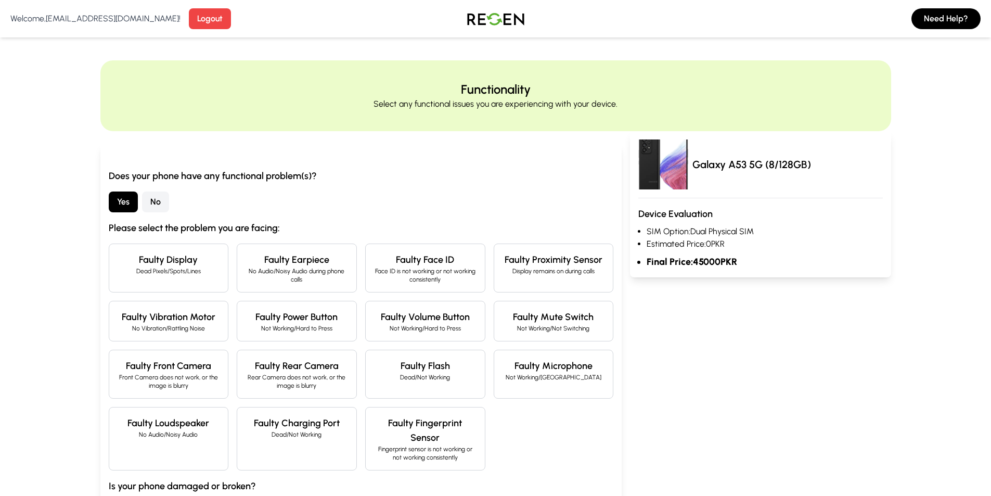
click at [290, 268] on p "No Audio/Noisy Audio during phone calls" at bounding box center [296, 275] width 102 height 17
click at [389, 266] on h4 "Faulty Face ID" at bounding box center [425, 259] width 102 height 15
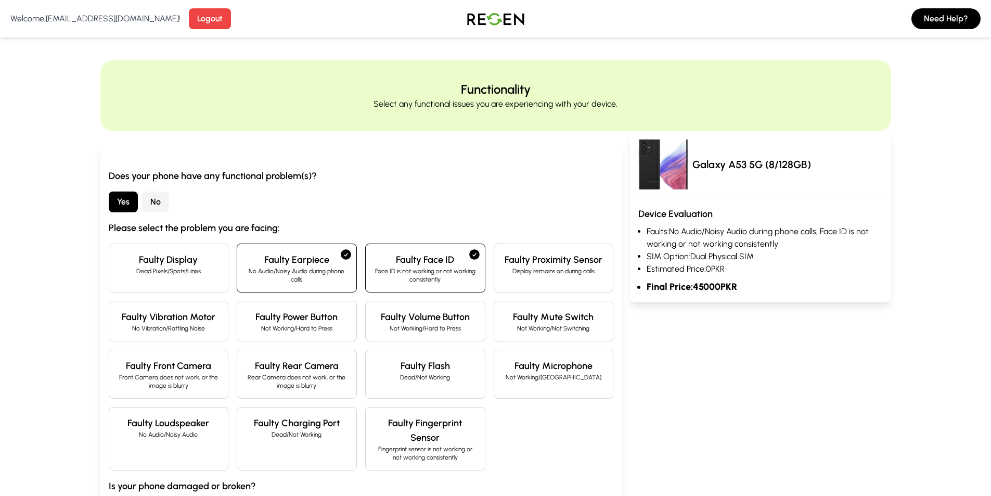
click at [504, 266] on h4 "Faulty Proximity Sensor" at bounding box center [553, 259] width 102 height 15
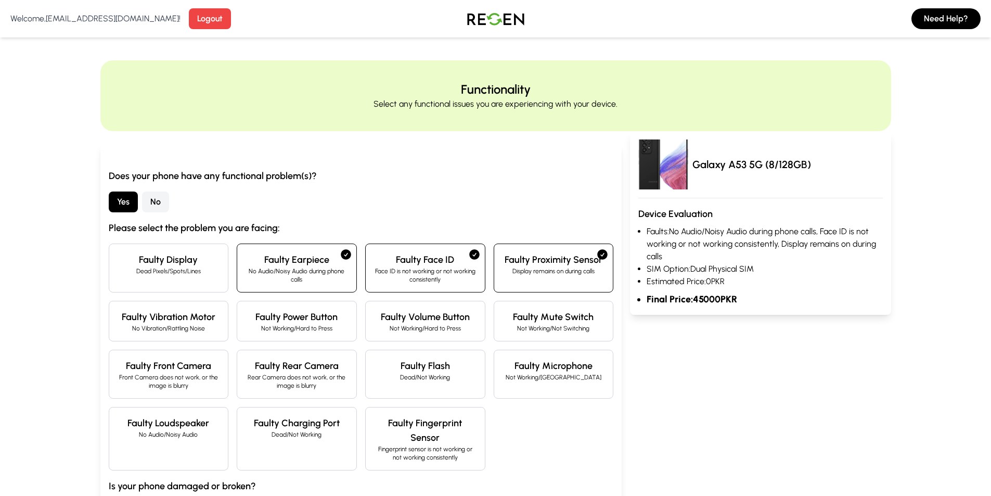
drag, startPoint x: 162, startPoint y: 269, endPoint x: 172, endPoint y: 266, distance: 10.4
click at [161, 267] on p "Dead Pixels/Spots/Lines" at bounding box center [169, 271] width 102 height 8
click at [423, 211] on div "Yes No" at bounding box center [361, 201] width 505 height 21
drag, startPoint x: 420, startPoint y: 211, endPoint x: 308, endPoint y: 212, distance: 111.8
click at [308, 212] on div "Yes No" at bounding box center [361, 201] width 505 height 21
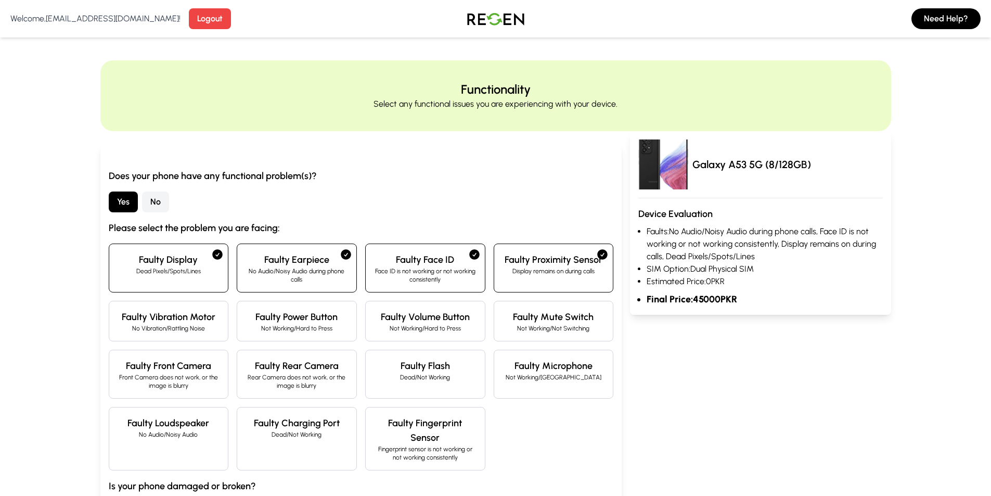
click at [332, 279] on p "No Audio/Noisy Audio during phone calls" at bounding box center [296, 275] width 102 height 17
drag, startPoint x: 410, startPoint y: 275, endPoint x: 430, endPoint y: 276, distance: 20.3
click at [416, 275] on p "Face ID is not working or not working consistently" at bounding box center [425, 275] width 102 height 17
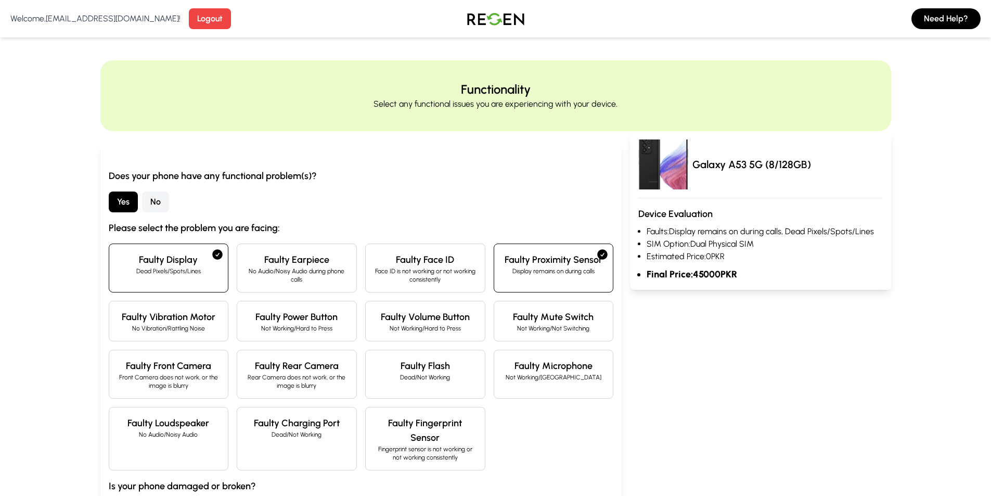
click at [534, 281] on div "Faulty Proximity Sensor Display remains on during calls" at bounding box center [554, 267] width 120 height 49
drag, startPoint x: 217, startPoint y: 276, endPoint x: 308, endPoint y: 235, distance: 100.3
click at [218, 272] on div "Faulty Display Dead Pixels/Spots/Lines" at bounding box center [169, 267] width 120 height 49
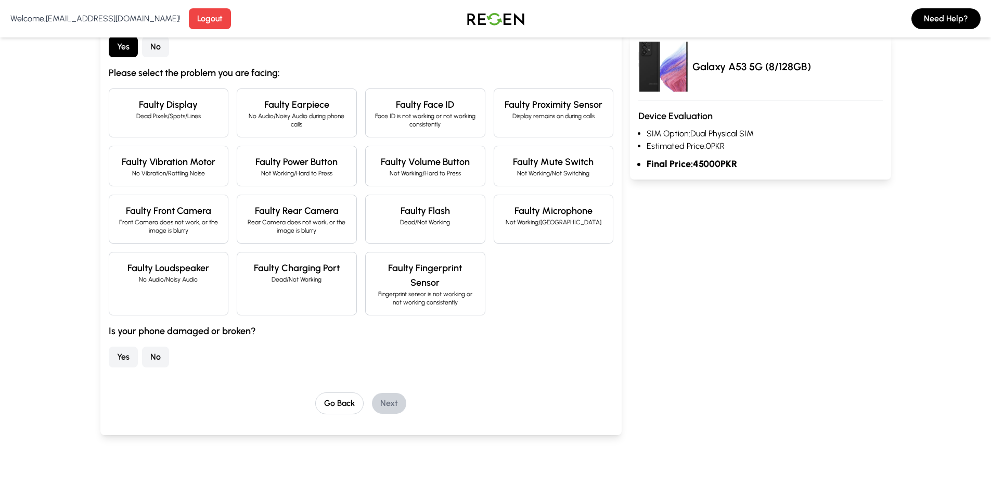
scroll to position [156, 0]
click at [125, 361] on button "Yes" at bounding box center [123, 355] width 29 height 21
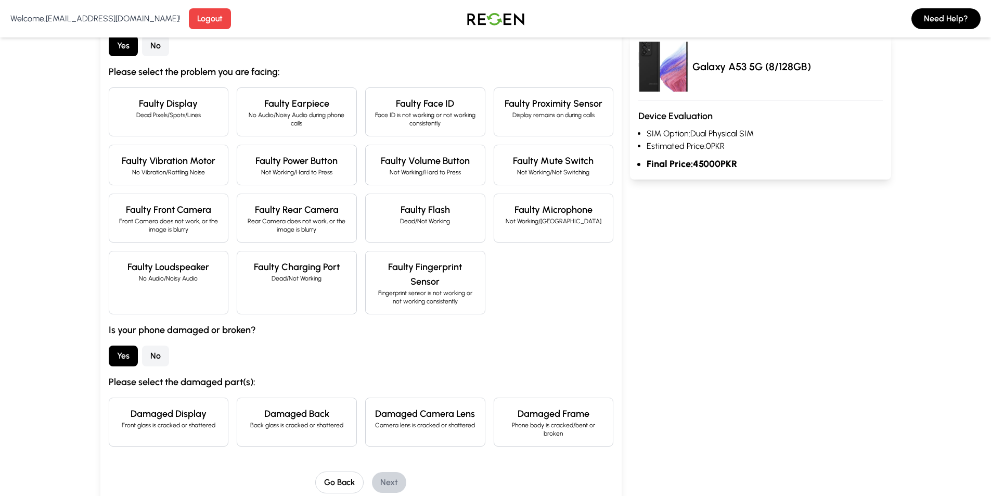
click at [187, 415] on h4 "Damaged Display" at bounding box center [169, 413] width 102 height 15
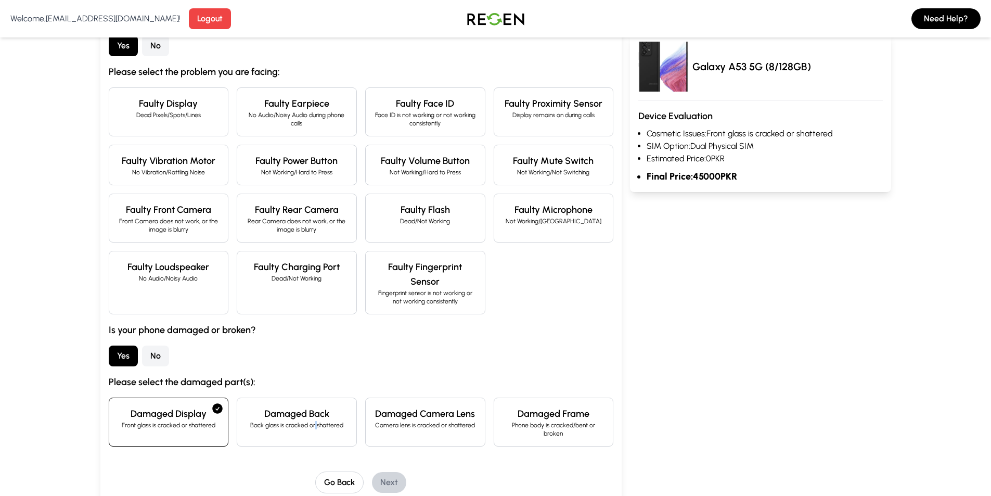
drag, startPoint x: 316, startPoint y: 432, endPoint x: 332, endPoint y: 430, distance: 15.8
click at [322, 430] on div "Damaged Back Back glass is cracked or shattered" at bounding box center [297, 421] width 120 height 49
drag, startPoint x: 436, startPoint y: 443, endPoint x: 447, endPoint y: 443, distance: 10.9
click at [441, 443] on div "Damaged Camera Lens Camera lens is cracked or shattered" at bounding box center [425, 421] width 120 height 49
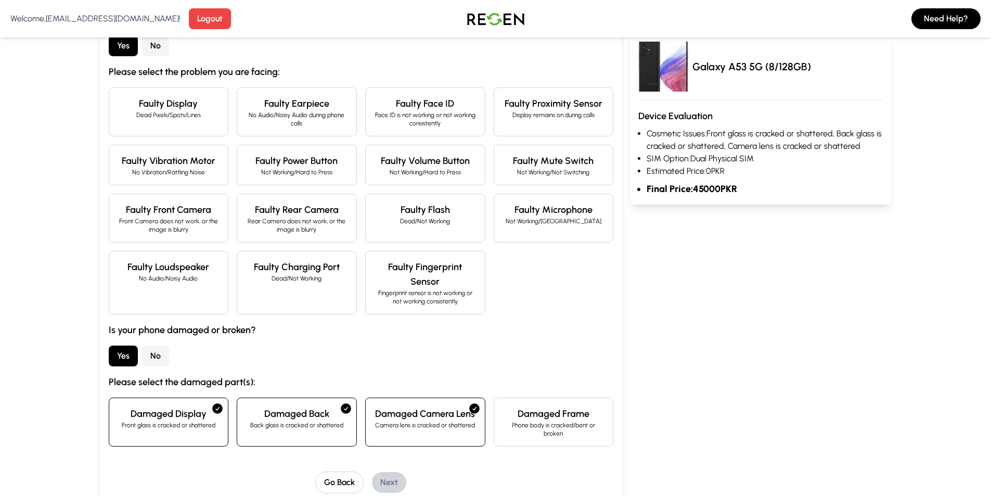
click at [564, 450] on div "Does your phone have any functional problem(s)? Yes No Please select the proble…" at bounding box center [361, 252] width 505 height 481
click at [327, 480] on button "Go Back" at bounding box center [339, 482] width 48 height 22
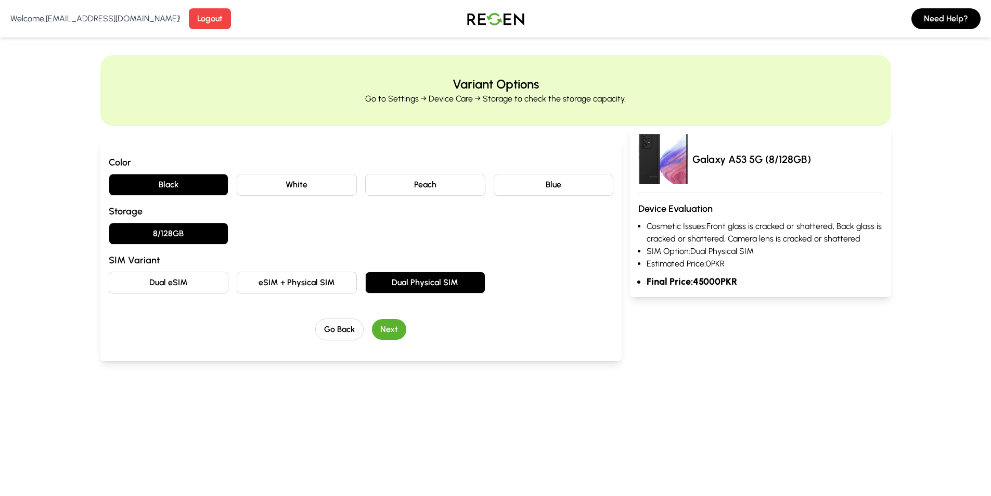
scroll to position [0, 0]
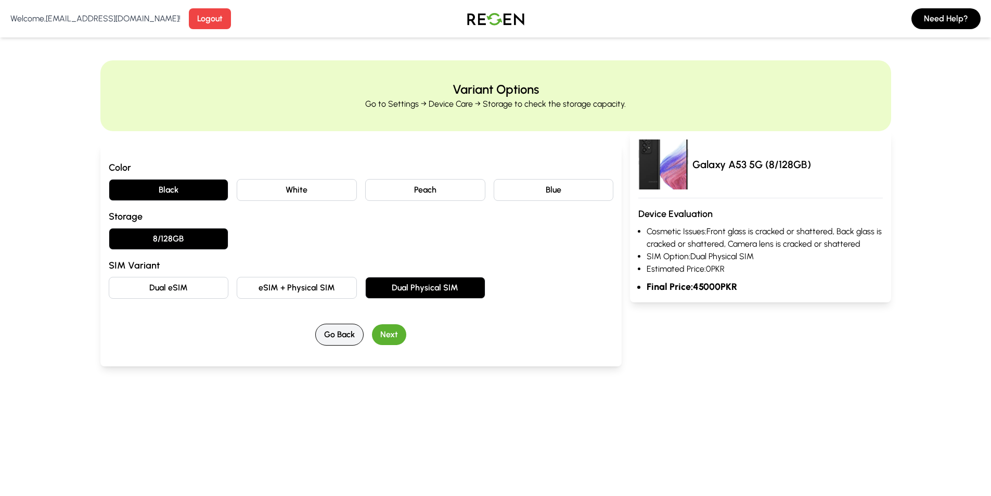
click at [345, 344] on button "Go Back" at bounding box center [339, 335] width 48 height 22
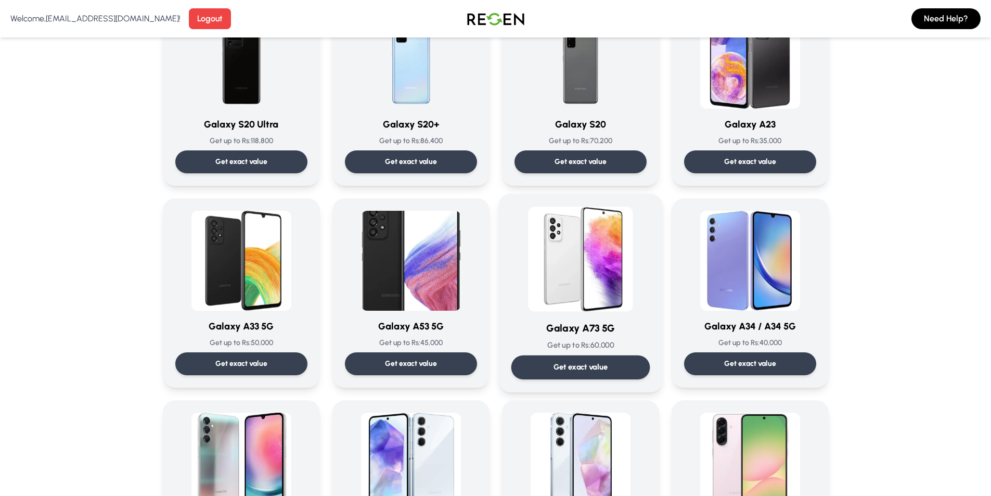
scroll to position [728, 0]
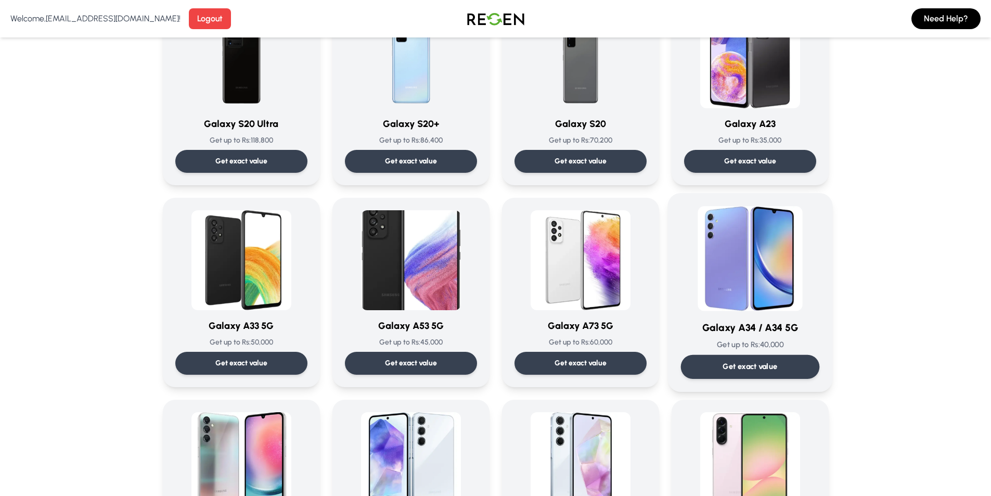
click at [759, 307] on img at bounding box center [749, 258] width 105 height 105
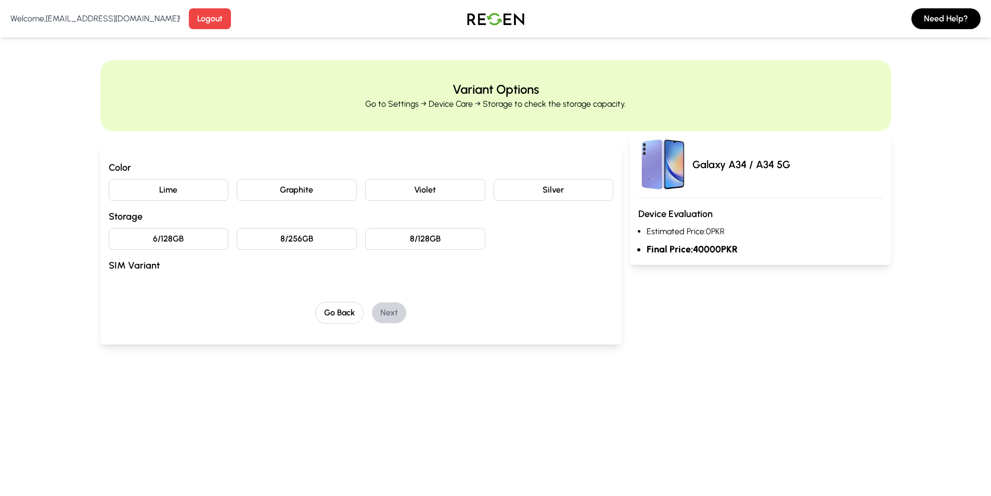
click at [195, 242] on button "6/128GB" at bounding box center [169, 239] width 120 height 22
click at [322, 252] on div "Color Lime Graphite Violet Silver Storage 6/128GB 8/256GB 8/128GB SIM Variant" at bounding box center [361, 218] width 505 height 117
click at [436, 245] on button "8/128GB" at bounding box center [425, 239] width 120 height 22
click at [434, 189] on button "Violet" at bounding box center [425, 190] width 120 height 22
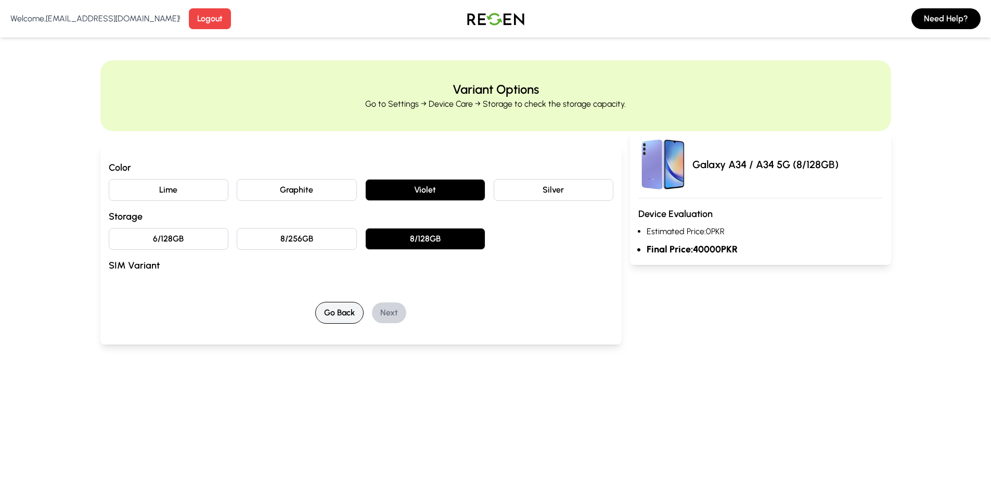
click at [347, 306] on button "Go Back" at bounding box center [339, 313] width 48 height 22
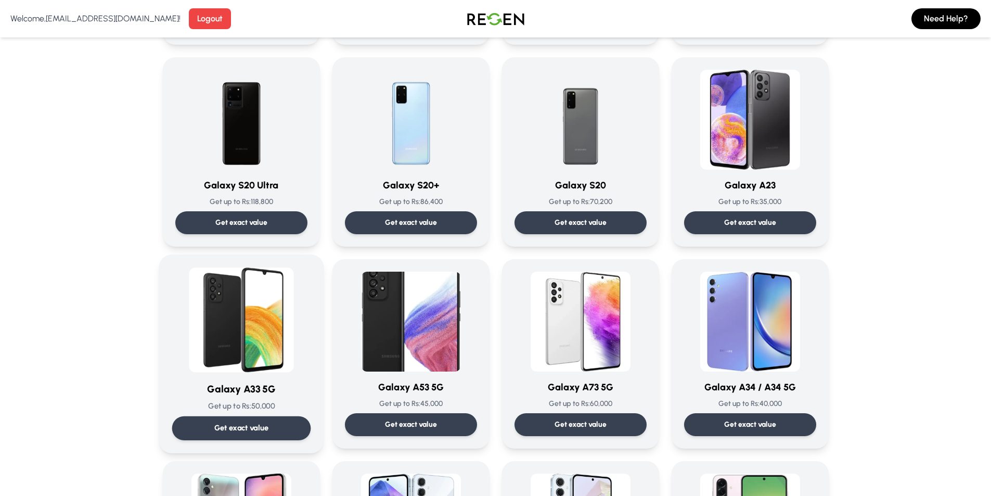
scroll to position [676, 0]
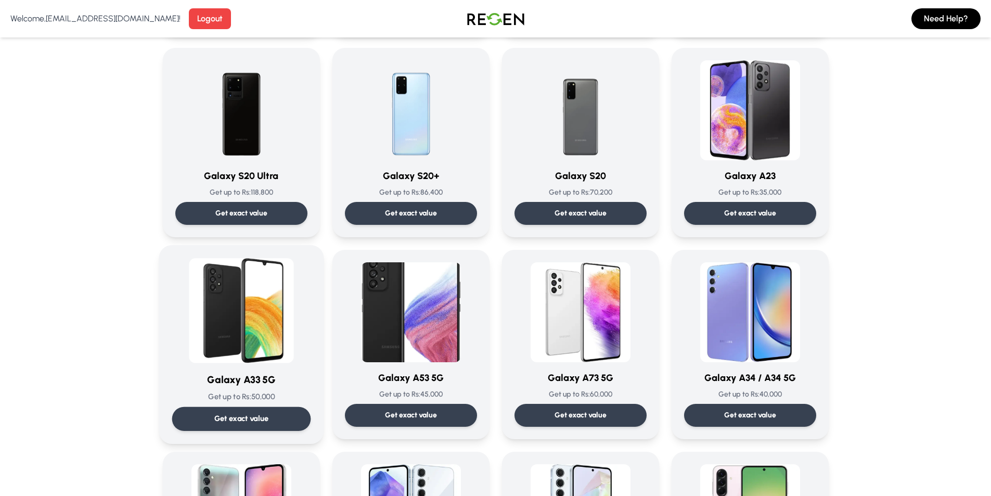
click at [254, 331] on img at bounding box center [241, 310] width 105 height 105
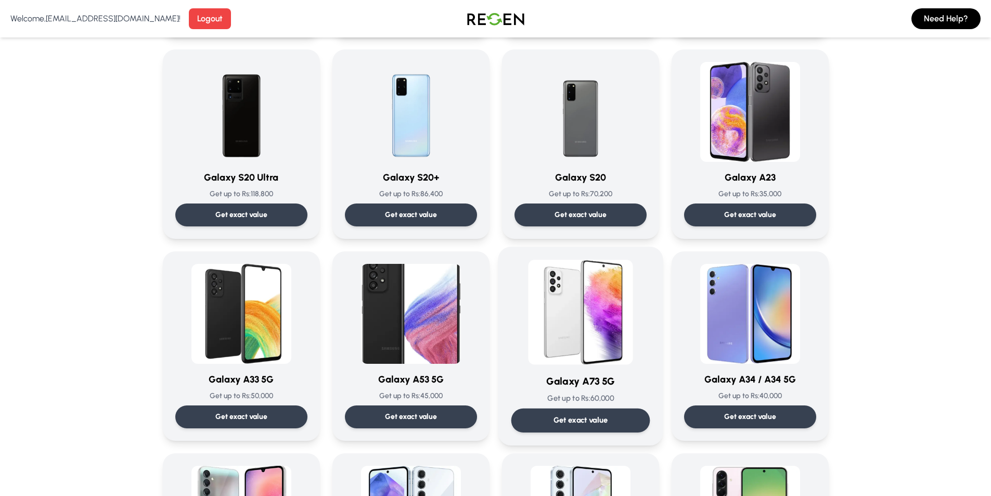
scroll to position [780, 0]
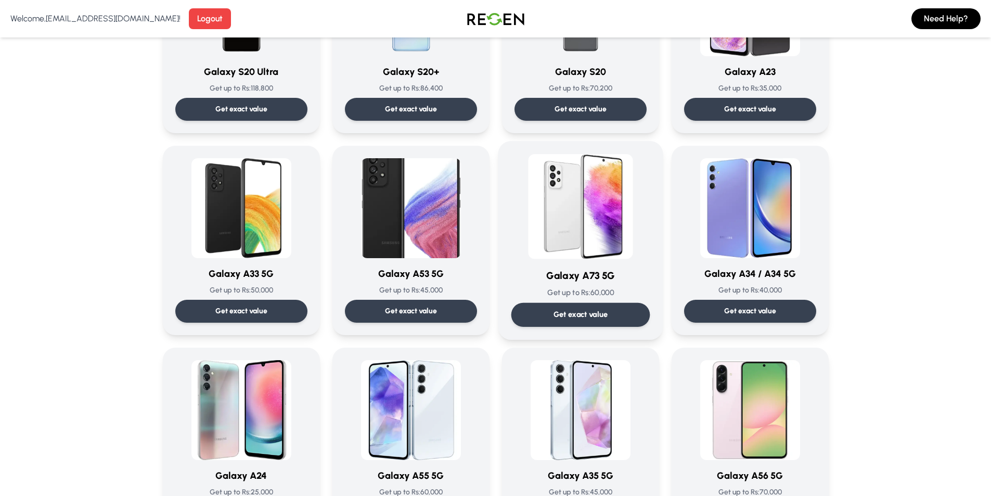
click at [551, 253] on img at bounding box center [580, 206] width 105 height 105
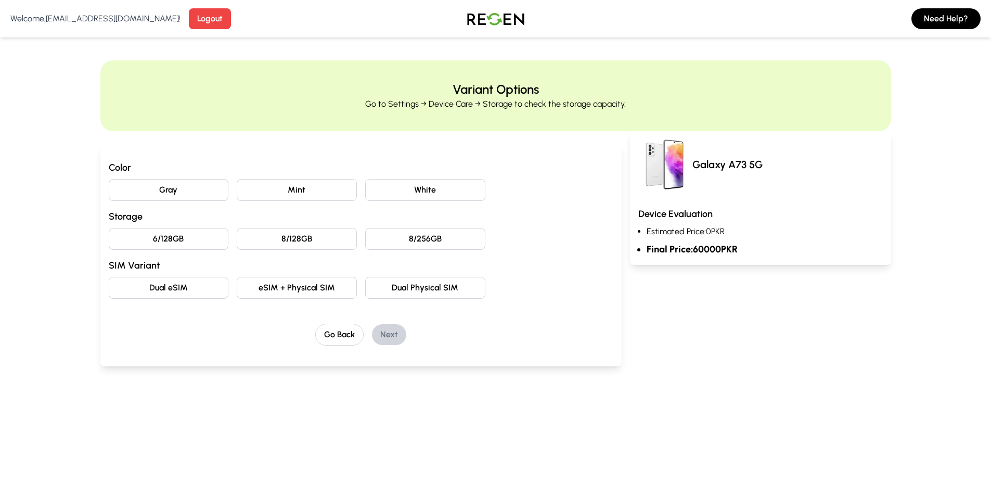
click at [405, 277] on button "Dual Physical SIM" at bounding box center [425, 288] width 120 height 22
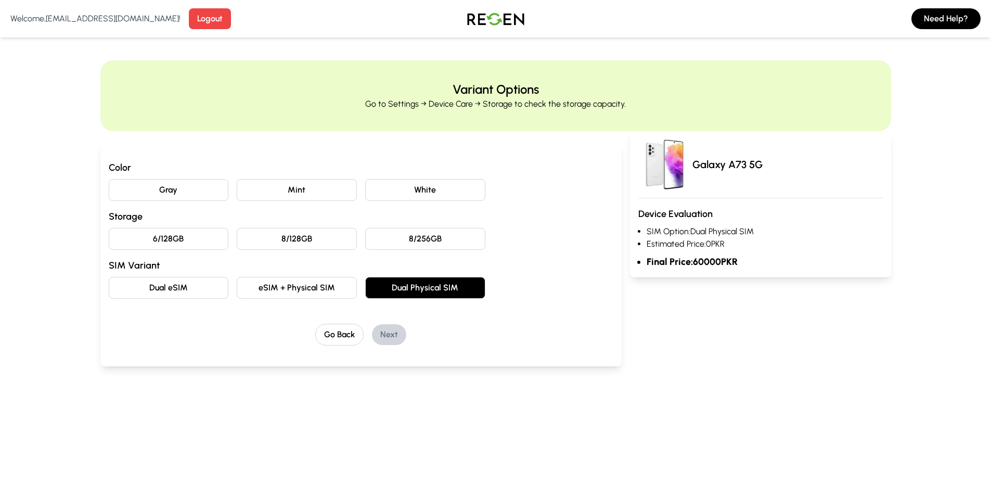
click at [414, 232] on button "8/256GB" at bounding box center [425, 239] width 120 height 22
click at [303, 187] on button "Mint" at bounding box center [297, 190] width 120 height 22
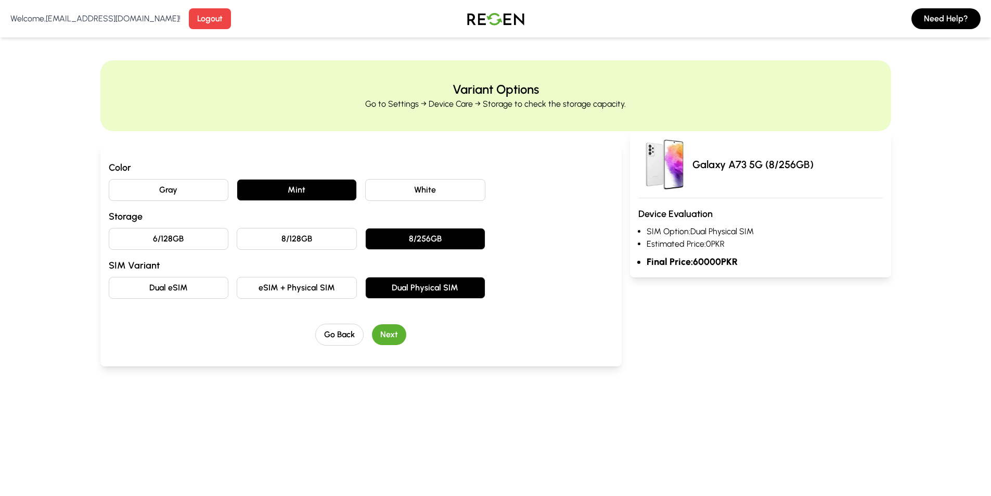
click at [397, 334] on button "Next" at bounding box center [389, 334] width 34 height 21
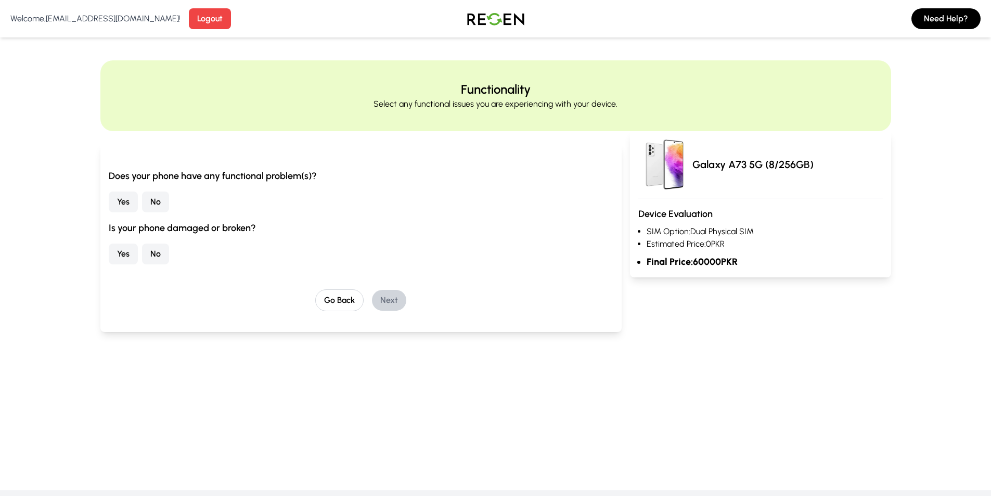
drag, startPoint x: 118, startPoint y: 196, endPoint x: 127, endPoint y: 194, distance: 10.0
click at [123, 194] on button "Yes" at bounding box center [123, 201] width 29 height 21
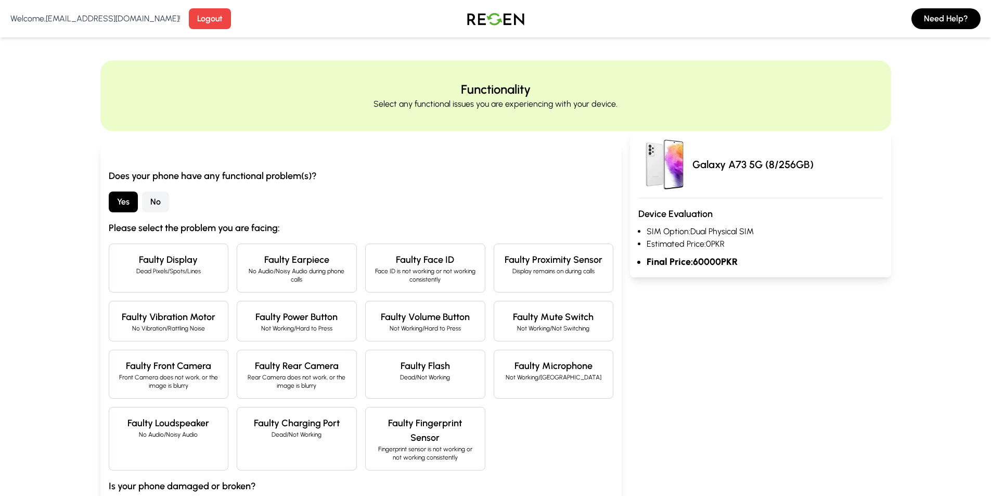
click at [280, 244] on div "Faulty Earpiece No Audio/Noisy Audio during phone calls" at bounding box center [297, 267] width 120 height 49
drag, startPoint x: 403, startPoint y: 279, endPoint x: 424, endPoint y: 276, distance: 21.6
click at [408, 277] on p "Face ID is not working or not working consistently" at bounding box center [425, 275] width 102 height 17
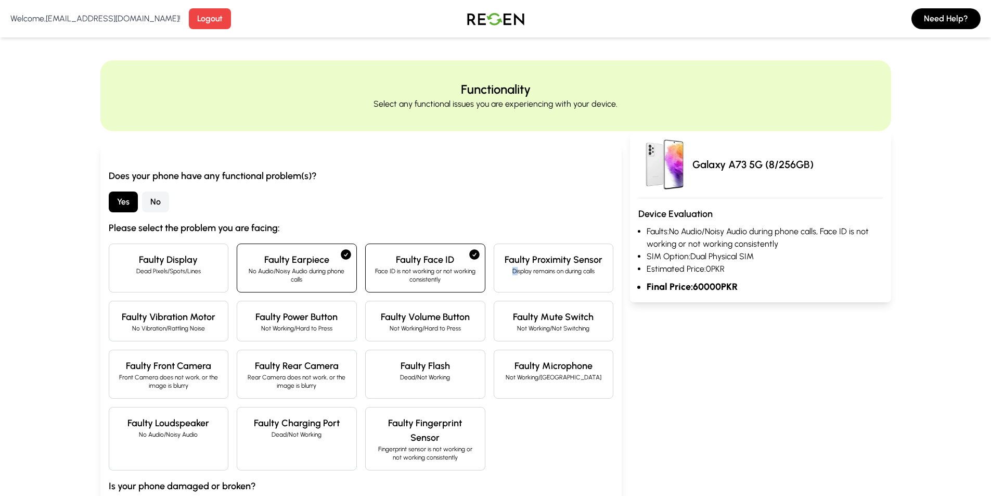
click at [518, 272] on p "Display remains on during calls" at bounding box center [553, 271] width 102 height 8
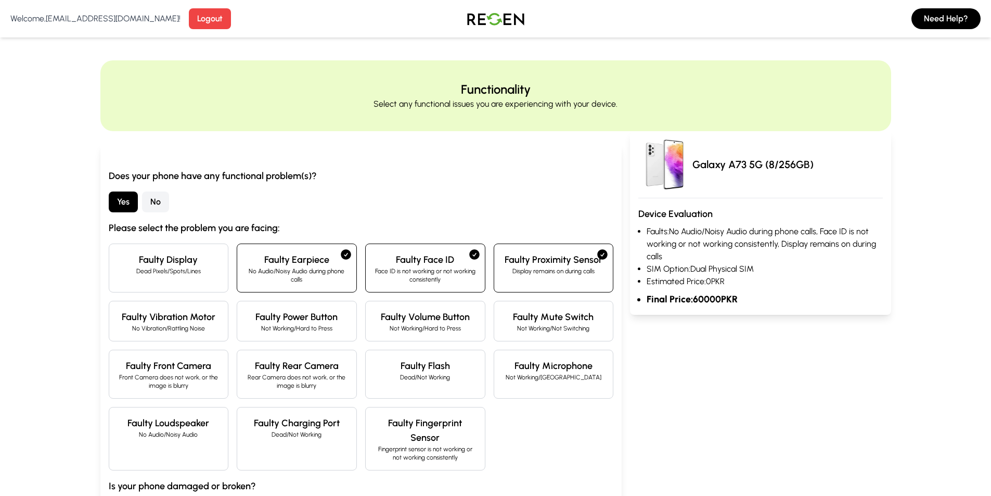
click at [417, 369] on h4 "Faulty Flash" at bounding box center [425, 365] width 102 height 15
drag, startPoint x: 554, startPoint y: 391, endPoint x: 541, endPoint y: 382, distance: 15.3
click at [556, 390] on div "Faulty Microphone Not Working/Noisy" at bounding box center [554, 374] width 120 height 49
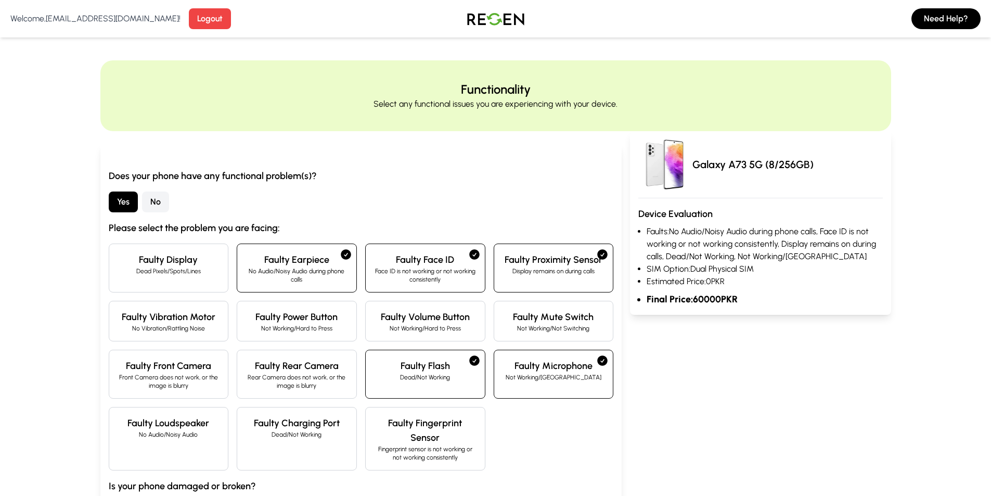
click at [442, 324] on h4 "Faulty Volume Button" at bounding box center [425, 316] width 102 height 15
click at [371, 149] on div "Does your phone have any functional problem(s)? Yes No Please select the proble…" at bounding box center [361, 367] width 522 height 446
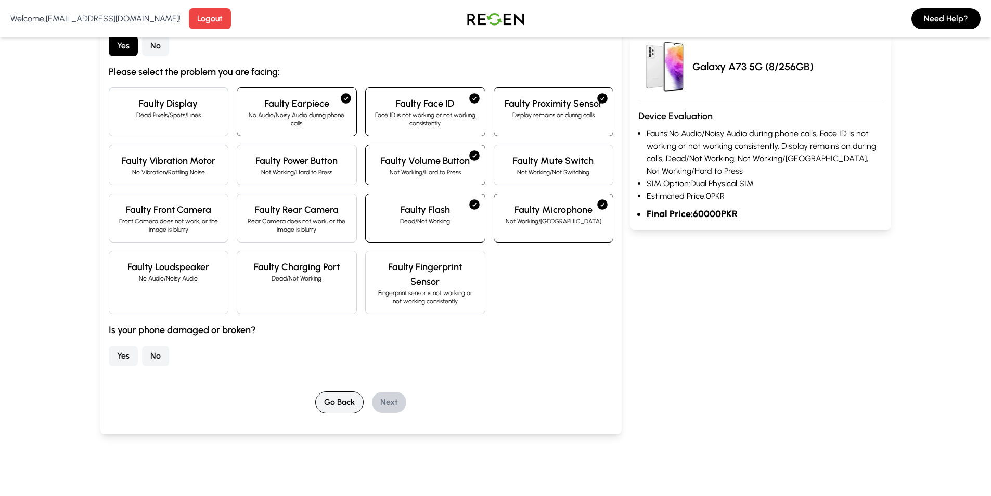
click at [332, 402] on button "Go Back" at bounding box center [339, 402] width 48 height 22
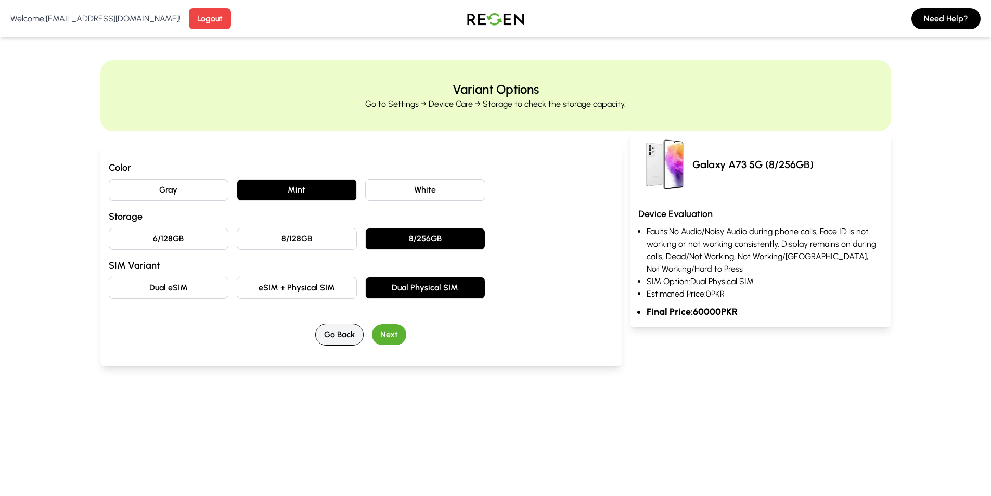
click at [321, 335] on button "Go Back" at bounding box center [339, 335] width 48 height 22
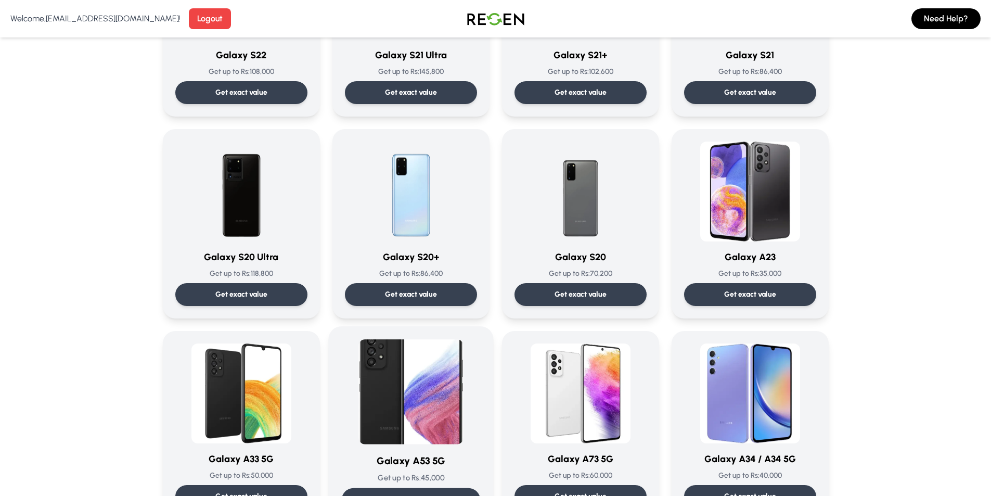
scroll to position [780, 0]
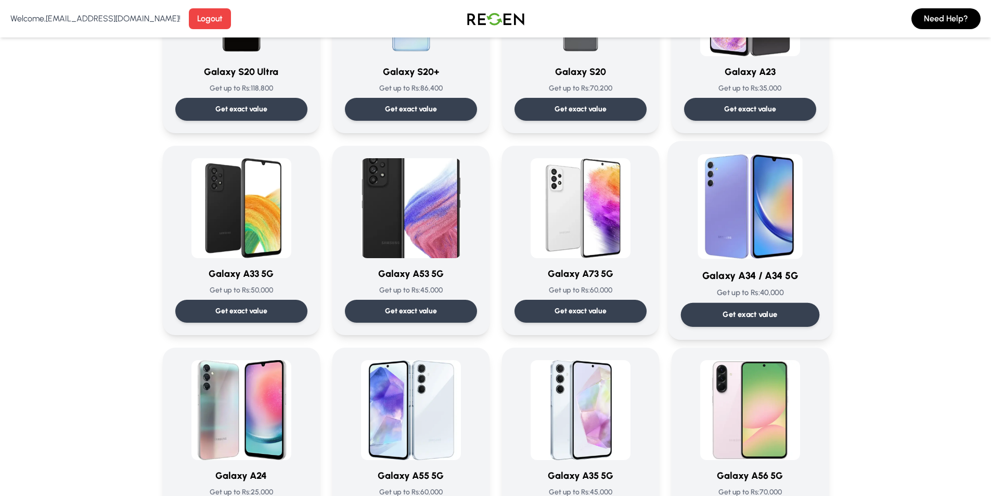
click at [723, 234] on img at bounding box center [749, 206] width 105 height 105
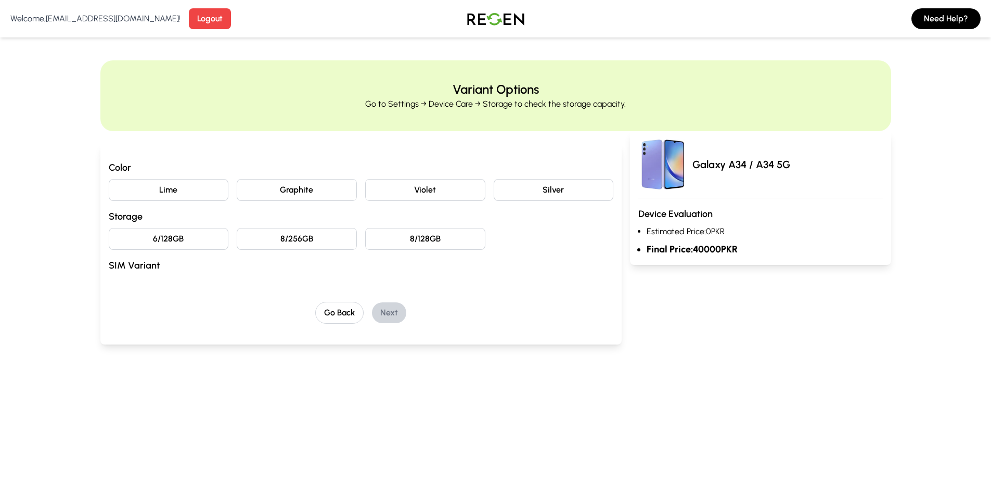
click at [274, 242] on button "8/256GB" at bounding box center [297, 239] width 120 height 22
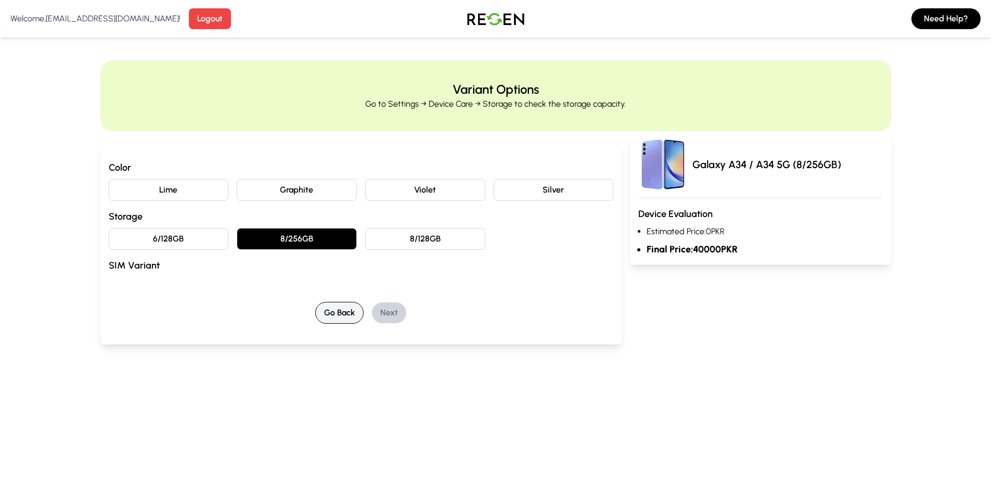
click at [349, 308] on button "Go Back" at bounding box center [339, 313] width 48 height 22
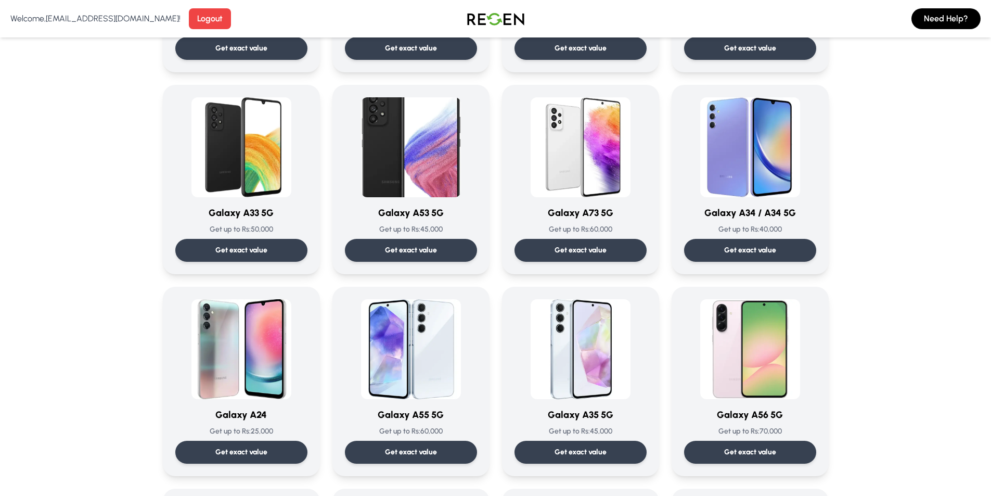
scroll to position [936, 0]
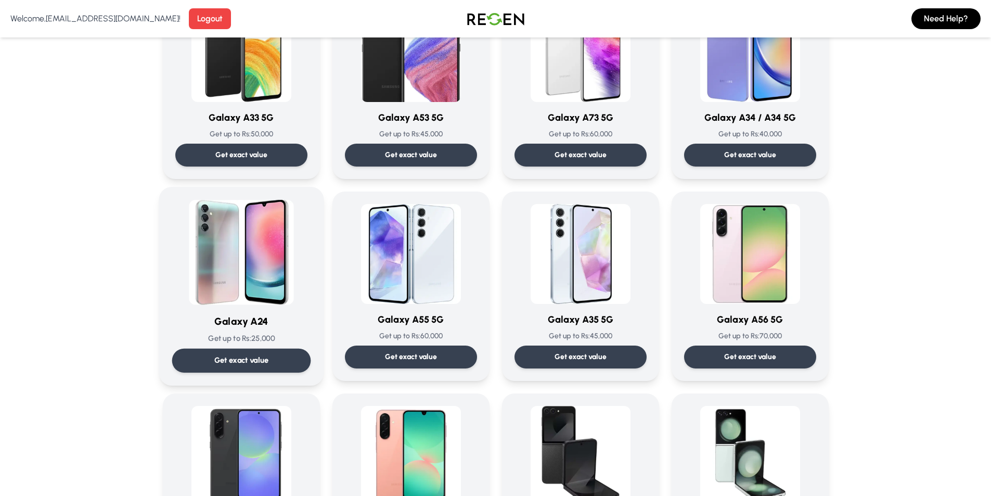
click at [293, 280] on img at bounding box center [241, 252] width 105 height 105
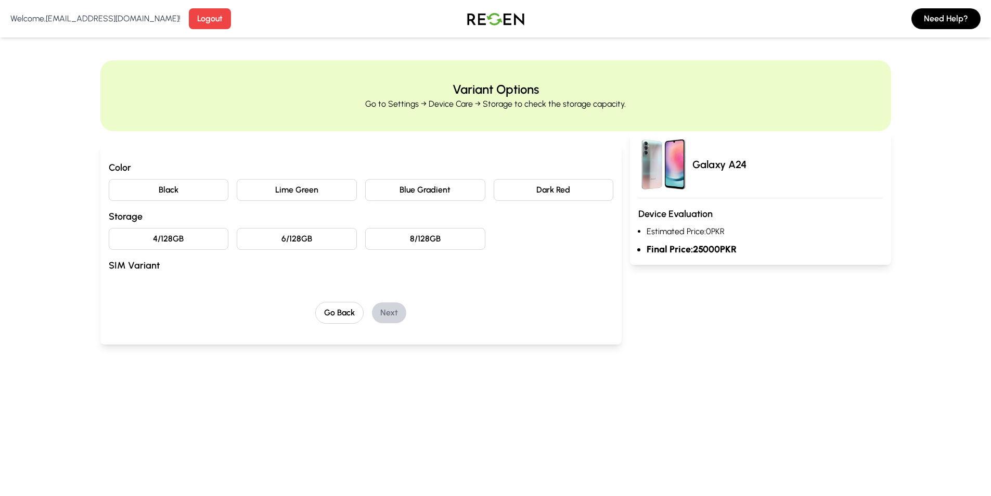
click at [416, 240] on button "8/128GB" at bounding box center [425, 239] width 120 height 22
click at [343, 233] on button "6/128GB" at bounding box center [297, 239] width 120 height 22
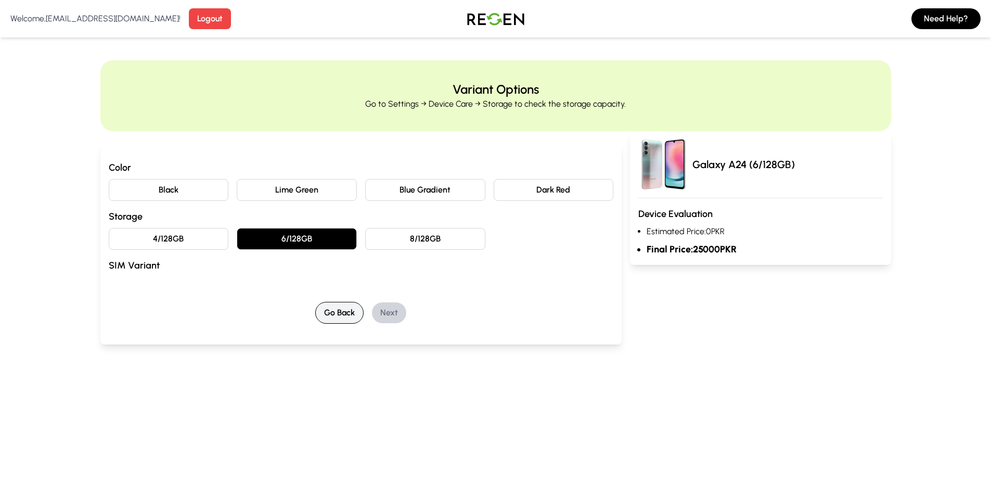
click at [343, 316] on button "Go Back" at bounding box center [339, 313] width 48 height 22
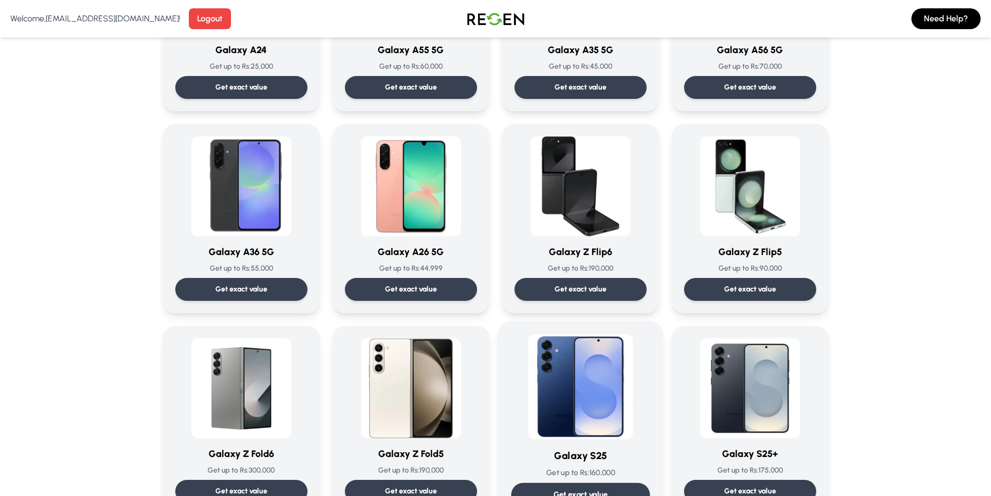
scroll to position [1352, 0]
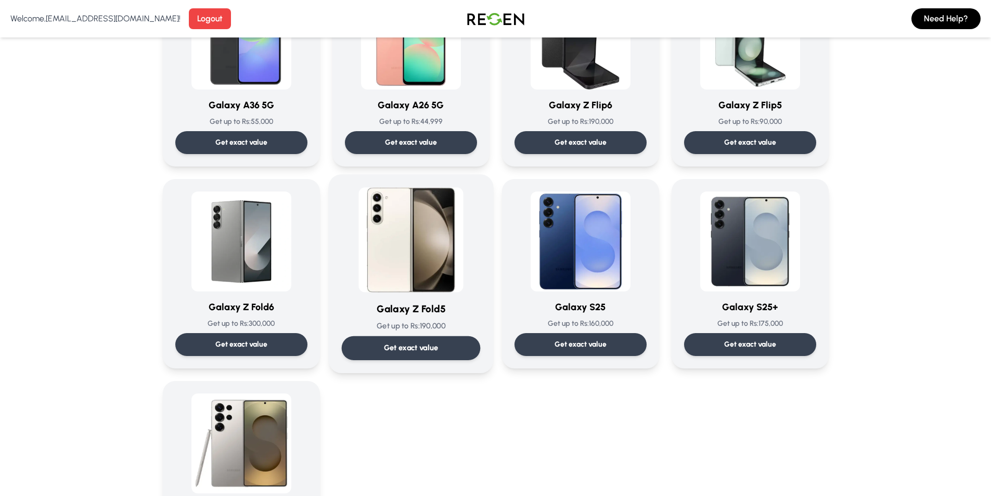
click at [418, 243] on img at bounding box center [410, 239] width 105 height 105
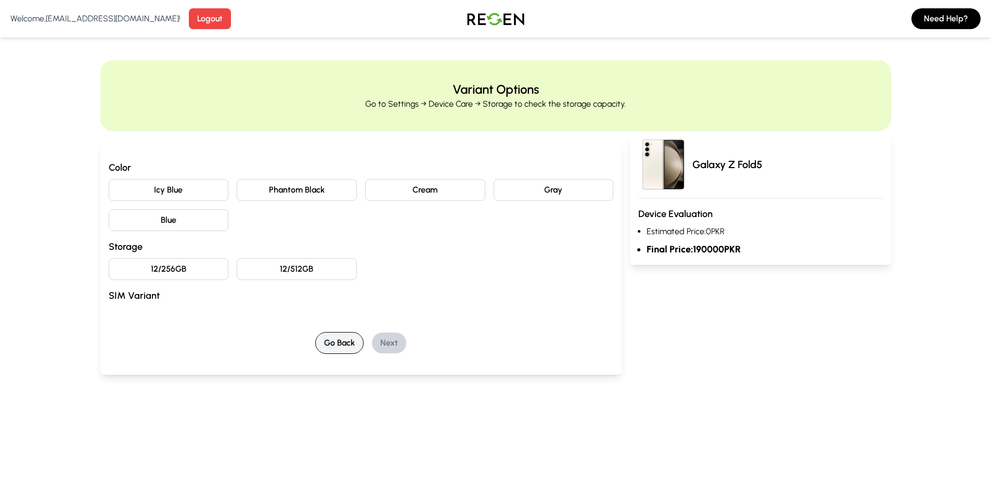
click at [357, 340] on button "Go Back" at bounding box center [339, 343] width 48 height 22
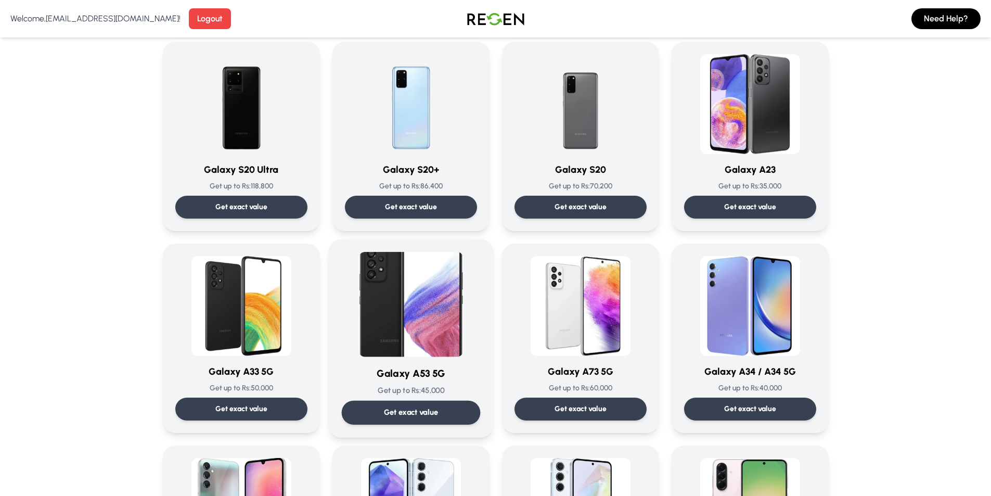
scroll to position [728, 0]
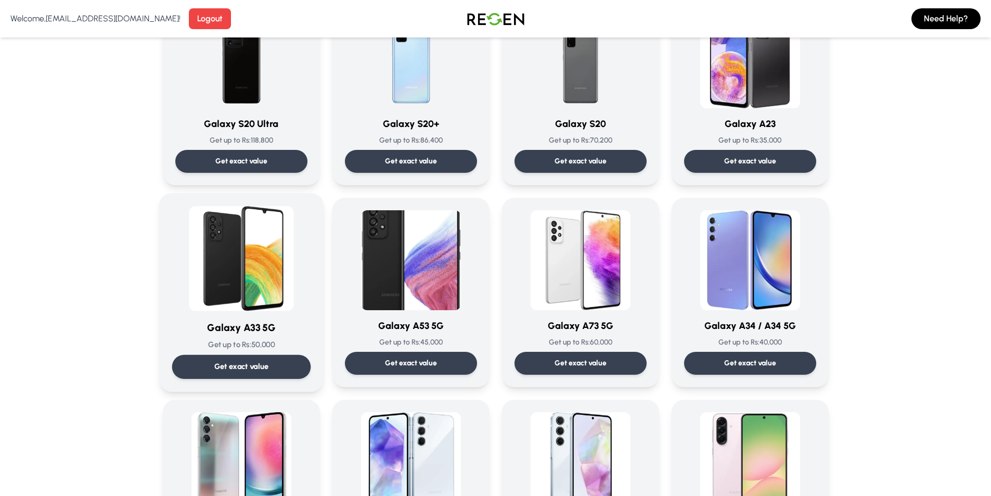
click at [282, 272] on img at bounding box center [241, 258] width 105 height 105
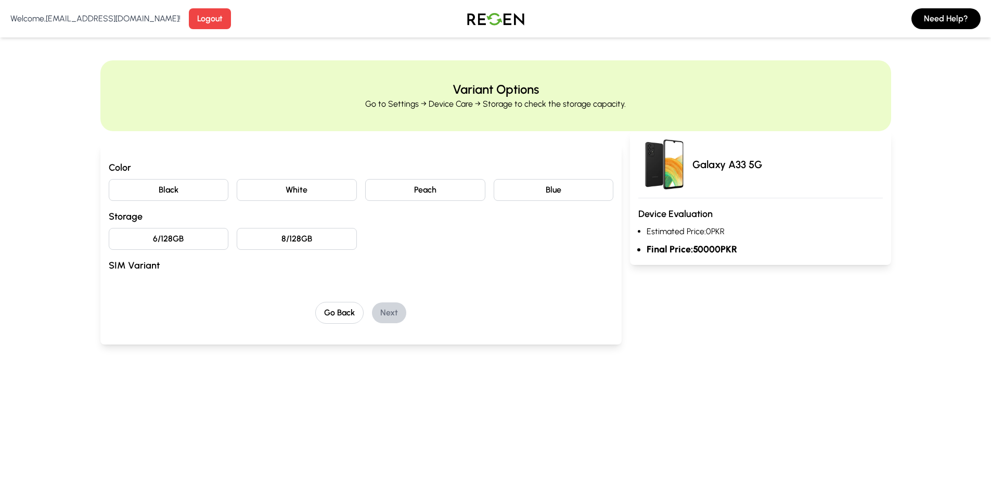
drag, startPoint x: 189, startPoint y: 228, endPoint x: 199, endPoint y: 217, distance: 14.7
click at [193, 228] on button "6/128GB" at bounding box center [169, 239] width 120 height 22
click at [253, 186] on button "White" at bounding box center [297, 190] width 120 height 22
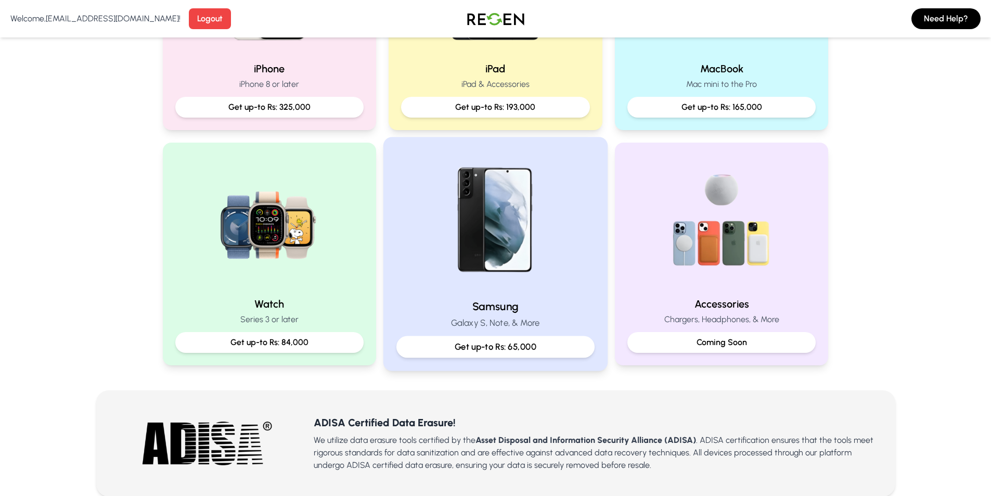
scroll to position [364, 0]
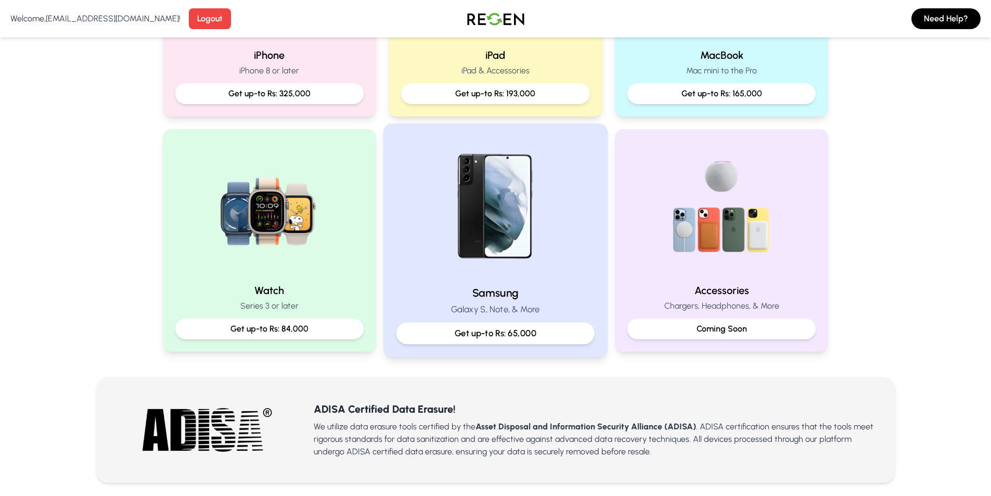
click at [540, 308] on p "Galaxy S, Note, & More" at bounding box center [495, 309] width 198 height 13
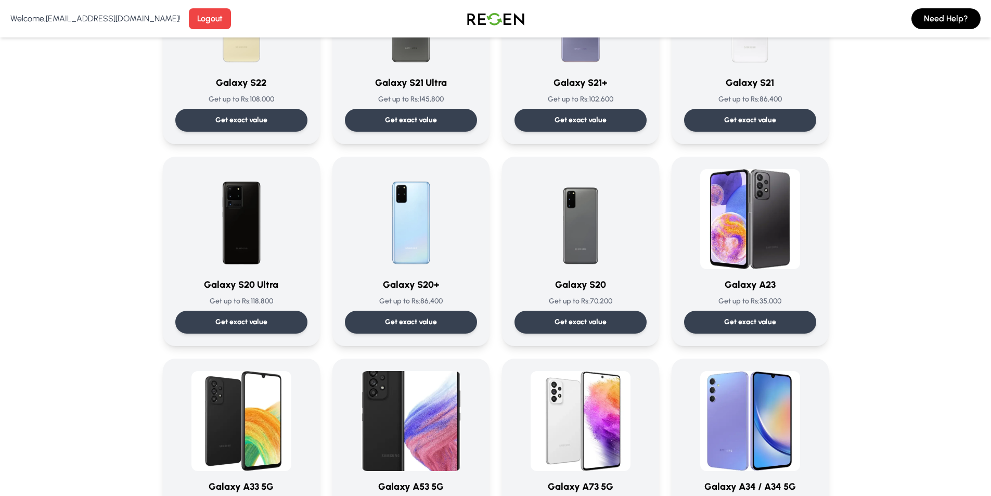
scroll to position [572, 0]
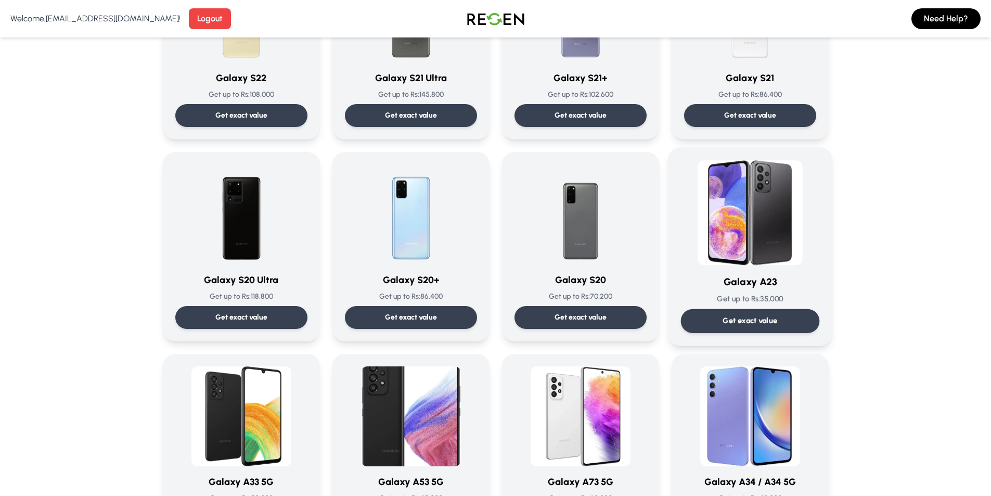
click at [742, 213] on img at bounding box center [749, 212] width 105 height 105
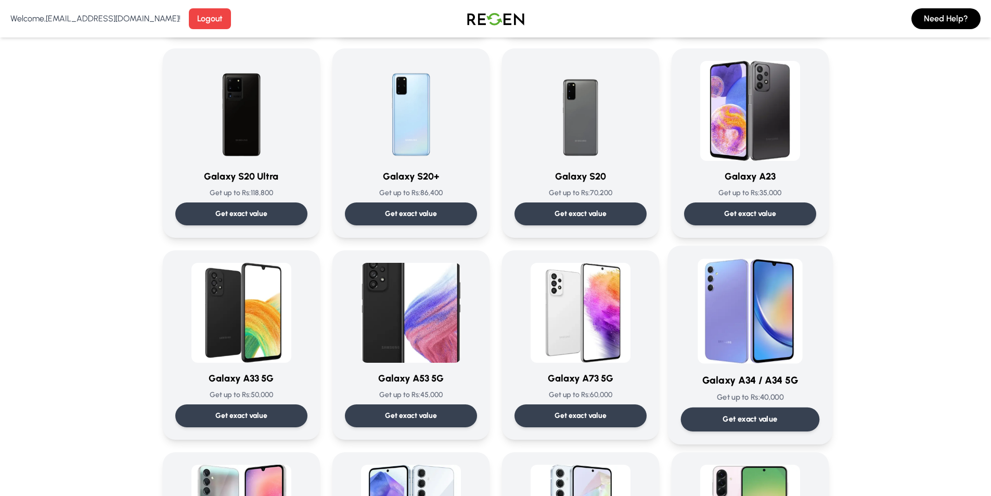
scroll to position [676, 0]
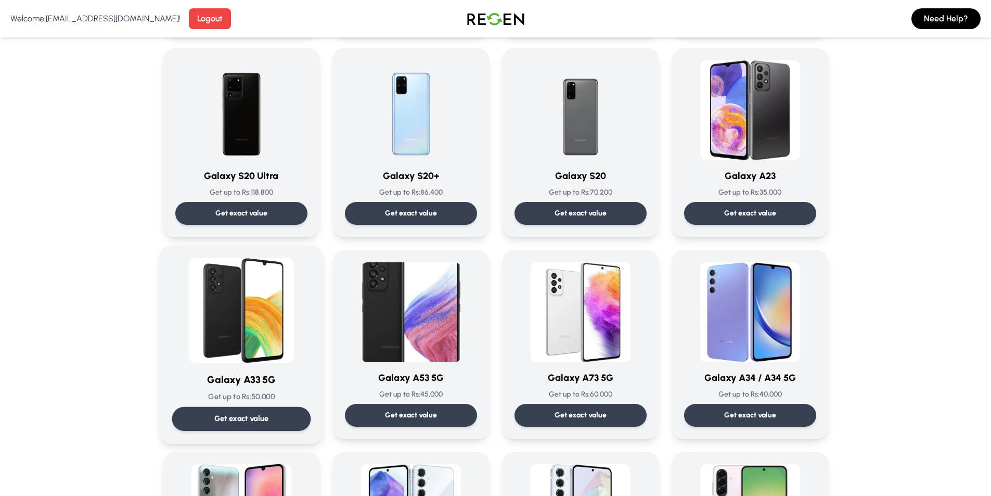
click at [188, 276] on div at bounding box center [241, 310] width 139 height 105
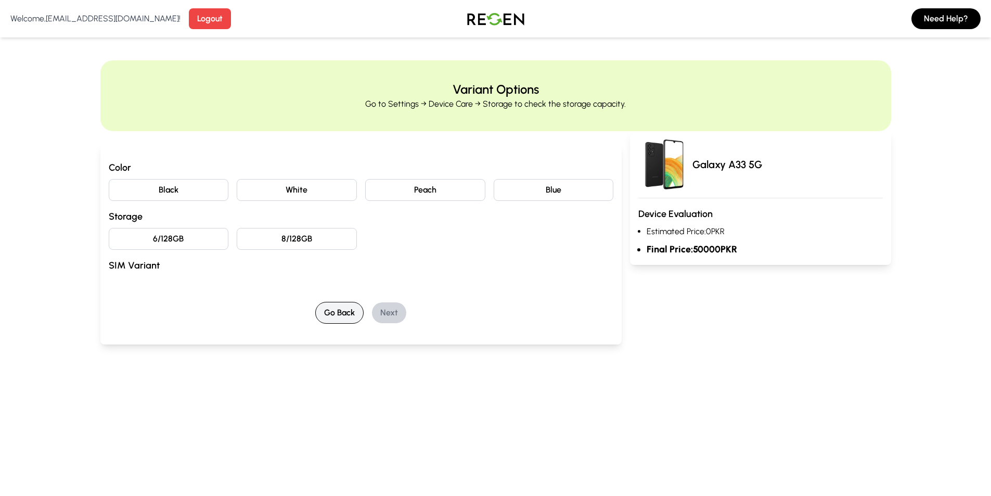
click at [340, 312] on button "Go Back" at bounding box center [339, 313] width 48 height 22
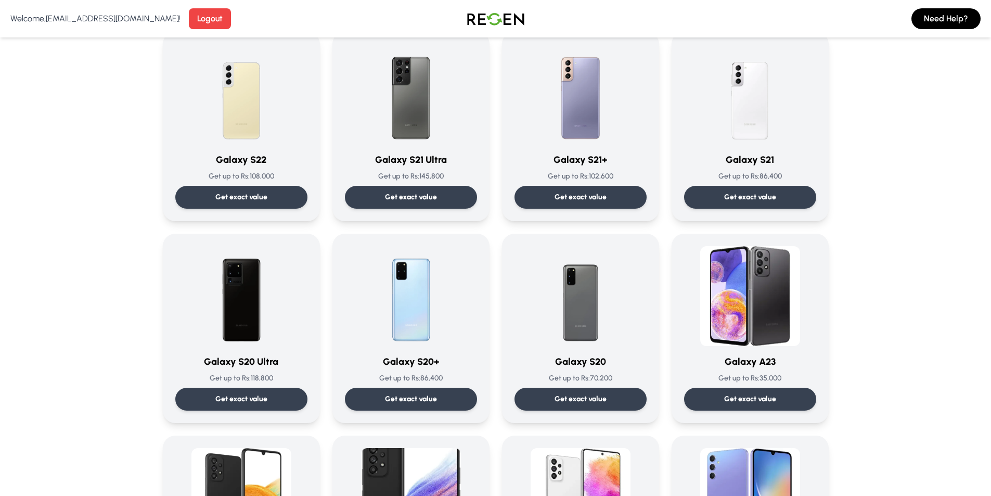
scroll to position [572, 0]
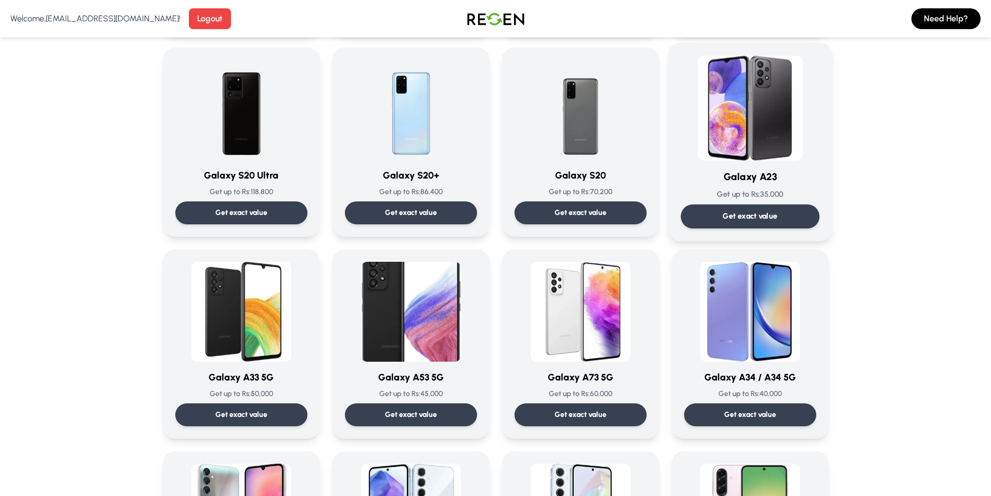
scroll to position [676, 0]
click at [755, 169] on div "Galaxy A23 Get up to Rs: 35,000 Get exact value" at bounding box center [749, 142] width 139 height 173
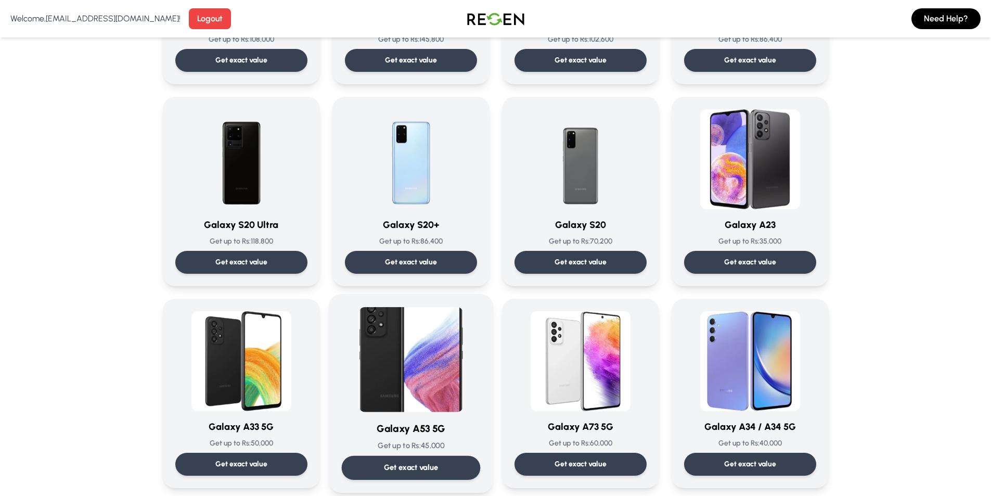
scroll to position [884, 0]
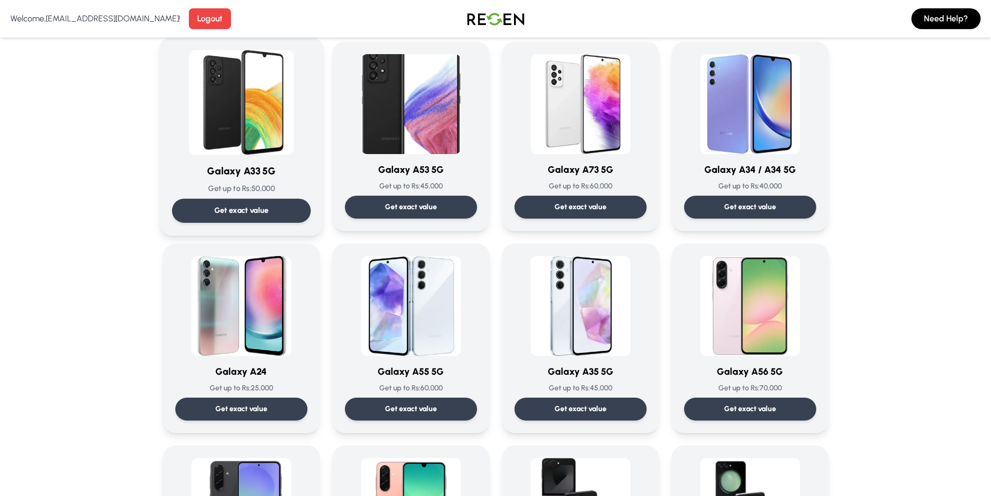
click at [238, 178] on h3 "Galaxy A33 5G" at bounding box center [241, 171] width 139 height 15
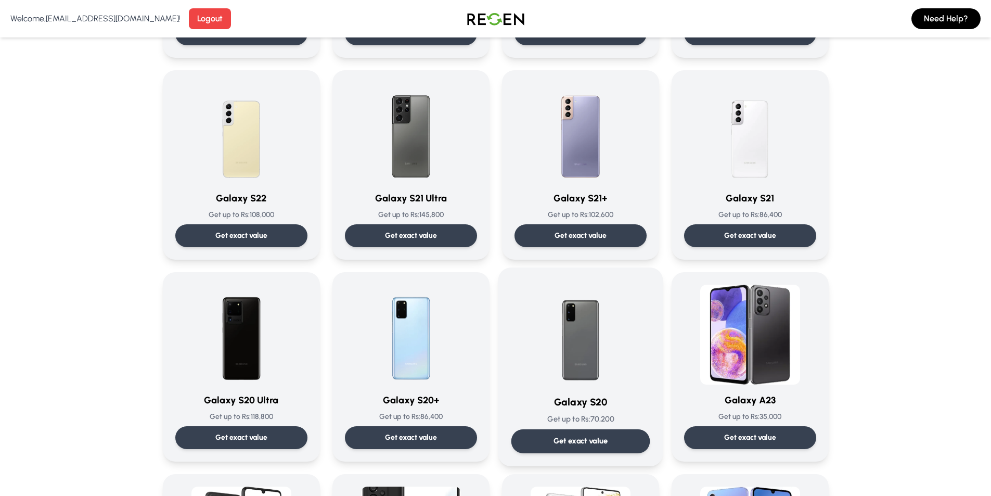
scroll to position [624, 0]
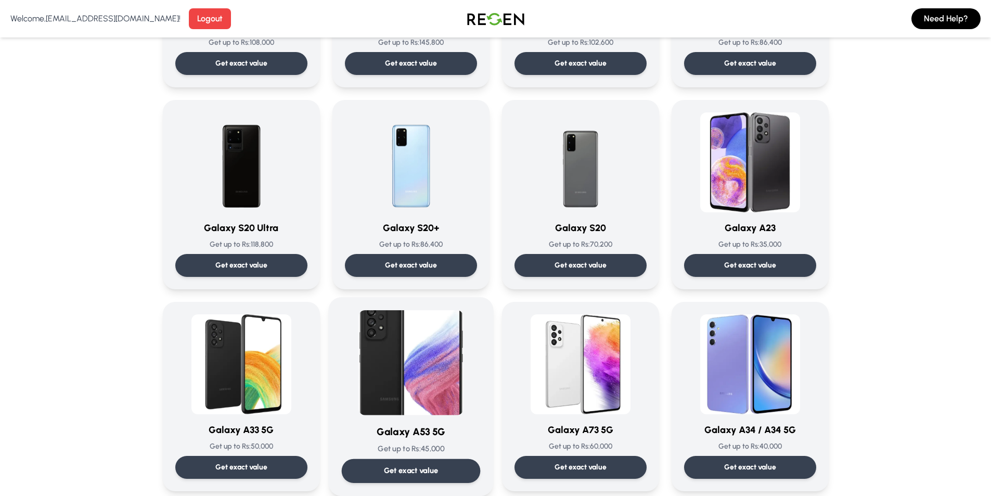
click at [429, 339] on img at bounding box center [410, 362] width 105 height 105
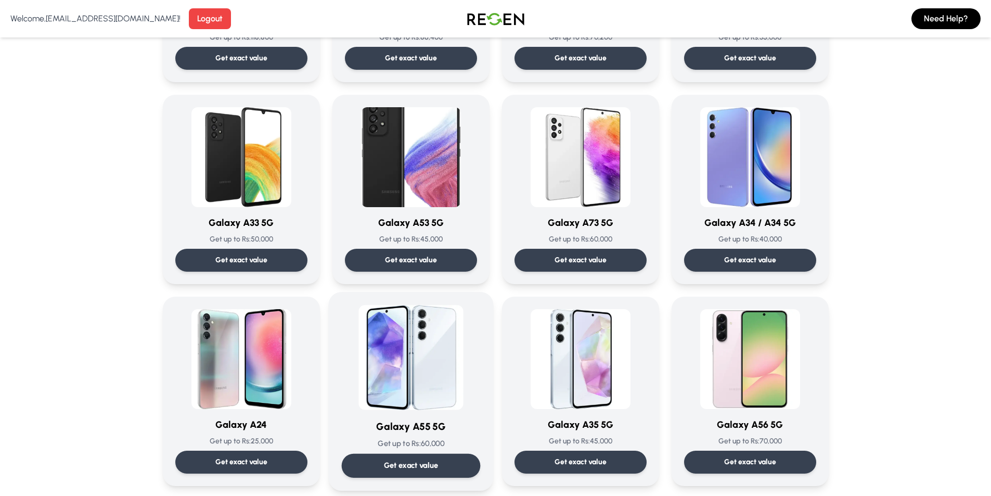
scroll to position [832, 0]
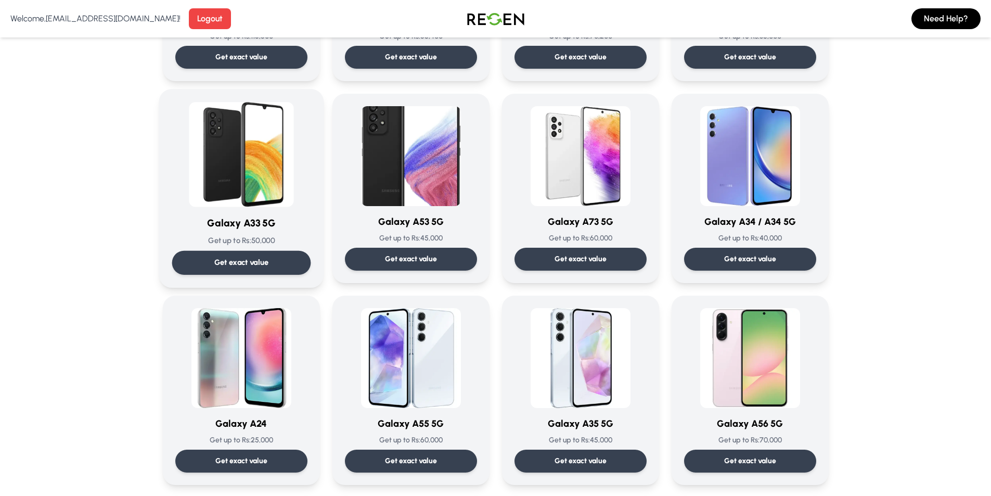
click at [238, 198] on img at bounding box center [241, 154] width 105 height 105
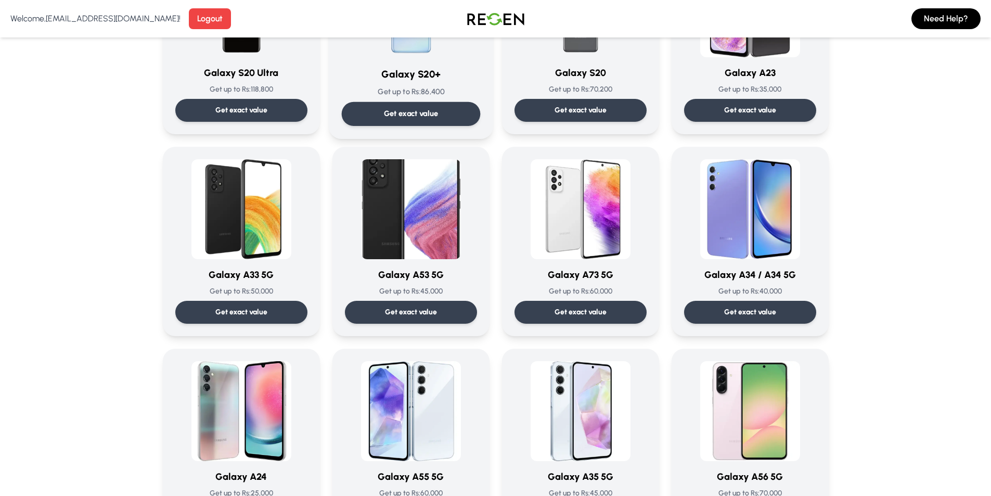
scroll to position [780, 0]
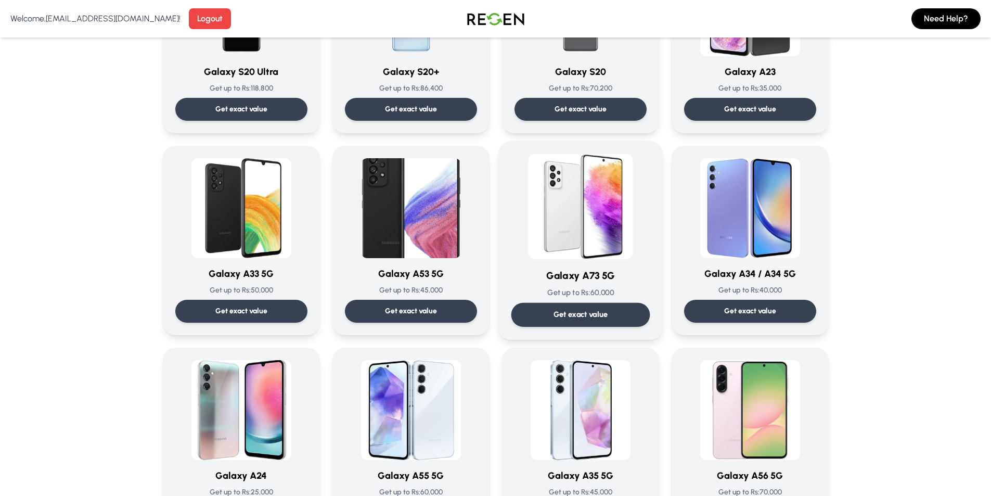
click at [617, 234] on img at bounding box center [580, 206] width 105 height 105
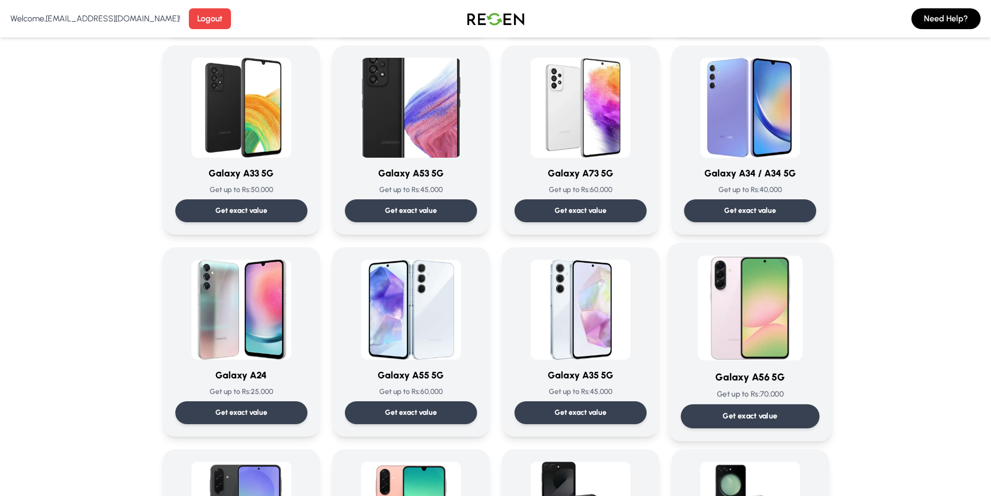
scroll to position [884, 0]
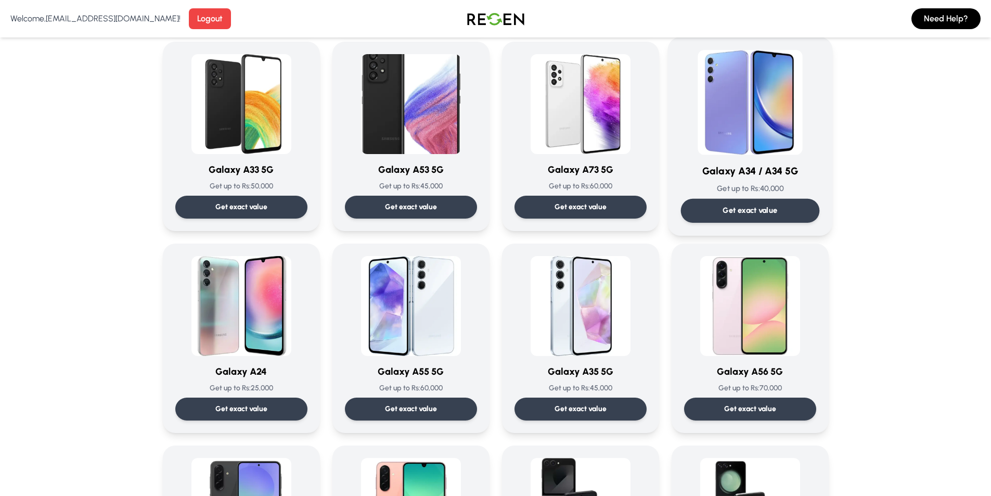
click at [719, 141] on img at bounding box center [749, 102] width 105 height 105
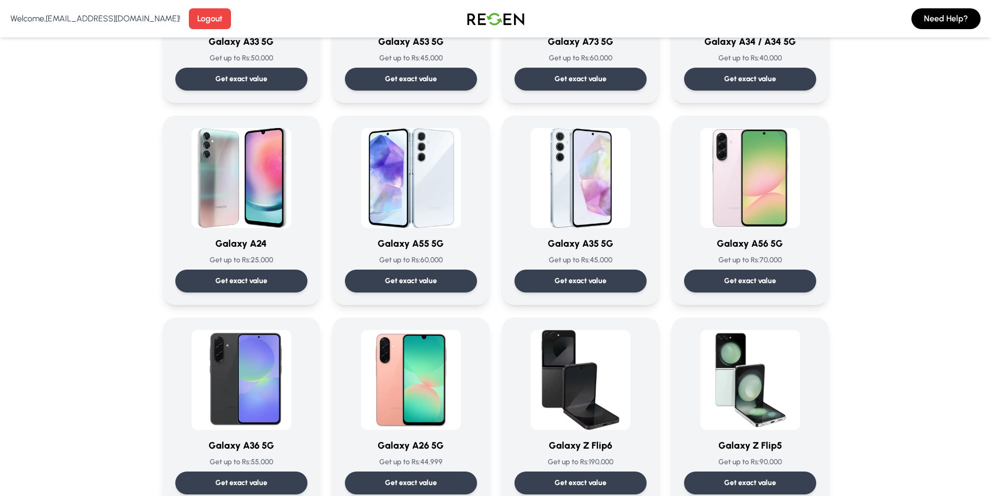
scroll to position [1144, 0]
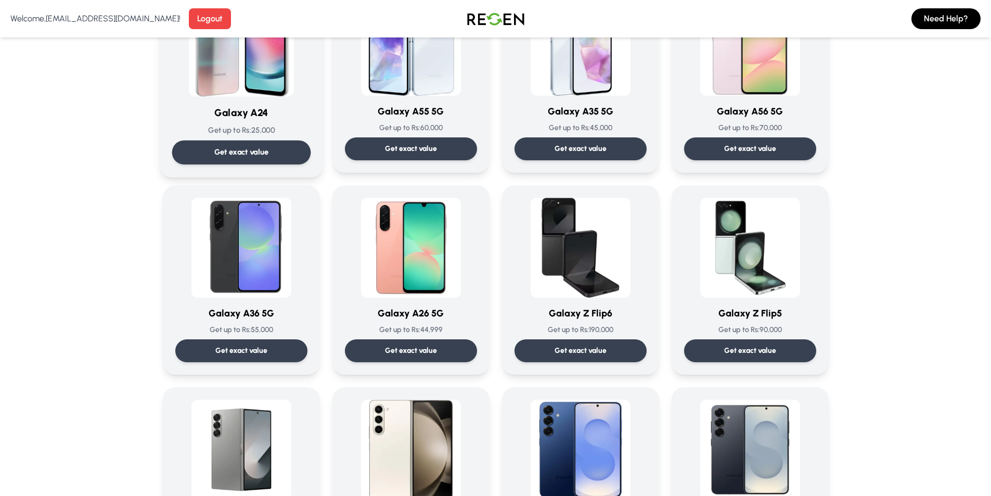
click at [246, 118] on h3 "Galaxy A24" at bounding box center [241, 113] width 139 height 15
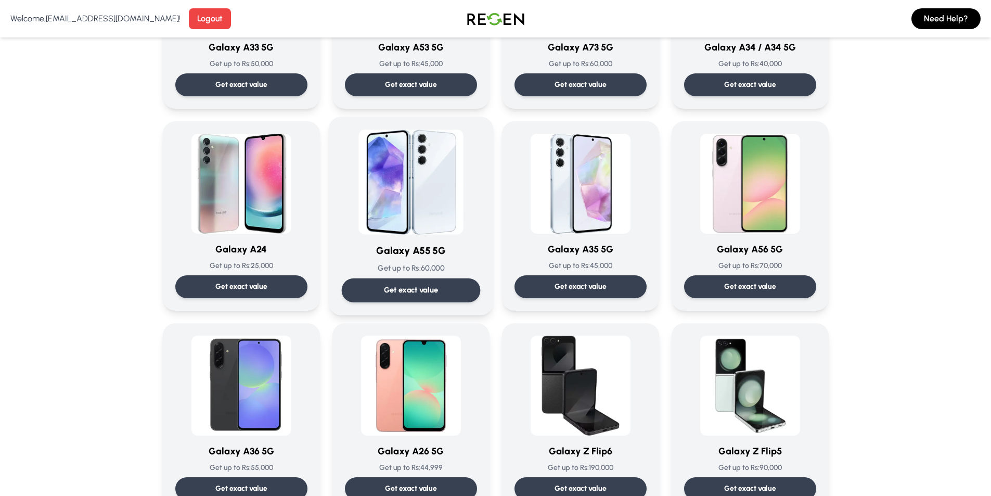
scroll to position [1040, 0]
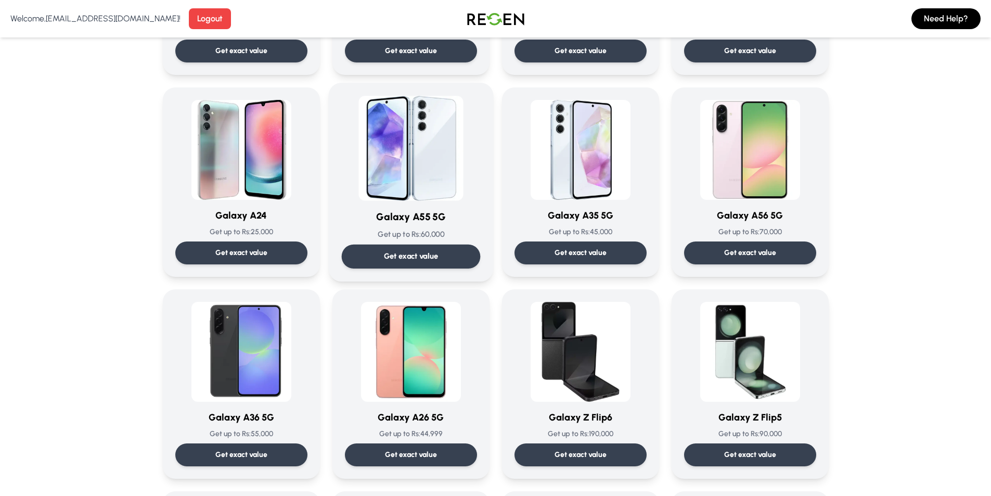
click at [448, 194] on img at bounding box center [410, 148] width 105 height 105
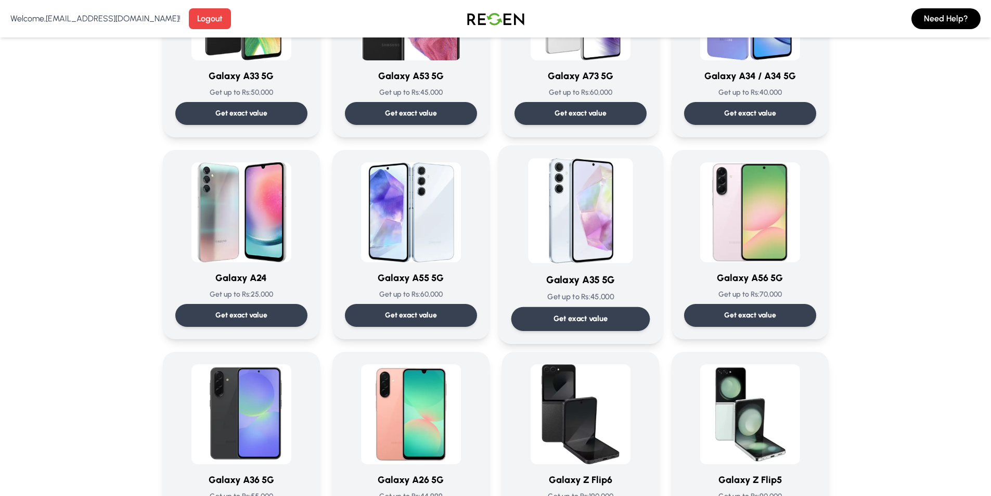
scroll to position [988, 0]
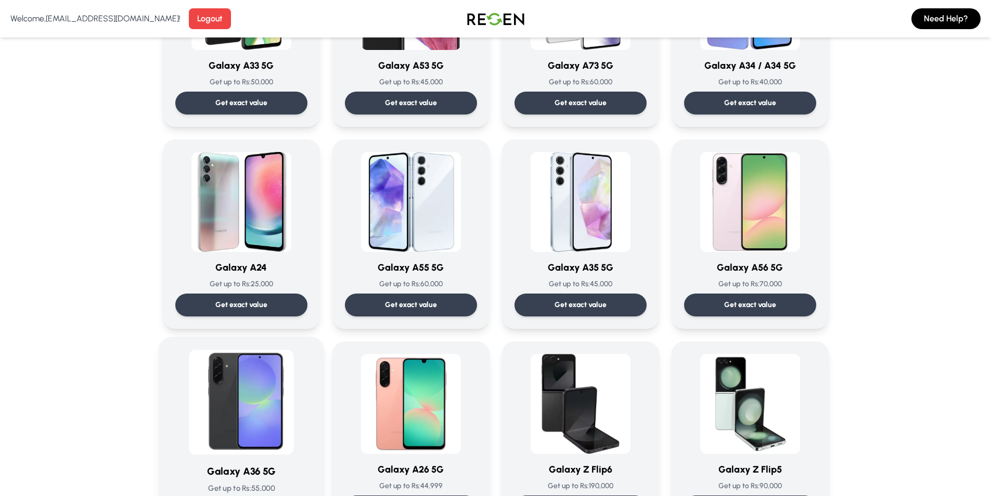
click at [275, 363] on img at bounding box center [241, 402] width 105 height 105
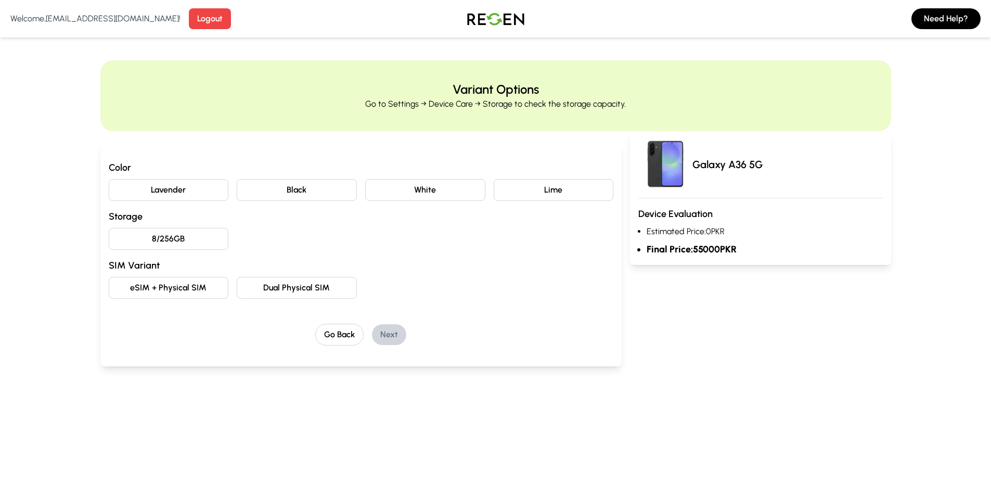
click at [256, 281] on button "Dual Physical SIM" at bounding box center [297, 288] width 120 height 22
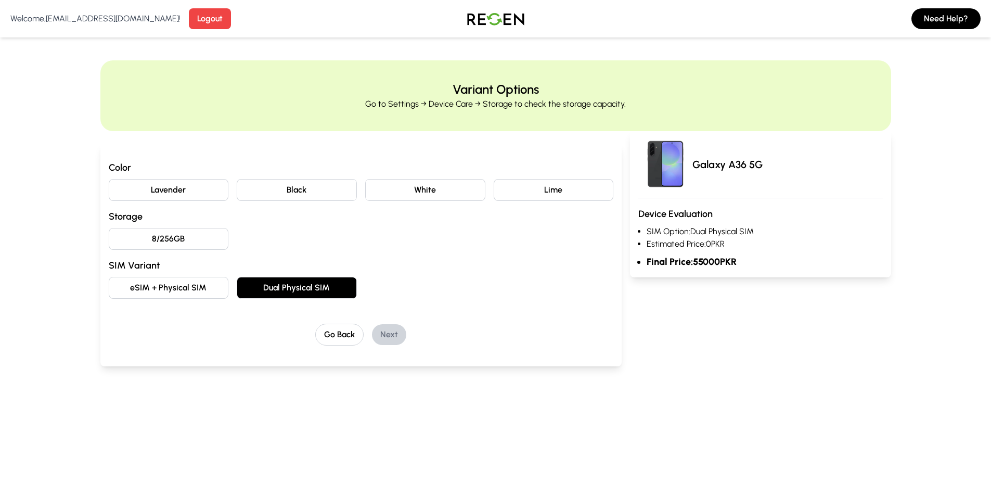
click at [212, 296] on button "eSIM + Physical SIM" at bounding box center [169, 288] width 120 height 22
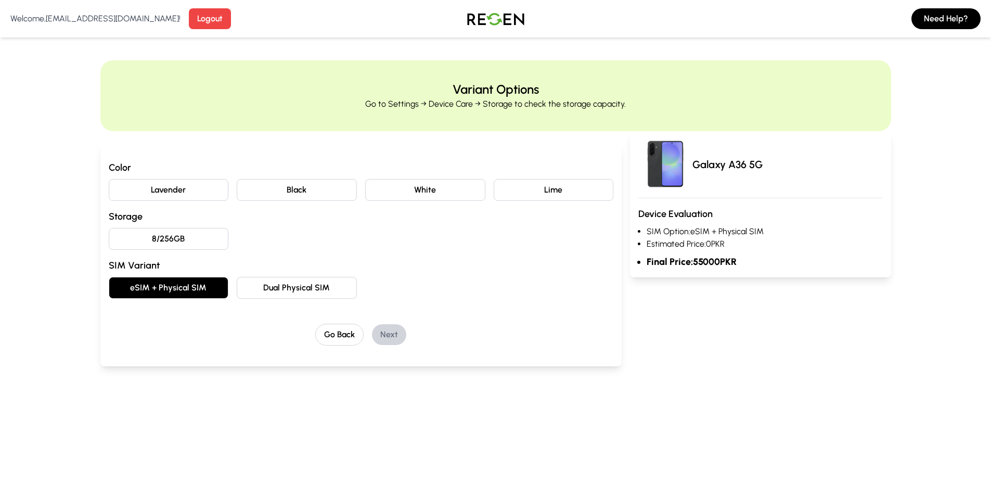
click at [274, 276] on div "Color Lavender Black White Lime Storage 8/256GB SIM Variant eSIM + Physical SIM…" at bounding box center [361, 229] width 505 height 138
drag, startPoint x: 358, startPoint y: 303, endPoint x: 350, endPoint y: 291, distance: 13.8
click at [357, 302] on div "Color Lavender Black White Lime Storage 8/256GB SIM Variant eSIM + Physical SIM…" at bounding box center [361, 252] width 505 height 185
click at [350, 291] on button "Dual Physical SIM" at bounding box center [297, 288] width 120 height 22
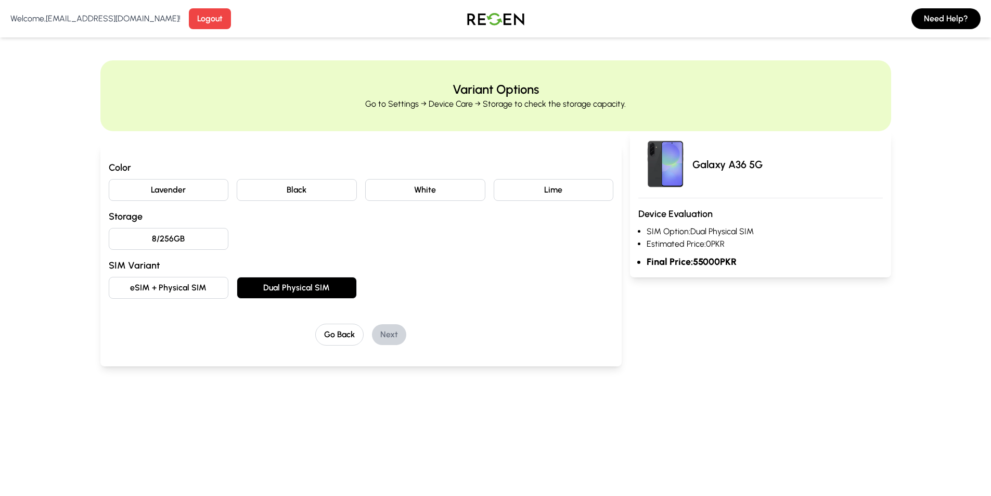
click at [184, 222] on h3 "Storage" at bounding box center [361, 216] width 505 height 15
click at [186, 238] on button "8/256GB" at bounding box center [169, 239] width 120 height 22
drag, startPoint x: 279, startPoint y: 195, endPoint x: 303, endPoint y: 209, distance: 28.0
click at [280, 194] on button "Black" at bounding box center [297, 190] width 120 height 22
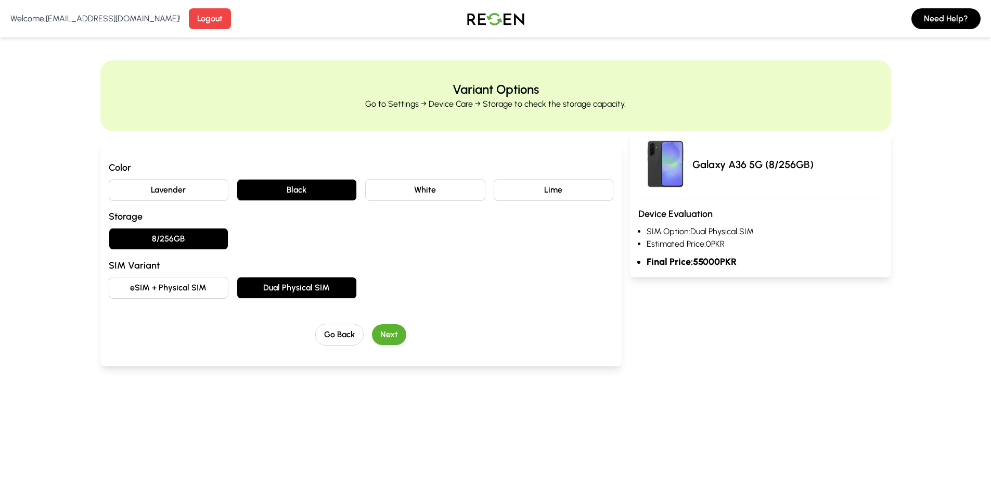
click at [385, 328] on button "Next" at bounding box center [389, 334] width 34 height 21
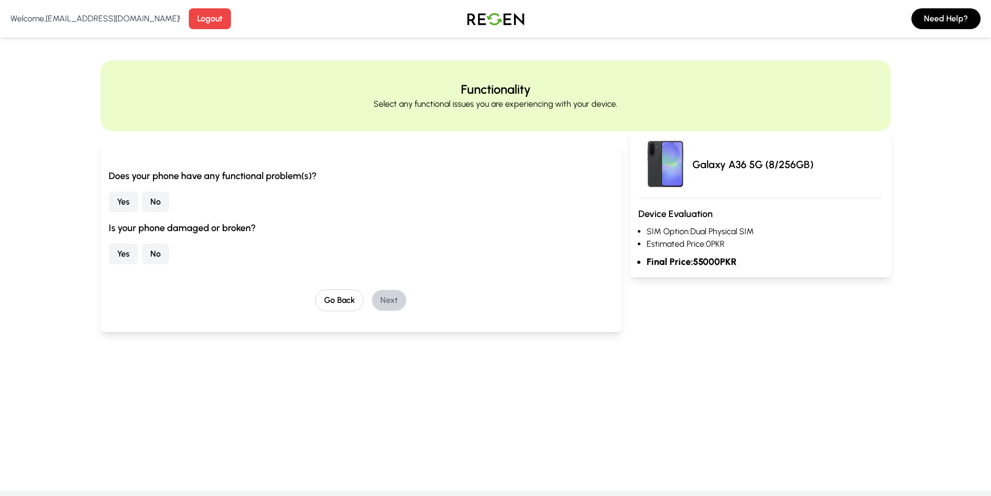
click at [131, 199] on button "Yes" at bounding box center [123, 201] width 29 height 21
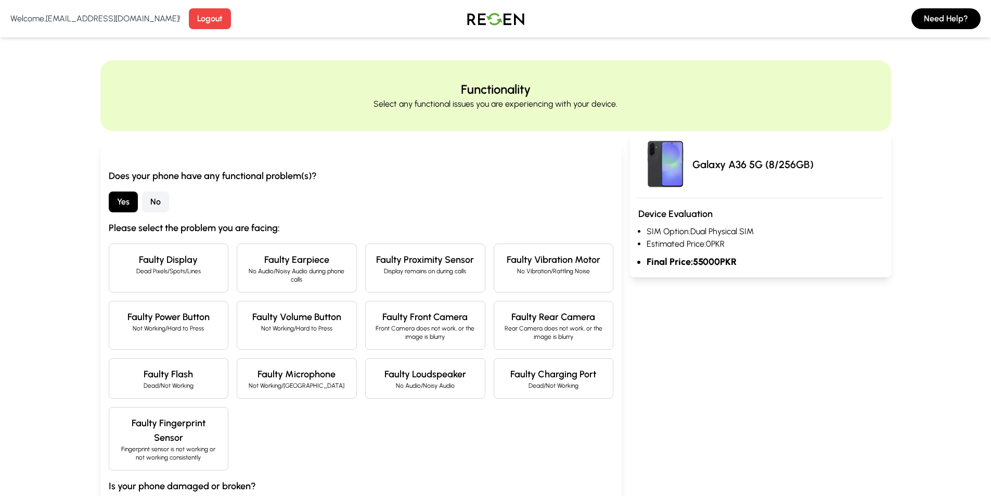
click at [179, 272] on p "Dead Pixels/Spots/Lines" at bounding box center [169, 271] width 102 height 8
click at [219, 278] on div "Faulty Display Dead Pixels/Spots/Lines" at bounding box center [169, 267] width 120 height 49
click at [266, 266] on h4 "Faulty Earpiece" at bounding box center [296, 259] width 102 height 15
click at [370, 198] on div "Yes No" at bounding box center [361, 201] width 505 height 21
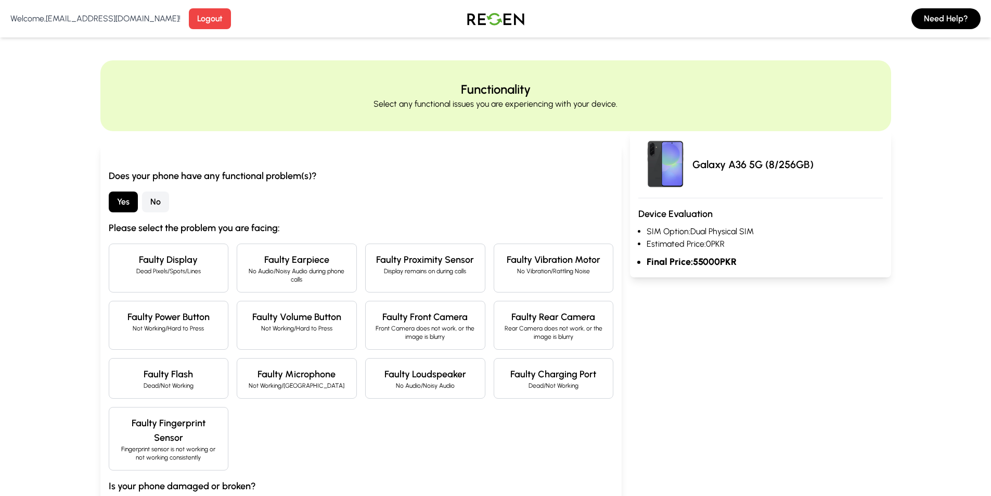
click at [393, 291] on div "Faulty Proximity Sensor Display remains on during calls" at bounding box center [425, 267] width 120 height 49
click at [443, 190] on div "Does your phone have any functional problem(s)? Yes No Please select the proble…" at bounding box center [361, 346] width 505 height 354
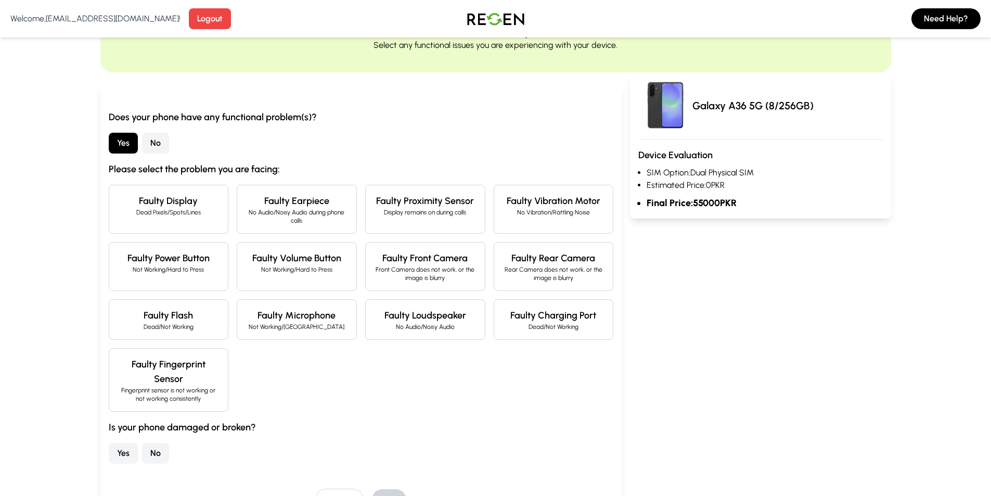
scroll to position [208, 0]
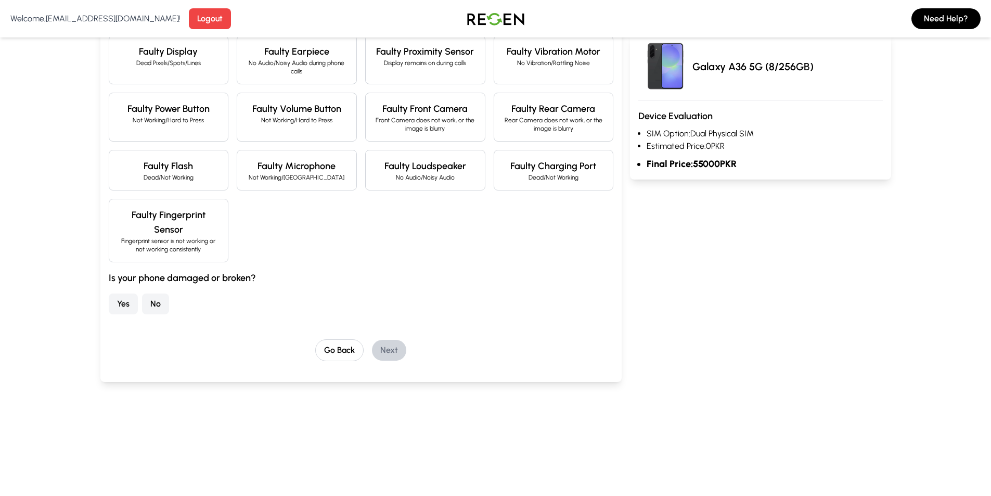
click at [157, 308] on button "No" at bounding box center [155, 303] width 27 height 21
click at [341, 346] on button "Go Back" at bounding box center [339, 350] width 48 height 22
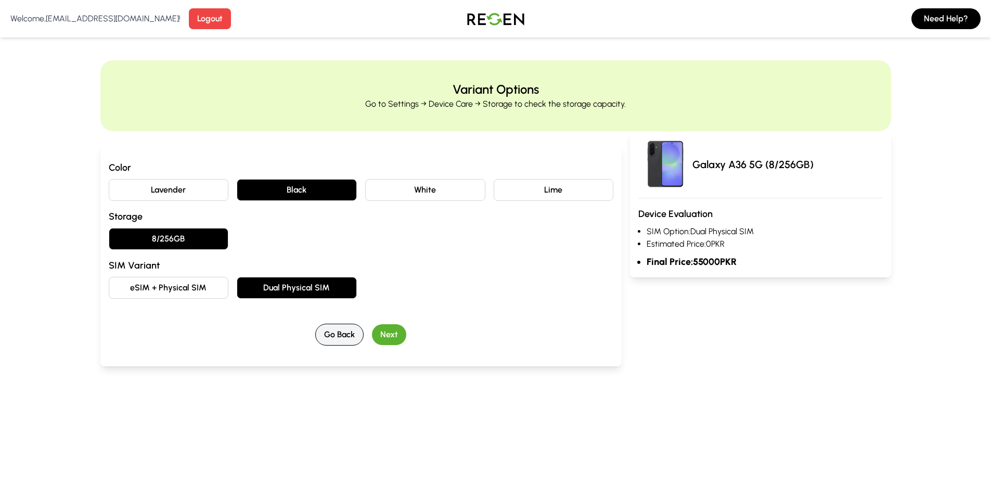
click at [341, 346] on div "Color Lavender Black White Lime Storage 8/256GB SIM Variant eSIM + Physical SIM…" at bounding box center [361, 255] width 522 height 223
click at [342, 341] on button "Go Back" at bounding box center [339, 335] width 48 height 22
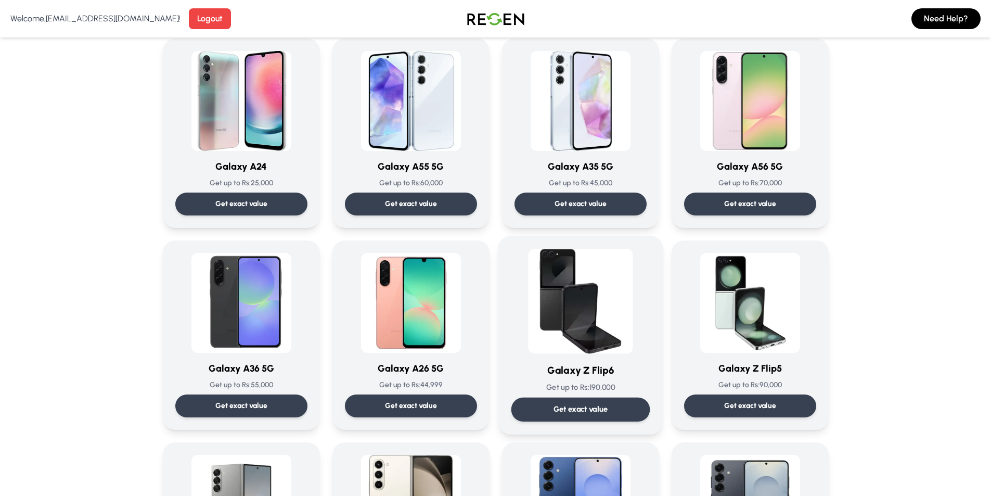
scroll to position [1144, 0]
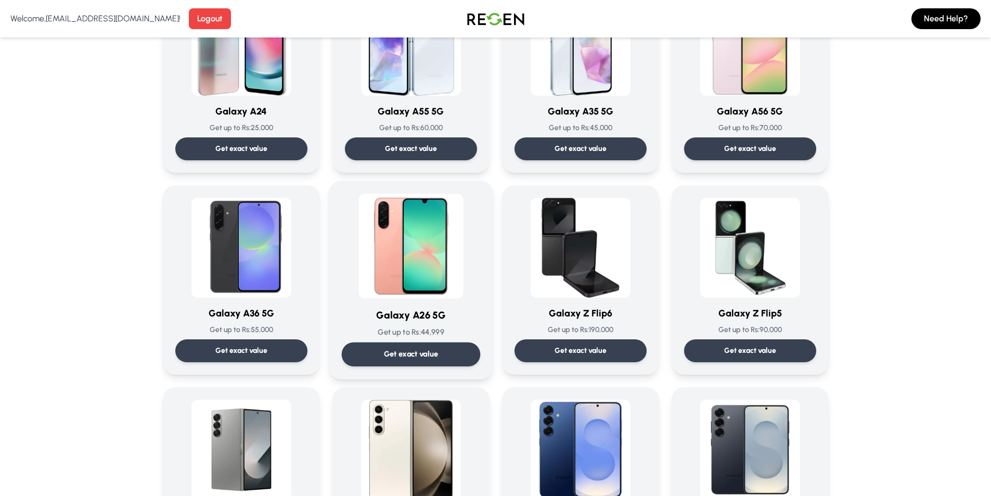
click at [402, 245] on img at bounding box center [410, 245] width 105 height 105
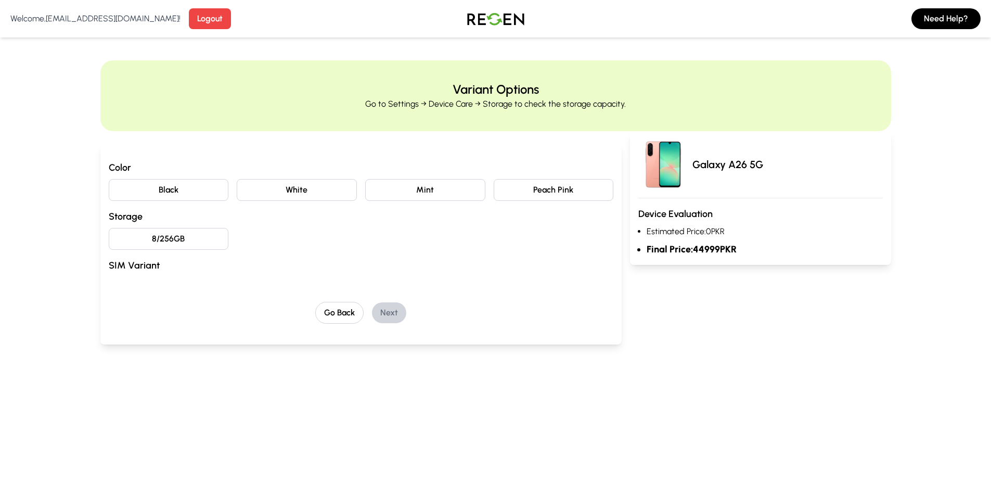
click at [377, 186] on button "Mint" at bounding box center [425, 190] width 120 height 22
click at [180, 235] on button "8/256GB" at bounding box center [169, 239] width 120 height 22
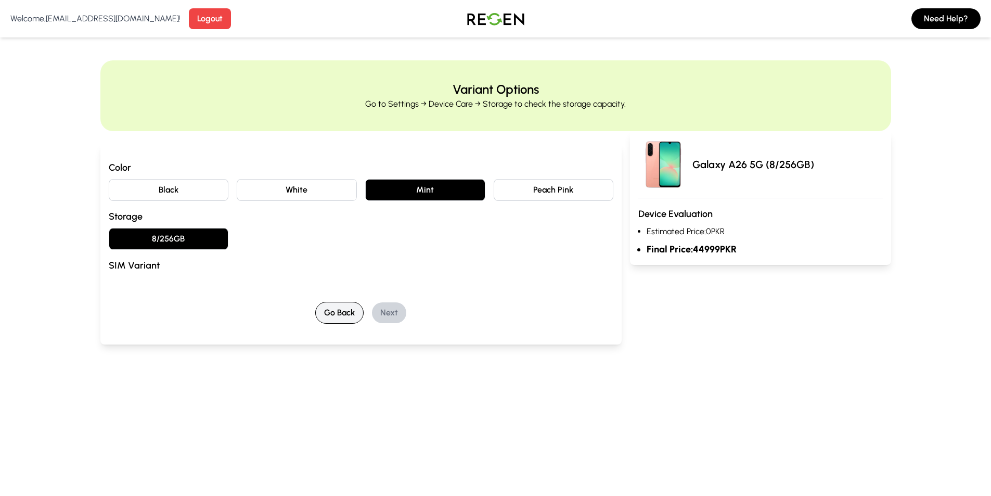
click at [350, 320] on button "Go Back" at bounding box center [339, 313] width 48 height 22
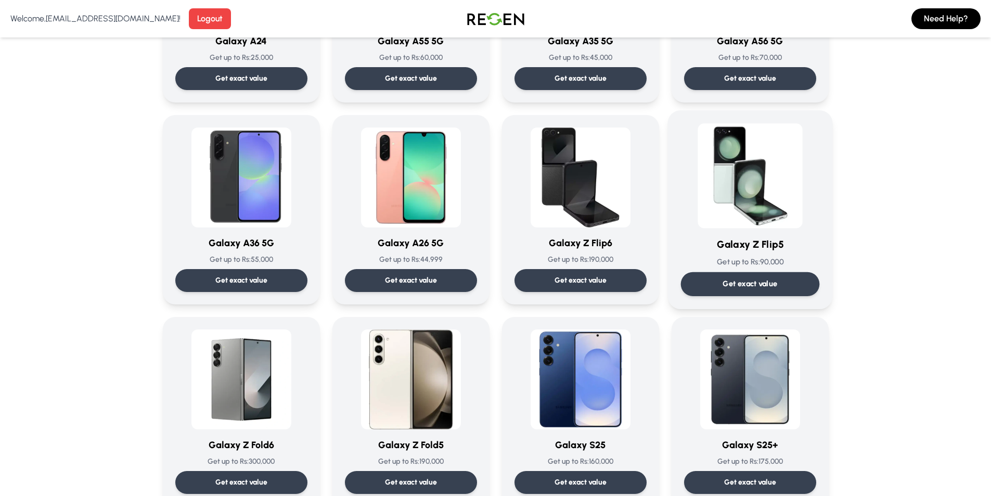
scroll to position [1196, 0]
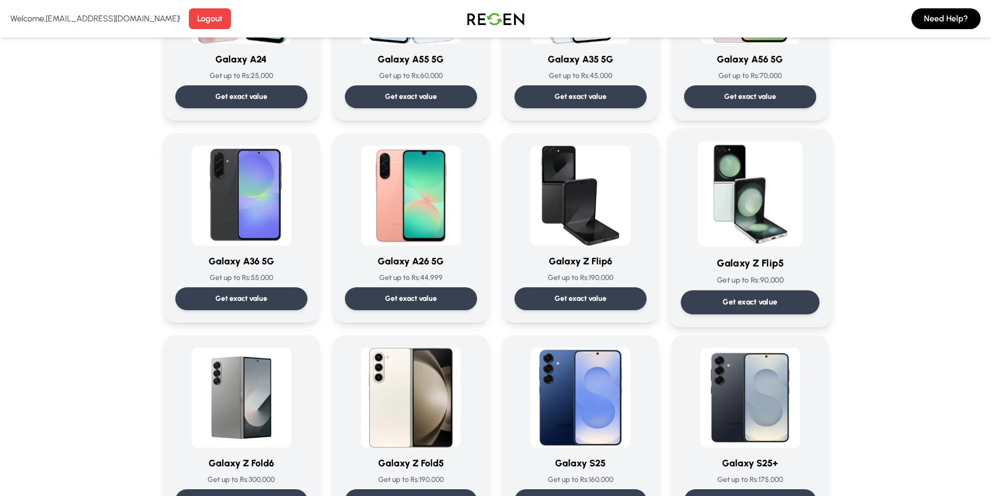
click at [771, 183] on img at bounding box center [749, 193] width 105 height 105
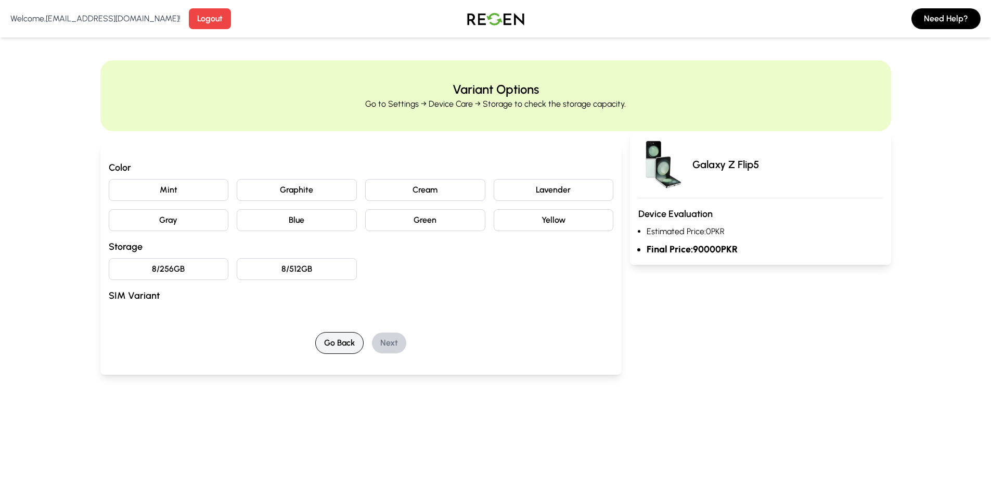
click at [339, 343] on button "Go Back" at bounding box center [339, 343] width 48 height 22
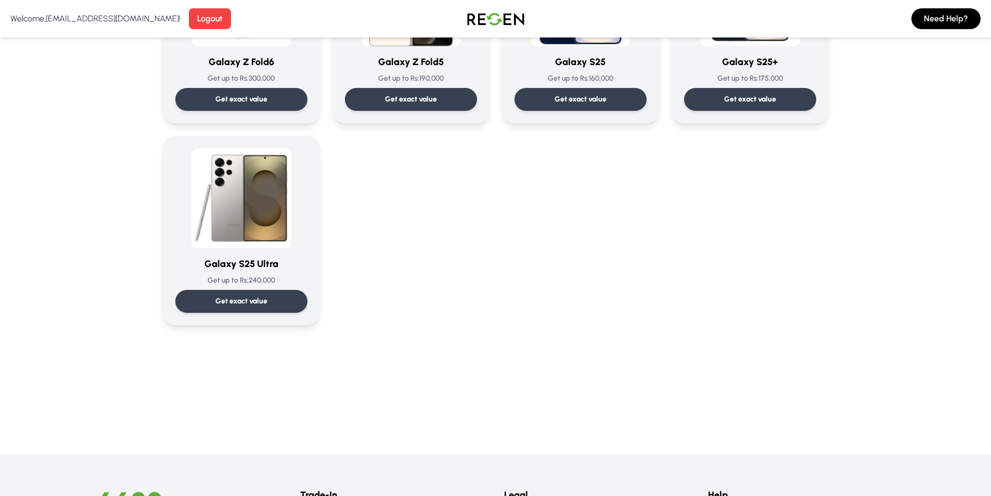
scroll to position [1456, 0]
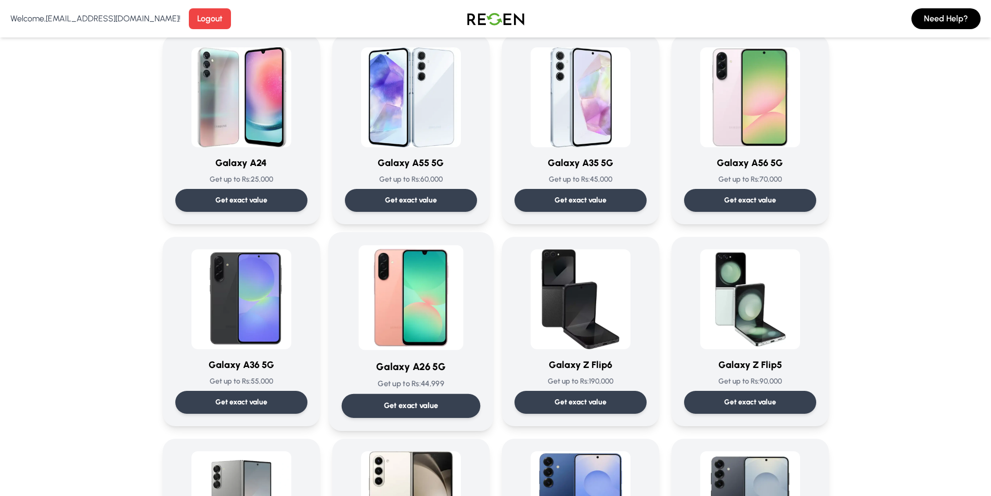
scroll to position [1092, 0]
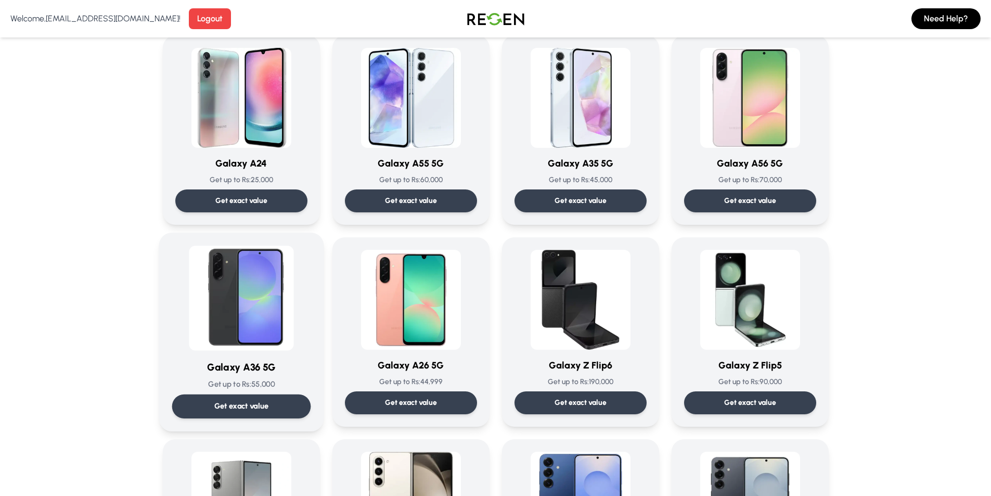
click at [209, 245] on div "Galaxy A36 5G Get up to Rs: 55,000 Get exact value Galaxy A36 5G Get up to Rs: …" at bounding box center [241, 331] width 165 height 199
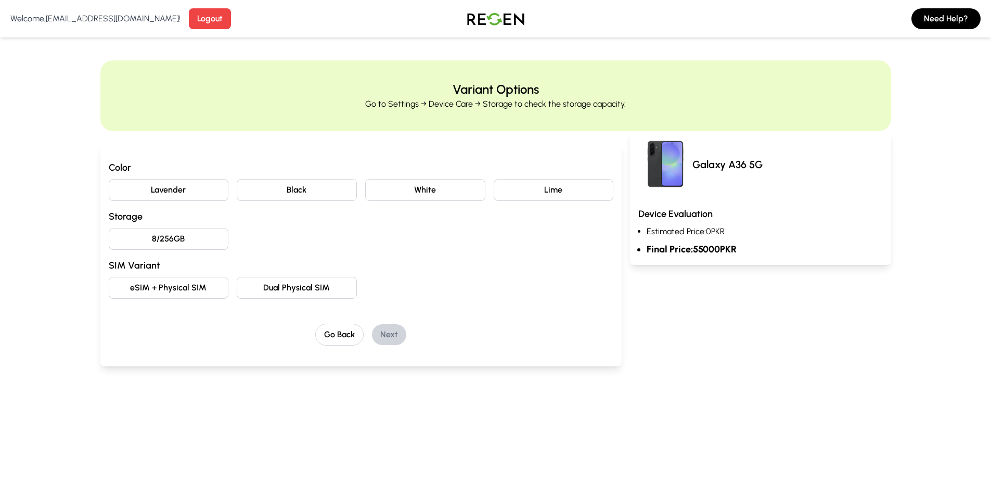
click at [304, 292] on button "Dual Physical SIM" at bounding box center [297, 288] width 120 height 22
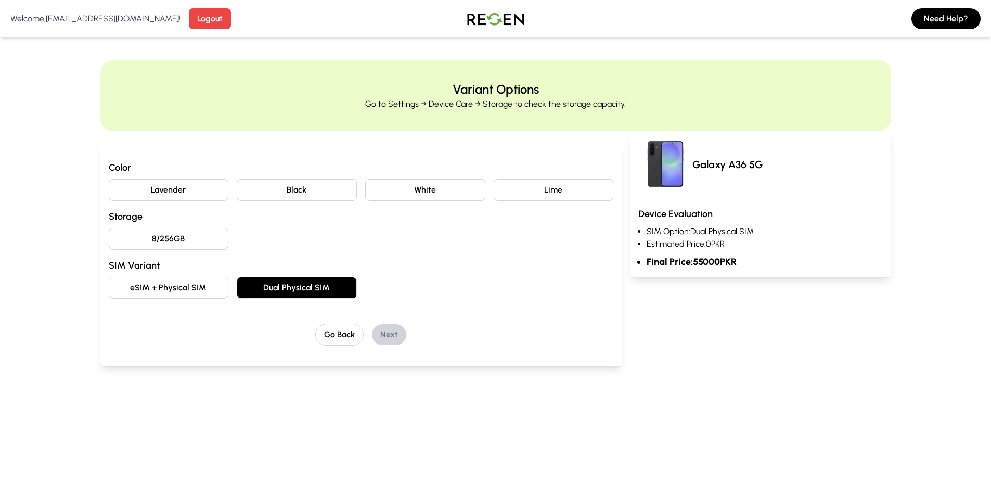
click at [442, 187] on button "White" at bounding box center [425, 190] width 120 height 22
click at [171, 240] on button "8/256GB" at bounding box center [169, 239] width 120 height 22
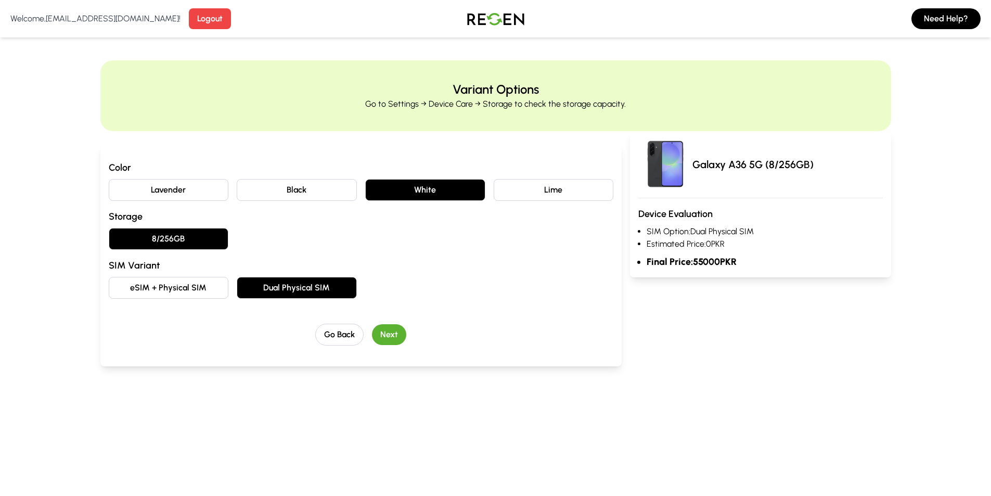
click at [393, 336] on button "Next" at bounding box center [389, 334] width 34 height 21
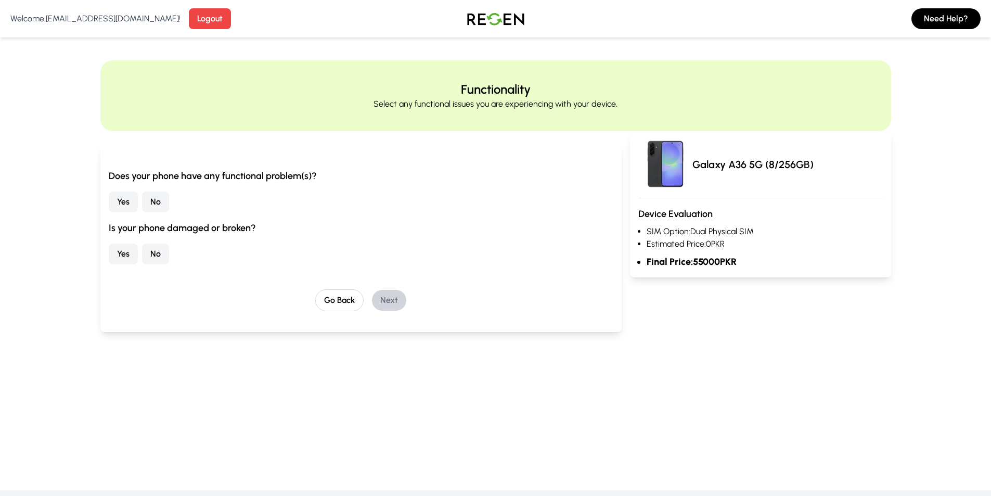
click at [124, 202] on button "Yes" at bounding box center [123, 201] width 29 height 21
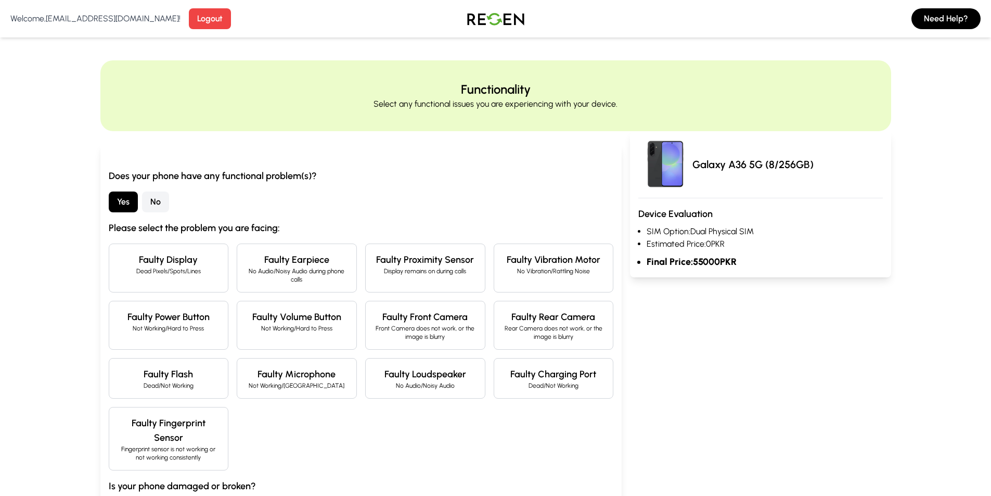
click at [363, 297] on div "Faulty Display Dead Pixels/Spots/Lines Faulty Earpiece No Audio/Noisy Audio dur…" at bounding box center [361, 356] width 505 height 227
click at [432, 273] on p "Display remains on during calls" at bounding box center [425, 271] width 102 height 8
click at [558, 284] on div "Faulty Vibration Motor No Vibration/Rattling Noise" at bounding box center [554, 267] width 120 height 49
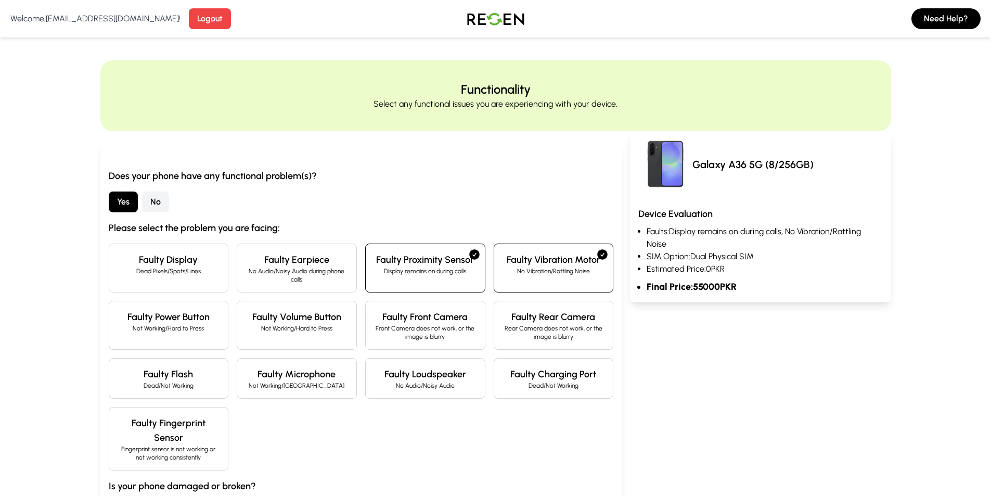
click at [572, 370] on h4 "Faulty Charging Port" at bounding box center [553, 374] width 102 height 15
drag, startPoint x: 360, startPoint y: 221, endPoint x: 381, endPoint y: 225, distance: 20.7
click at [366, 223] on h3 "Please select the problem you are facing:" at bounding box center [361, 228] width 505 height 15
click at [488, 188] on div "Does your phone have any functional problem(s)? Yes No Please select the proble…" at bounding box center [361, 346] width 505 height 354
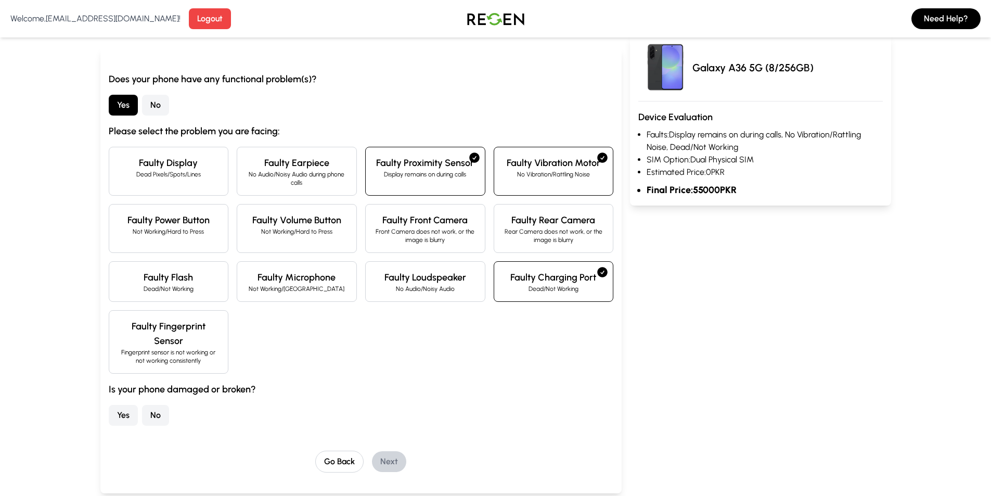
scroll to position [312, 0]
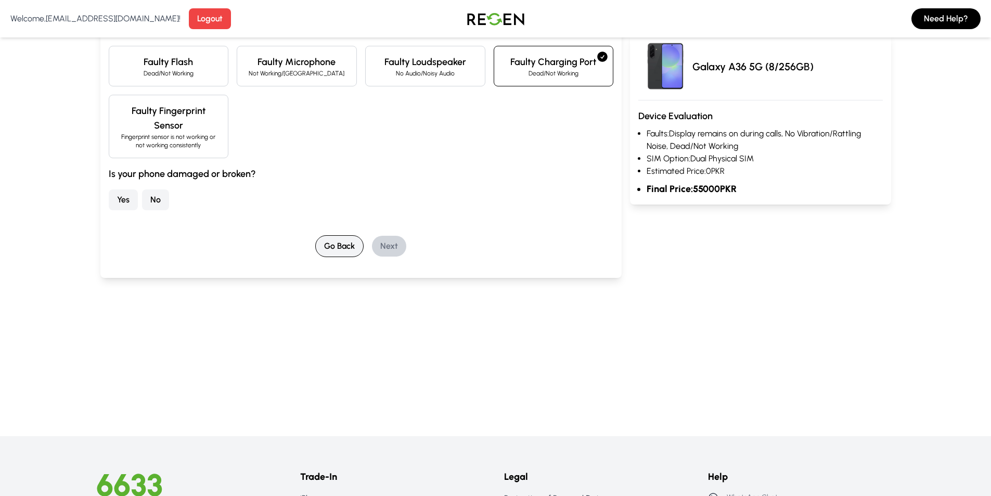
click at [336, 248] on button "Go Back" at bounding box center [339, 246] width 48 height 22
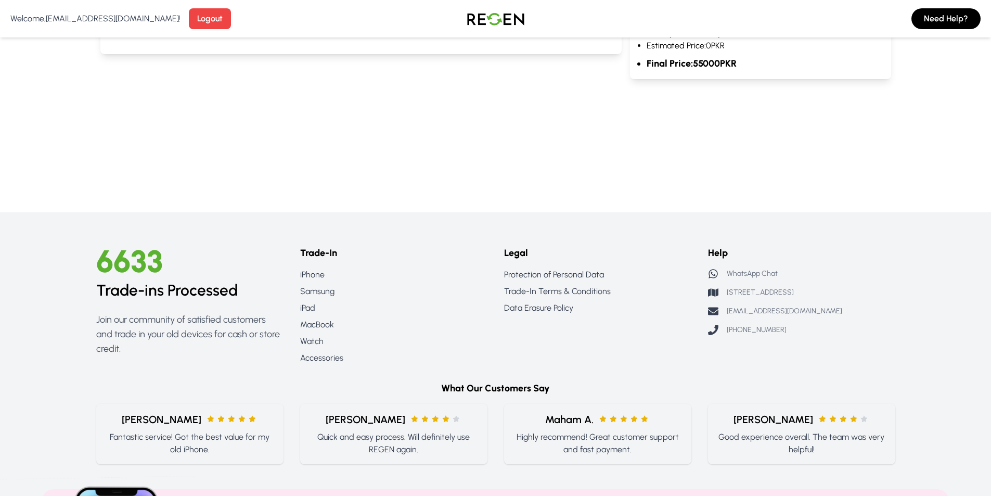
scroll to position [0, 0]
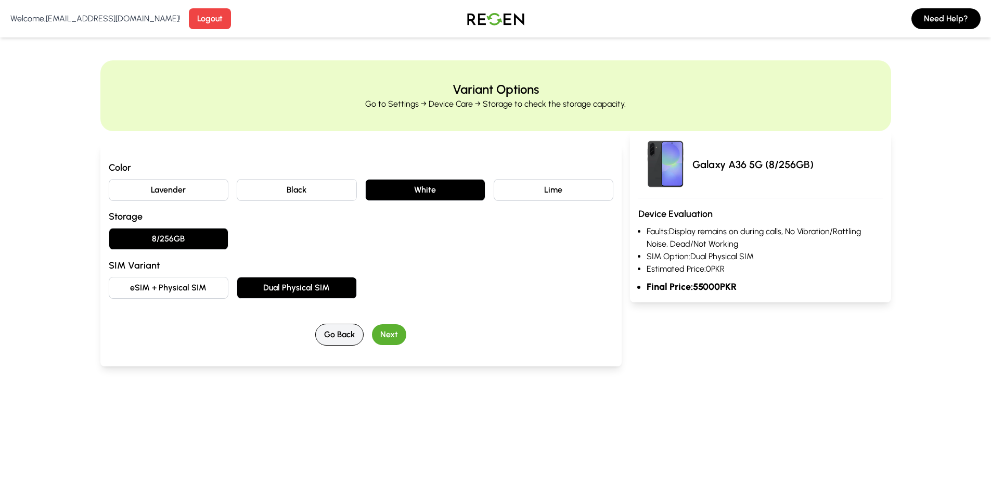
click at [348, 335] on button "Go Back" at bounding box center [339, 335] width 48 height 22
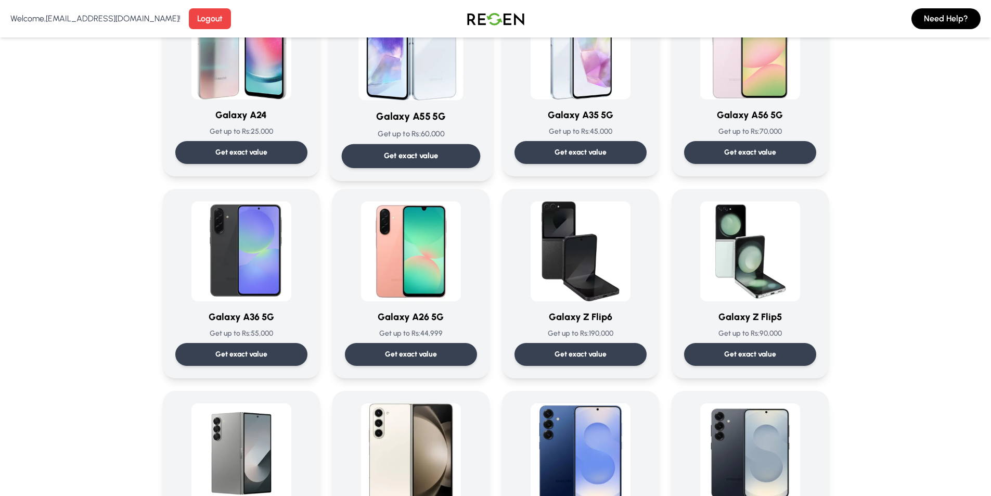
scroll to position [1144, 0]
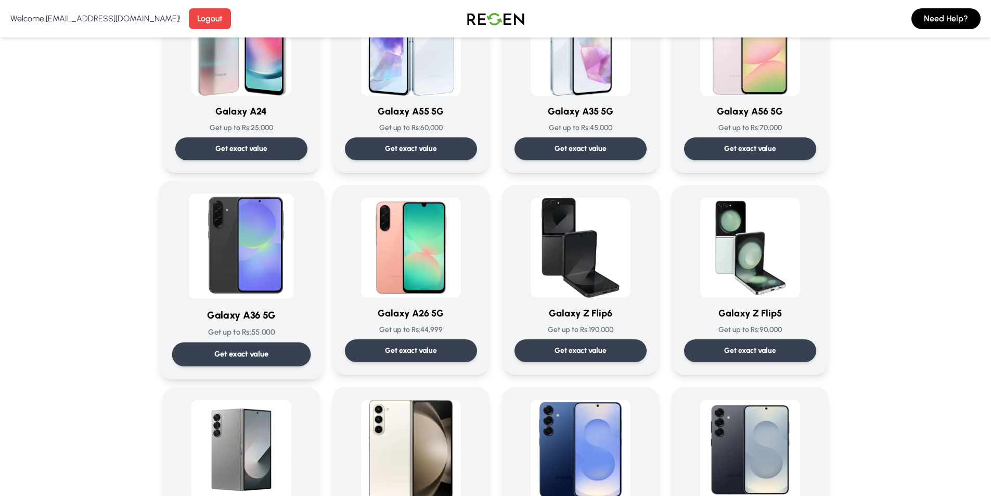
click at [255, 243] on img at bounding box center [241, 245] width 105 height 105
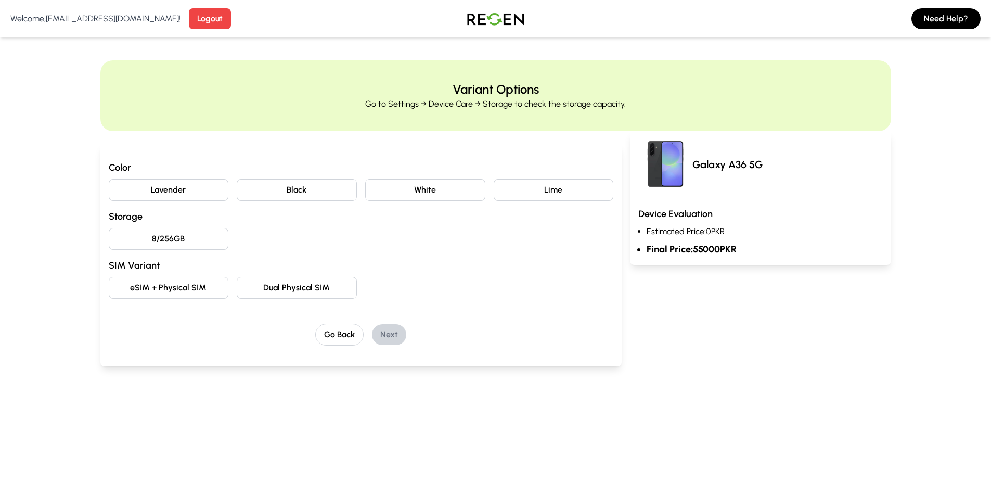
click at [174, 188] on button "Lavender" at bounding box center [169, 190] width 120 height 22
click at [177, 247] on button "8/256GB" at bounding box center [169, 239] width 120 height 22
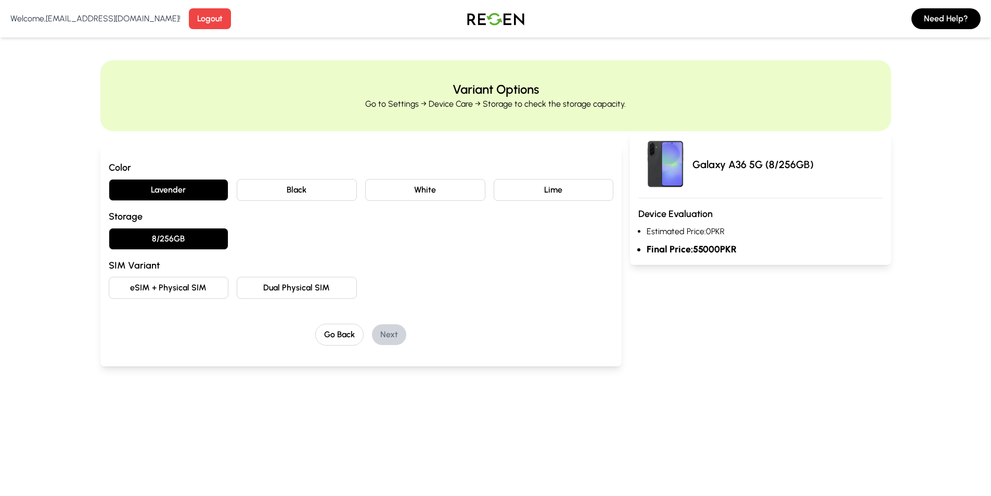
click at [275, 289] on button "Dual Physical SIM" at bounding box center [297, 288] width 120 height 22
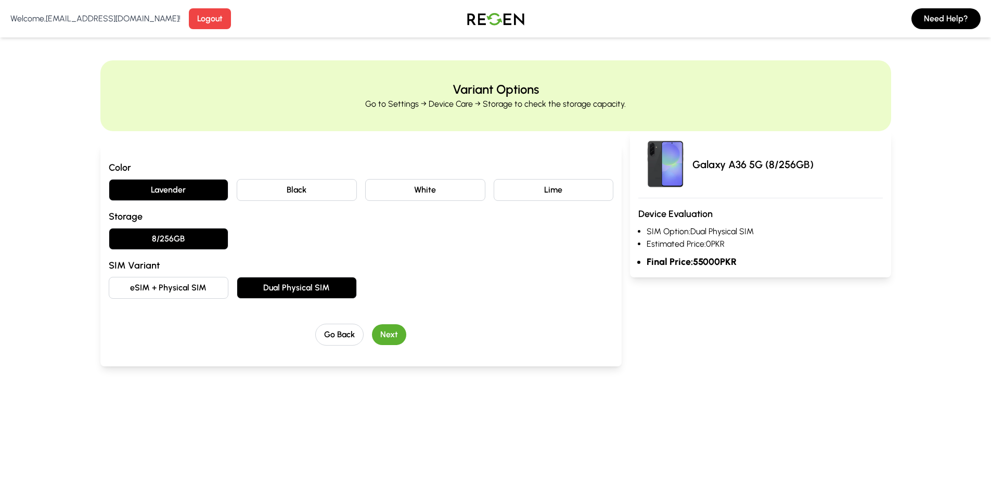
click at [176, 290] on button "eSIM + Physical SIM" at bounding box center [169, 288] width 120 height 22
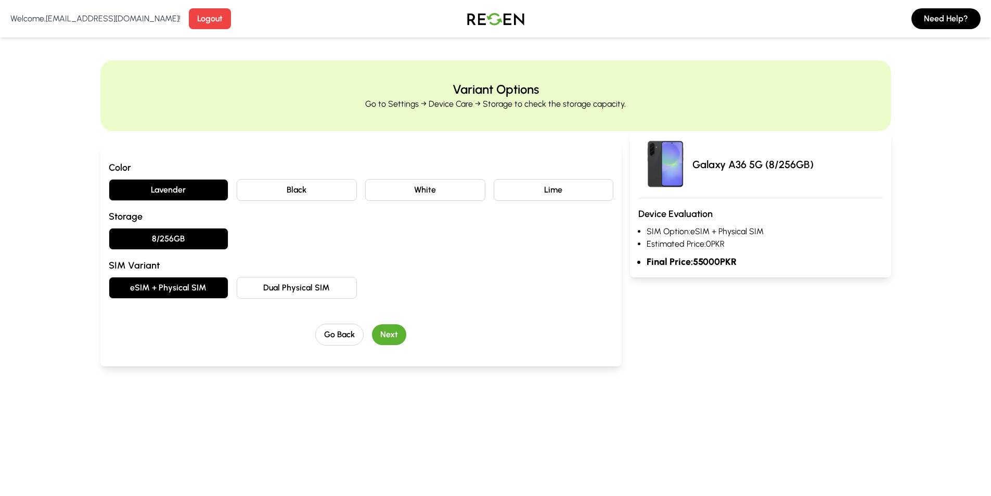
click at [242, 278] on button "Dual Physical SIM" at bounding box center [297, 288] width 120 height 22
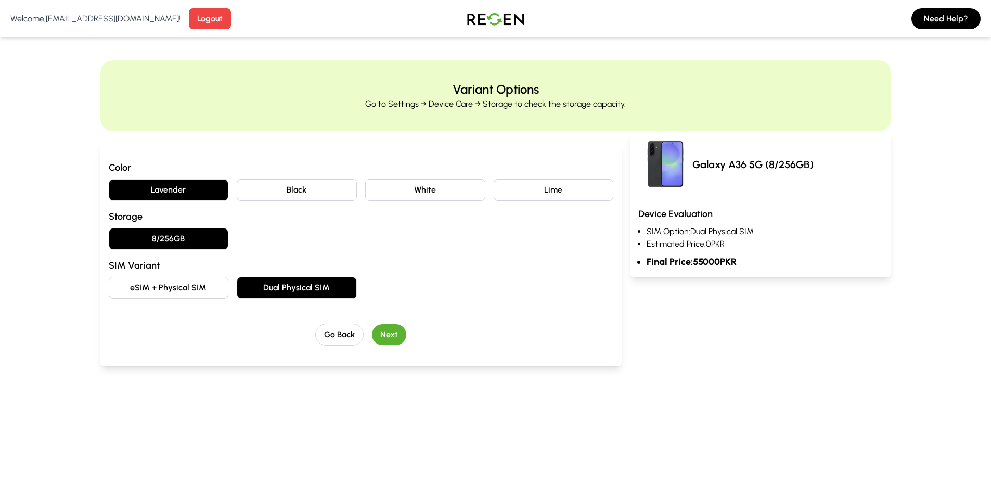
click at [389, 322] on div "Color Lavender Black White Lime Storage 8/256GB SIM Variant eSIM + Physical SIM…" at bounding box center [361, 252] width 505 height 185
click at [392, 330] on button "Next" at bounding box center [389, 334] width 34 height 21
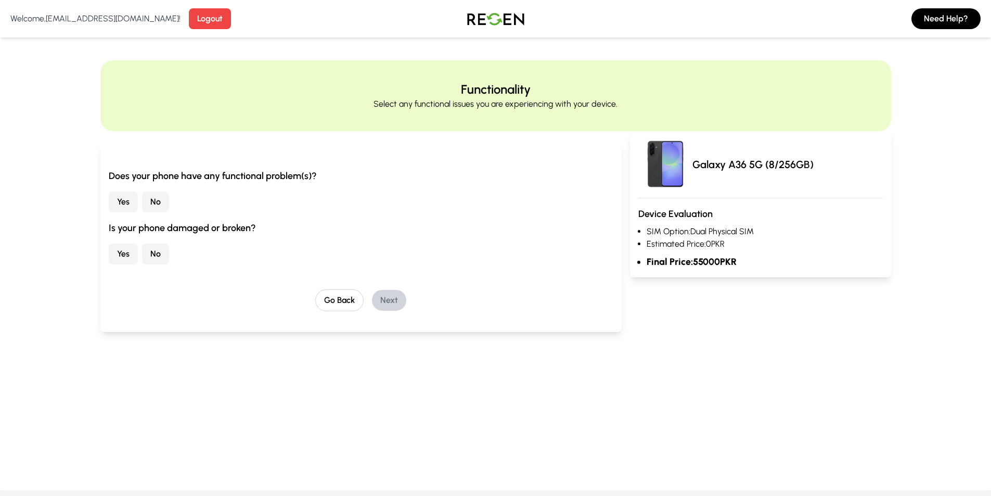
click at [124, 203] on button "Yes" at bounding box center [123, 201] width 29 height 21
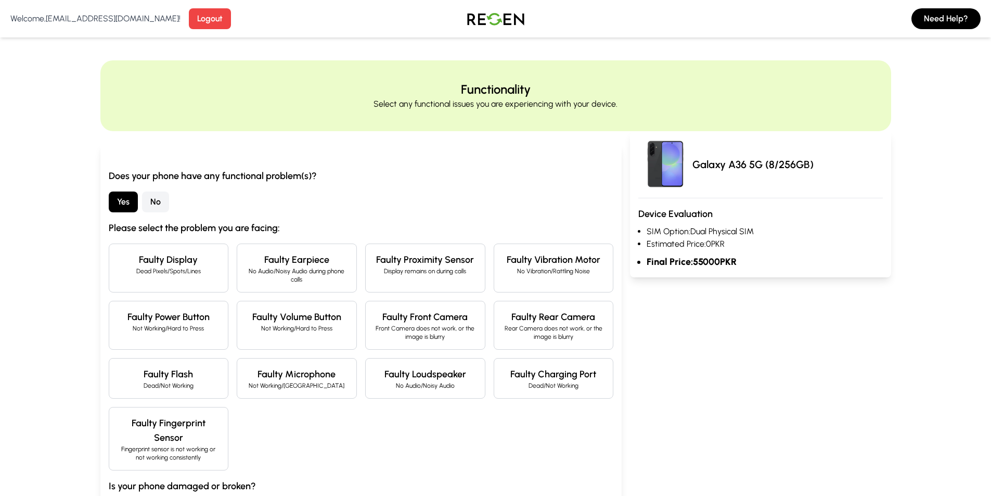
click at [195, 261] on h4 "Faulty Display" at bounding box center [169, 259] width 102 height 15
click at [260, 268] on p "No Audio/Noisy Audio during phone calls" at bounding box center [296, 275] width 102 height 17
click at [412, 277] on div "Faulty Proximity Sensor Display remains on during calls" at bounding box center [425, 267] width 120 height 49
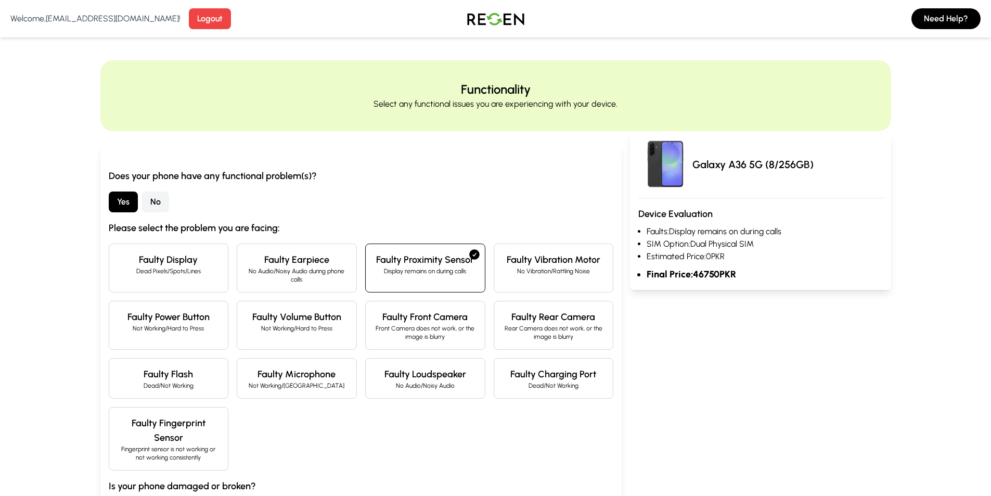
click at [412, 277] on div "Faulty Proximity Sensor Display remains on during calls" at bounding box center [425, 267] width 120 height 49
click at [492, 185] on div "Does your phone have any functional problem(s)? Yes No Please select the proble…" at bounding box center [361, 346] width 505 height 354
click at [520, 282] on div "Faulty Vibration Motor No Vibration/Rattling Noise" at bounding box center [554, 267] width 120 height 49
click at [509, 341] on div "Faulty Rear Camera Rear Camera does not work, or the image is blurry" at bounding box center [554, 325] width 120 height 49
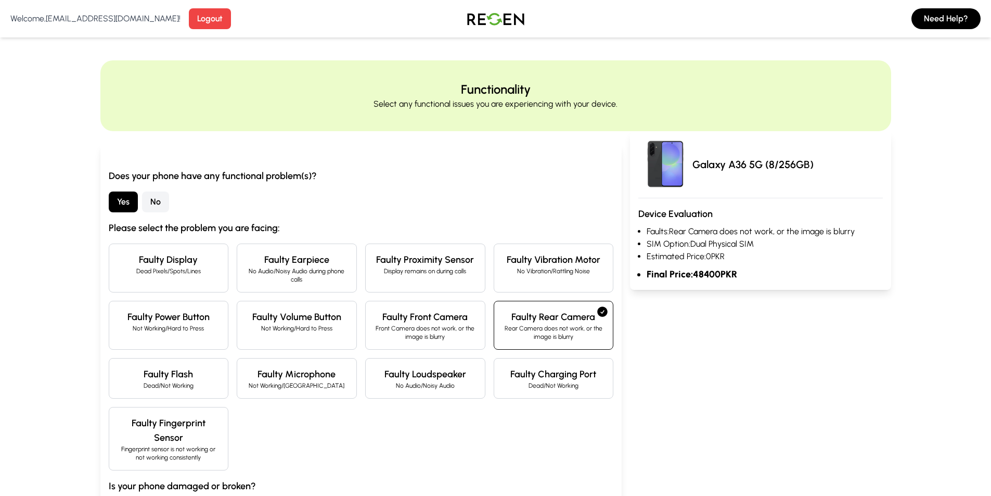
click at [509, 341] on div "Faulty Rear Camera Rear Camera does not work, or the image is blurry" at bounding box center [554, 325] width 120 height 49
click at [423, 345] on div "Faulty Front Camera Front Camera does not work, or the image is blurry" at bounding box center [425, 325] width 120 height 49
click at [325, 334] on div "Faulty Volume Button Not Working/Hard to Press" at bounding box center [297, 325] width 120 height 49
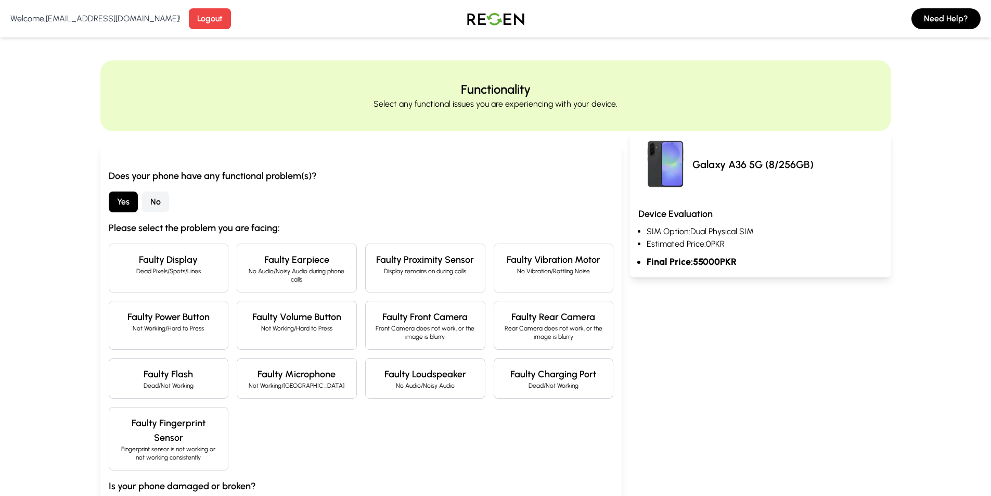
click at [223, 324] on div "Faulty Power Button Not Working/Hard to Press" at bounding box center [169, 325] width 120 height 49
click at [180, 359] on div "Faulty Flash Dead/Not Working" at bounding box center [169, 378] width 120 height 41
click at [237, 381] on div "Faulty Microphone Not Working/Noisy" at bounding box center [297, 378] width 120 height 41
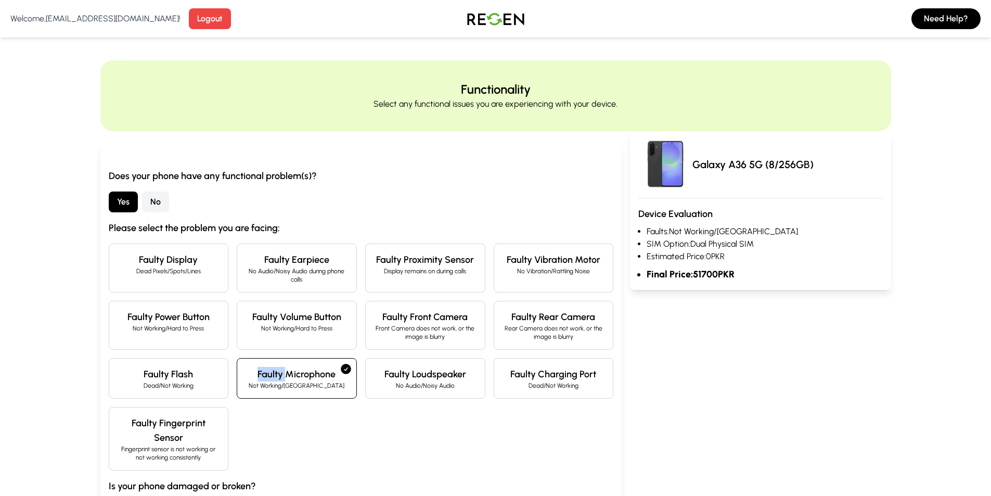
click at [238, 381] on div "Faulty Microphone Not Working/Noisy" at bounding box center [297, 378] width 120 height 41
click at [413, 429] on div "Faulty Display Dead Pixels/Spots/Lines Faulty Earpiece No Audio/Noisy Audio dur…" at bounding box center [361, 356] width 505 height 227
click at [380, 404] on div "Faulty Display Dead Pixels/Spots/Lines Faulty Earpiece No Audio/Noisy Audio dur…" at bounding box center [361, 356] width 505 height 227
click at [383, 396] on div "Faulty Loudspeaker No Audio/Noisy Audio" at bounding box center [425, 378] width 120 height 41
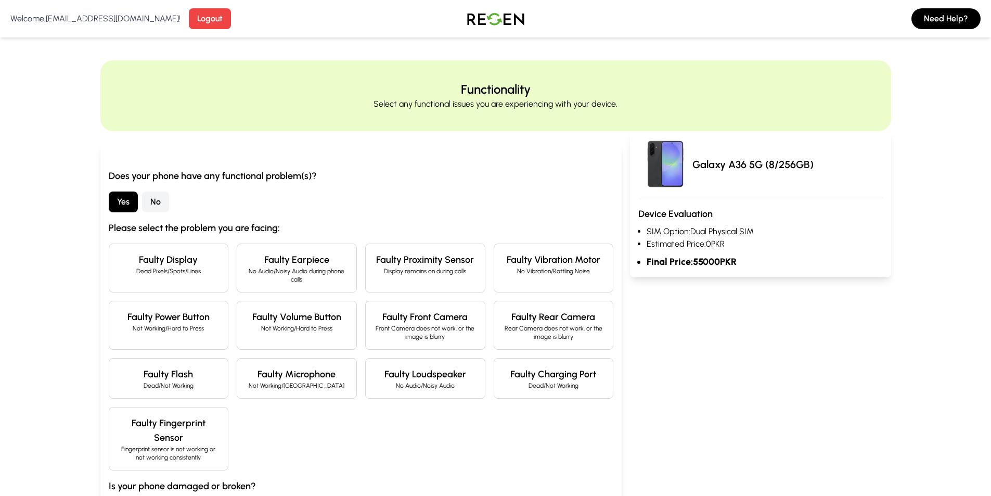
click at [509, 394] on div "Faulty Charging Port Dead/Not Working" at bounding box center [554, 378] width 120 height 41
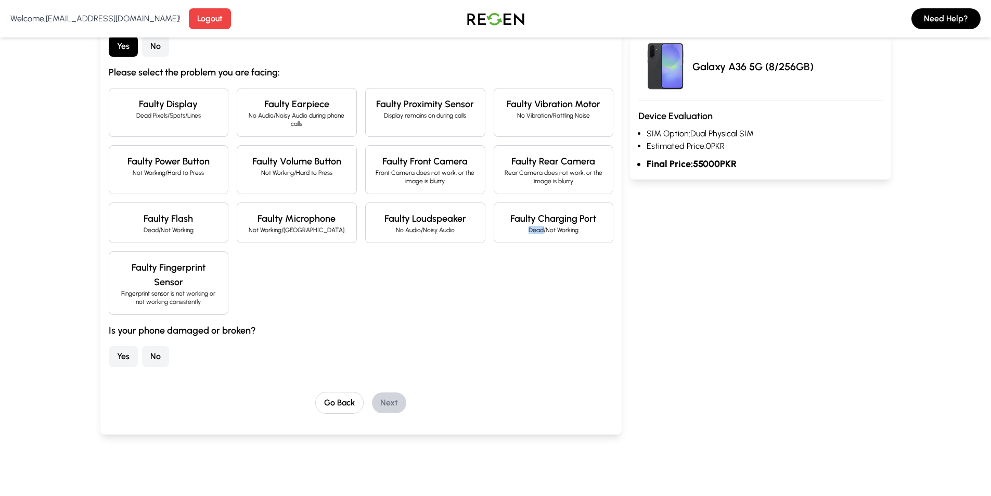
scroll to position [156, 0]
click at [207, 276] on h4 "Faulty Fingerprint Sensor" at bounding box center [169, 274] width 102 height 29
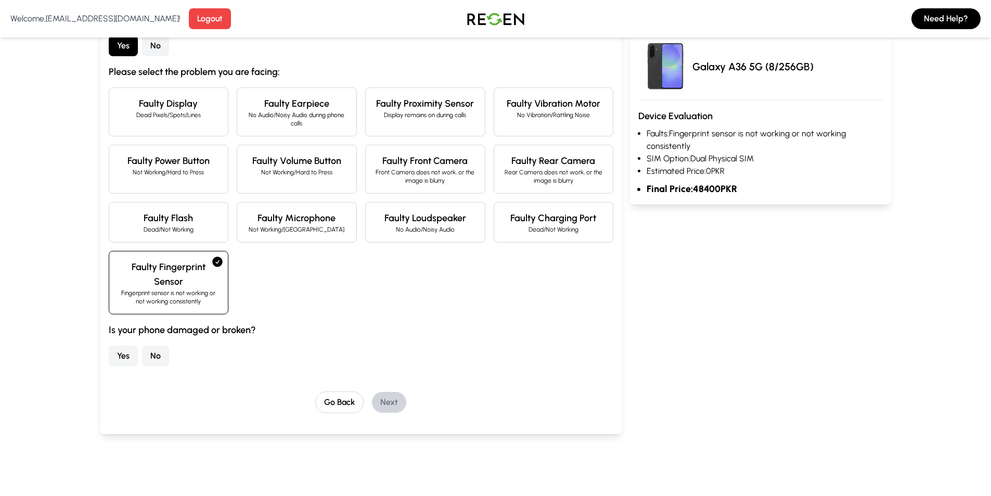
click at [207, 276] on h4 "Faulty Fingerprint Sensor" at bounding box center [169, 274] width 102 height 29
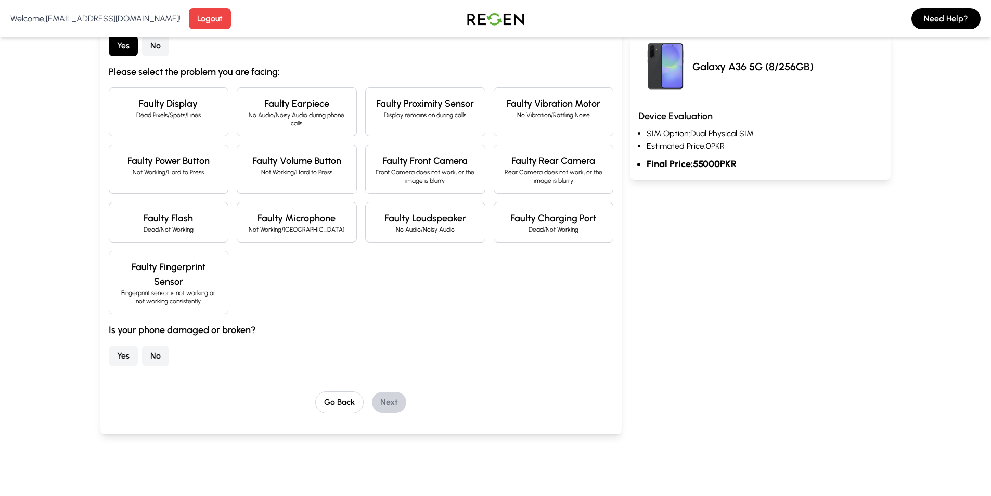
click at [126, 360] on button "Yes" at bounding box center [123, 355] width 29 height 21
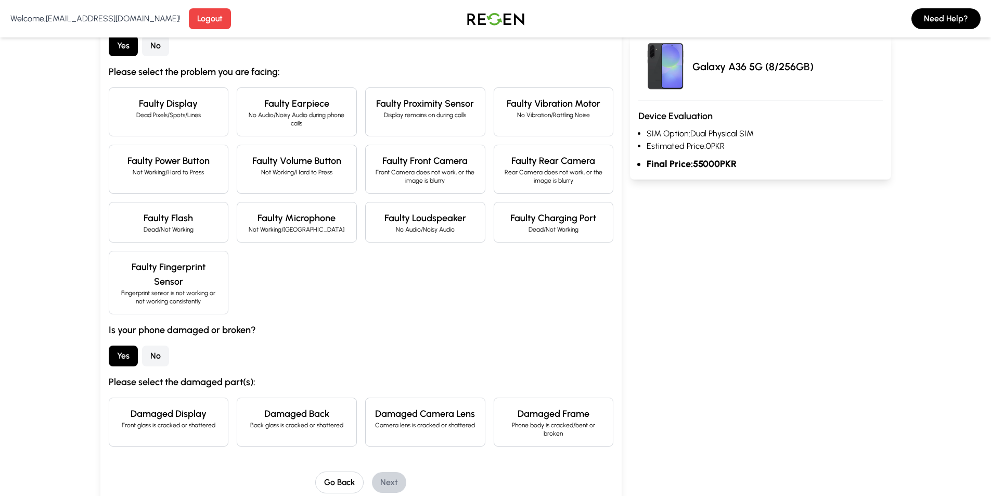
click at [156, 44] on button "No" at bounding box center [155, 45] width 27 height 21
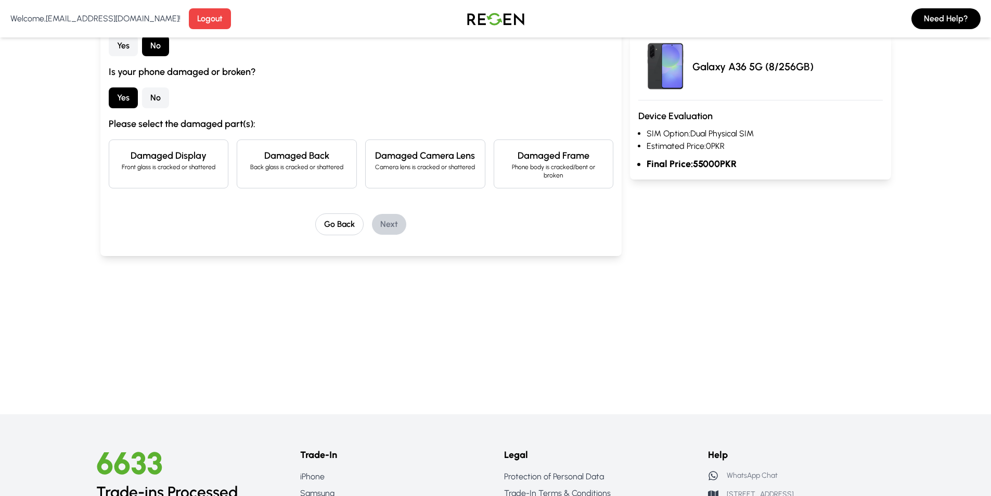
click at [146, 166] on p "Front glass is cracked or shattered" at bounding box center [169, 167] width 102 height 8
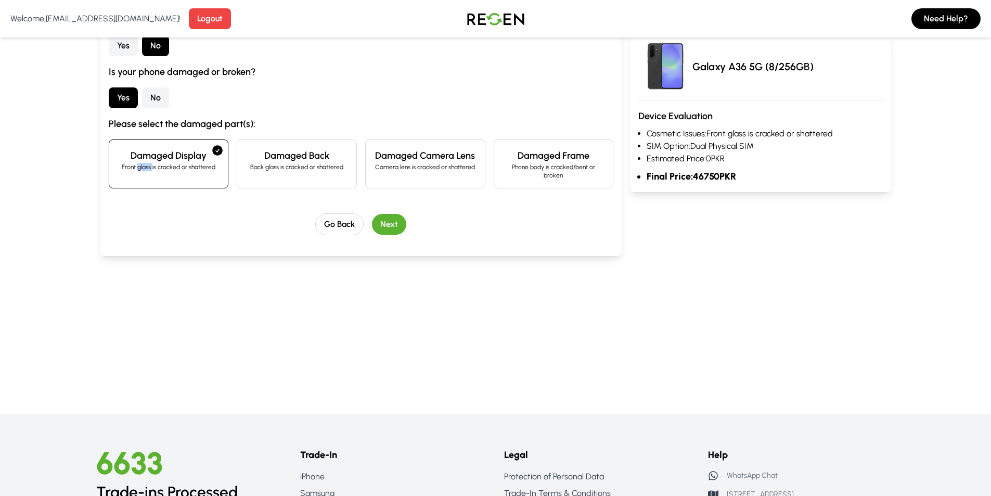
click at [146, 166] on p "Front glass is cracked or shattered" at bounding box center [169, 167] width 102 height 8
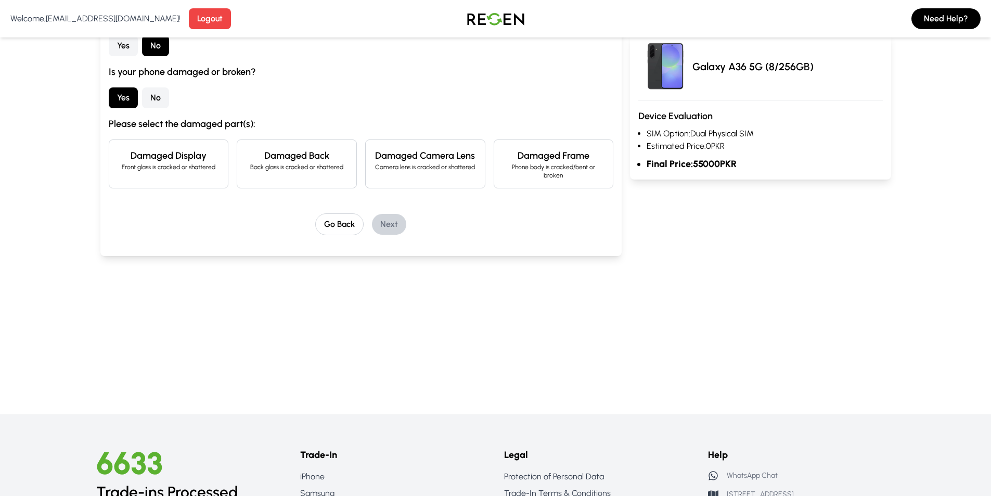
click at [273, 166] on p "Back glass is cracked or shattered" at bounding box center [296, 167] width 102 height 8
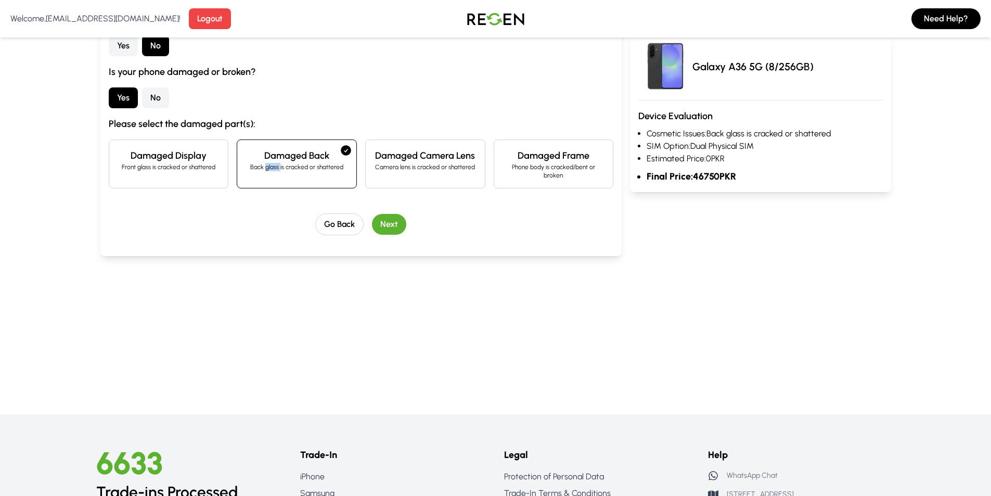
click at [273, 166] on p "Back glass is cracked or shattered" at bounding box center [296, 167] width 102 height 8
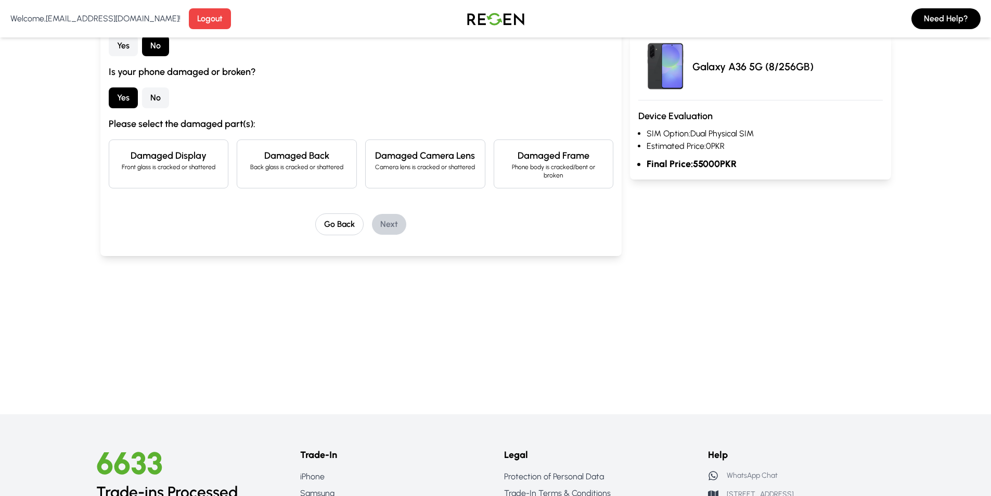
click at [389, 172] on div "Damaged Camera Lens Camera lens is cracked or shattered" at bounding box center [425, 163] width 120 height 49
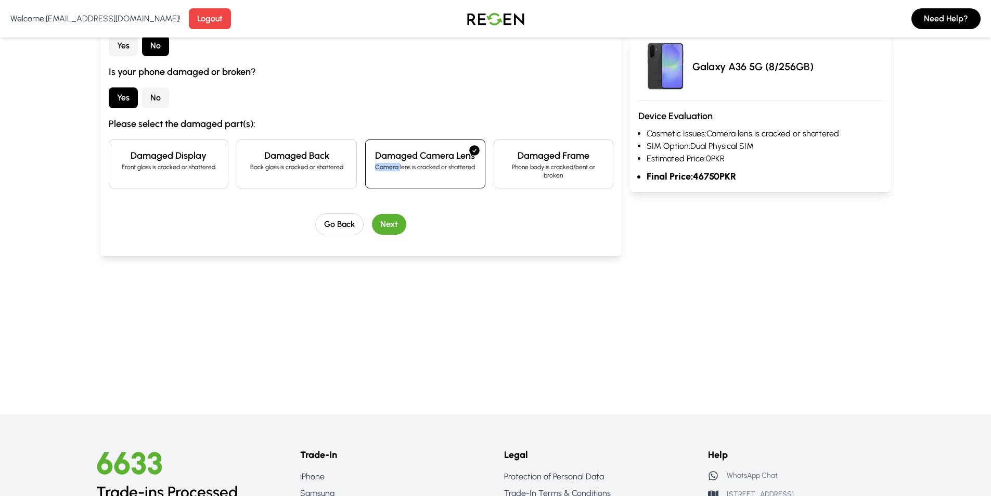
click at [389, 172] on div "Damaged Camera Lens Camera lens is cracked or shattered" at bounding box center [425, 163] width 120 height 49
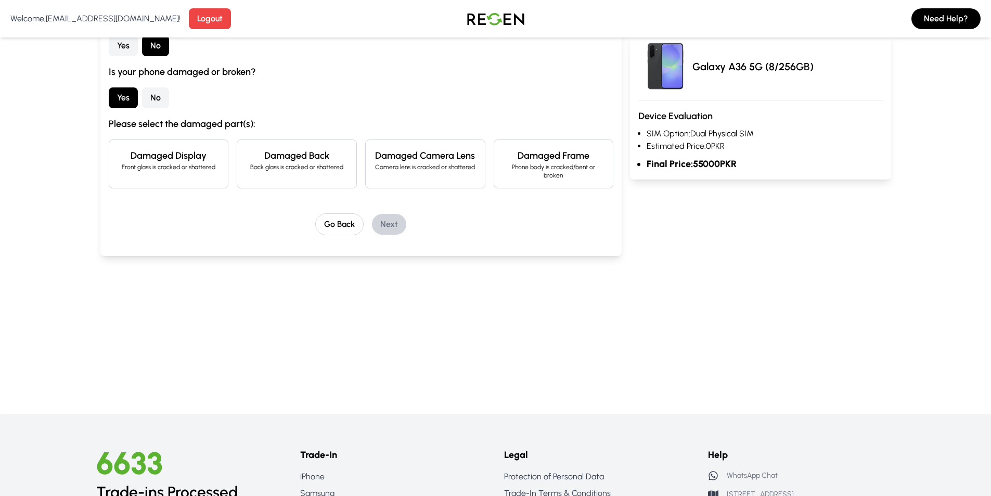
click at [546, 177] on p "Phone body is cracked/bent or broken" at bounding box center [553, 171] width 102 height 17
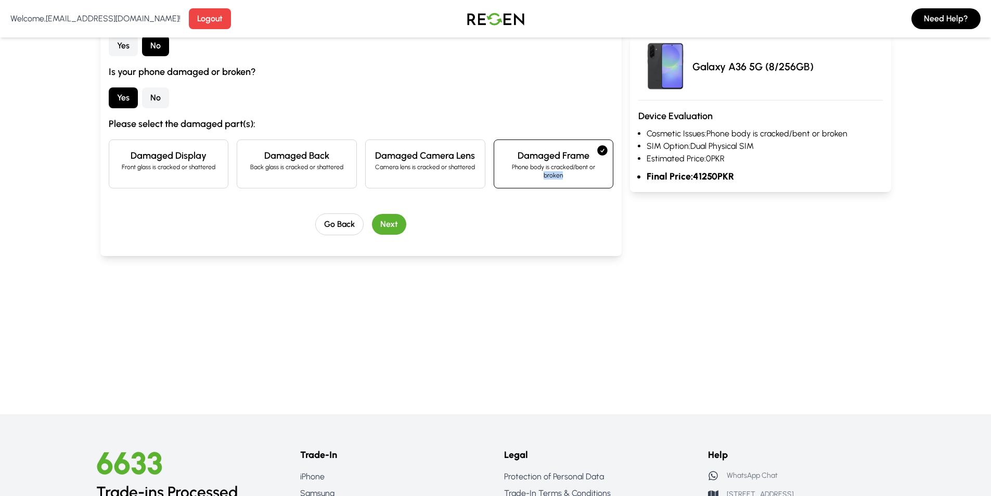
click at [546, 177] on p "Phone body is cracked/bent or broken" at bounding box center [553, 171] width 102 height 17
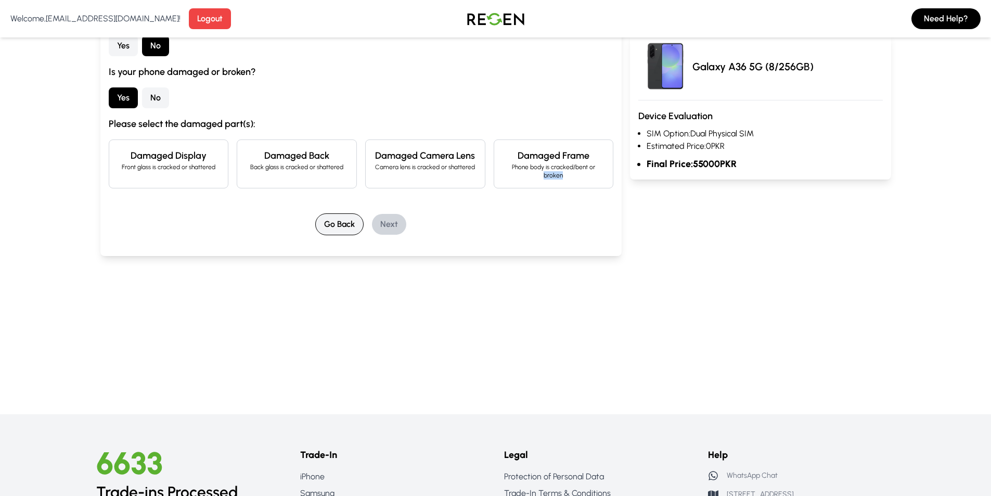
click at [329, 217] on button "Go Back" at bounding box center [339, 224] width 48 height 22
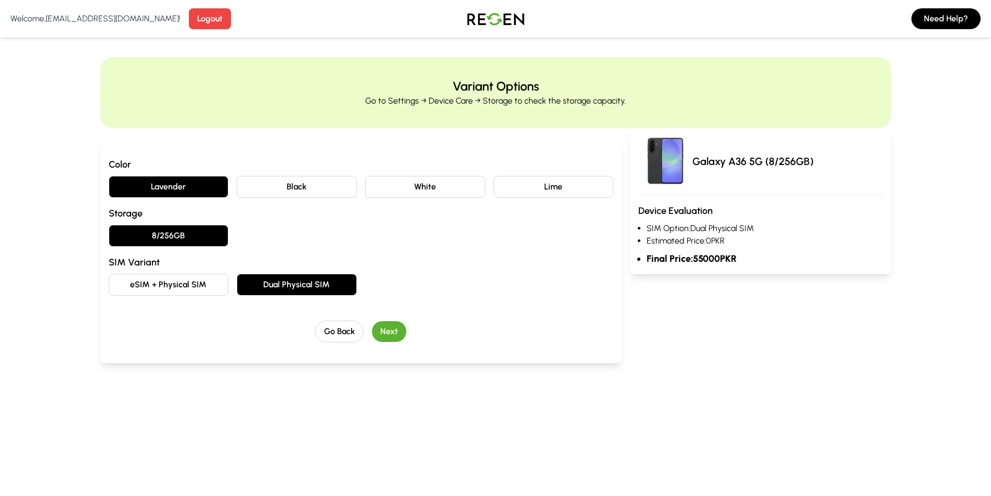
scroll to position [0, 0]
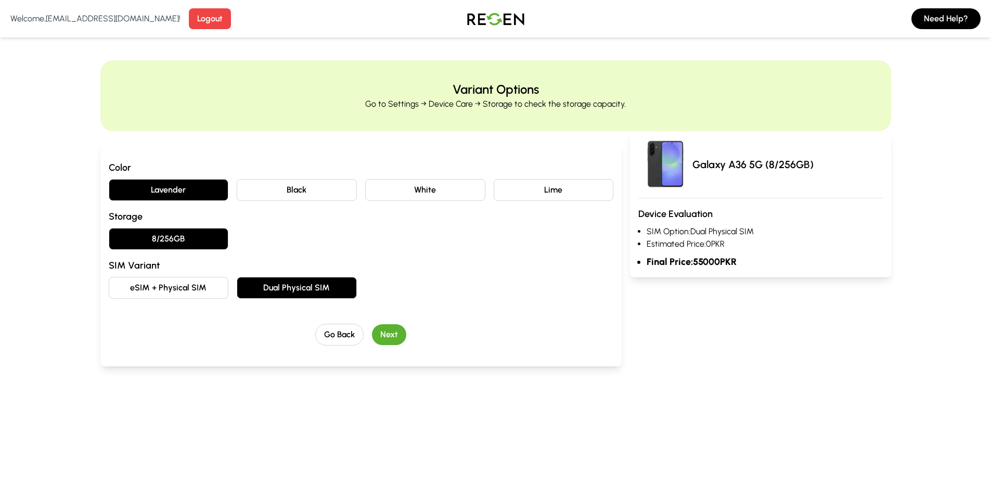
click at [384, 334] on button "Next" at bounding box center [389, 334] width 34 height 21
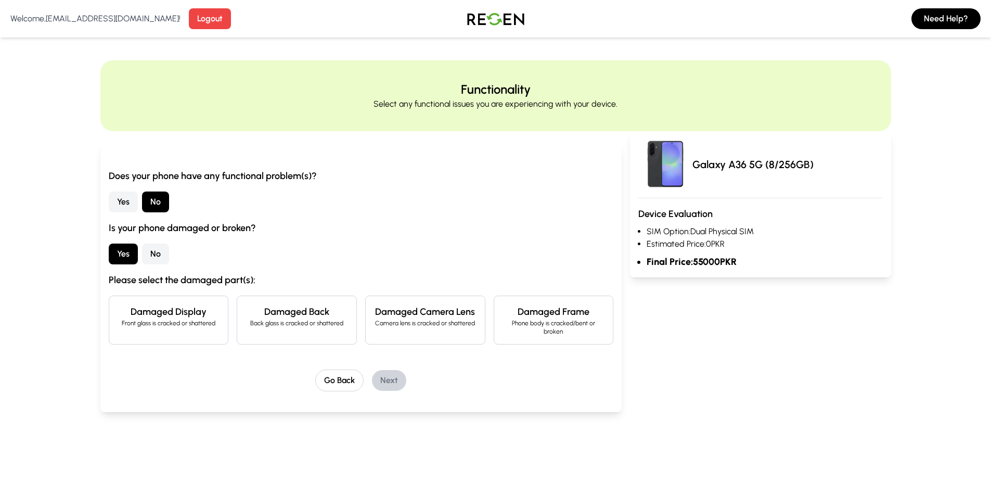
click at [146, 256] on button "No" at bounding box center [155, 253] width 27 height 21
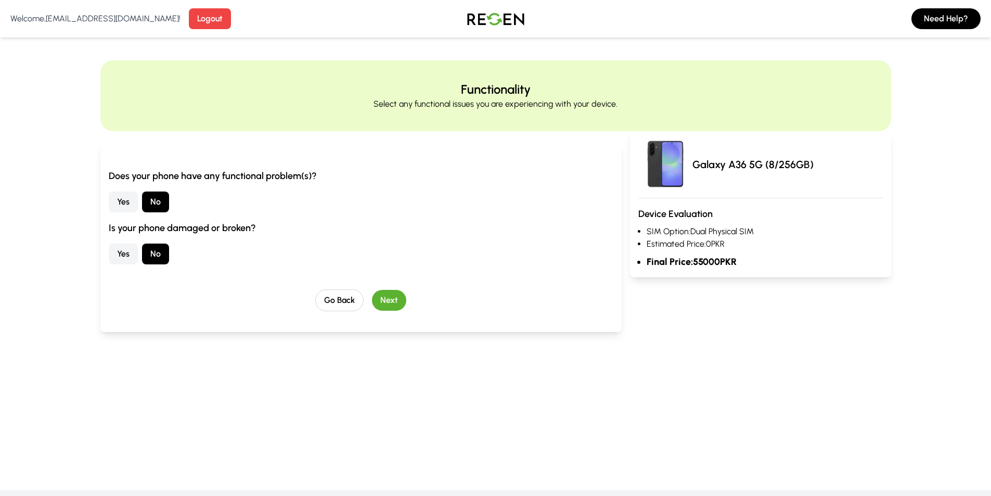
click at [407, 300] on div "Go Back Next" at bounding box center [361, 300] width 505 height 22
click at [401, 300] on button "Next" at bounding box center [389, 300] width 34 height 21
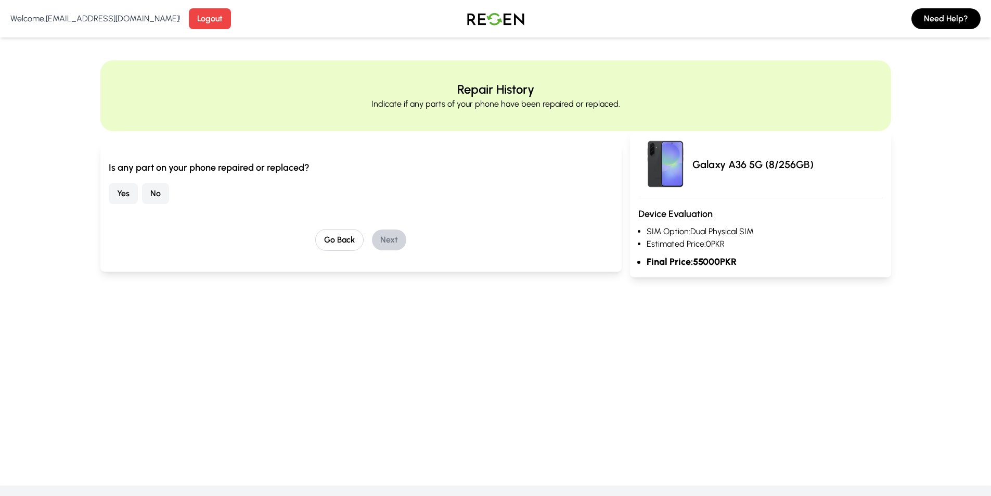
click at [131, 196] on button "Yes" at bounding box center [123, 193] width 29 height 21
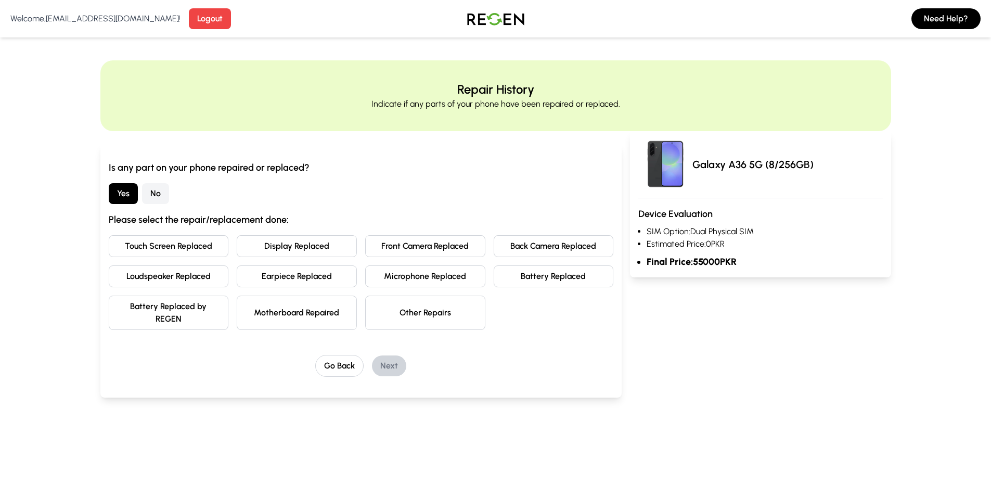
click at [186, 247] on button "Touch Screen Replaced" at bounding box center [169, 246] width 120 height 22
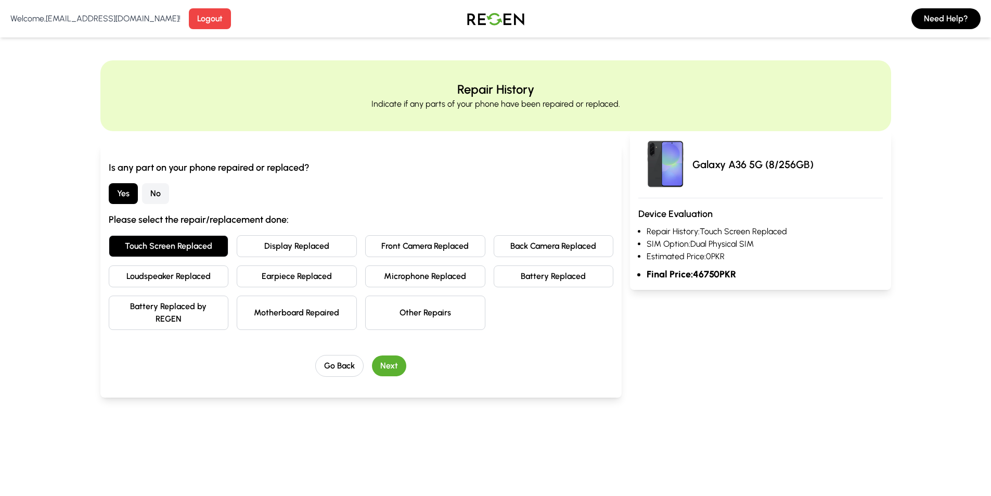
click at [186, 247] on button "Touch Screen Replaced" at bounding box center [169, 246] width 120 height 22
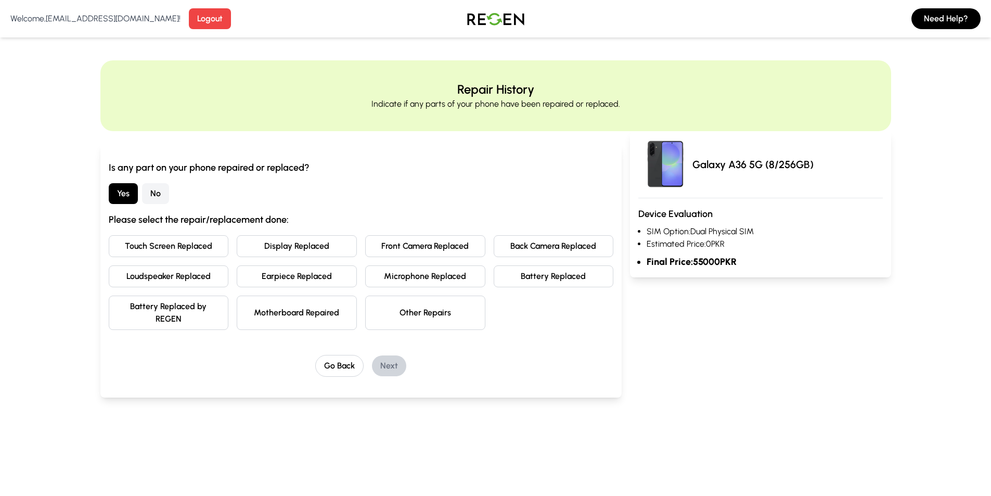
click at [259, 244] on button "Display Replaced" at bounding box center [297, 246] width 120 height 22
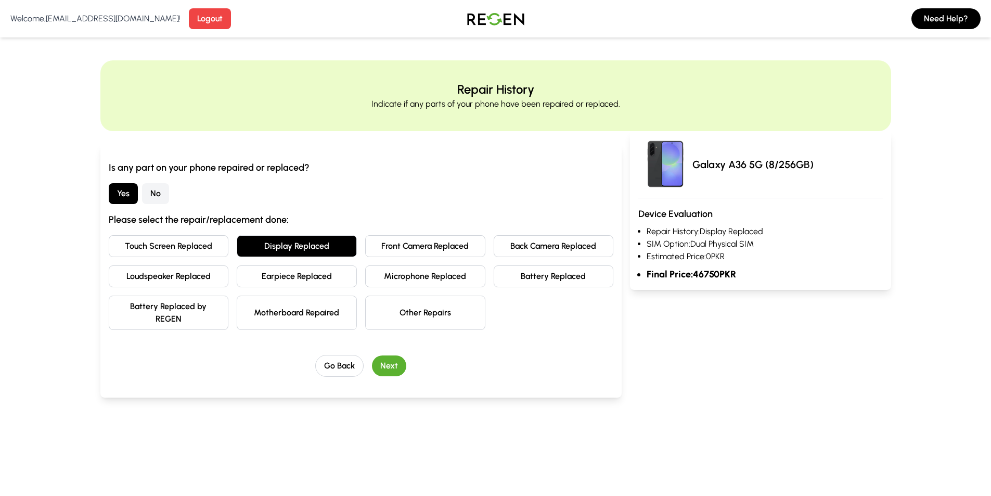
click at [259, 244] on button "Display Replaced" at bounding box center [297, 246] width 120 height 22
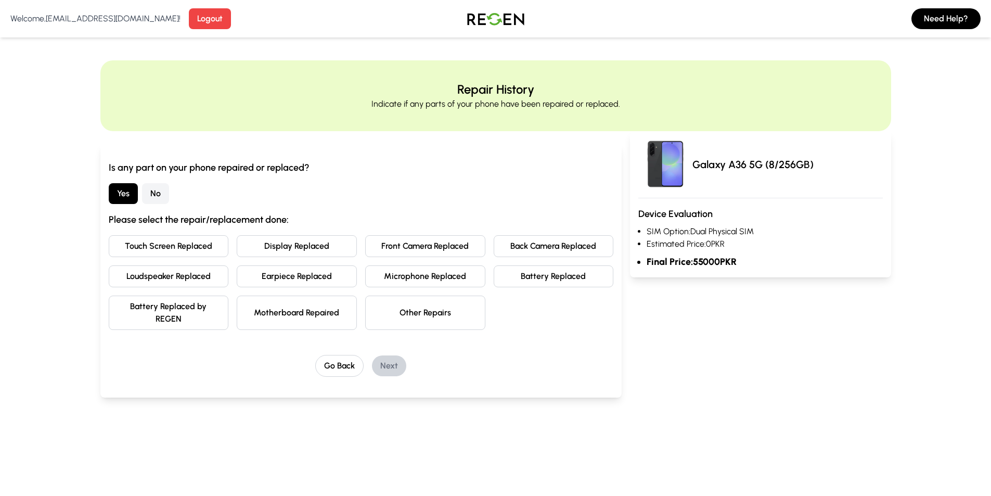
click at [406, 241] on button "Front Camera Replaced" at bounding box center [425, 246] width 120 height 22
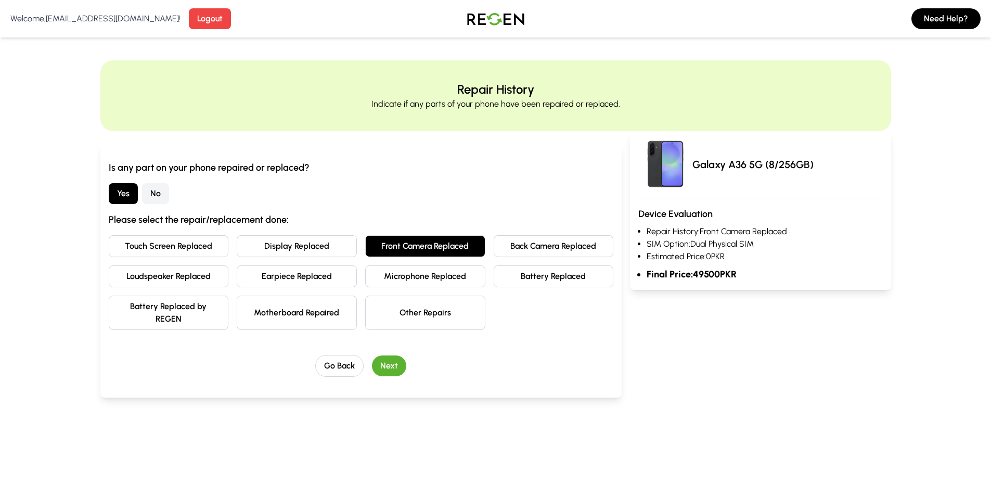
click at [406, 241] on button "Front Camera Replaced" at bounding box center [425, 246] width 120 height 22
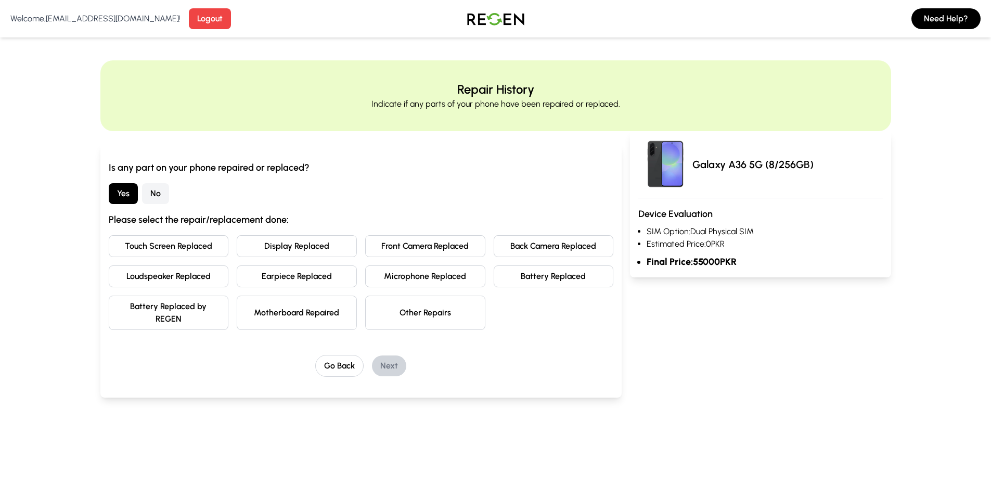
click at [530, 253] on button "Back Camera Replaced" at bounding box center [554, 246] width 120 height 22
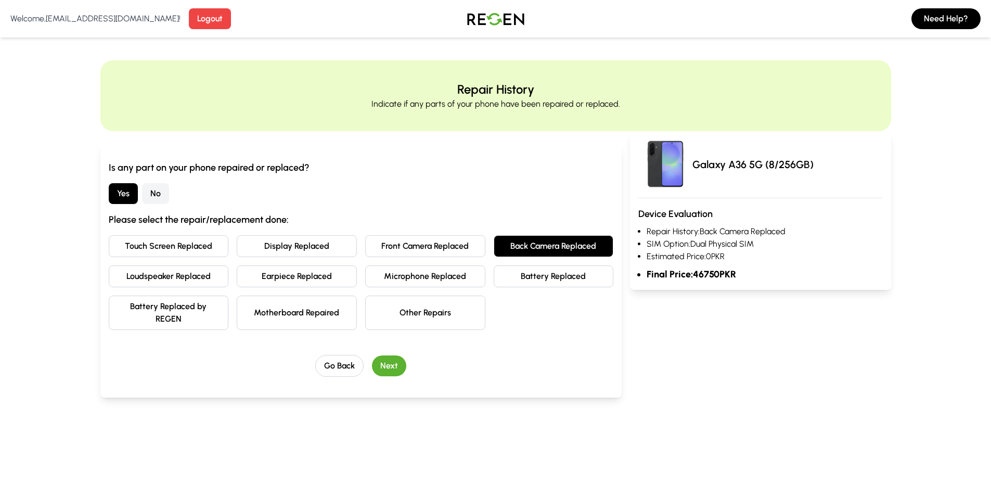
click at [530, 250] on button "Back Camera Replaced" at bounding box center [554, 246] width 120 height 22
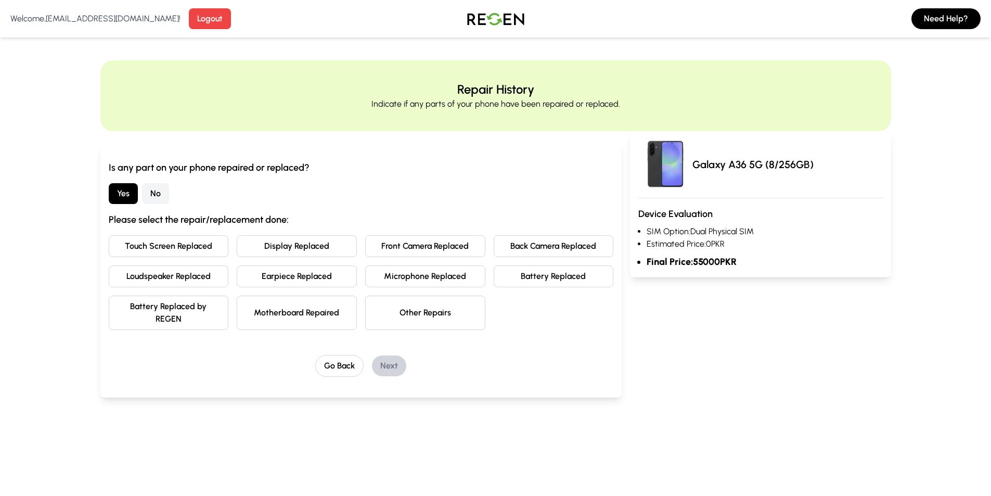
click at [518, 279] on button "Battery Replaced" at bounding box center [554, 276] width 120 height 22
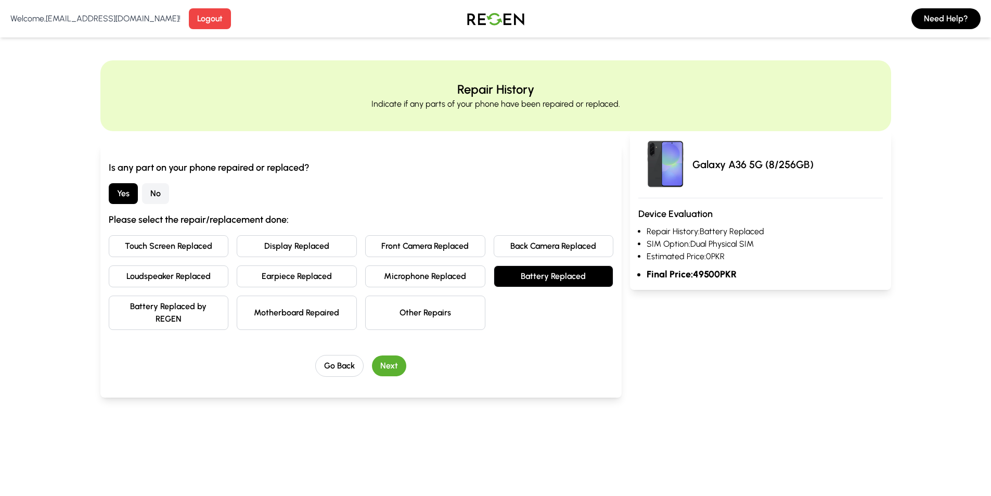
click at [518, 279] on button "Battery Replaced" at bounding box center [554, 276] width 120 height 22
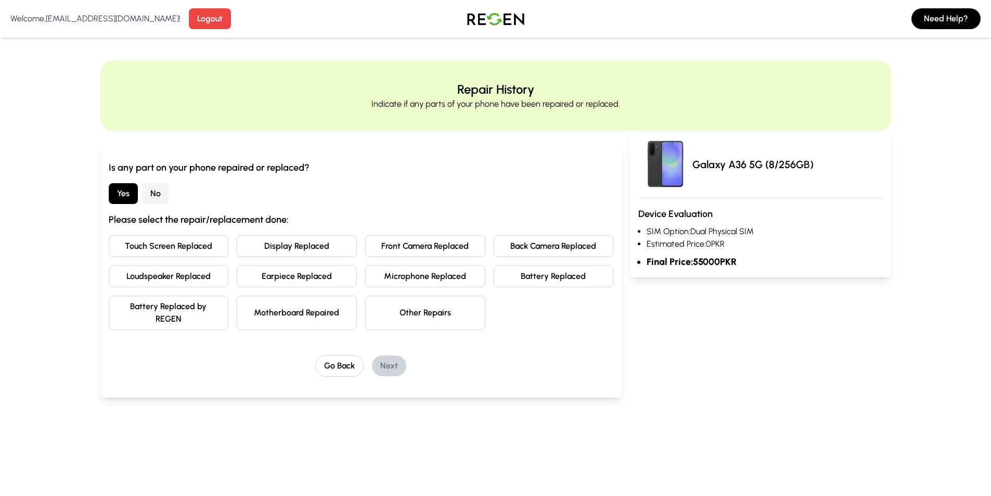
click at [419, 283] on button "Microphone Replaced" at bounding box center [425, 276] width 120 height 22
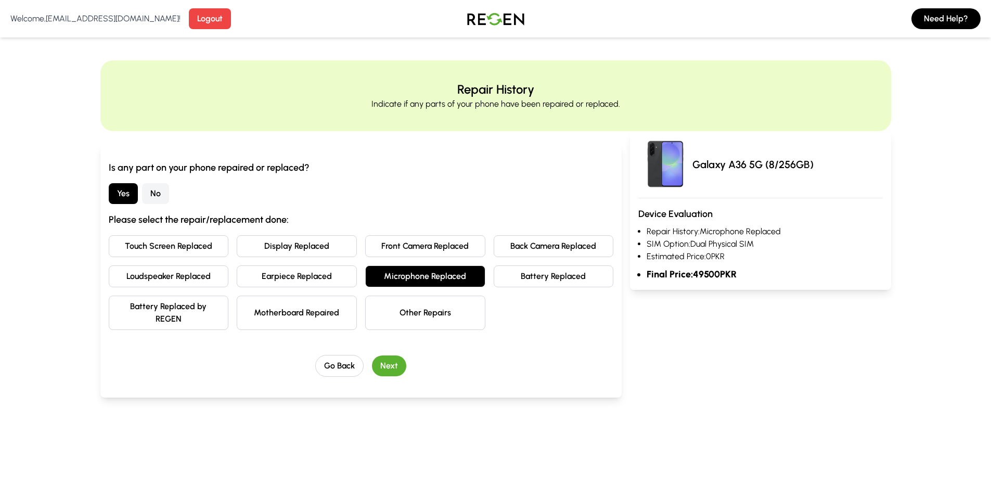
click at [419, 283] on button "Microphone Replaced" at bounding box center [425, 276] width 120 height 22
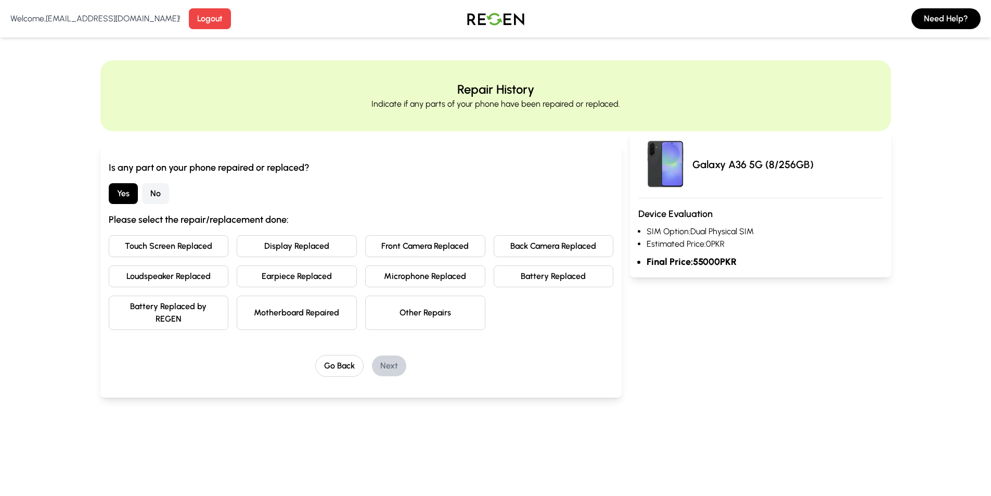
click at [318, 279] on button "Earpiece Replaced" at bounding box center [297, 276] width 120 height 22
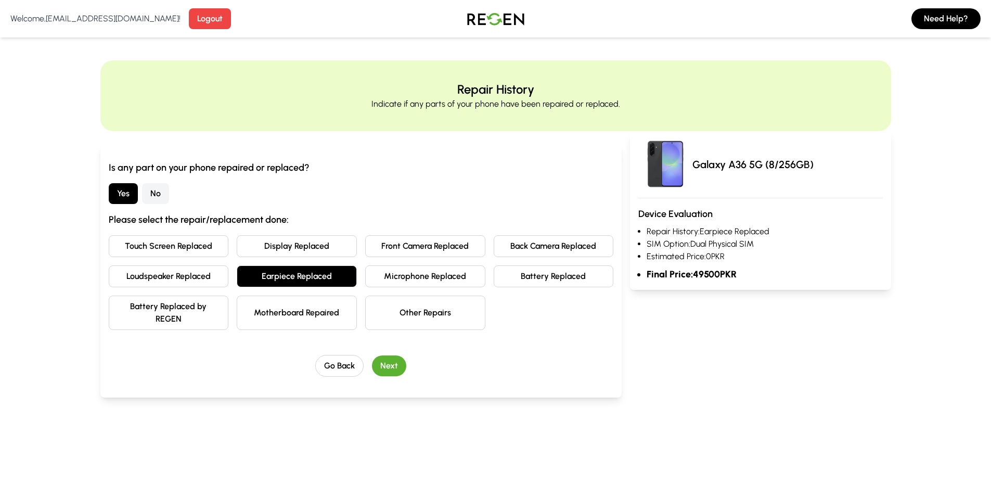
click at [318, 279] on button "Earpiece Replaced" at bounding box center [297, 276] width 120 height 22
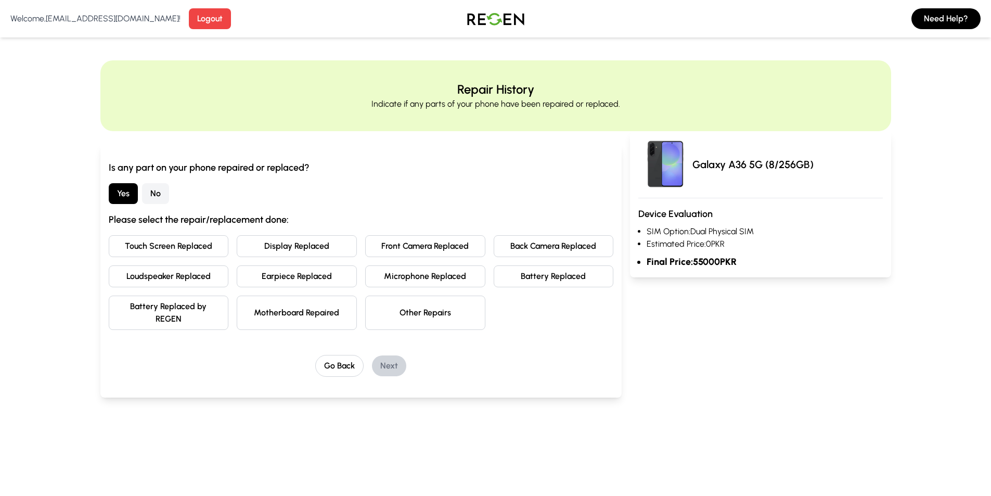
click at [166, 270] on button "Loudspeaker Replaced" at bounding box center [169, 276] width 120 height 22
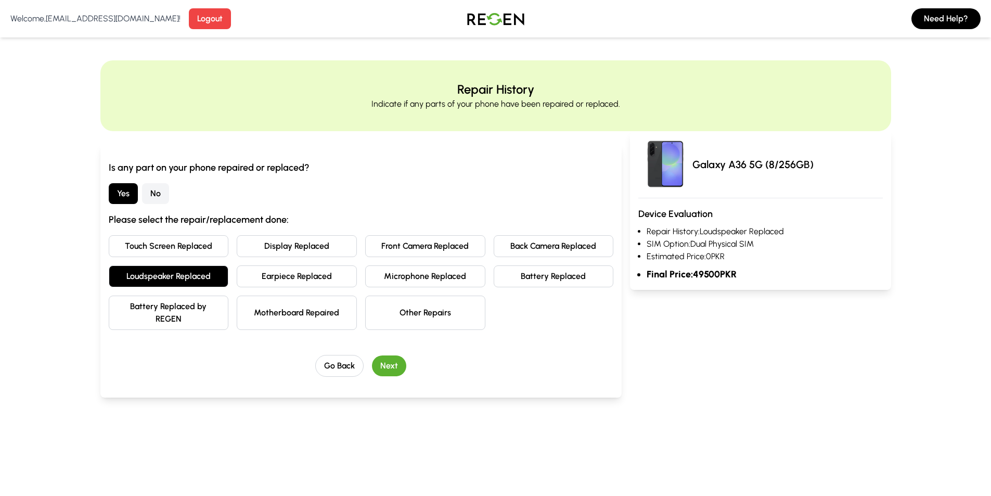
click at [166, 270] on button "Loudspeaker Replaced" at bounding box center [169, 276] width 120 height 22
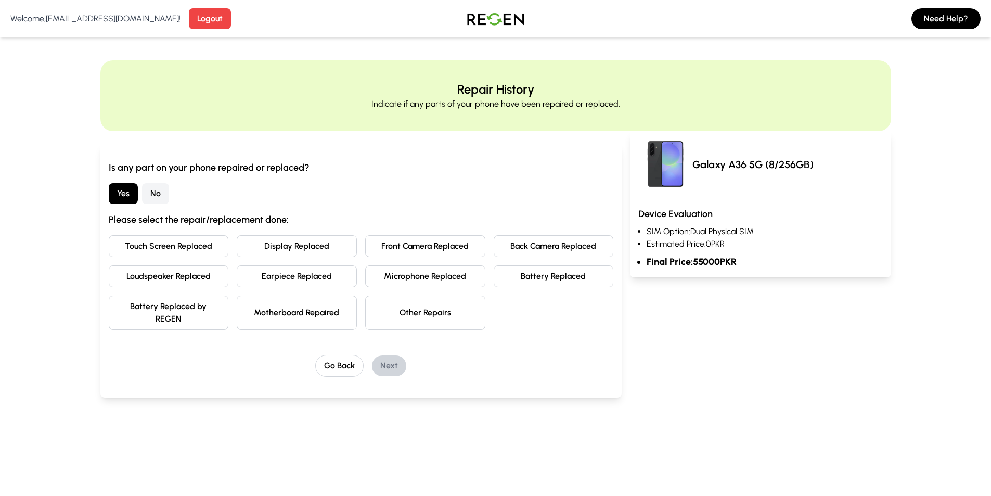
click at [145, 307] on button "Battery Replaced by REGEN" at bounding box center [169, 312] width 120 height 34
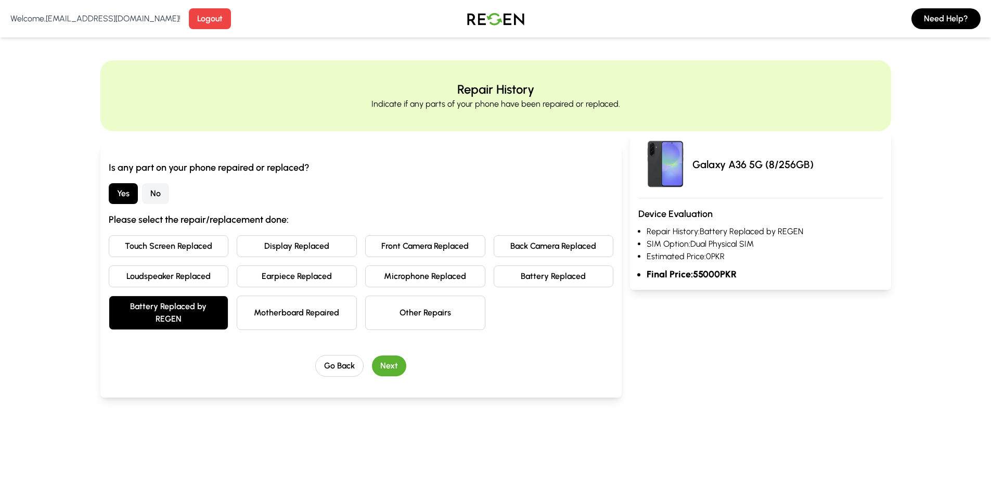
click at [145, 307] on button "Battery Replaced by REGEN" at bounding box center [169, 312] width 120 height 34
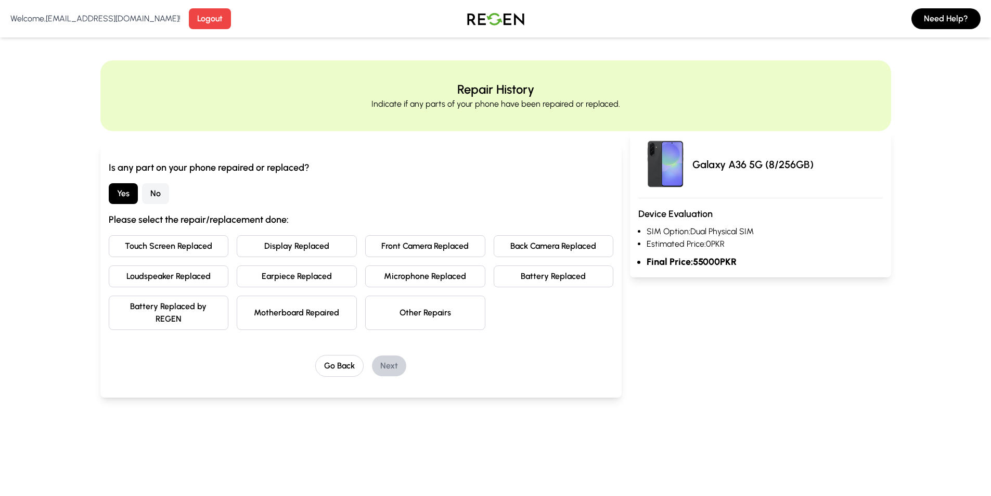
click at [259, 309] on button "Motherboard Repaired" at bounding box center [297, 312] width 120 height 34
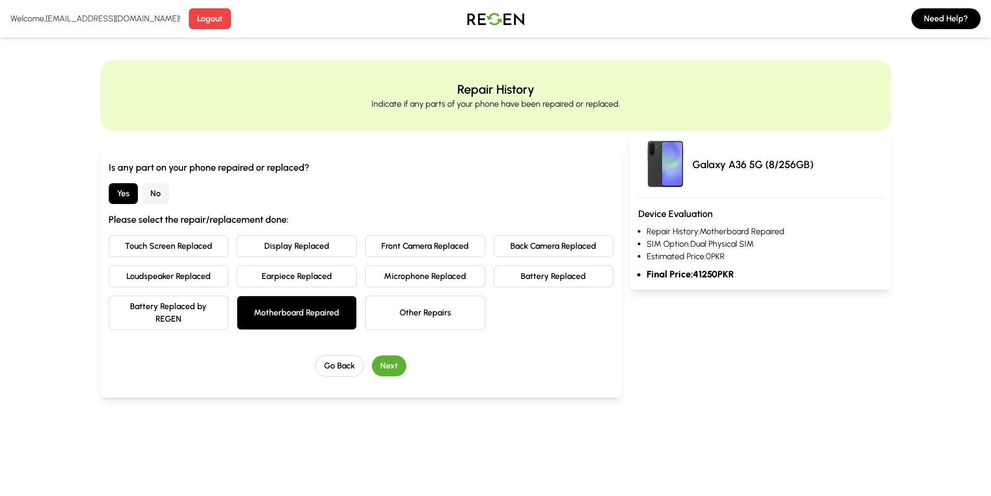
click at [259, 309] on button "Motherboard Repaired" at bounding box center [297, 312] width 120 height 34
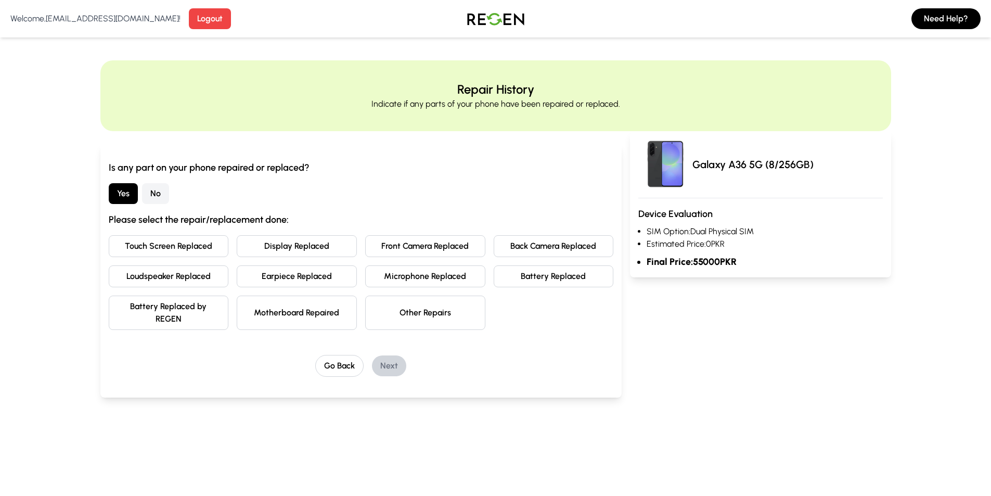
click at [379, 308] on button "Other Repairs" at bounding box center [425, 312] width 120 height 34
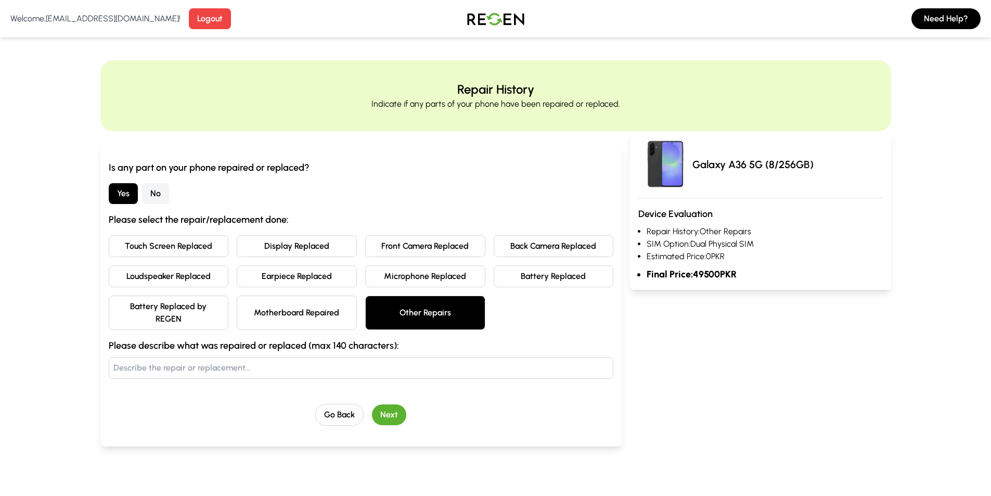
click at [379, 308] on button "Other Repairs" at bounding box center [425, 312] width 120 height 34
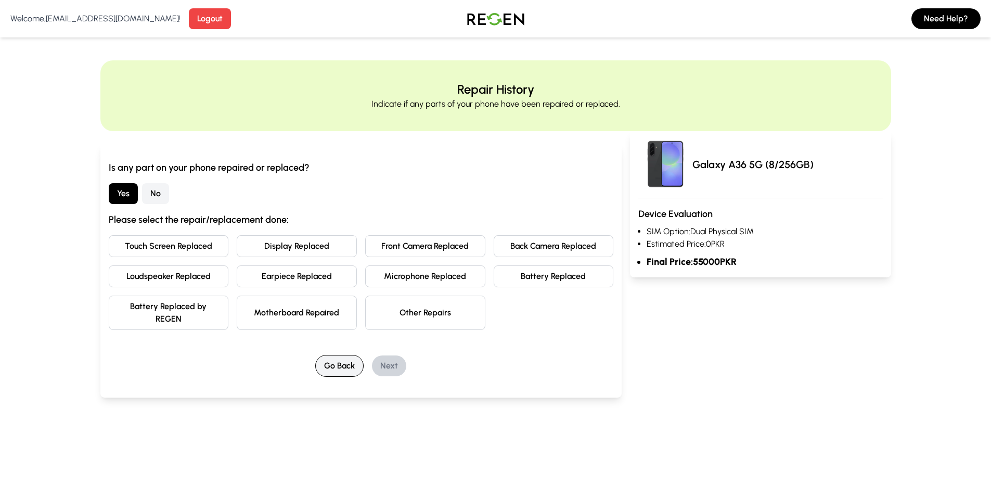
click at [341, 362] on button "Go Back" at bounding box center [339, 366] width 48 height 22
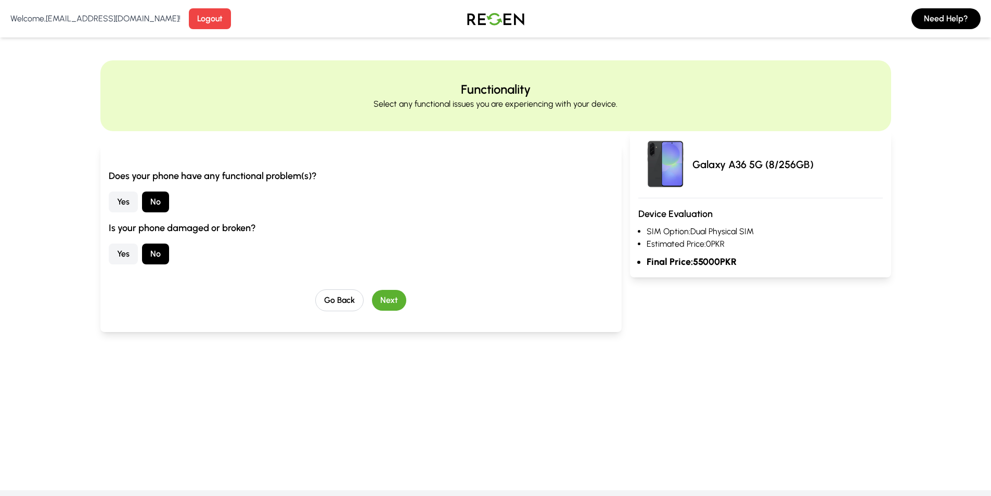
click at [389, 302] on button "Next" at bounding box center [389, 300] width 34 height 21
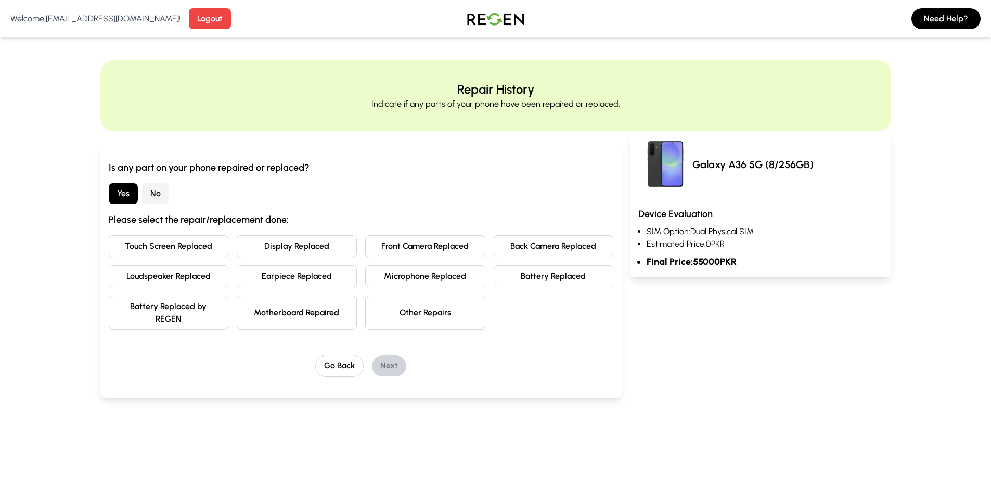
drag, startPoint x: 147, startPoint y: 194, endPoint x: 207, endPoint y: 231, distance: 70.3
click at [147, 192] on button "No" at bounding box center [155, 193] width 27 height 21
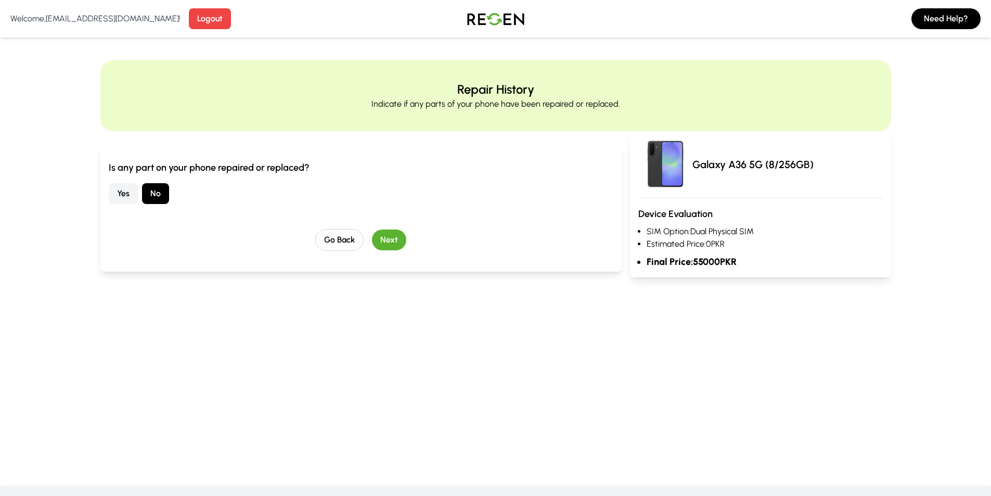
click at [396, 245] on button "Next" at bounding box center [389, 239] width 34 height 21
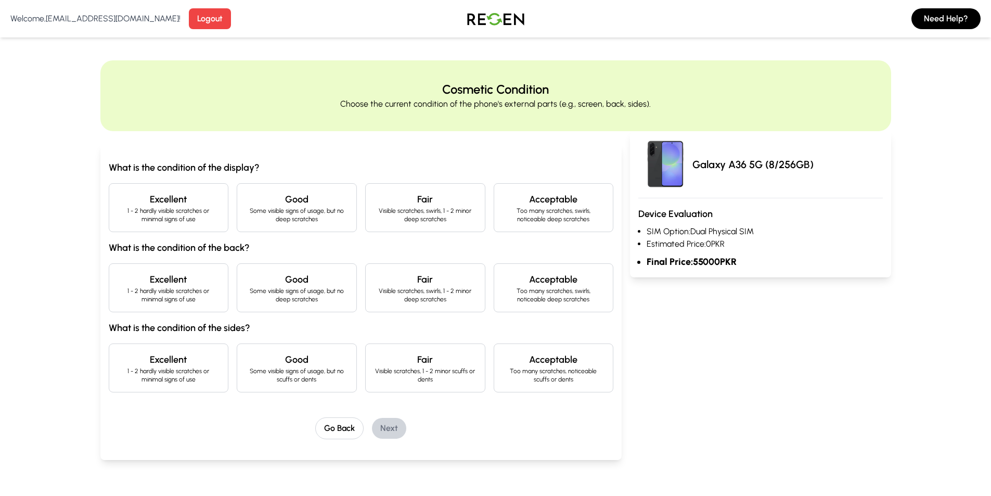
click at [169, 206] on h4 "Excellent" at bounding box center [169, 199] width 102 height 15
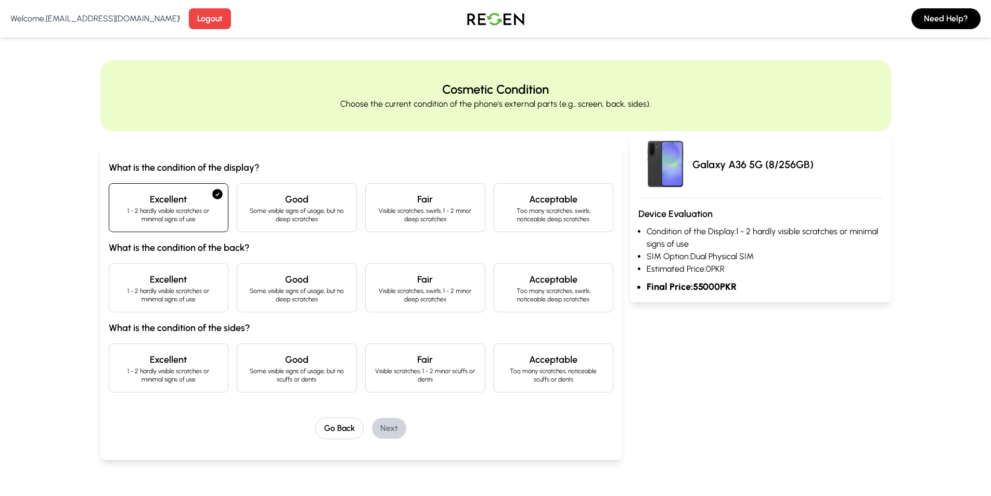
click at [194, 219] on p "1 - 2 hardly visible scratches or minimal signs of use" at bounding box center [169, 214] width 102 height 17
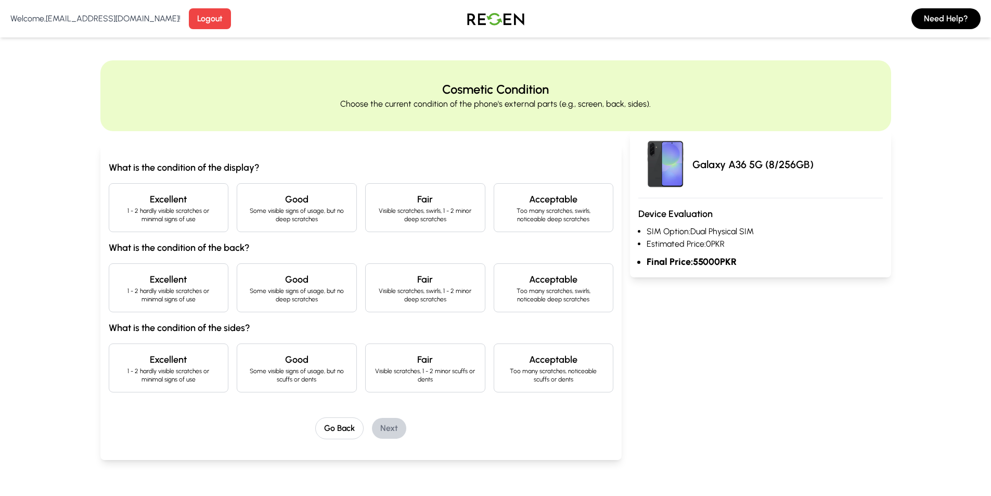
click at [272, 220] on p "Some visible signs of usage, but no deep scratches" at bounding box center [296, 214] width 102 height 17
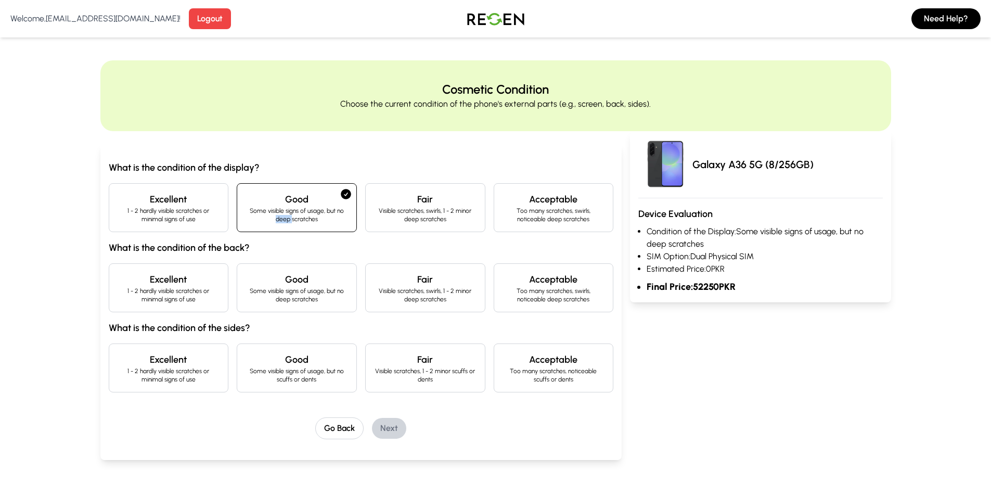
click at [272, 220] on p "Some visible signs of usage, but no deep scratches" at bounding box center [296, 214] width 102 height 17
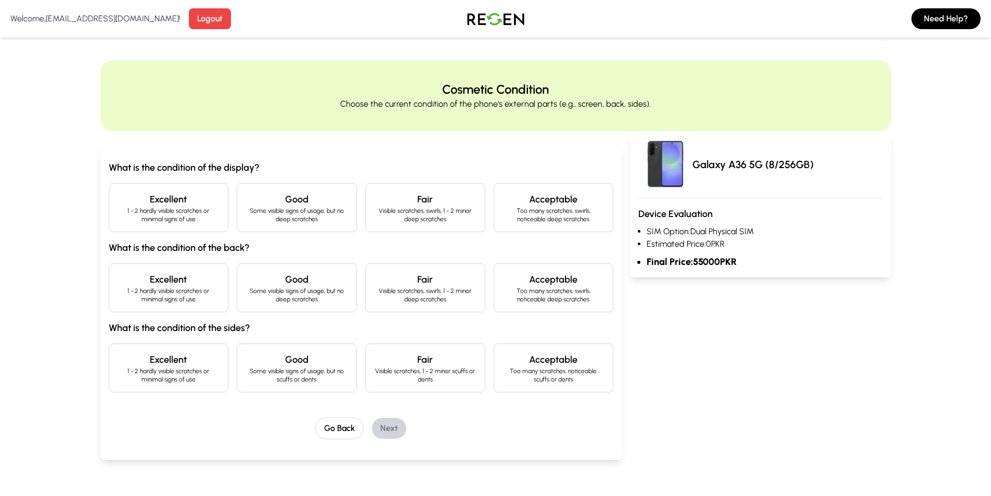
click at [406, 212] on p "Visible scratches, swirls, 1 - 2 minor deep scratches" at bounding box center [425, 214] width 102 height 17
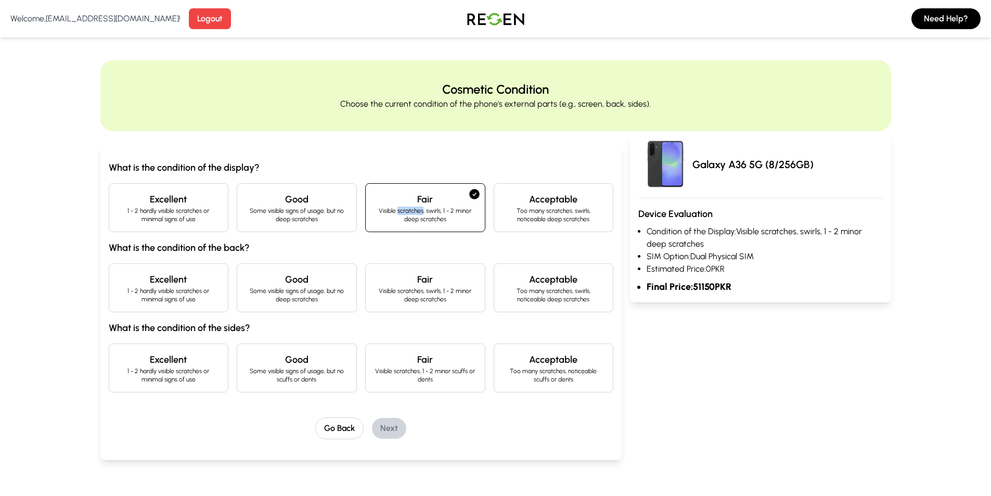
click at [406, 212] on p "Visible scratches, swirls, 1 - 2 minor deep scratches" at bounding box center [425, 214] width 102 height 17
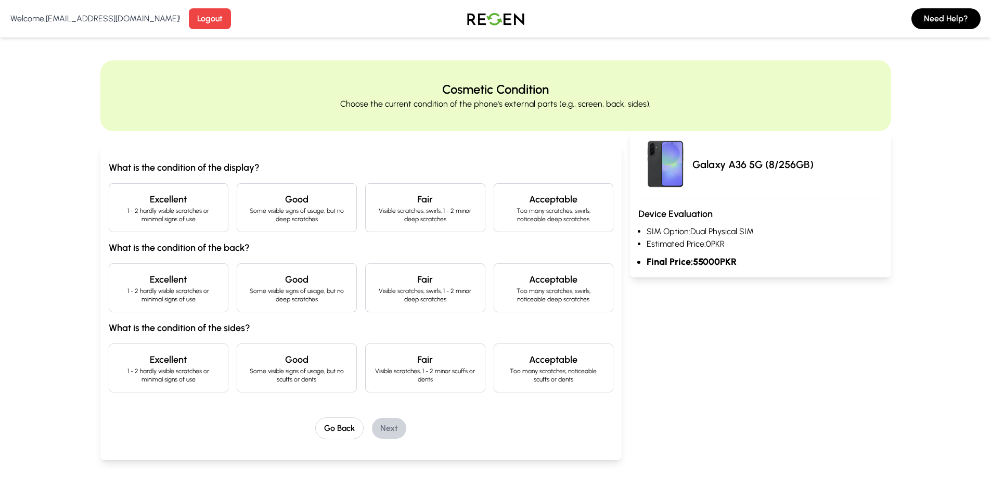
click at [505, 212] on p "Too many scratches, swirls, noticeable deep scratches" at bounding box center [553, 214] width 102 height 17
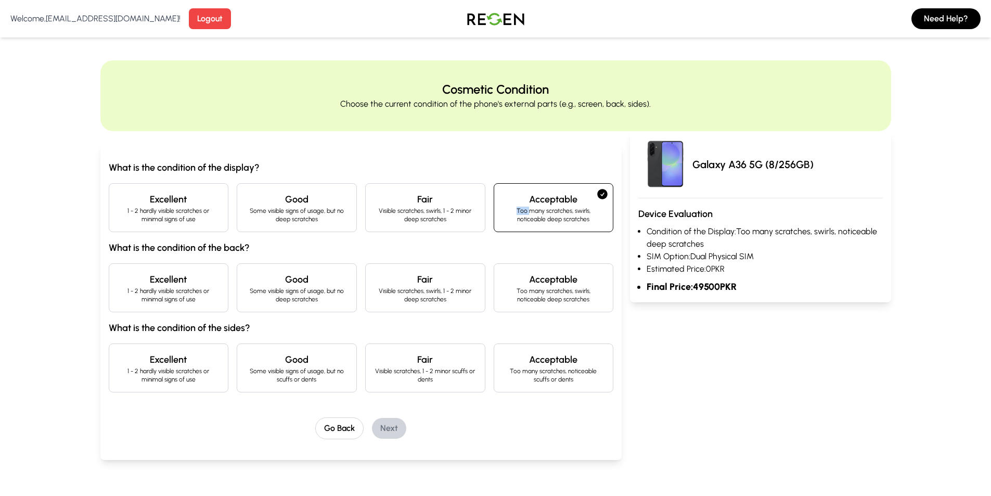
click at [505, 212] on p "Too many scratches, swirls, noticeable deep scratches" at bounding box center [553, 214] width 102 height 17
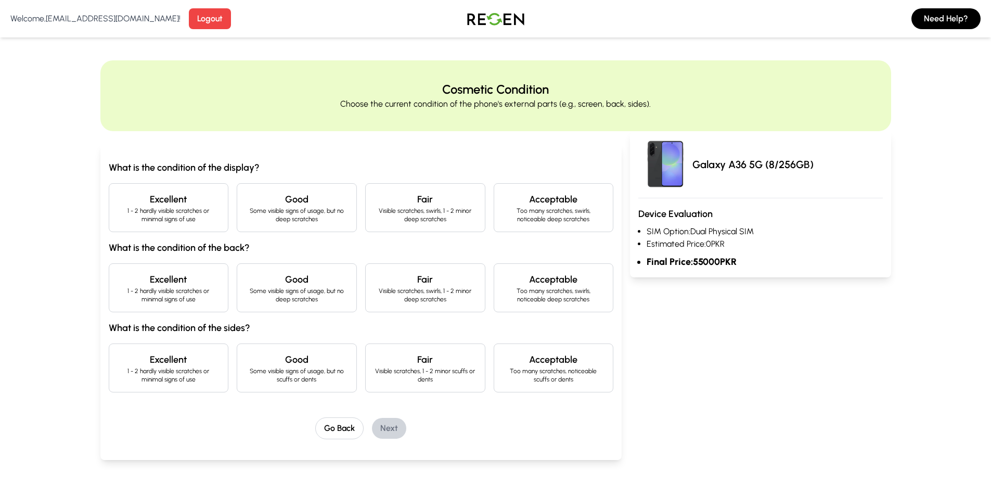
click at [158, 268] on div "Excellent 1 - 2 hardly visible scratches or minimal signs of use" at bounding box center [169, 287] width 120 height 49
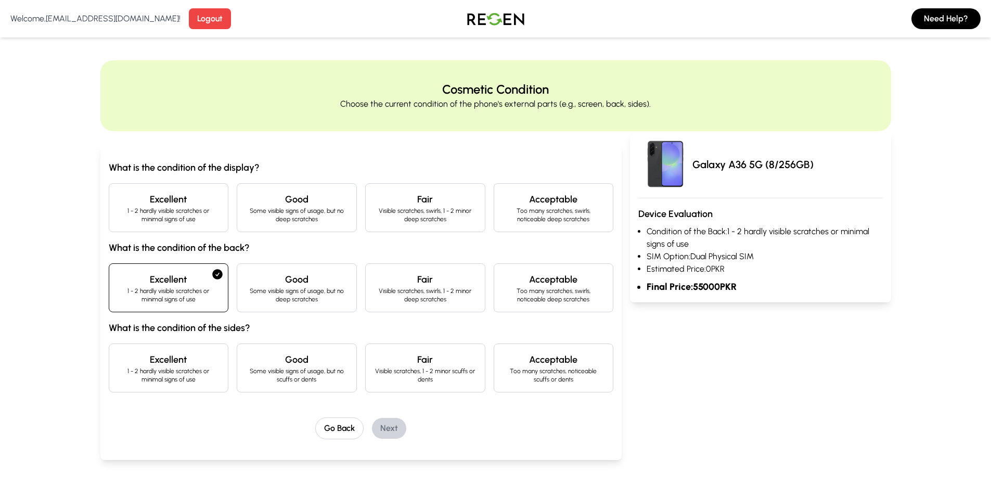
click at [169, 226] on div "Excellent 1 - 2 hardly visible scratches or minimal signs of use" at bounding box center [169, 207] width 120 height 49
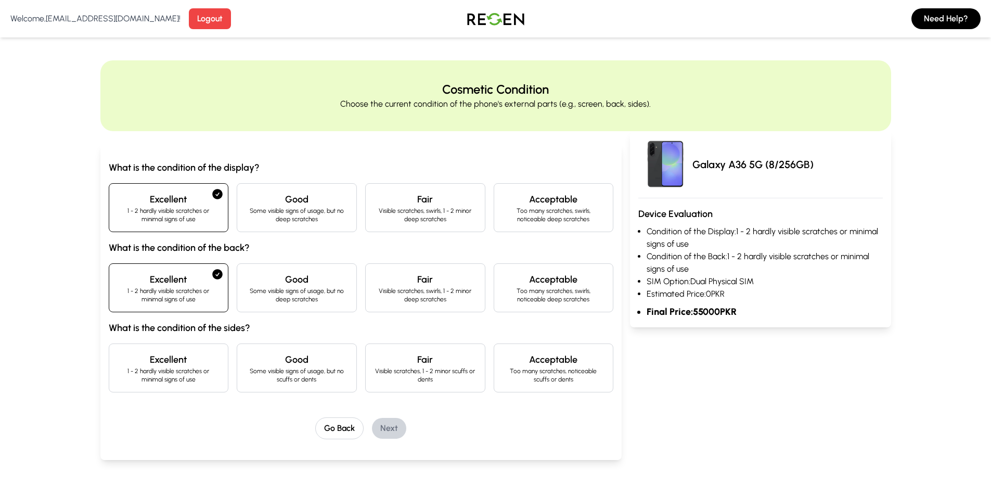
click at [193, 346] on div "Excellent 1 - 2 hardly visible scratches or minimal signs of use" at bounding box center [169, 367] width 120 height 49
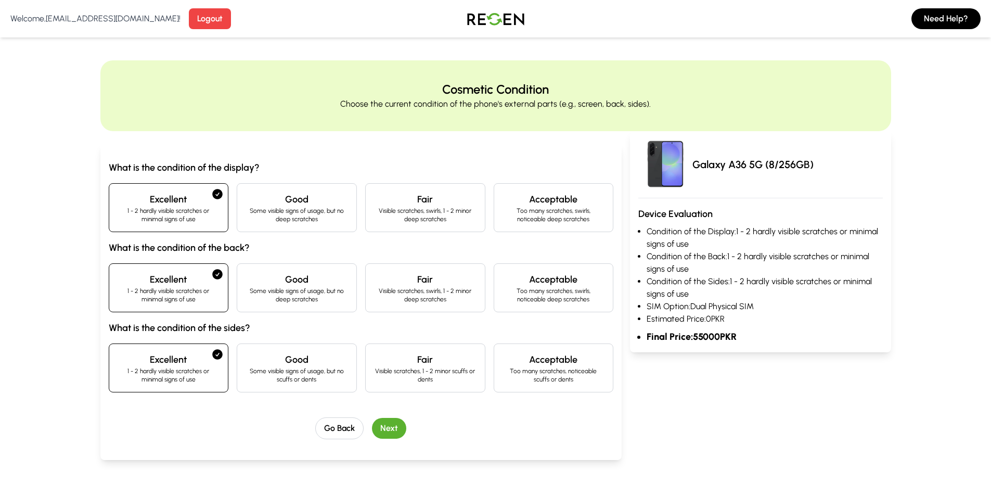
click at [386, 428] on button "Next" at bounding box center [389, 428] width 34 height 21
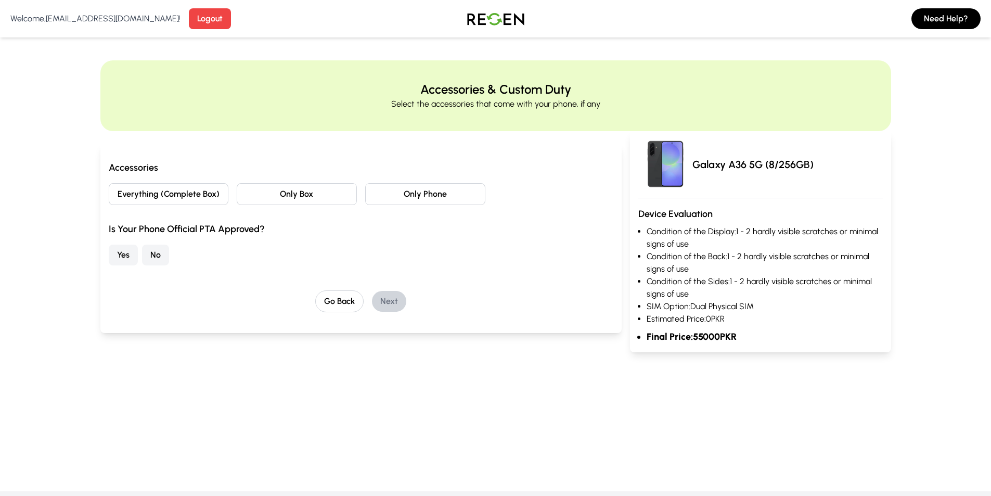
click at [203, 189] on button "Everything (Complete Box)" at bounding box center [169, 194] width 120 height 22
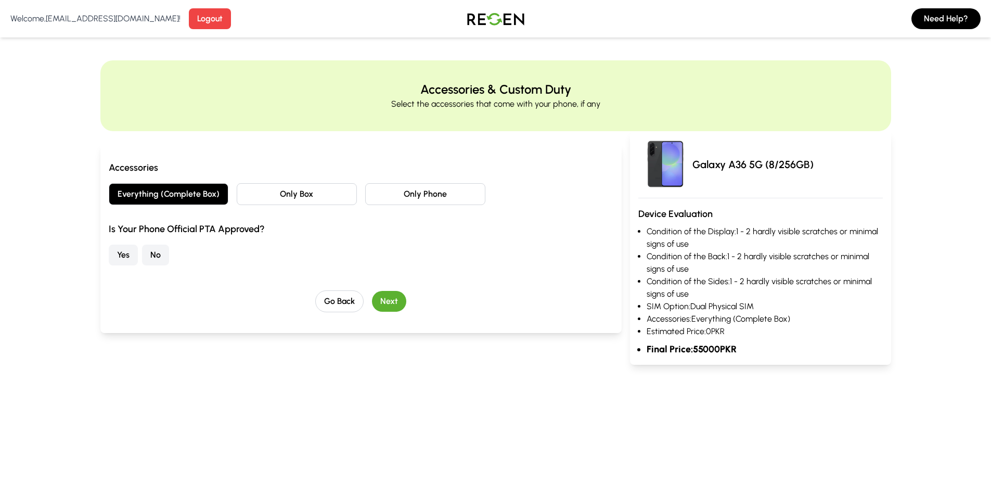
click at [203, 189] on button "Everything (Complete Box)" at bounding box center [169, 194] width 120 height 22
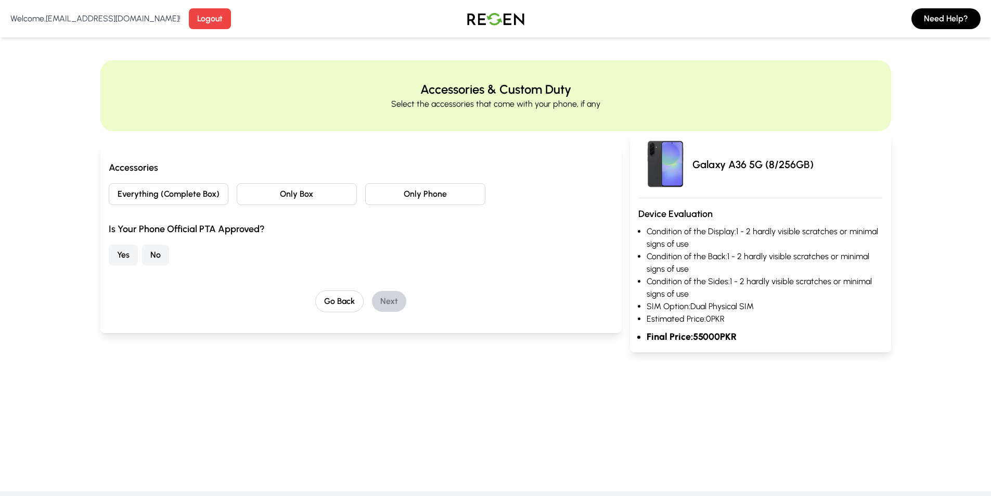
click at [265, 196] on button "Only Box" at bounding box center [297, 194] width 120 height 22
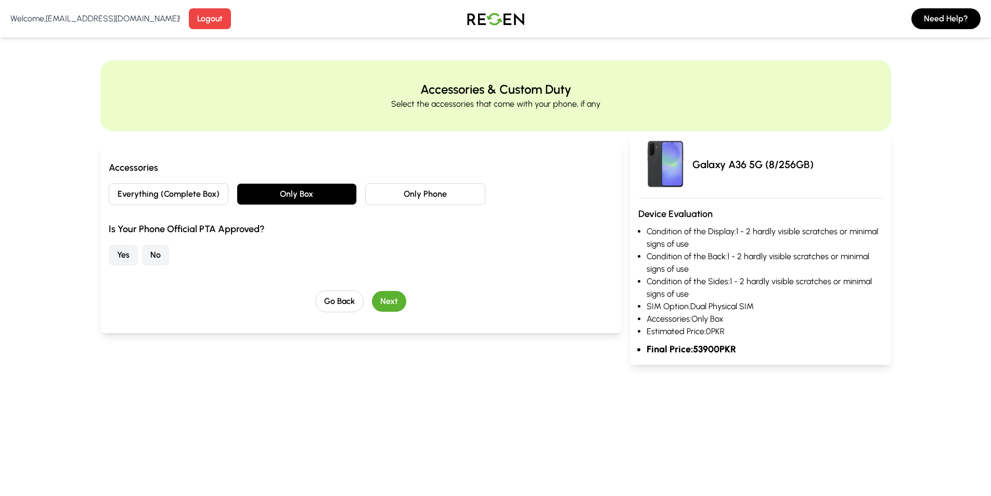
click at [265, 196] on button "Only Box" at bounding box center [297, 194] width 120 height 22
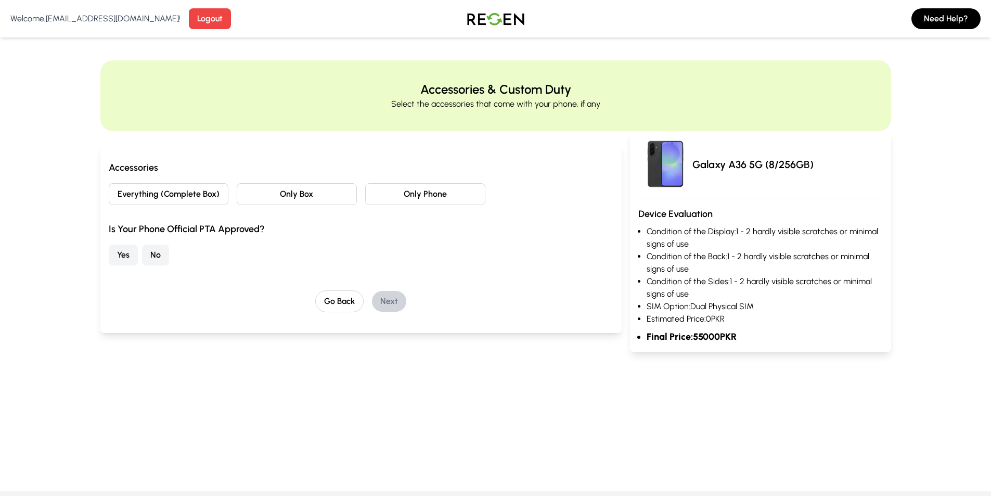
click at [420, 198] on button "Only Phone" at bounding box center [425, 194] width 120 height 22
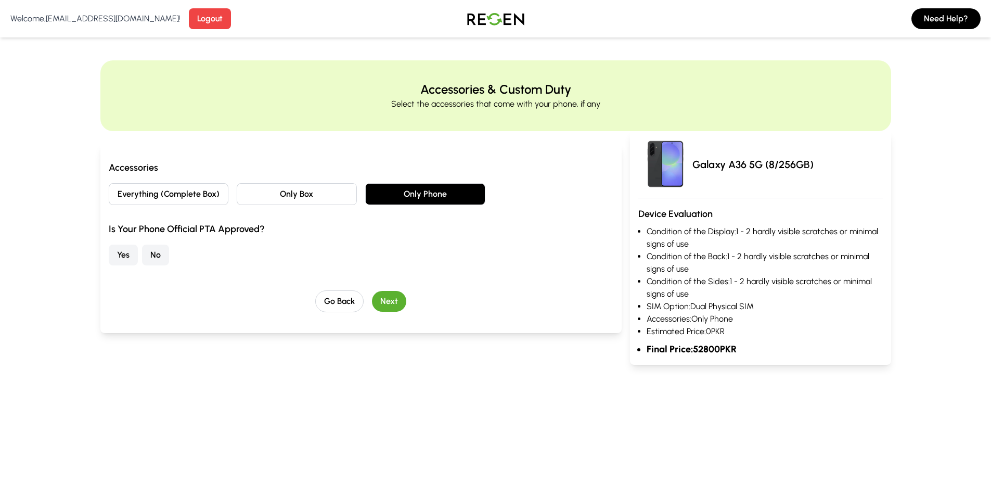
click at [414, 197] on button "Only Phone" at bounding box center [425, 194] width 120 height 22
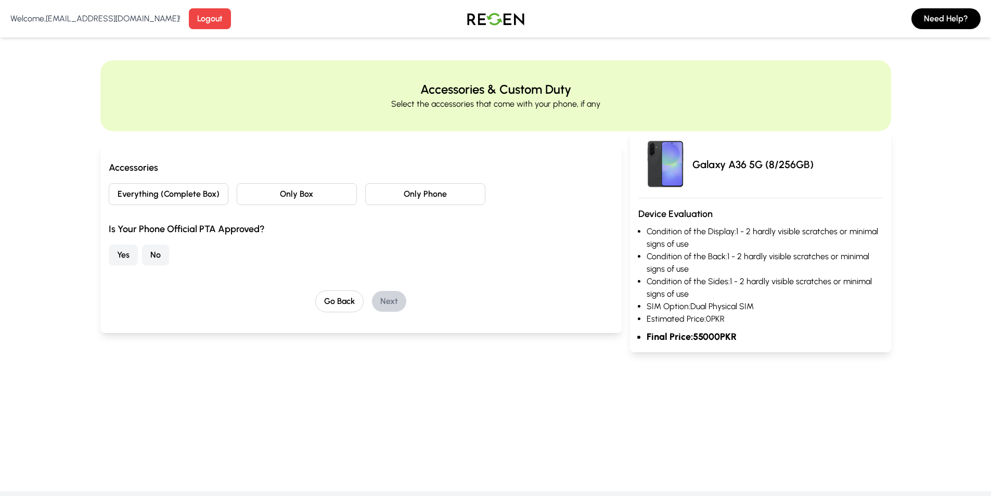
click at [323, 193] on button "Only Box" at bounding box center [297, 194] width 120 height 22
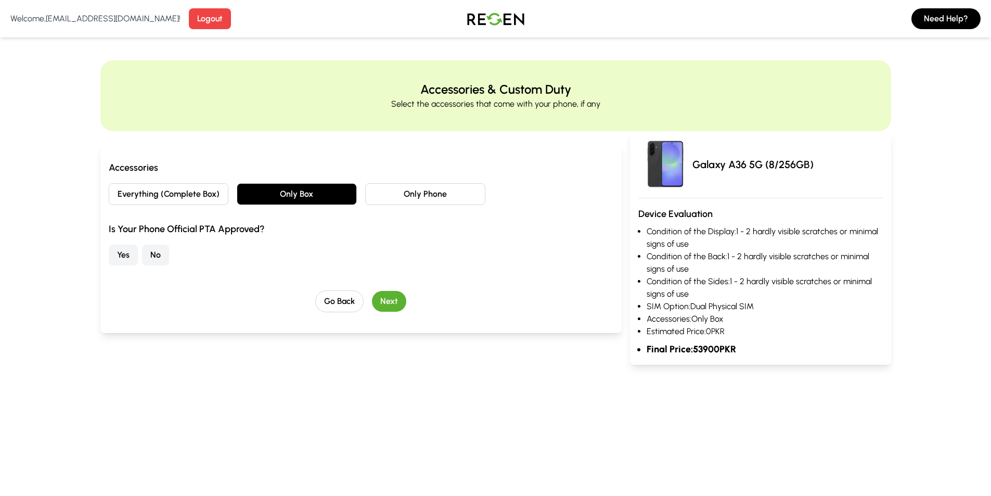
click at [323, 193] on button "Only Box" at bounding box center [297, 194] width 120 height 22
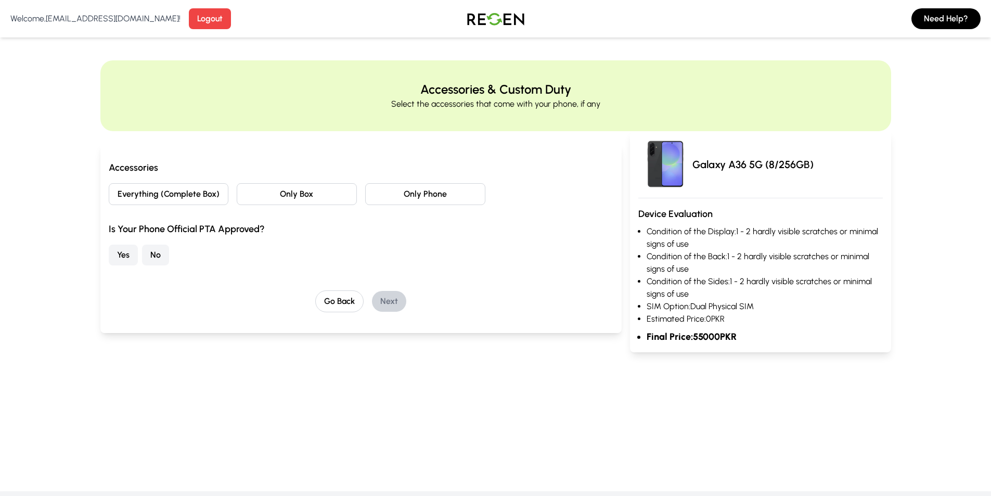
click at [361, 189] on div "Everything (Complete Box) Only Box Only Phone" at bounding box center [361, 194] width 505 height 22
click at [415, 189] on button "Only Phone" at bounding box center [425, 194] width 120 height 22
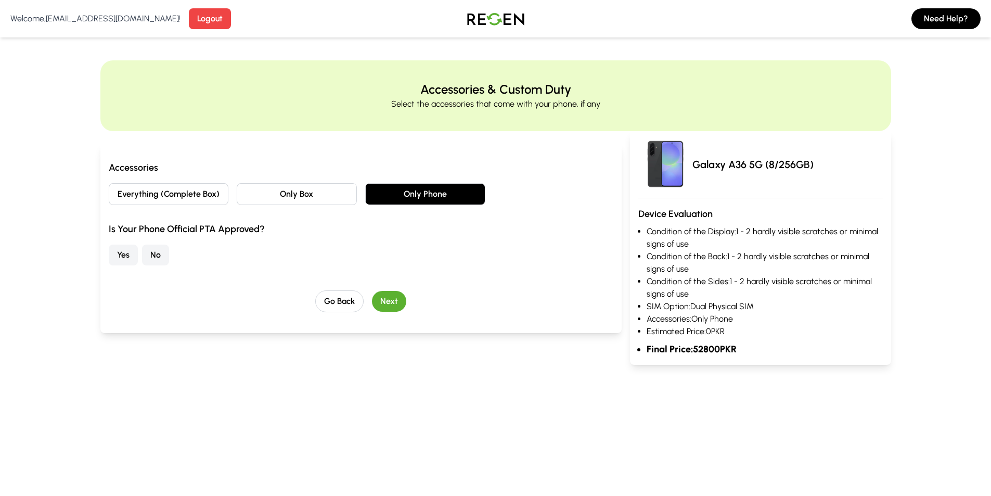
click at [412, 190] on button "Only Phone" at bounding box center [425, 194] width 120 height 22
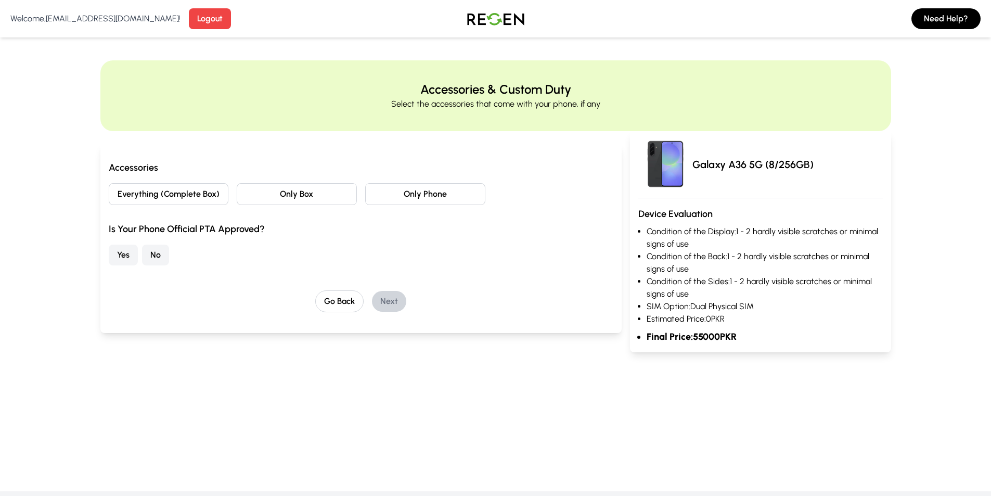
click at [128, 261] on button "Yes" at bounding box center [123, 254] width 29 height 21
click at [151, 254] on button "No" at bounding box center [155, 254] width 27 height 21
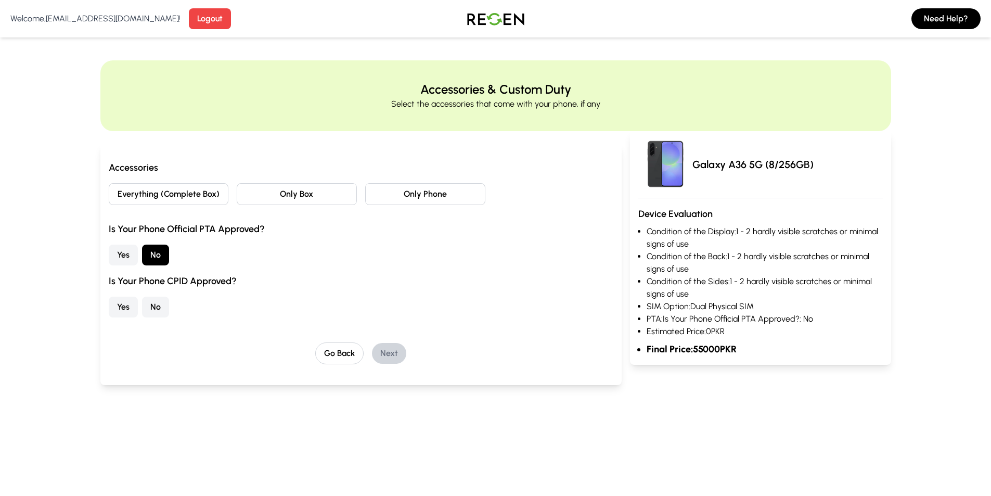
click at [153, 305] on button "No" at bounding box center [155, 306] width 27 height 21
click at [117, 313] on button "Yes" at bounding box center [123, 306] width 29 height 21
click at [138, 305] on div "Yes No" at bounding box center [361, 306] width 505 height 21
click at [115, 303] on button "Yes" at bounding box center [123, 306] width 29 height 21
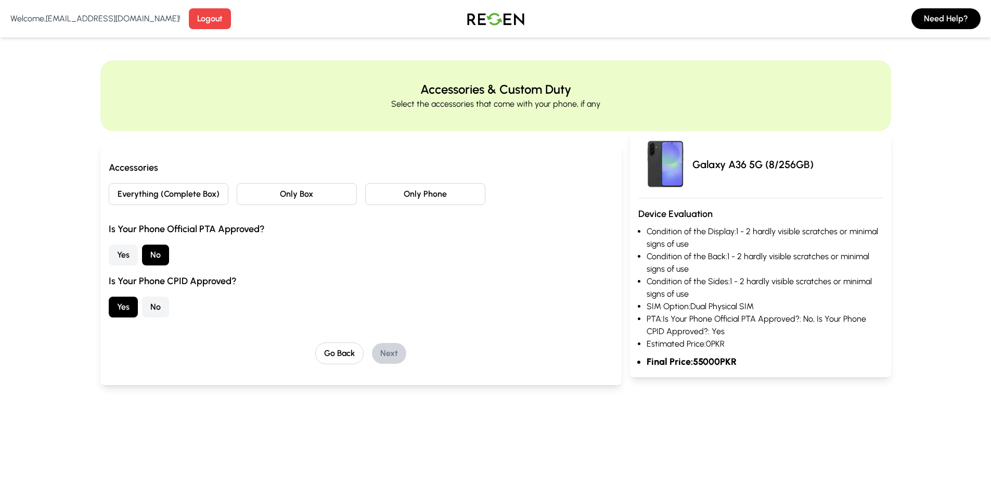
click at [162, 300] on button "No" at bounding box center [155, 306] width 27 height 21
click at [125, 304] on button "Yes" at bounding box center [123, 306] width 29 height 21
click at [113, 262] on button "Yes" at bounding box center [123, 254] width 29 height 21
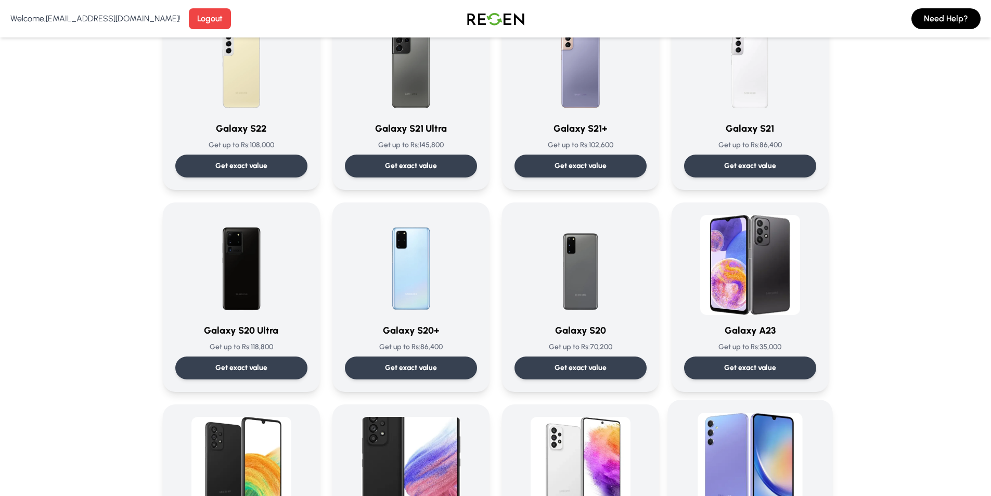
scroll to position [676, 0]
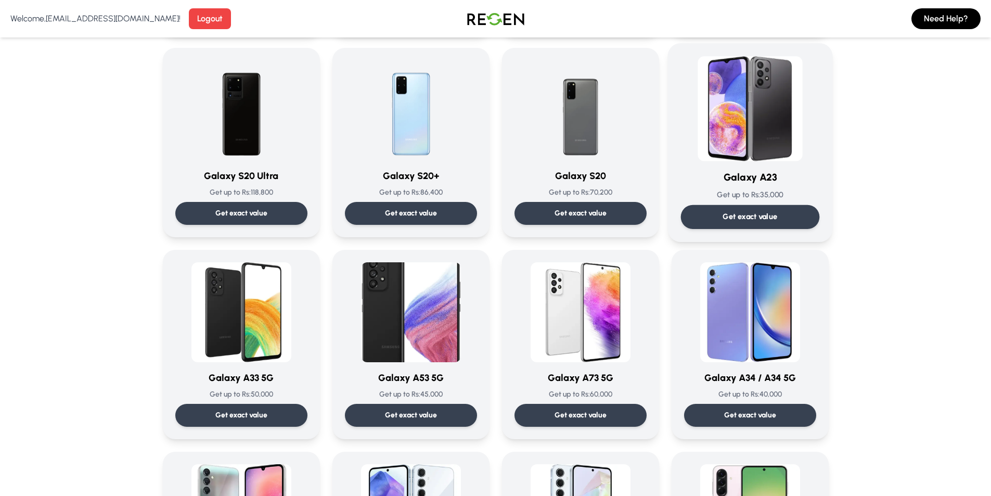
click at [721, 150] on img at bounding box center [749, 108] width 105 height 105
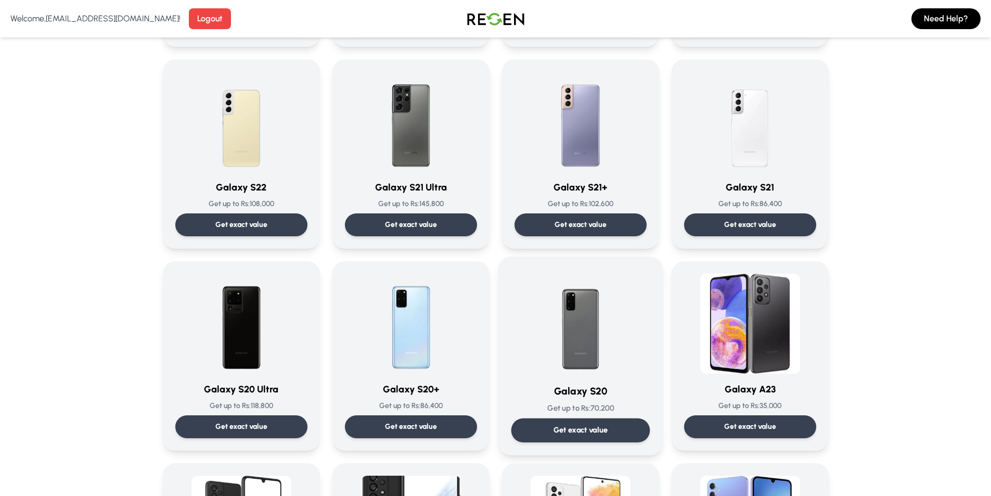
scroll to position [676, 0]
